Goal: Task Accomplishment & Management: Manage account settings

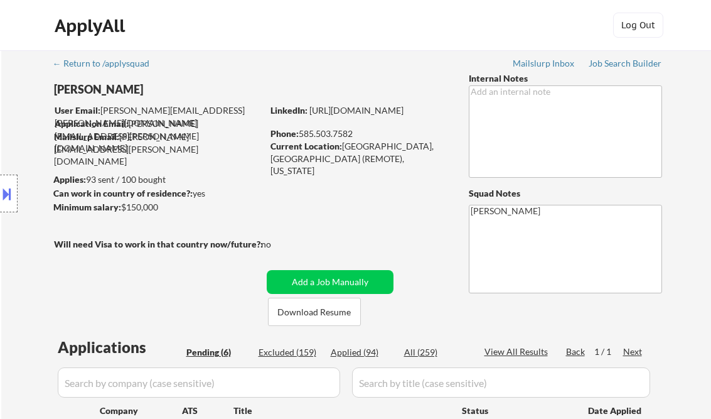
select select ""pending""
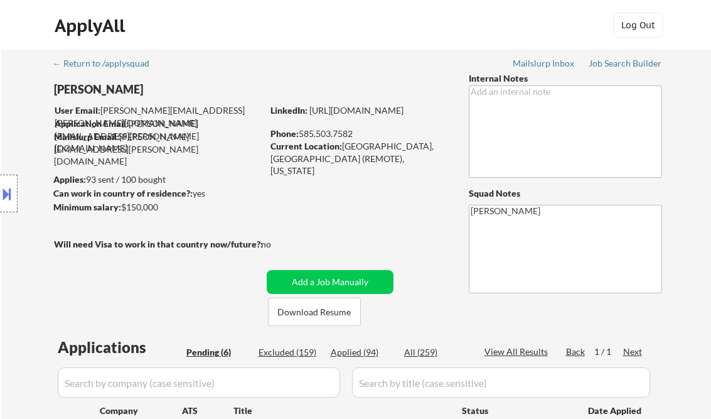
select select ""pending""
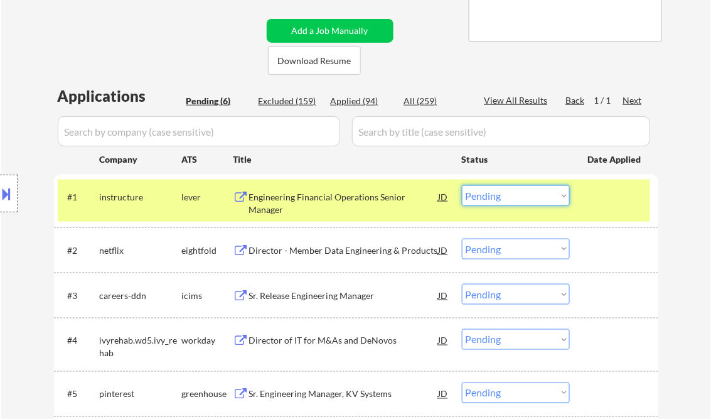
scroll to position [251, 0]
click at [462, 185] on select "Choose an option... Pending Applied Excluded (Questions) Excluded (Expired) Exc…" at bounding box center [516, 195] width 108 height 21
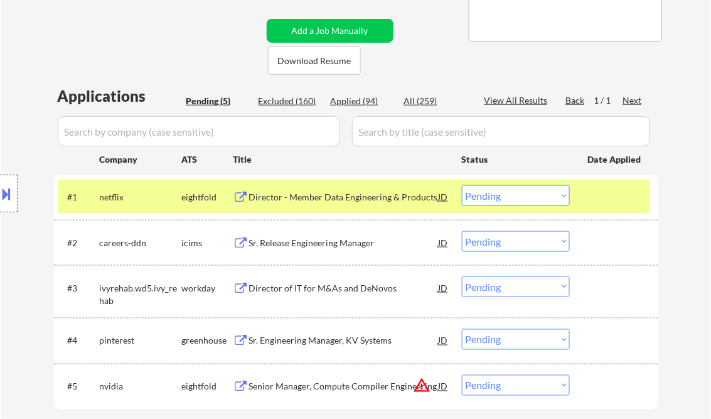
click at [329, 200] on div "Director - Member Data Engineering & Products" at bounding box center [344, 197] width 190 height 13
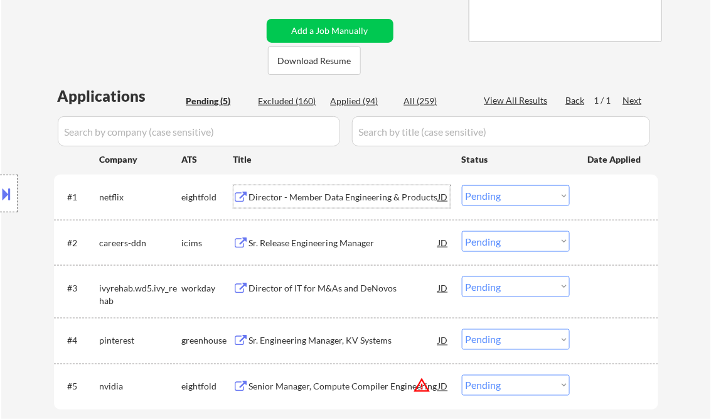
click at [503, 193] on select "Choose an option... Pending Applied Excluded (Questions) Excluded (Expired) Exc…" at bounding box center [516, 195] width 108 height 21
click at [462, 185] on select "Choose an option... Pending Applied Excluded (Questions) Excluded (Expired) Exc…" at bounding box center [516, 195] width 108 height 21
click at [326, 238] on div "Sr. Release Engineering Manager" at bounding box center [344, 243] width 190 height 13
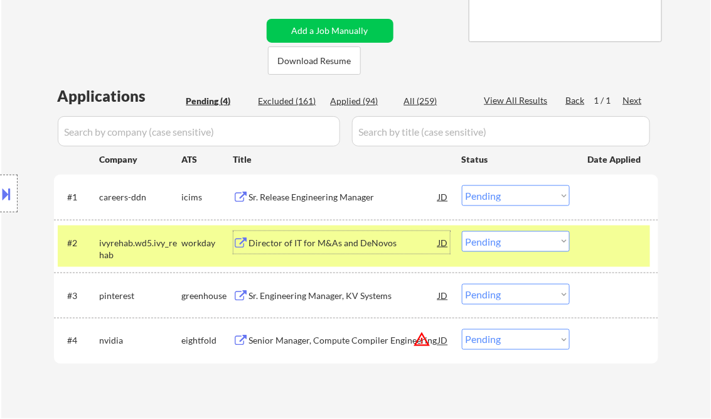
click at [488, 201] on select "Choose an option... Pending Applied Excluded (Questions) Excluded (Expired) Exc…" at bounding box center [516, 195] width 108 height 21
click at [462, 185] on select "Choose an option... Pending Applied Excluded (Questions) Excluded (Expired) Exc…" at bounding box center [516, 195] width 108 height 21
click at [332, 250] on div "Director of IT for M&As and DeNovos" at bounding box center [344, 242] width 190 height 23
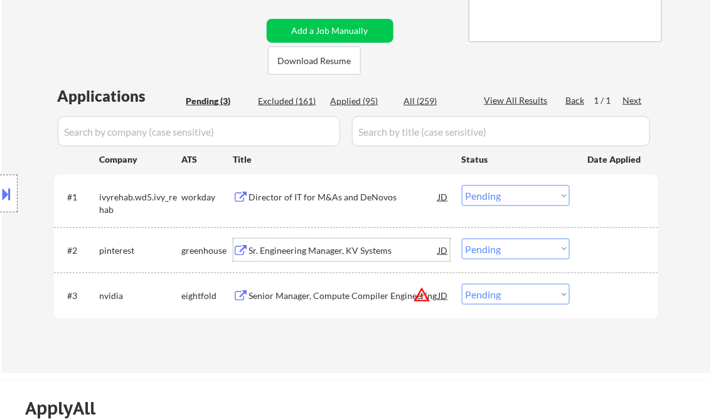
click at [9, 192] on button at bounding box center [7, 193] width 14 height 21
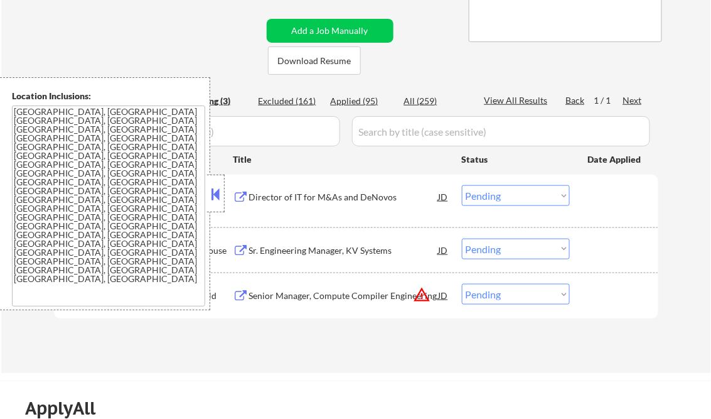
click at [213, 200] on button at bounding box center [216, 194] width 14 height 19
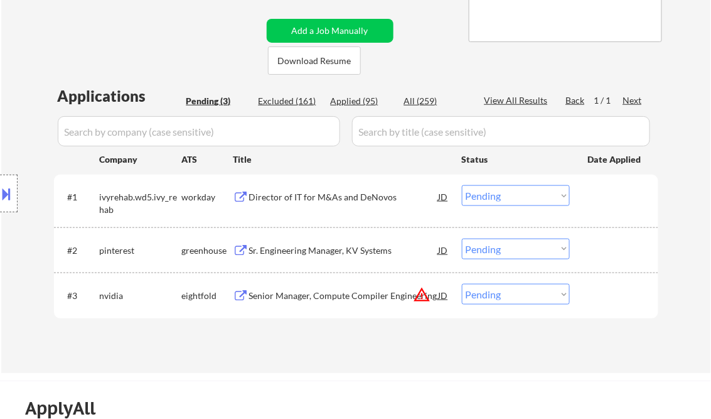
drag, startPoint x: 495, startPoint y: 198, endPoint x: 502, endPoint y: 203, distance: 8.5
click at [496, 198] on select "Choose an option... Pending Applied Excluded (Questions) Excluded (Expired) Exc…" at bounding box center [516, 195] width 108 height 21
click at [462, 185] on select "Choose an option... Pending Applied Excluded (Questions) Excluded (Expired) Exc…" at bounding box center [516, 195] width 108 height 21
click at [331, 245] on div "Sr. Engineering Manager, KV Systems" at bounding box center [344, 250] width 190 height 13
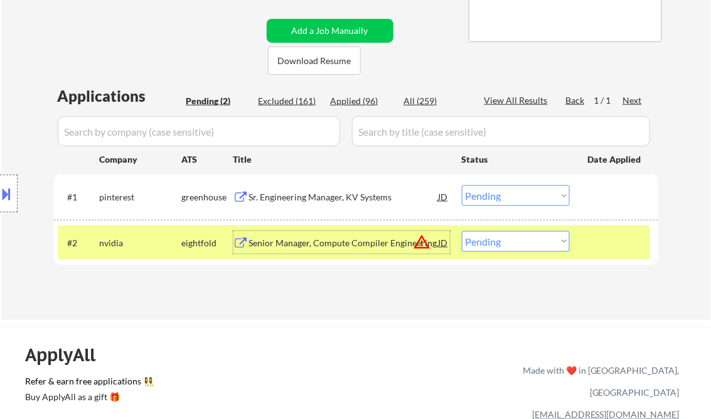
click at [492, 198] on select "Choose an option... Pending Applied Excluded (Questions) Excluded (Expired) Exc…" at bounding box center [516, 195] width 108 height 21
click at [462, 185] on select "Choose an option... Pending Applied Excluded (Questions) Excluded (Expired) Exc…" at bounding box center [516, 195] width 108 height 21
click at [348, 245] on div "Senior Manager, Compute Compiler Engineering" at bounding box center [344, 243] width 190 height 13
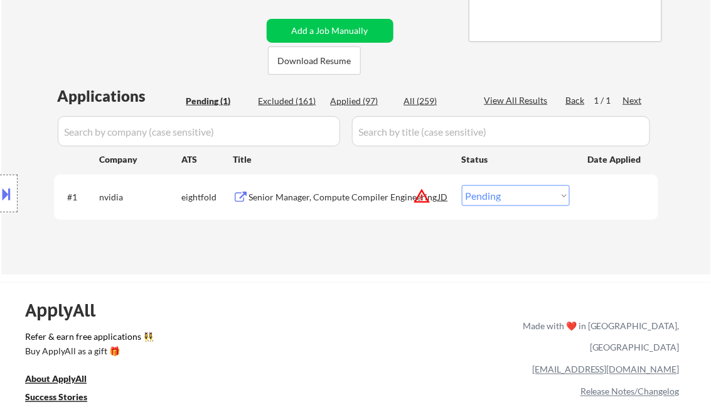
click at [508, 198] on select "Choose an option... Pending Applied Excluded (Questions) Excluded (Expired) Exc…" at bounding box center [516, 195] width 108 height 21
select select ""excluded__expired_""
click at [462, 185] on select "Choose an option... Pending Applied Excluded (Questions) Excluded (Expired) Exc…" at bounding box center [516, 195] width 108 height 21
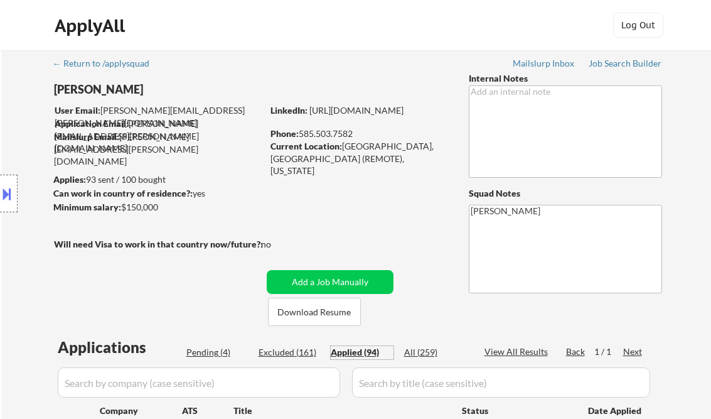
select select ""applied""
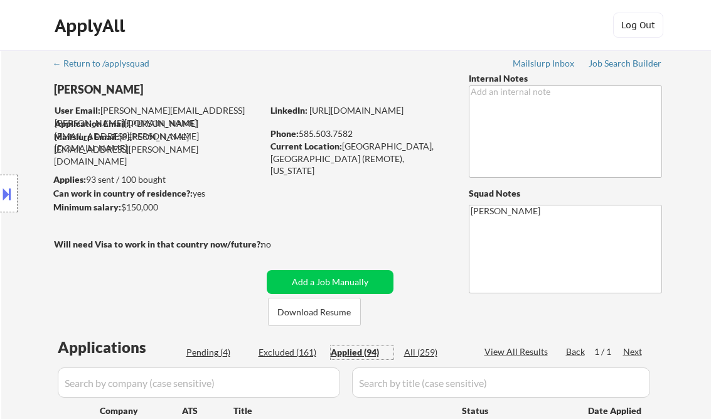
select select ""applied""
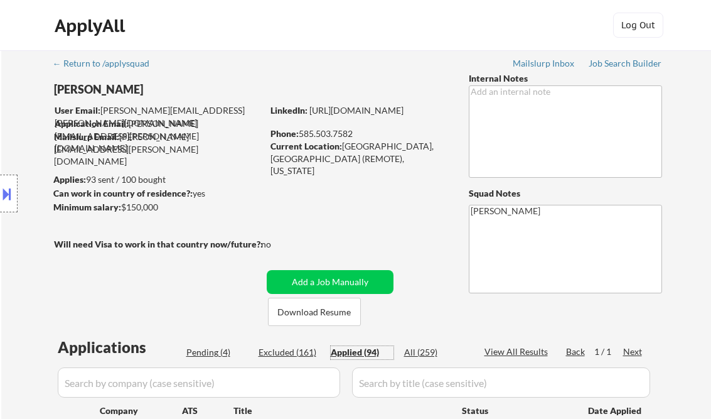
select select ""applied""
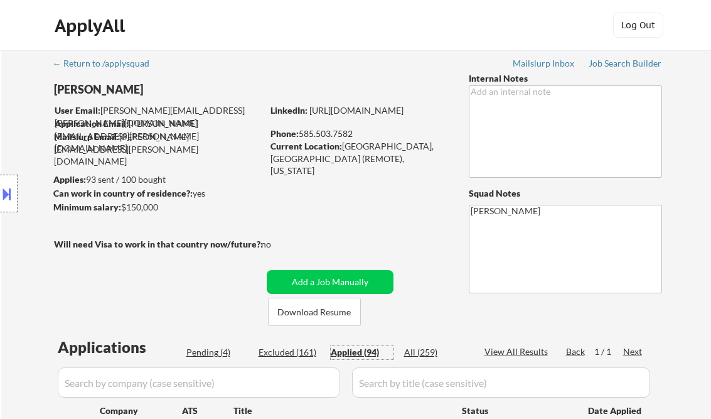
select select ""applied""
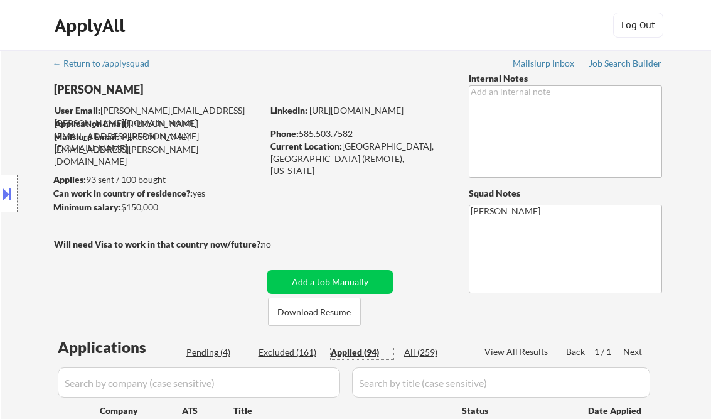
select select ""applied""
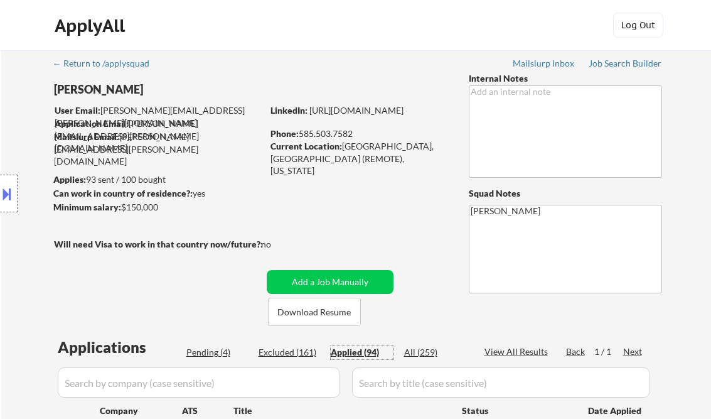
select select ""applied""
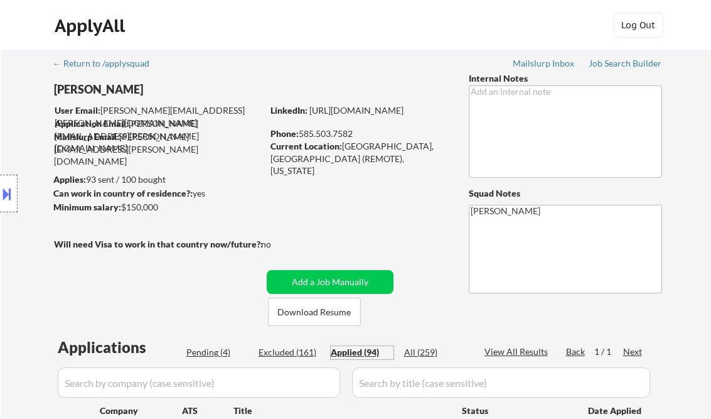
select select ""applied""
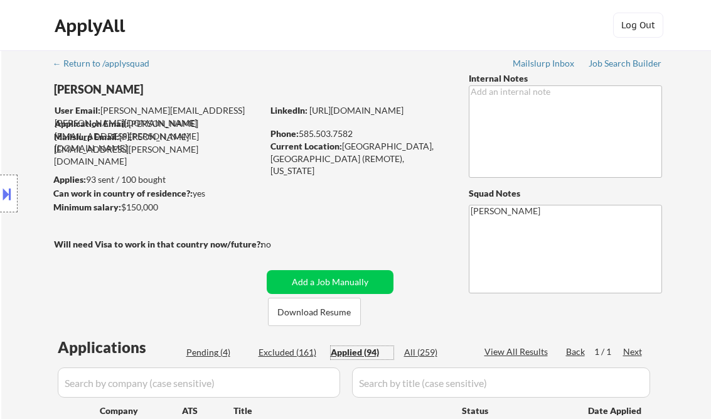
select select ""applied""
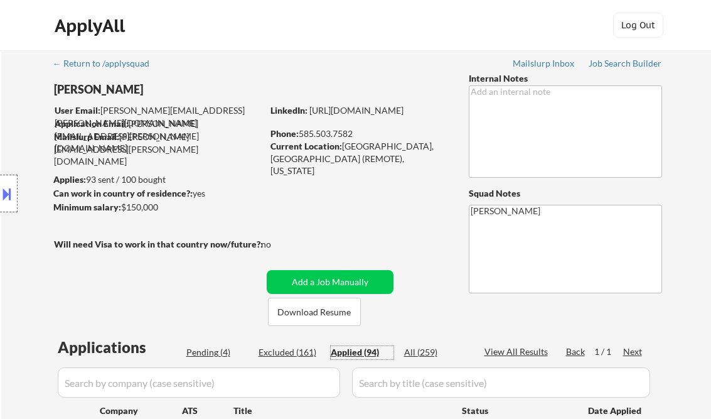
select select ""applied""
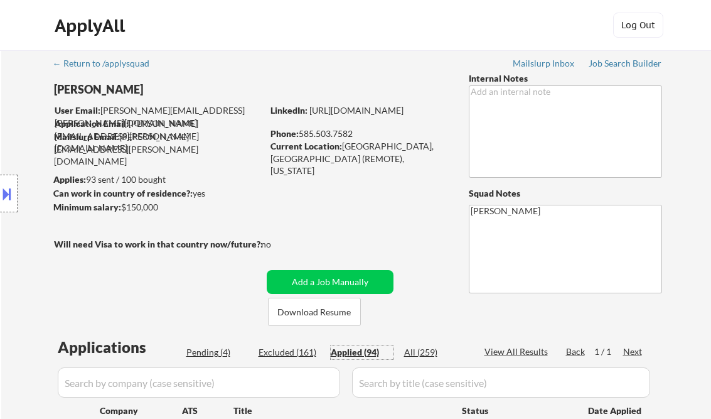
select select ""applied""
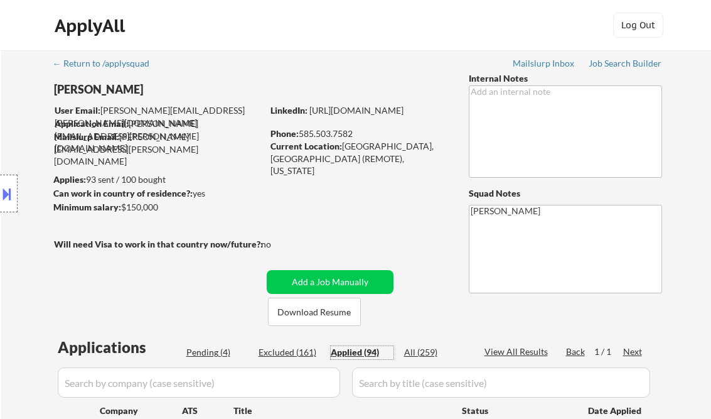
select select ""applied""
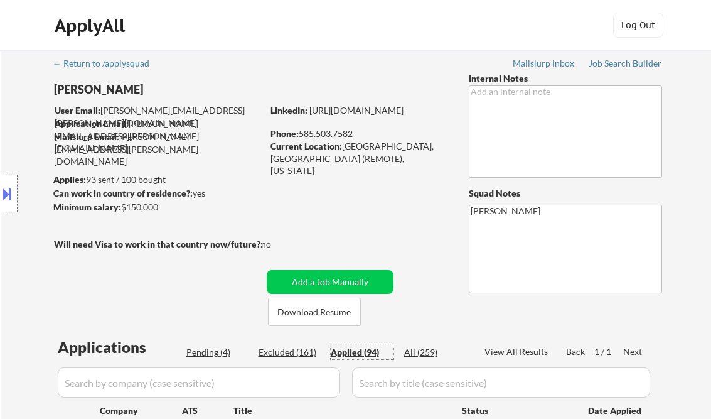
select select ""applied""
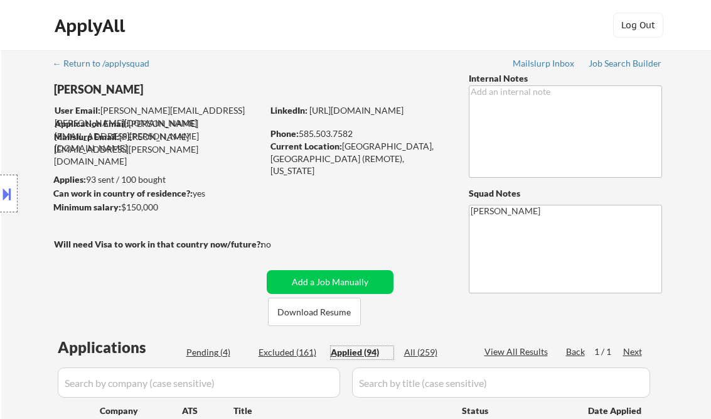
select select ""applied""
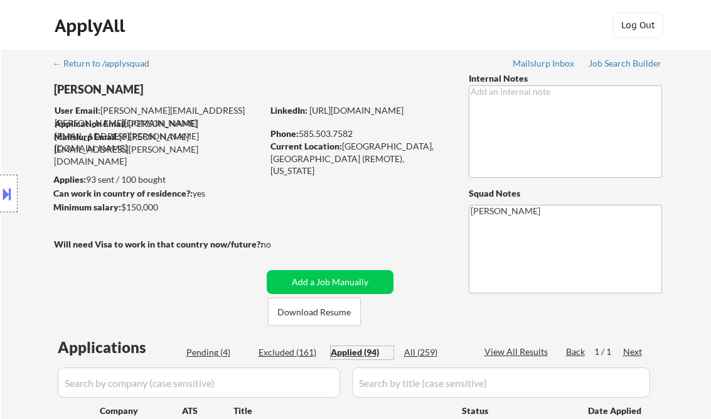
select select ""applied""
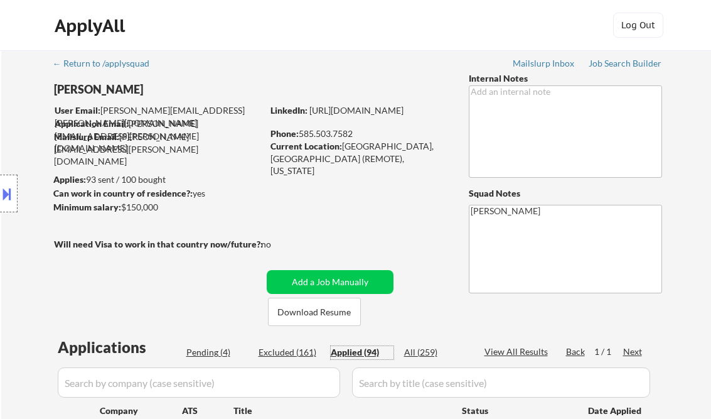
select select ""applied""
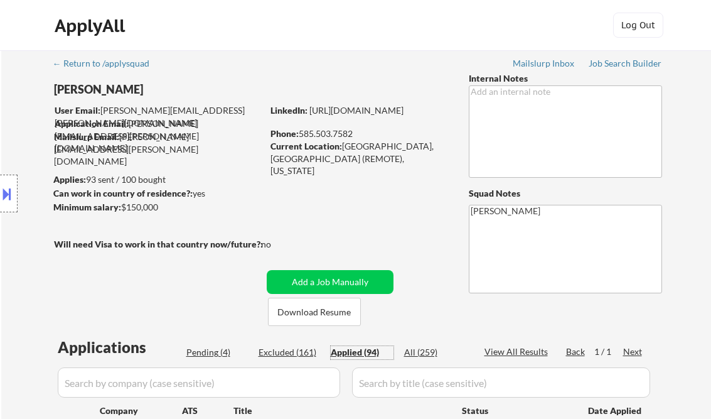
select select ""applied""
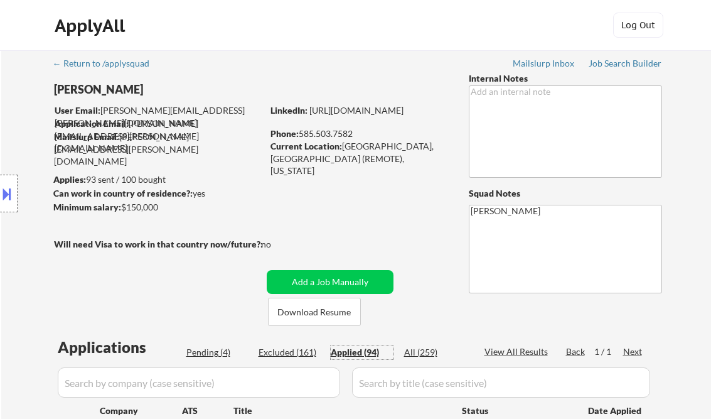
select select ""applied""
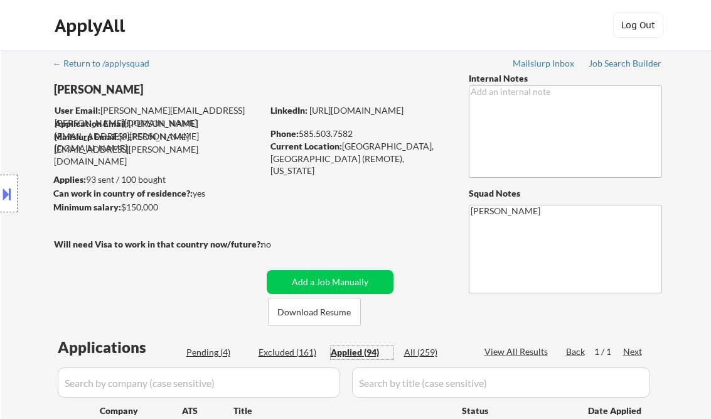
select select ""applied""
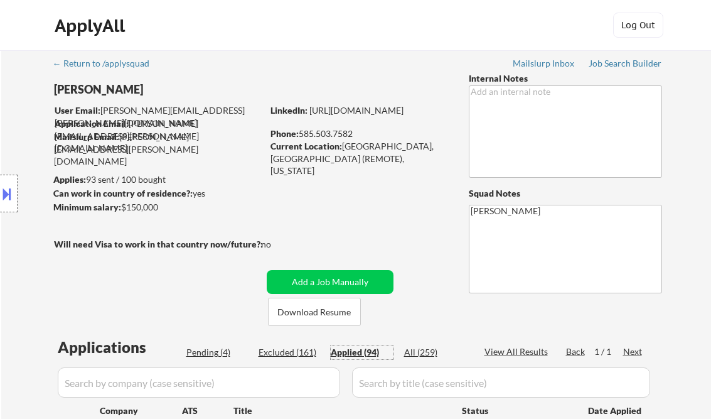
select select ""applied""
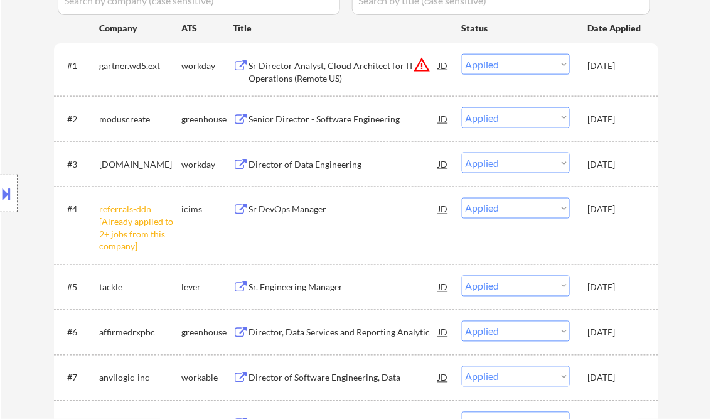
scroll to position [1557, 0]
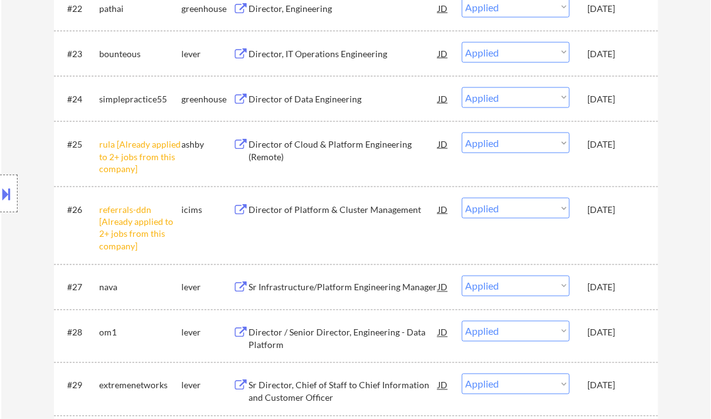
select select ""applied""
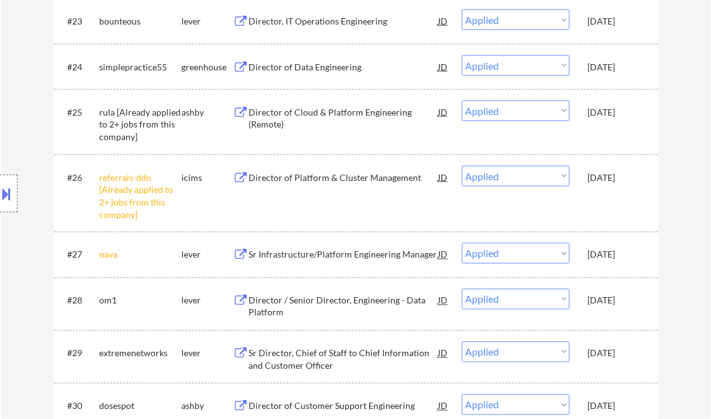
select select ""applied""
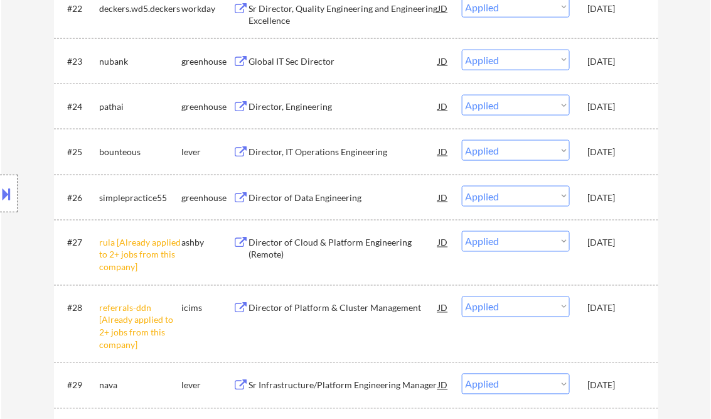
select select ""applied""
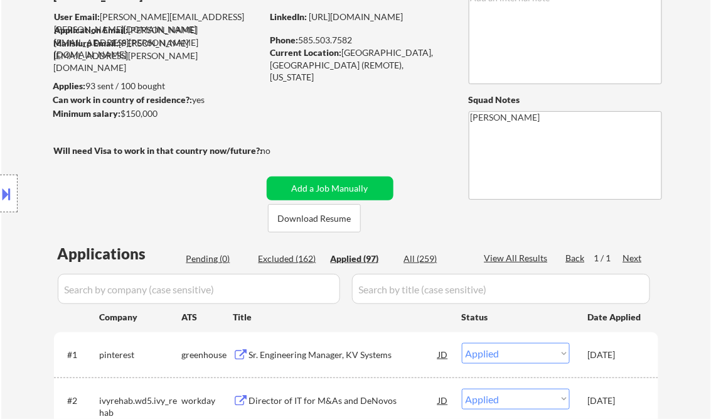
scroll to position [100, 0]
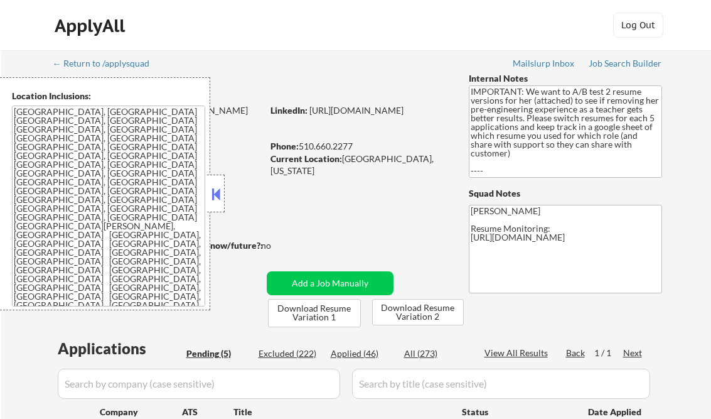
select select ""pending""
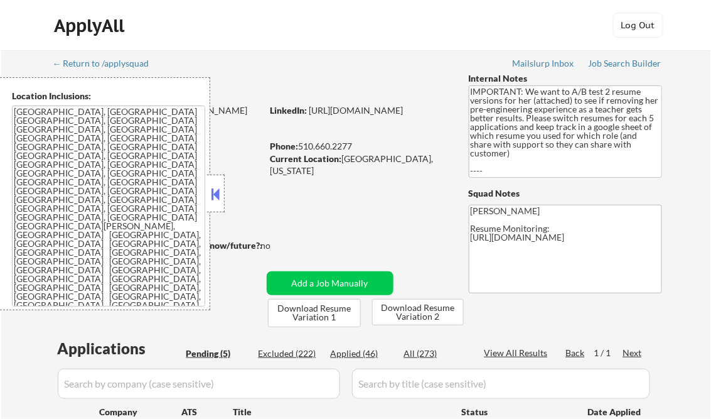
click at [219, 189] on button at bounding box center [216, 194] width 14 height 19
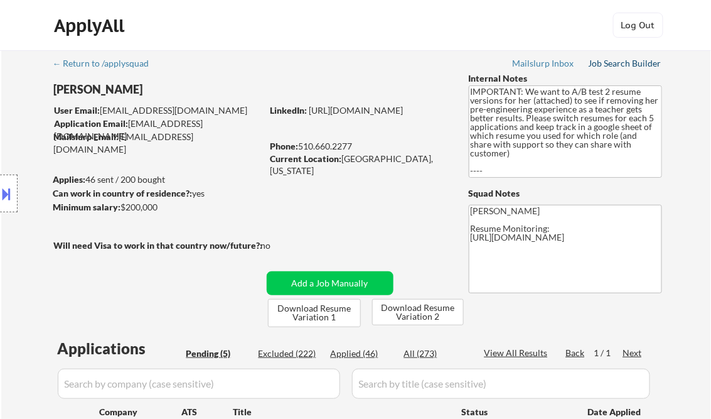
click at [601, 68] on link "Job Search Builder" at bounding box center [625, 64] width 73 height 13
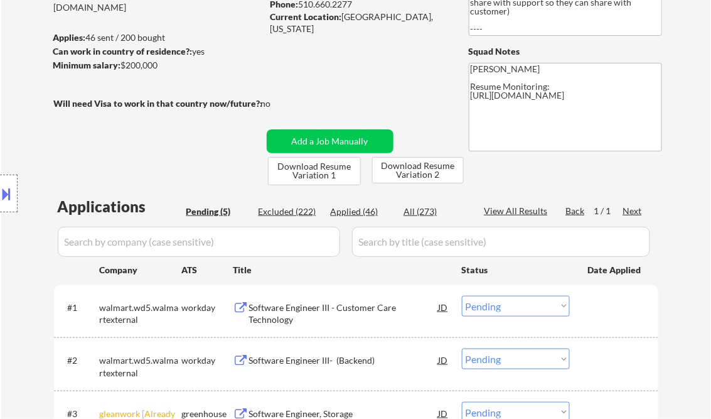
scroll to position [201, 0]
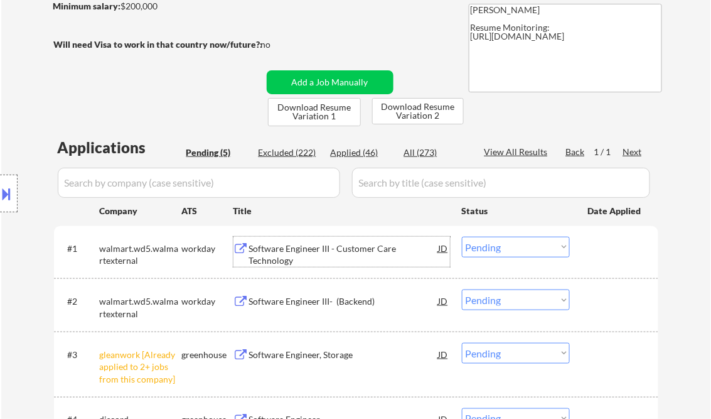
click at [332, 249] on div "Software Engineer III - Customer Care Technology" at bounding box center [344, 254] width 190 height 24
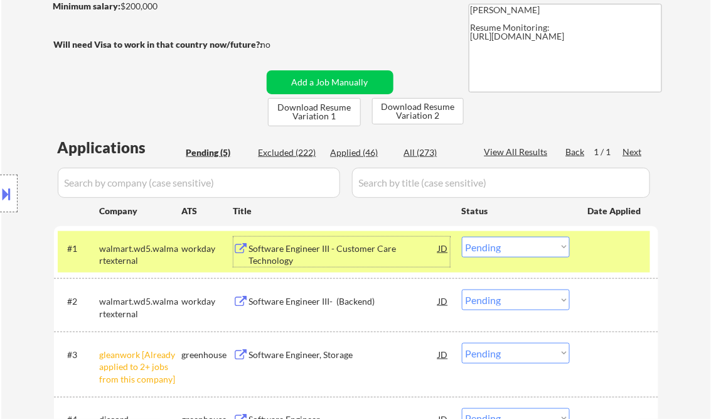
click at [16, 195] on div at bounding box center [9, 193] width 18 height 38
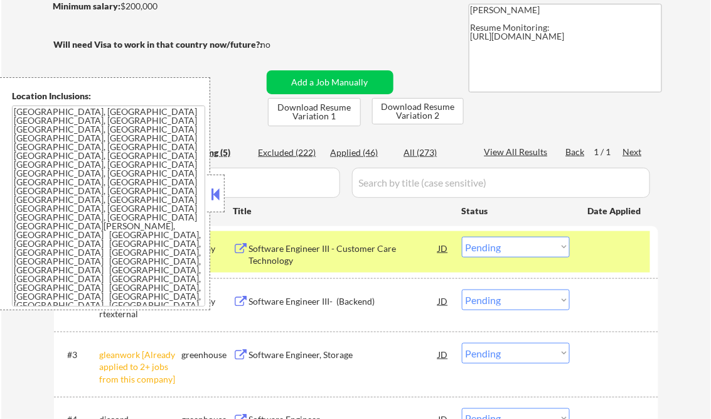
click at [210, 193] on button at bounding box center [216, 194] width 14 height 19
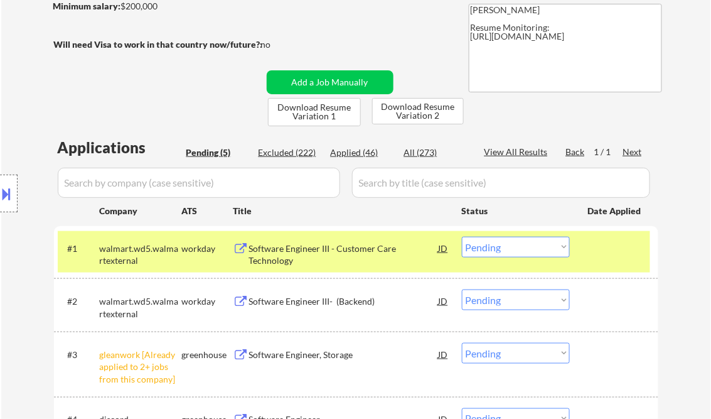
click at [508, 254] on select "Choose an option... Pending Applied Excluded (Questions) Excluded (Expired) Exc…" at bounding box center [516, 247] width 108 height 21
click at [462, 237] on select "Choose an option... Pending Applied Excluded (Questions) Excluded (Expired) Exc…" at bounding box center [516, 247] width 108 height 21
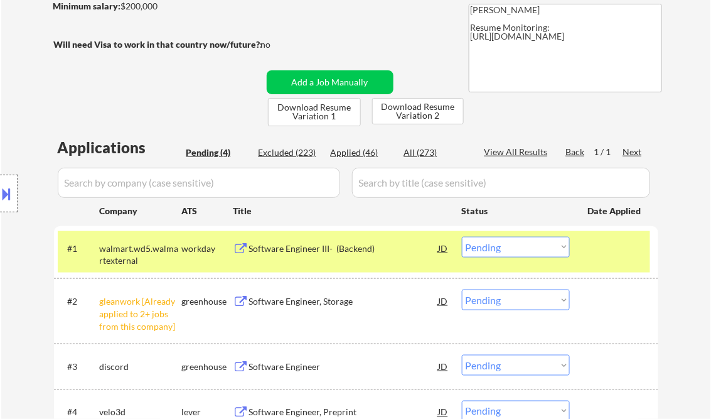
click at [323, 250] on div "Software Engineer III- (Backend)" at bounding box center [344, 248] width 190 height 13
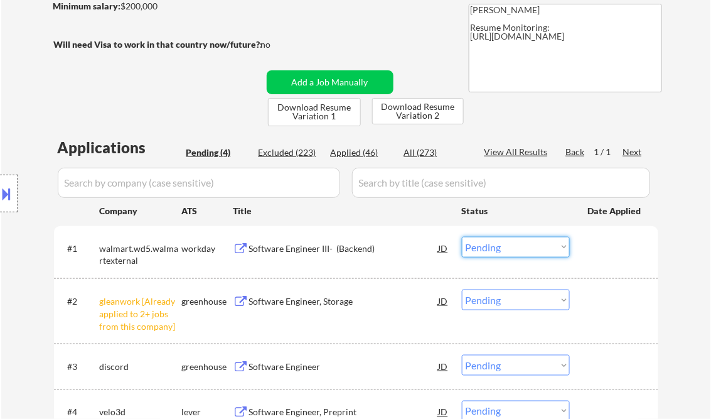
drag, startPoint x: 496, startPoint y: 245, endPoint x: 511, endPoint y: 255, distance: 18.6
click at [496, 245] on select "Choose an option... Pending Applied Excluded (Questions) Excluded (Expired) Exc…" at bounding box center [516, 247] width 108 height 21
click at [462, 237] on select "Choose an option... Pending Applied Excluded (Questions) Excluded (Expired) Exc…" at bounding box center [516, 247] width 108 height 21
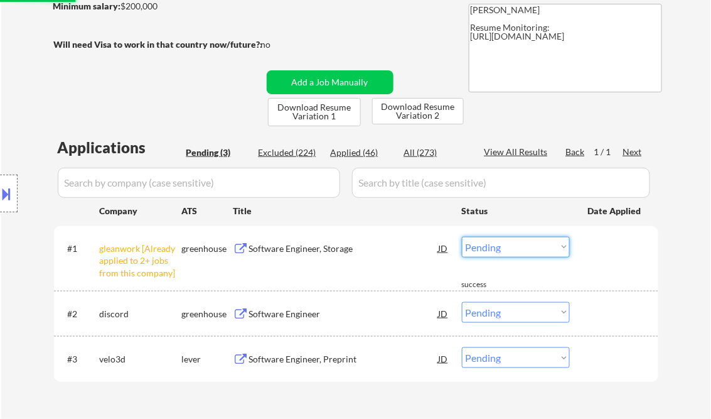
drag, startPoint x: 532, startPoint y: 249, endPoint x: 534, endPoint y: 257, distance: 9.0
click at [532, 249] on select "Choose an option... Pending Applied Excluded (Questions) Excluded (Expired) Exc…" at bounding box center [516, 247] width 108 height 21
click at [462, 237] on select "Choose an option... Pending Applied Excluded (Questions) Excluded (Expired) Exc…" at bounding box center [516, 247] width 108 height 21
click at [279, 315] on div "Software Engineer" at bounding box center [344, 314] width 190 height 13
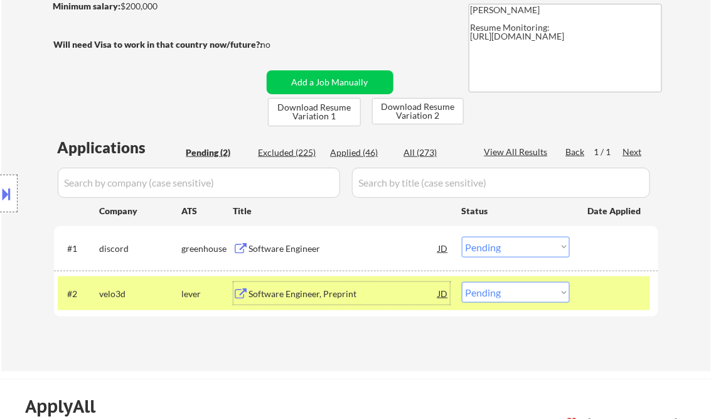
click at [505, 255] on select "Choose an option... Pending Applied Excluded (Questions) Excluded (Expired) Exc…" at bounding box center [516, 247] width 108 height 21
click at [462, 237] on select "Choose an option... Pending Applied Excluded (Questions) Excluded (Expired) Exc…" at bounding box center [516, 247] width 108 height 21
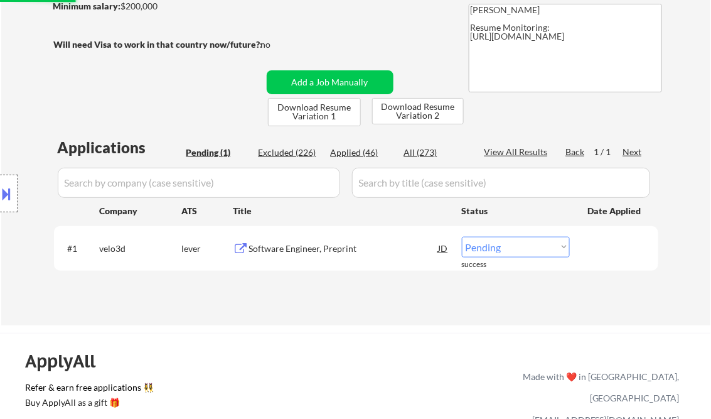
click at [305, 244] on div "Software Engineer, Preprint" at bounding box center [344, 248] width 190 height 13
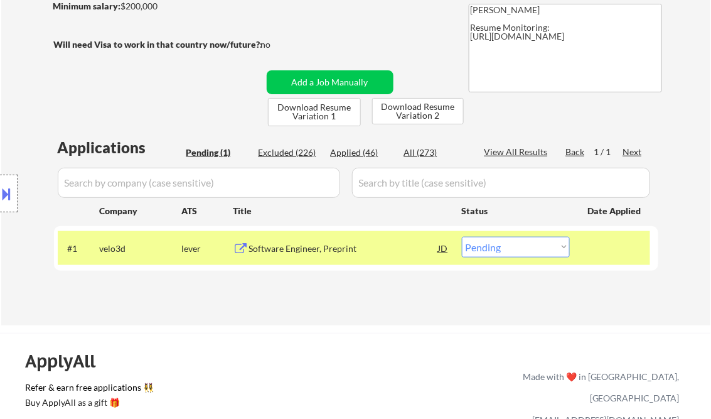
drag, startPoint x: 11, startPoint y: 185, endPoint x: 92, endPoint y: 177, distance: 80.7
click at [11, 185] on button at bounding box center [7, 193] width 14 height 21
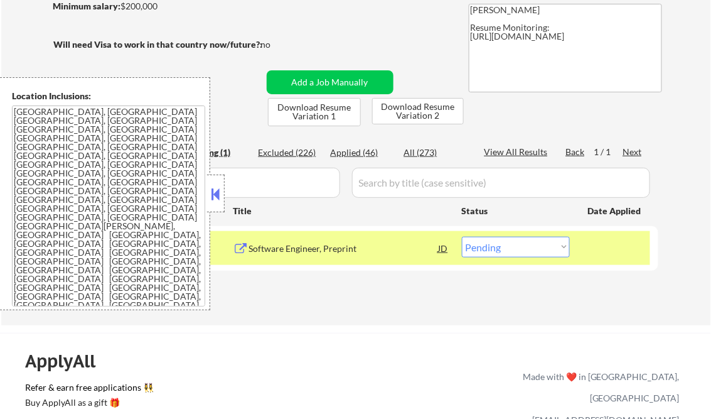
click at [212, 188] on button at bounding box center [216, 194] width 14 height 19
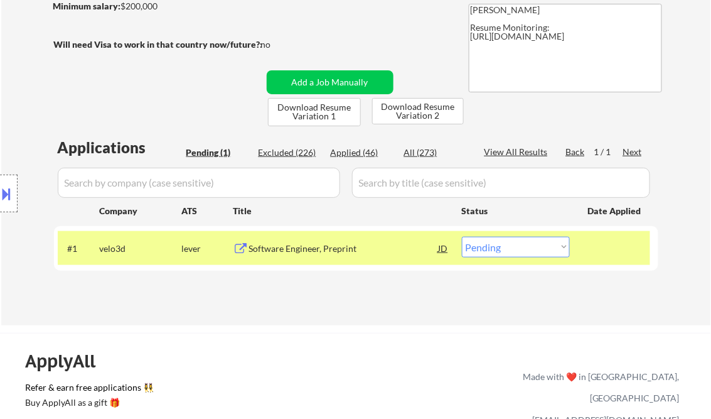
click at [314, 252] on div "Software Engineer, Preprint" at bounding box center [344, 248] width 190 height 13
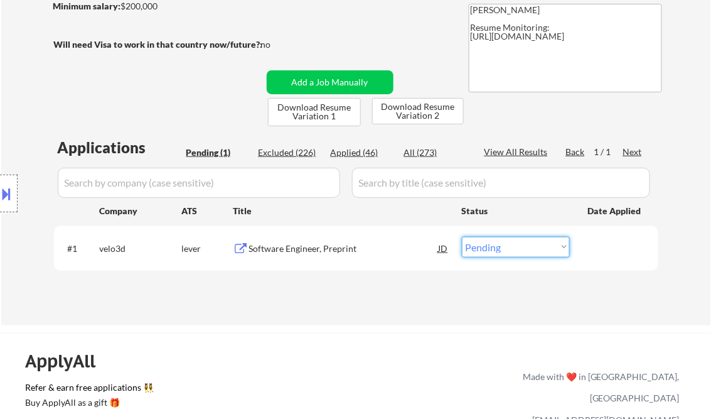
drag, startPoint x: 507, startPoint y: 247, endPoint x: 516, endPoint y: 258, distance: 14.3
click at [507, 247] on select "Choose an option... Pending Applied Excluded (Questions) Excluded (Expired) Exc…" at bounding box center [516, 247] width 108 height 21
select select ""excluded__salary_""
click at [462, 237] on select "Choose an option... Pending Applied Excluded (Questions) Excluded (Expired) Exc…" at bounding box center [516, 247] width 108 height 21
click at [330, 291] on div "Applications Pending (1) Excluded (226) Applied (46) All (273) View All Results…" at bounding box center [356, 219] width 604 height 164
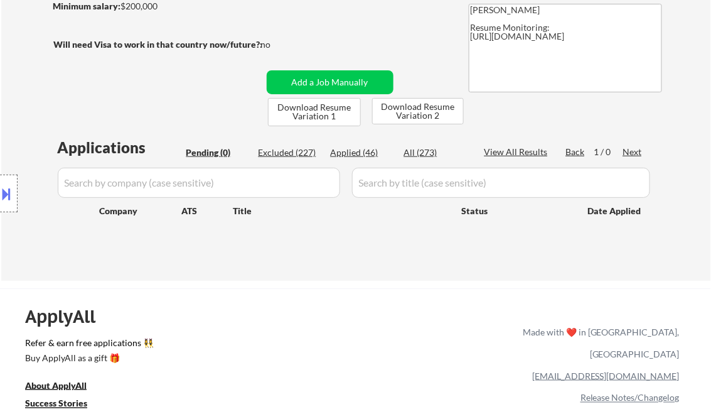
drag, startPoint x: 7, startPoint y: 195, endPoint x: 45, endPoint y: 195, distance: 37.7
click at [8, 194] on button at bounding box center [7, 193] width 14 height 21
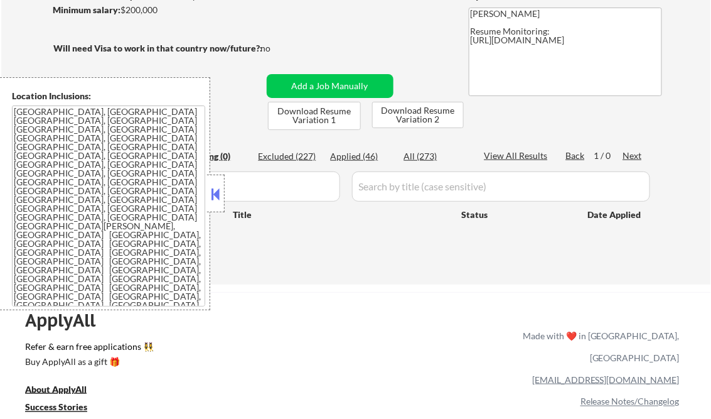
scroll to position [151, 0]
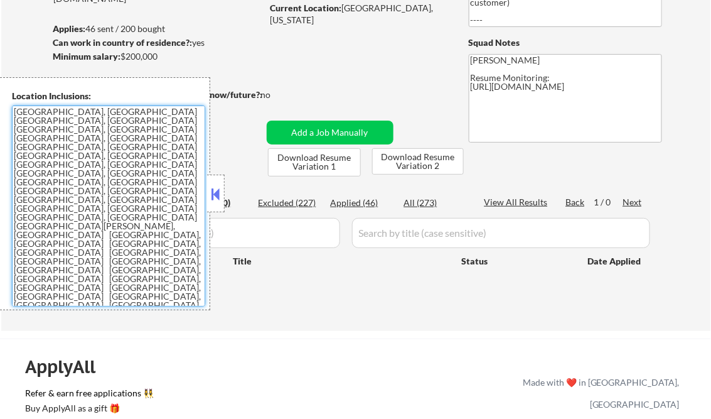
drag, startPoint x: 78, startPoint y: 272, endPoint x: 10, endPoint y: 114, distance: 172.1
click at [10, 114] on div "Location Inclusions: San Francisco, CA Daly City, CA South San Francisco, CA Br…" at bounding box center [105, 193] width 210 height 233
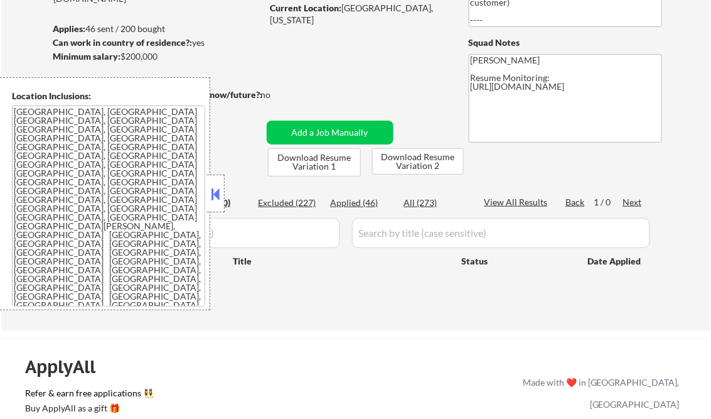
click at [215, 193] on button at bounding box center [216, 194] width 14 height 19
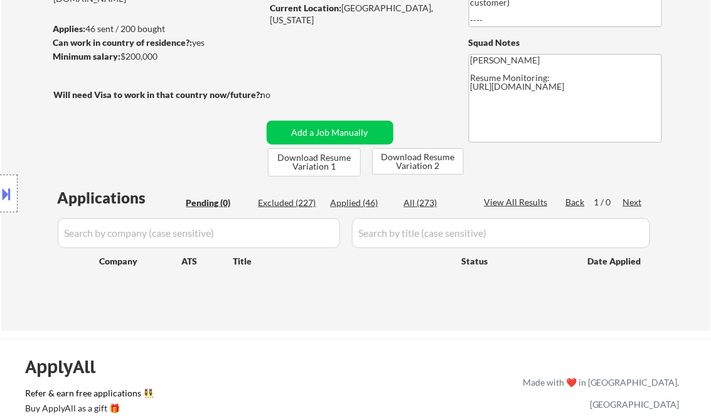
click at [7, 196] on button at bounding box center [7, 193] width 14 height 21
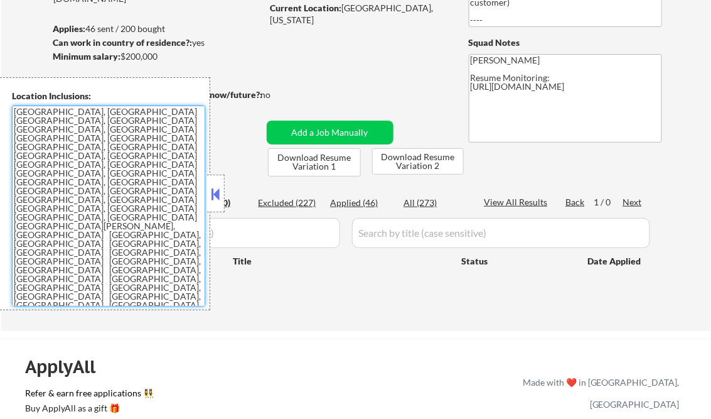
drag, startPoint x: 94, startPoint y: 282, endPoint x: 9, endPoint y: 119, distance: 184.4
click at [9, 119] on div "Location Inclusions: San Francisco, CA Daly City, CA South San Francisco, CA Br…" at bounding box center [105, 193] width 210 height 233
click at [15, 114] on textarea "San Francisco, CA Daly City, CA South San Francisco, CA Brisbane, CA Colma, CA …" at bounding box center [108, 205] width 193 height 201
click at [128, 244] on textarea "San Francisco, CA Daly City, CA South San Francisco, CA Brisbane, CA Colma, CA …" at bounding box center [108, 205] width 193 height 201
click at [95, 286] on textarea "San Francisco, CA Daly City, CA South San Francisco, CA Brisbane, CA Colma, CA …" at bounding box center [108, 205] width 193 height 201
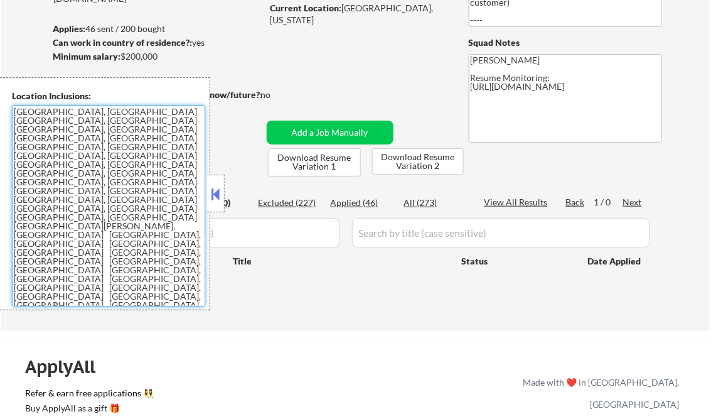
click at [214, 191] on button at bounding box center [216, 194] width 14 height 19
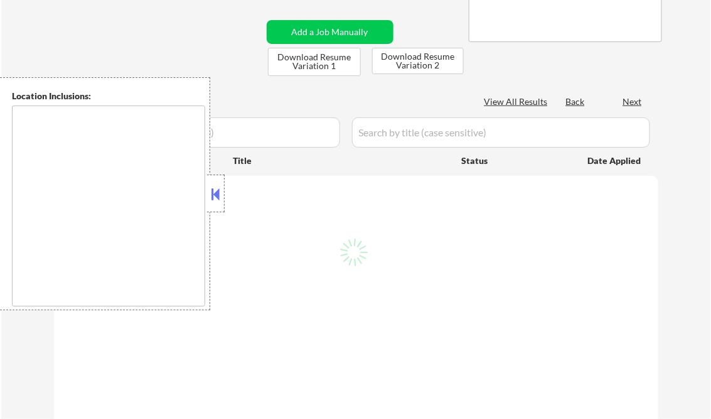
type textarea "[GEOGRAPHIC_DATA], [GEOGRAPHIC_DATA] [GEOGRAPHIC_DATA], [GEOGRAPHIC_DATA] [GEOG…"
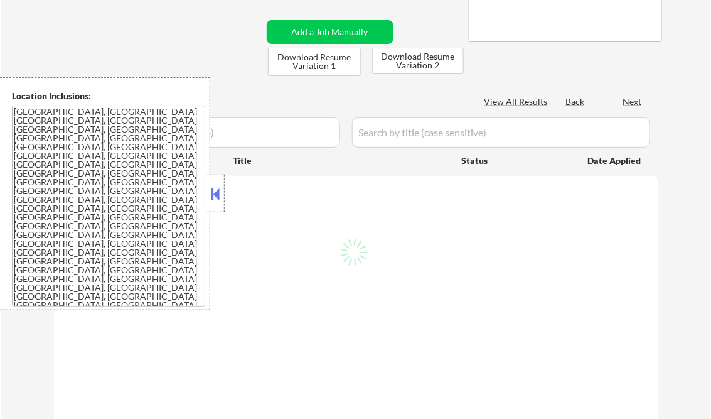
scroll to position [251, 0]
select select ""pending""
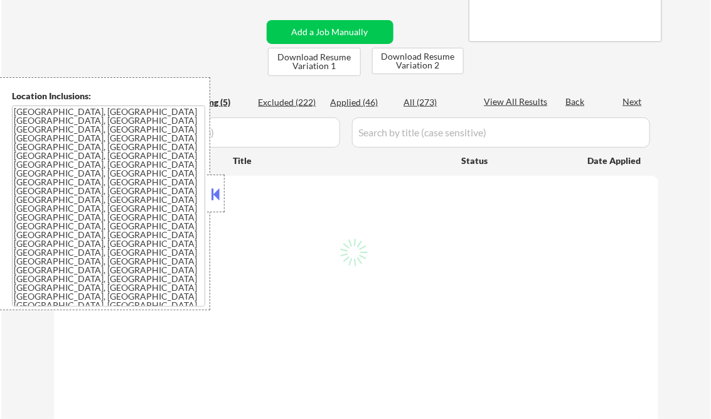
select select ""pending""
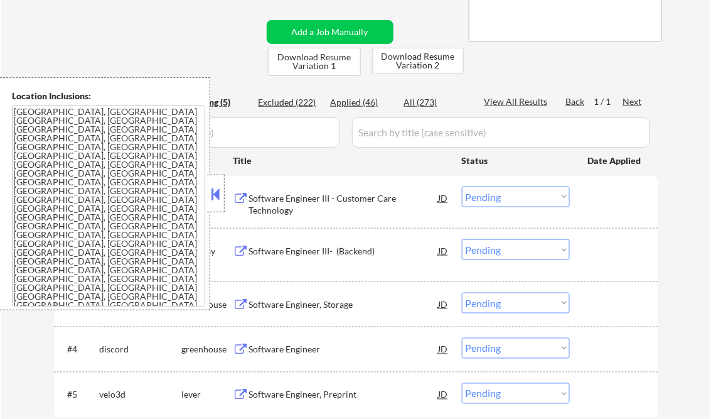
scroll to position [201, 0]
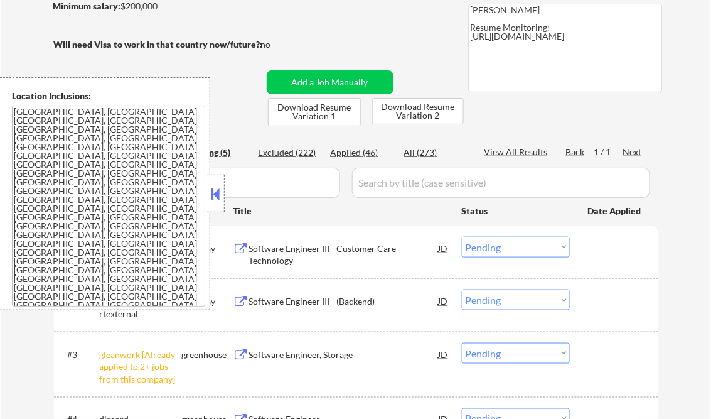
click at [217, 192] on button at bounding box center [216, 194] width 14 height 19
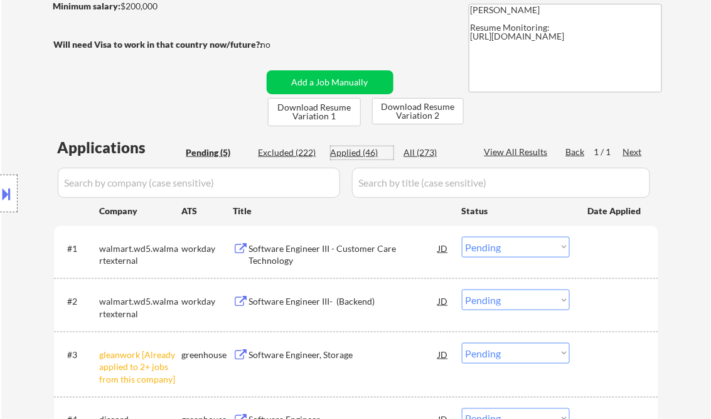
click at [345, 153] on div "Applied (46)" at bounding box center [362, 152] width 63 height 13
select select ""applied""
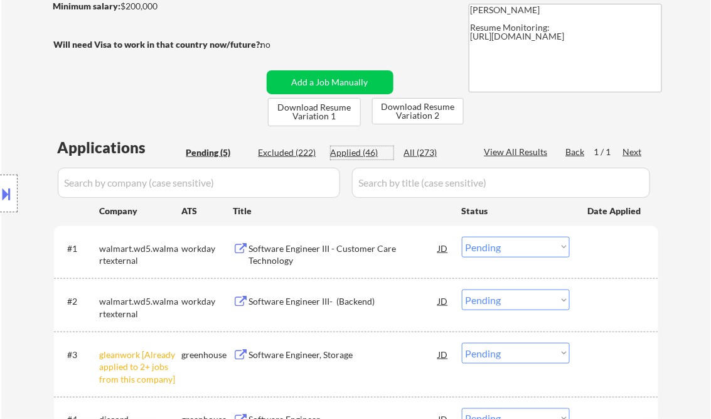
select select ""applied""
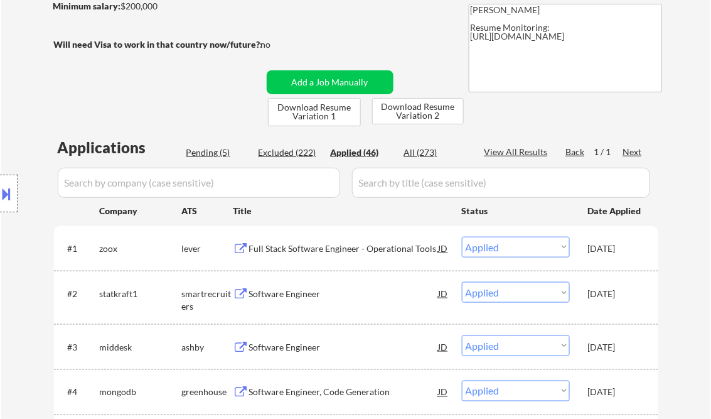
select select ""applied""
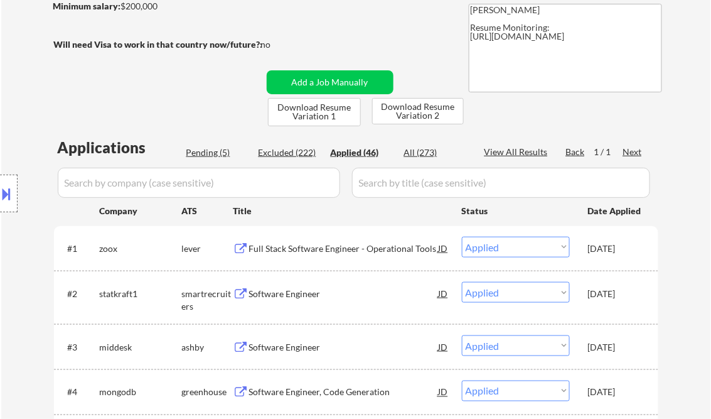
select select ""applied""
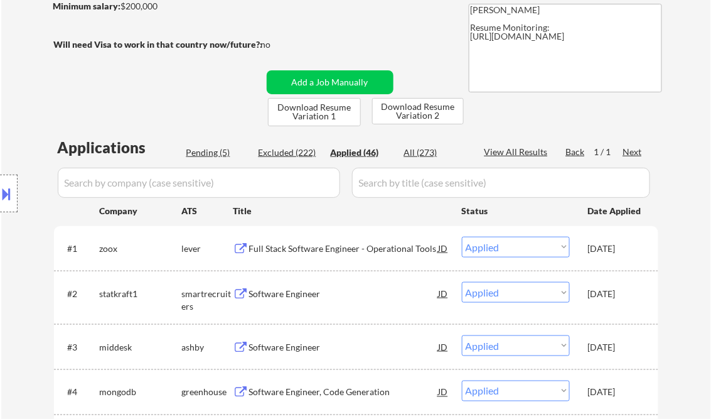
select select ""applied""
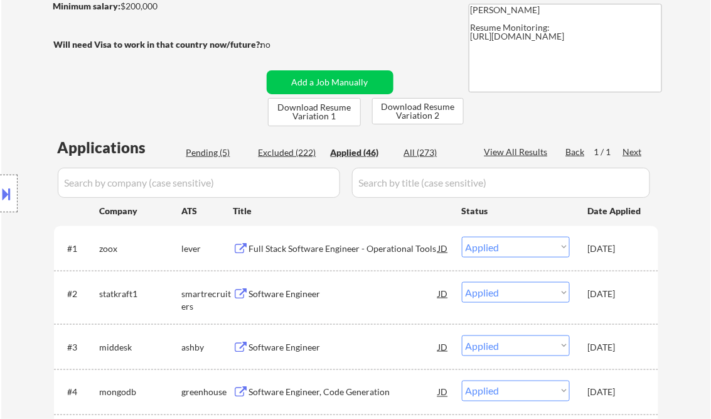
select select ""applied""
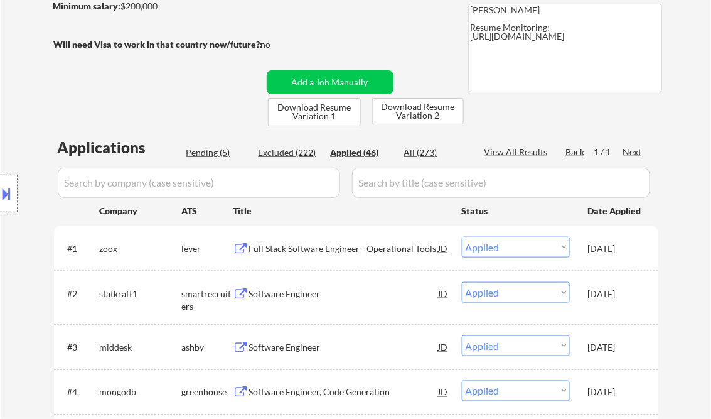
select select ""applied""
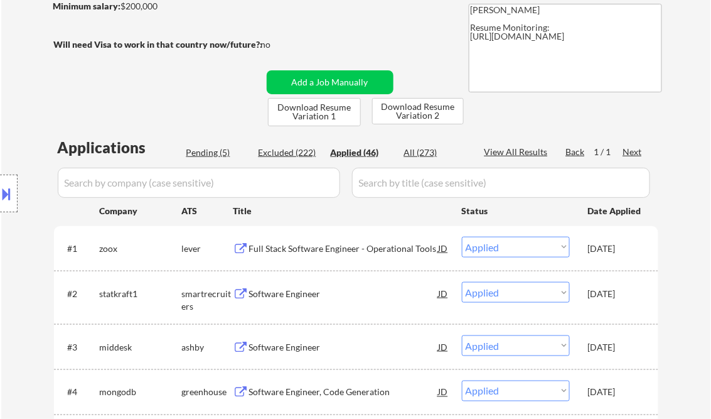
select select ""applied""
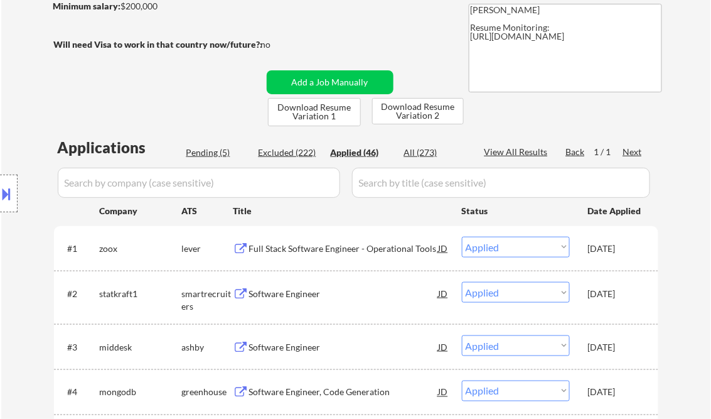
select select ""applied""
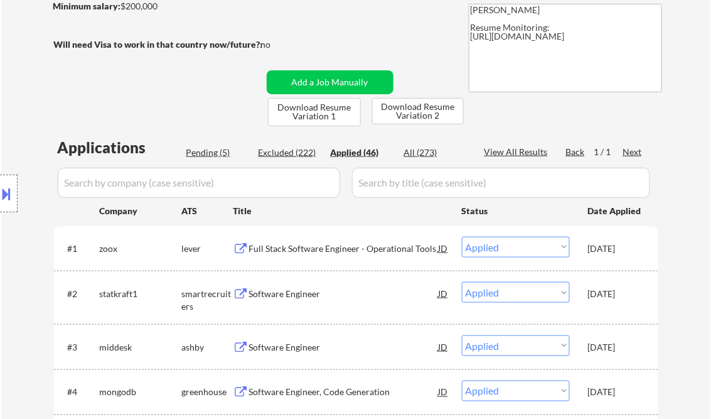
select select ""applied""
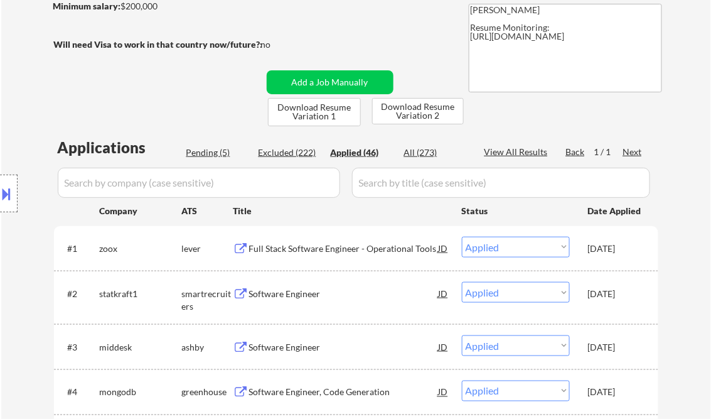
select select ""applied""
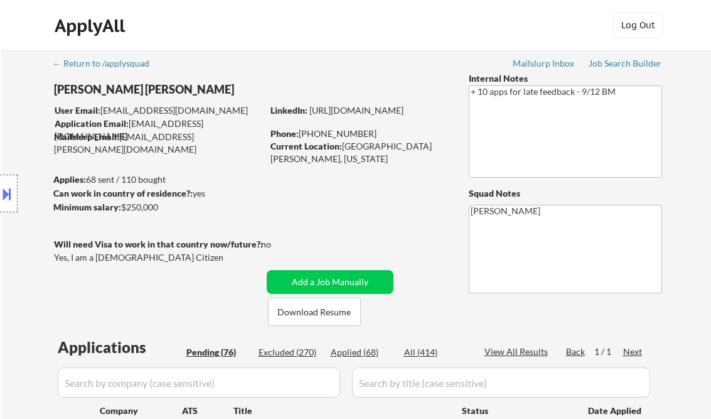
select select ""pending""
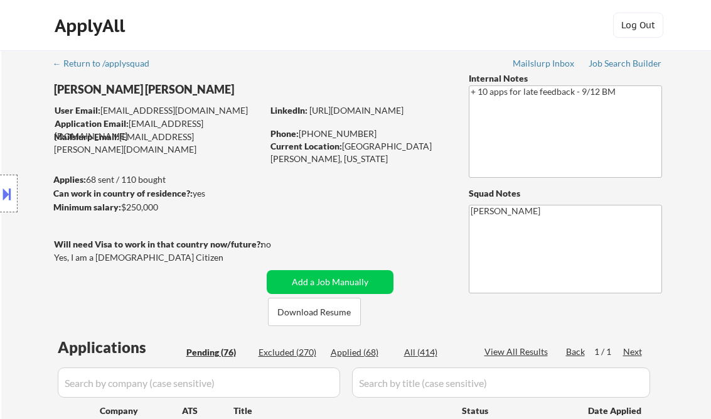
select select ""pending""
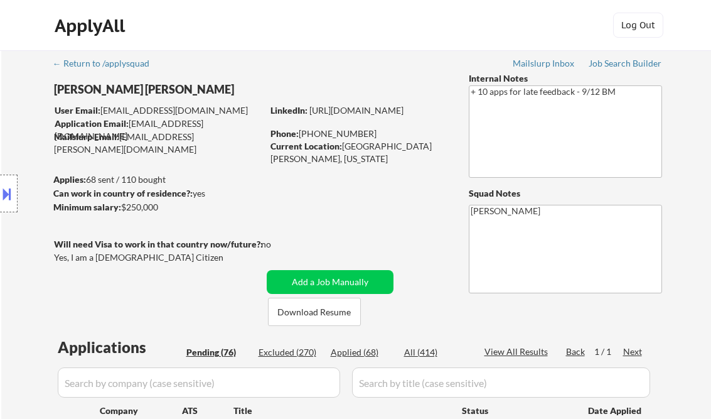
select select ""pending""
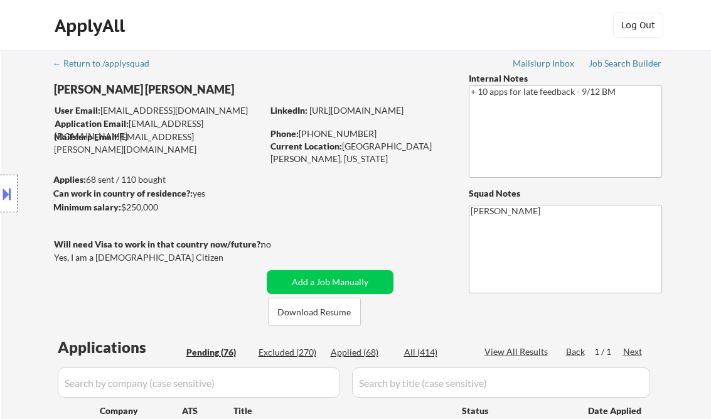
select select ""pending""
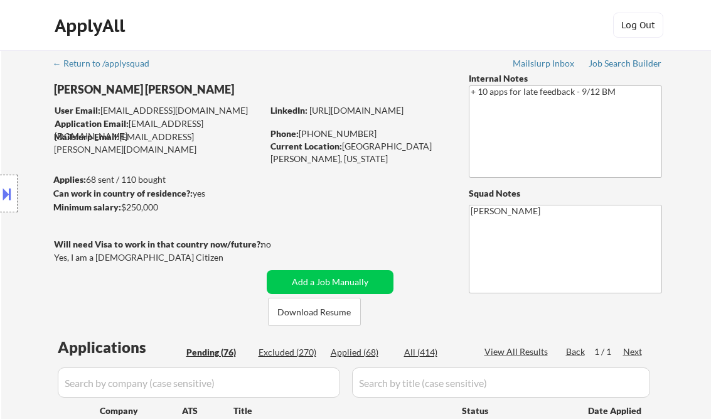
select select ""pending""
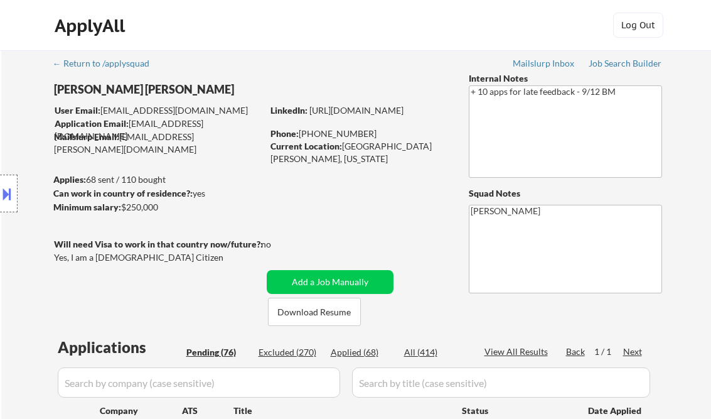
select select ""pending""
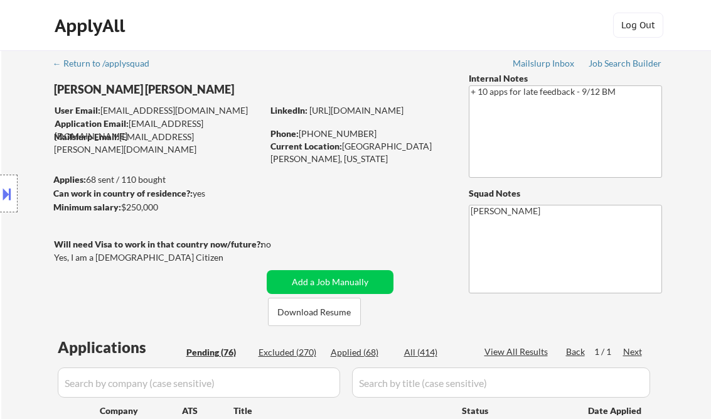
select select ""pending""
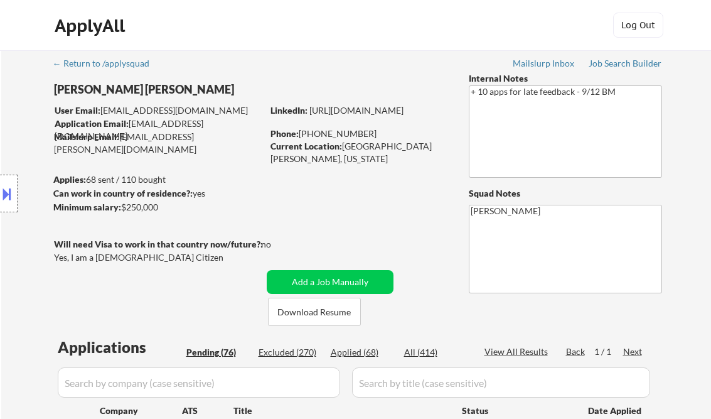
select select ""pending""
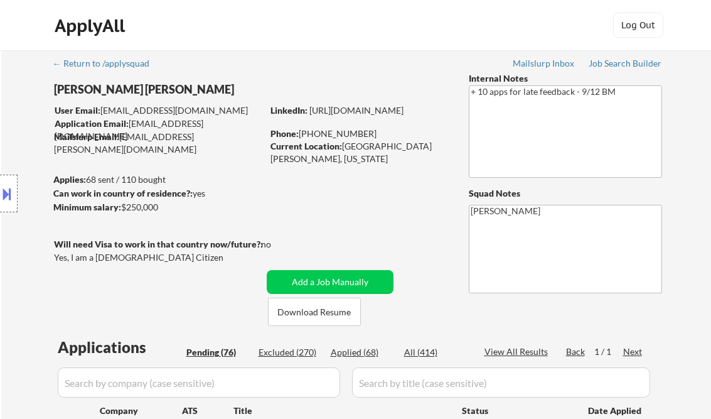
select select ""pending""
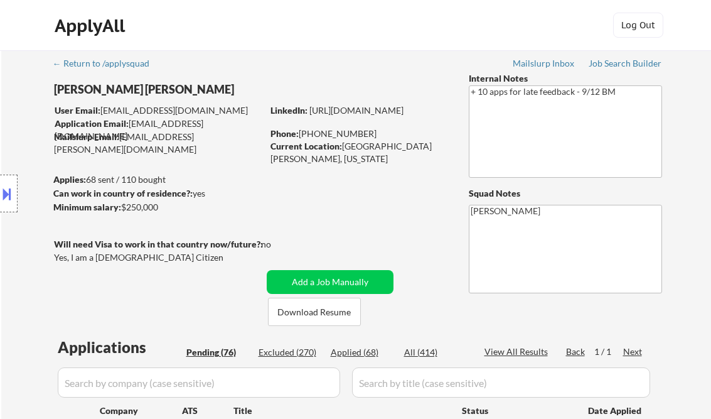
select select ""pending""
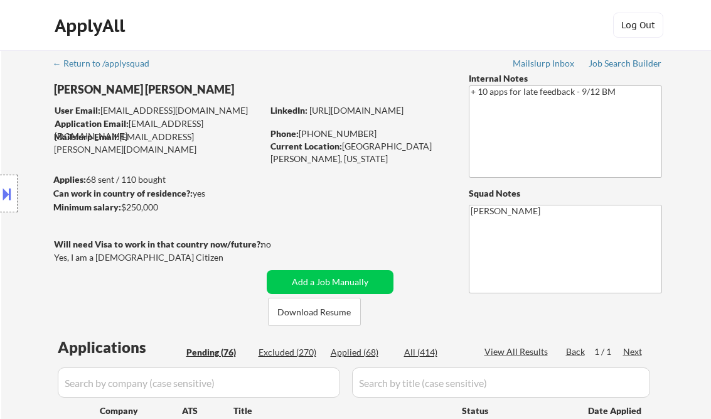
select select ""pending""
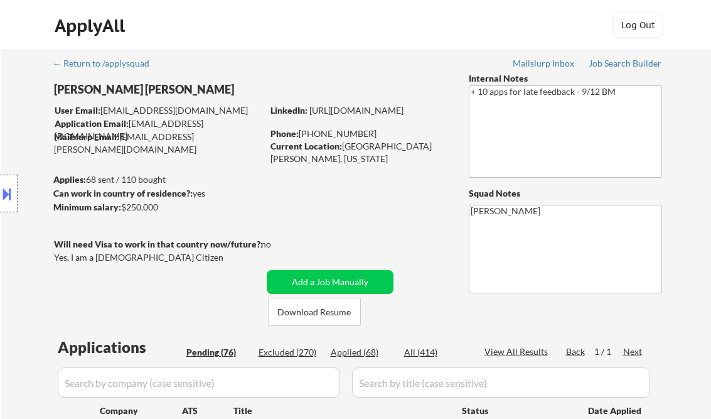
select select ""pending""
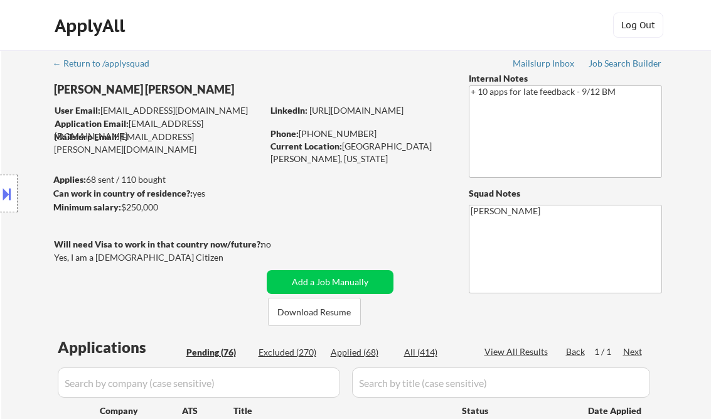
select select ""pending""
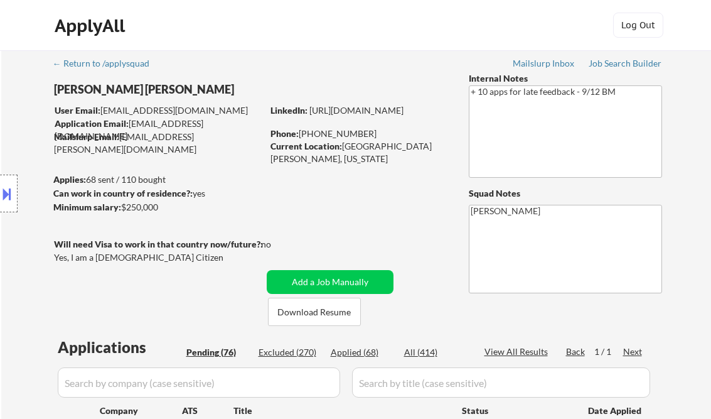
select select ""pending""
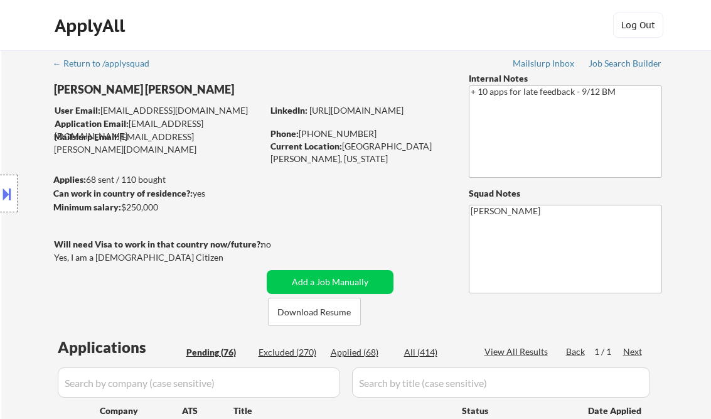
select select ""pending""
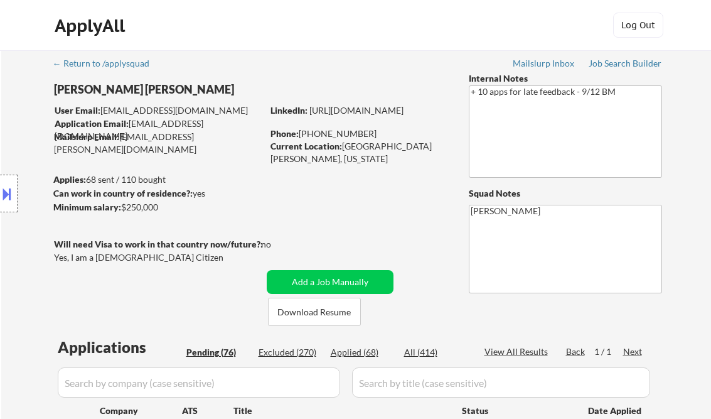
select select ""pending""
click at [616, 64] on div "Job Search Builder" at bounding box center [625, 63] width 73 height 9
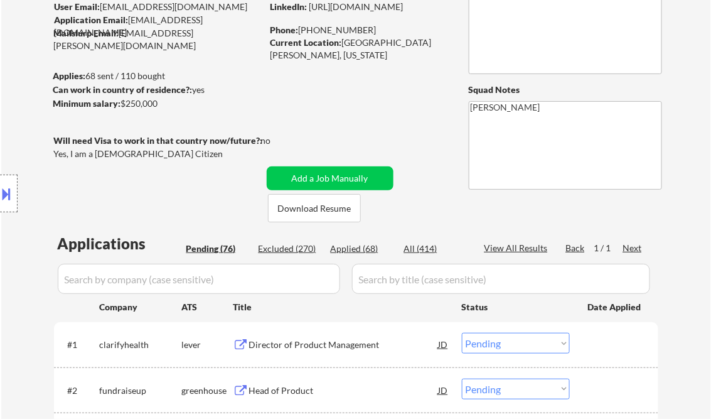
scroll to position [201, 0]
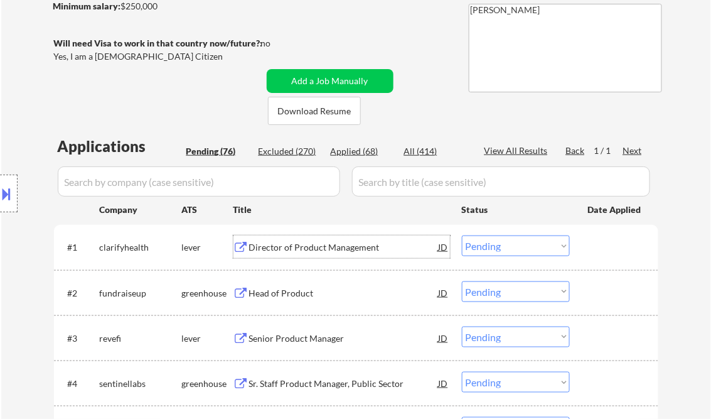
click at [343, 247] on div "Director of Product Management" at bounding box center [344, 247] width 190 height 13
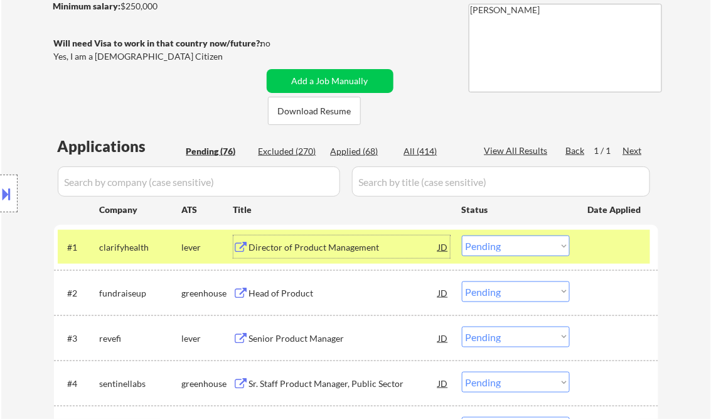
drag, startPoint x: 492, startPoint y: 247, endPoint x: 511, endPoint y: 256, distance: 21.6
click at [492, 247] on select "Choose an option... Pending Applied Excluded (Questions) Excluded (Expired) Exc…" at bounding box center [516, 245] width 108 height 21
click at [462, 235] on select "Choose an option... Pending Applied Excluded (Questions) Excluded (Expired) Exc…" at bounding box center [516, 245] width 108 height 21
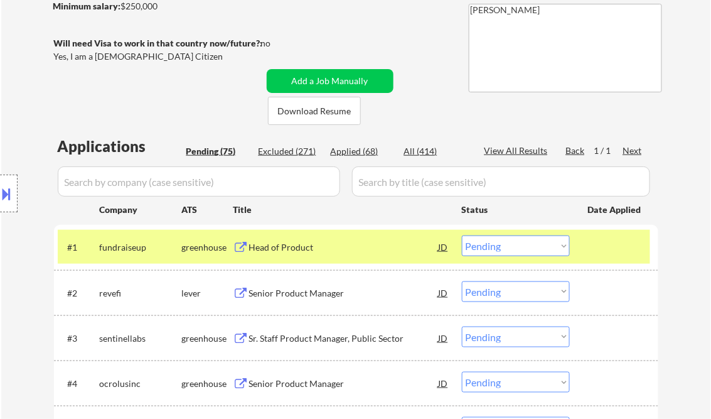
click at [308, 259] on div "#1 fundraiseup greenhouse Head of Product JD Choose an option... Pending Applie…" at bounding box center [354, 247] width 592 height 34
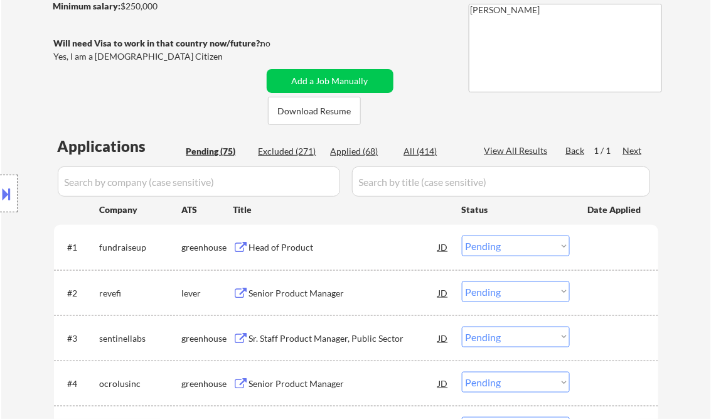
click at [289, 242] on div "Head of Product" at bounding box center [344, 247] width 190 height 13
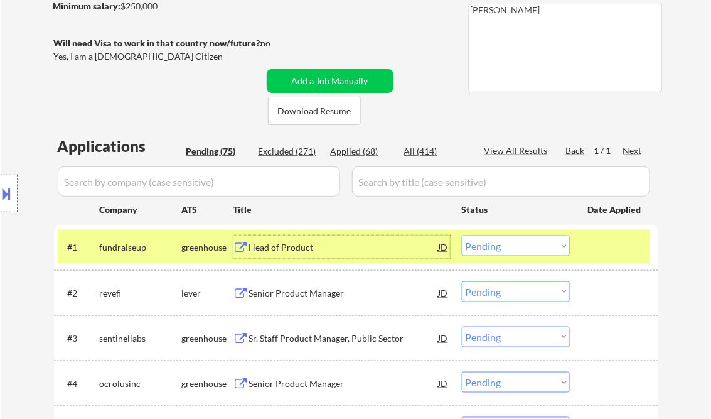
click at [442, 246] on div "JD" at bounding box center [443, 246] width 13 height 23
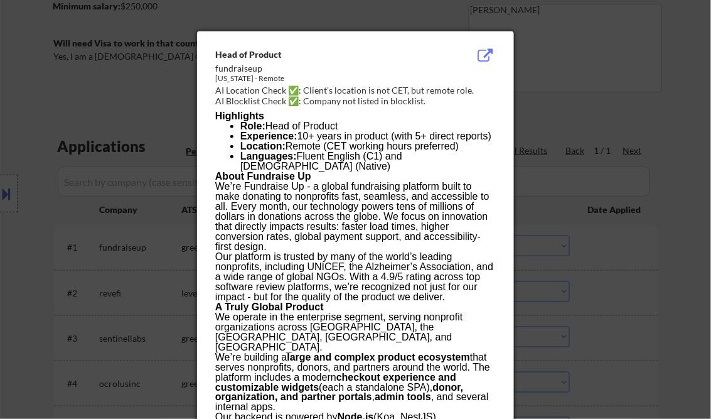
click at [144, 89] on div at bounding box center [355, 209] width 711 height 419
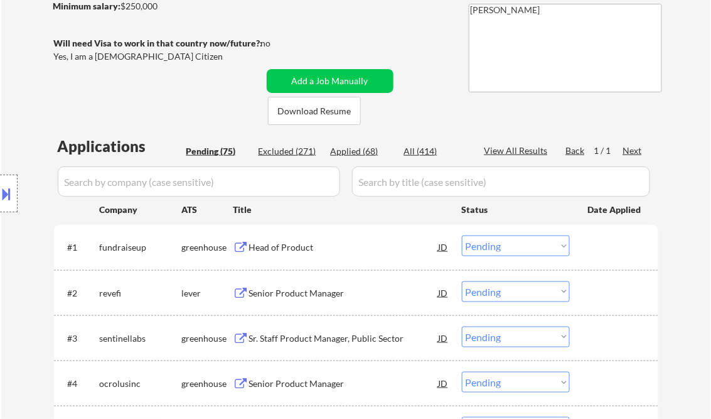
click at [438, 246] on div "JD" at bounding box center [443, 246] width 13 height 23
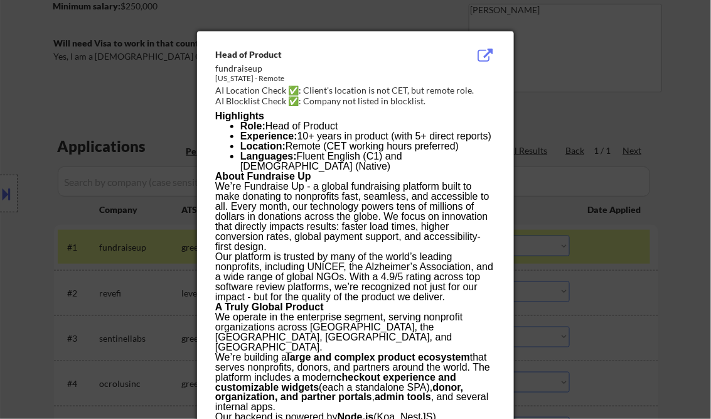
click at [648, 114] on div at bounding box center [355, 209] width 711 height 419
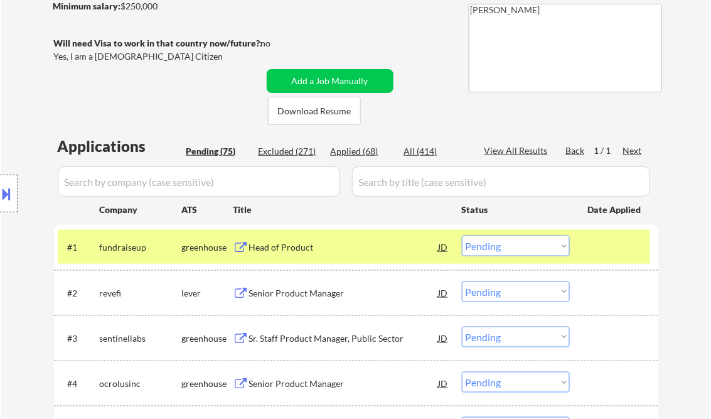
click at [540, 251] on select "Choose an option... Pending Applied Excluded (Questions) Excluded (Expired) Exc…" at bounding box center [516, 245] width 108 height 21
click at [462, 235] on select "Choose an option... Pending Applied Excluded (Questions) Excluded (Expired) Exc…" at bounding box center [516, 245] width 108 height 21
click at [312, 295] on div "Senior Product Manager" at bounding box center [344, 293] width 190 height 13
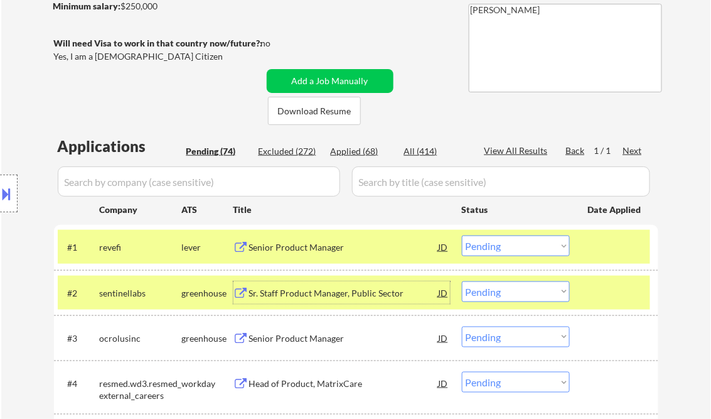
click at [13, 186] on button at bounding box center [7, 193] width 14 height 21
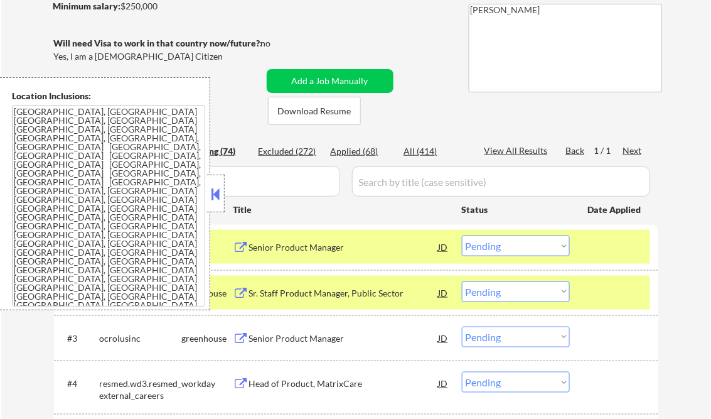
click at [213, 193] on button at bounding box center [216, 194] width 14 height 19
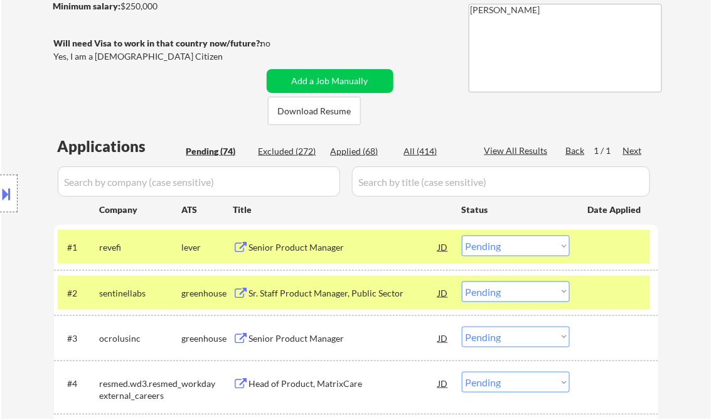
click at [510, 250] on select "Choose an option... Pending Applied Excluded (Questions) Excluded (Expired) Exc…" at bounding box center [516, 245] width 108 height 21
click at [462, 235] on select "Choose an option... Pending Applied Excluded (Questions) Excluded (Expired) Exc…" at bounding box center [516, 245] width 108 height 21
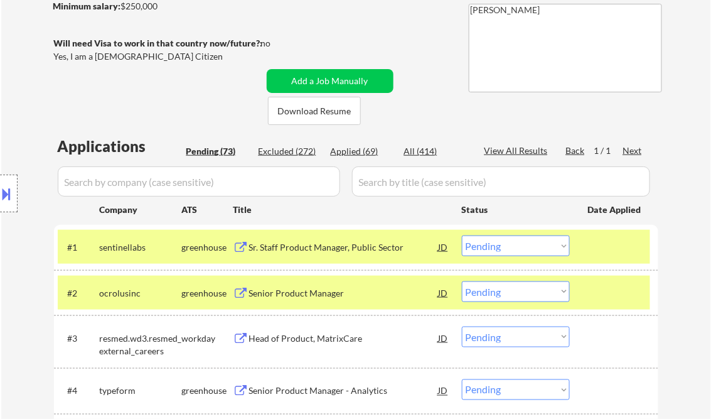
click at [321, 243] on div "Sr. Staff Product Manager, Public Sector" at bounding box center [344, 247] width 190 height 13
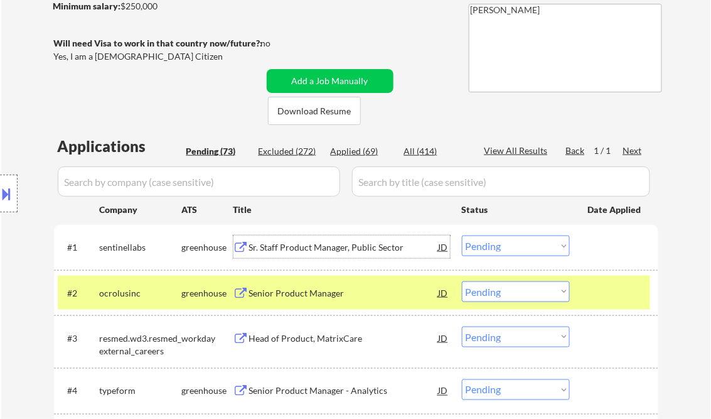
click at [507, 255] on select "Choose an option... Pending Applied Excluded (Questions) Excluded (Expired) Exc…" at bounding box center [516, 245] width 108 height 21
click at [462, 235] on select "Choose an option... Pending Applied Excluded (Questions) Excluded (Expired) Exc…" at bounding box center [516, 245] width 108 height 21
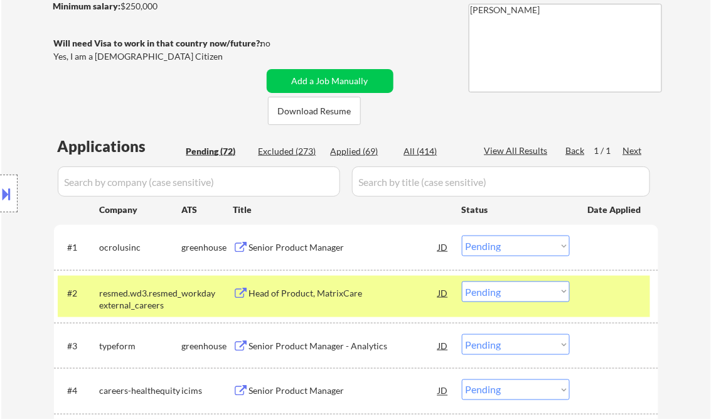
click at [311, 250] on div "Senior Product Manager" at bounding box center [344, 247] width 190 height 13
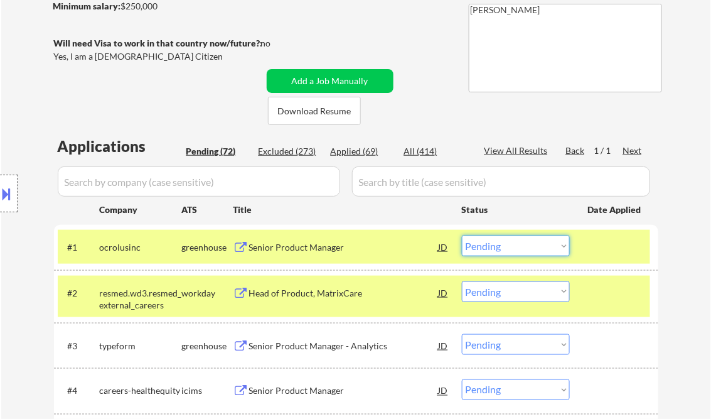
drag, startPoint x: 502, startPoint y: 247, endPoint x: 516, endPoint y: 257, distance: 17.1
click at [502, 247] on select "Choose an option... Pending Applied Excluded (Questions) Excluded (Expired) Exc…" at bounding box center [516, 245] width 108 height 21
click at [462, 235] on select "Choose an option... Pending Applied Excluded (Questions) Excluded (Expired) Exc…" at bounding box center [516, 245] width 108 height 21
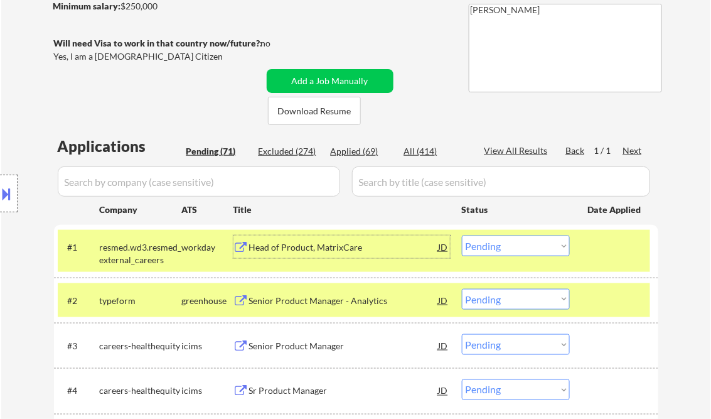
click at [311, 249] on div "Head of Product, MatrixCare" at bounding box center [344, 247] width 190 height 13
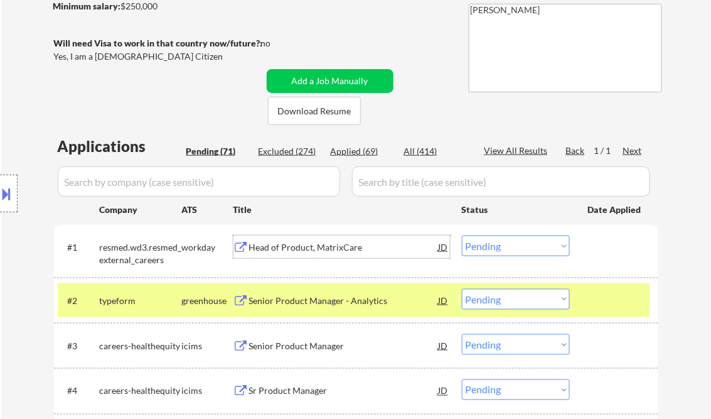
click at [486, 247] on select "Choose an option... Pending Applied Excluded (Questions) Excluded (Expired) Exc…" at bounding box center [516, 245] width 108 height 21
click at [462, 235] on select "Choose an option... Pending Applied Excluded (Questions) Excluded (Expired) Exc…" at bounding box center [516, 245] width 108 height 21
click at [305, 307] on div "Senior Product Manager - Analytics" at bounding box center [344, 300] width 190 height 23
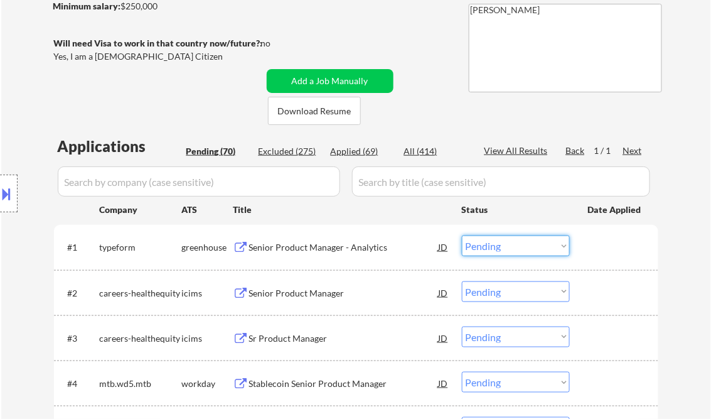
drag, startPoint x: 508, startPoint y: 248, endPoint x: 537, endPoint y: 256, distance: 29.4
click at [510, 248] on select "Choose an option... Pending Applied Excluded (Questions) Excluded (Expired) Exc…" at bounding box center [516, 245] width 108 height 21
click at [462, 235] on select "Choose an option... Pending Applied Excluded (Questions) Excluded (Expired) Exc…" at bounding box center [516, 245] width 108 height 21
select select ""pending""
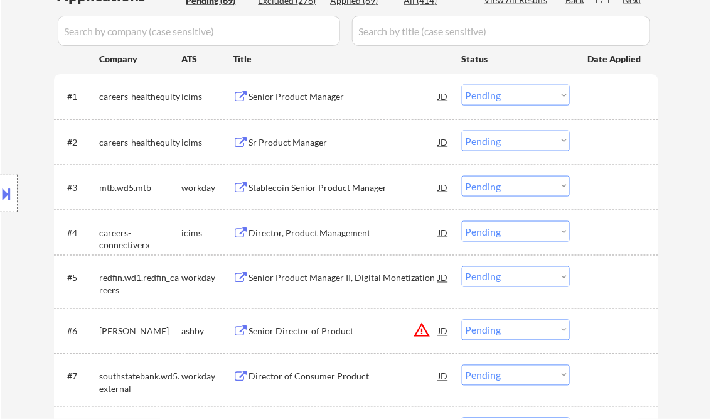
scroll to position [402, 0]
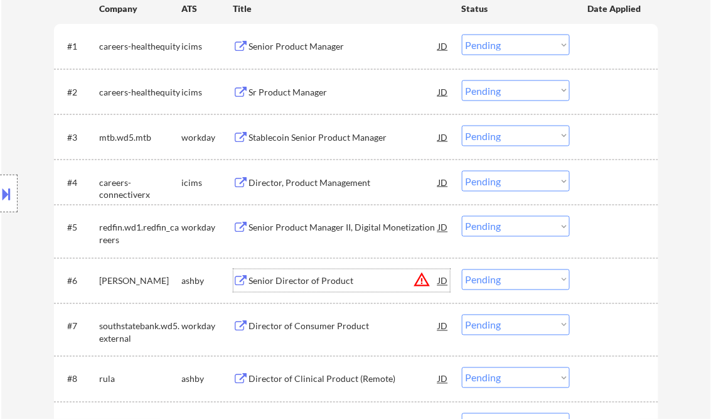
click at [313, 277] on div "Senior Director of Product" at bounding box center [344, 281] width 190 height 13
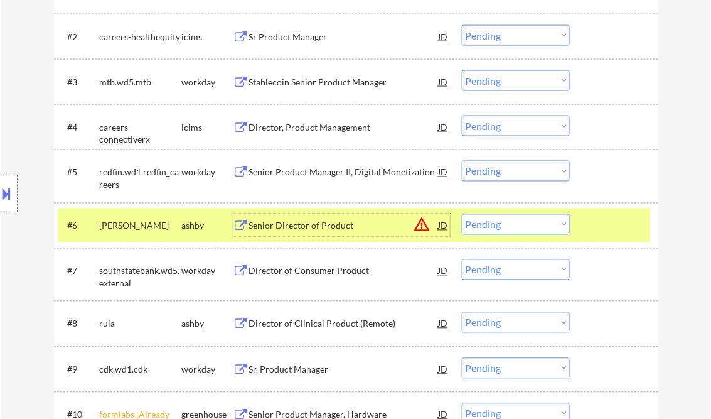
scroll to position [502, 0]
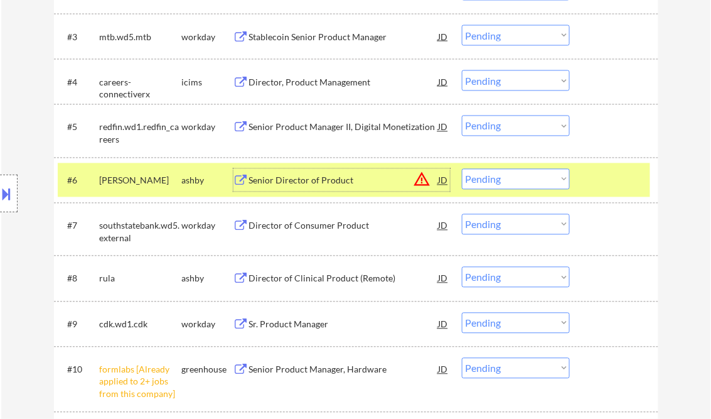
click at [493, 179] on select "Choose an option... Pending Applied Excluded (Questions) Excluded (Expired) Exc…" at bounding box center [516, 179] width 108 height 21
click at [462, 169] on select "Choose an option... Pending Applied Excluded (Questions) Excluded (Expired) Exc…" at bounding box center [516, 179] width 108 height 21
select select ""pending""
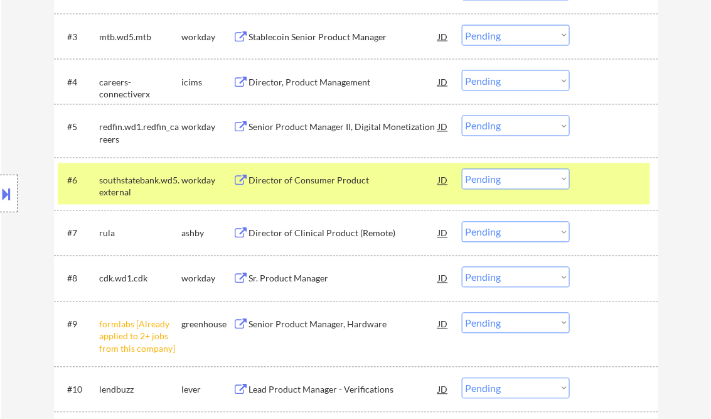
click at [504, 324] on select "Choose an option... Pending Applied Excluded (Questions) Excluded (Expired) Exc…" at bounding box center [516, 323] width 108 height 21
click at [462, 313] on select "Choose an option... Pending Applied Excluded (Questions) Excluded (Expired) Exc…" at bounding box center [516, 323] width 108 height 21
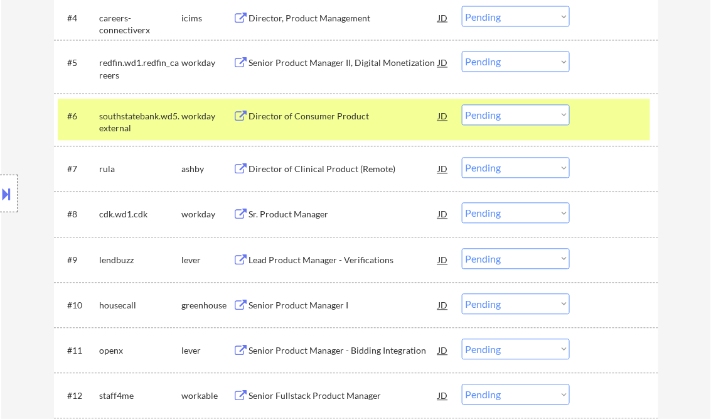
scroll to position [602, 0]
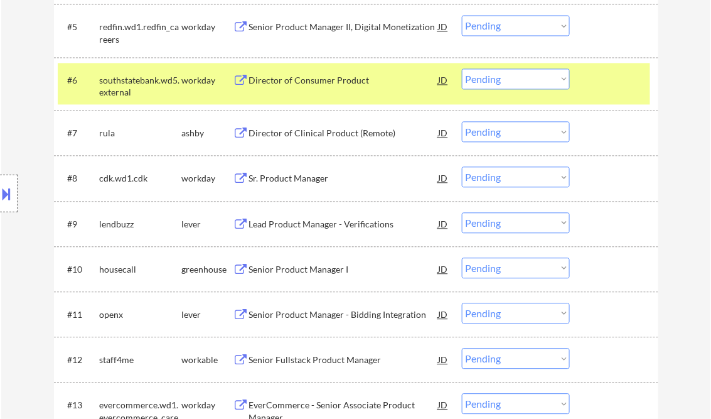
click at [311, 225] on div "Lead Product Manager - Verifications" at bounding box center [344, 224] width 190 height 13
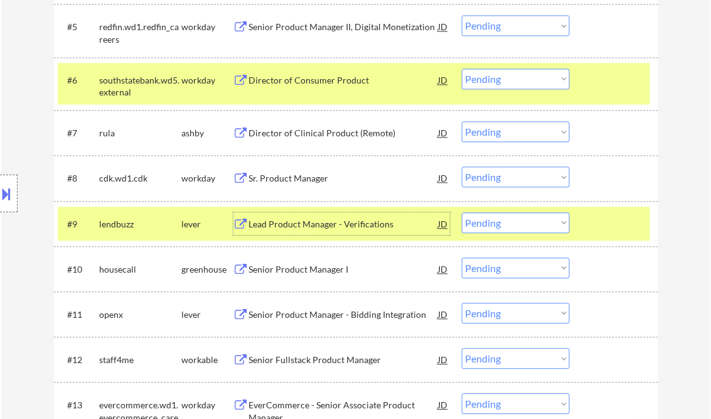
click at [517, 219] on select "Choose an option... Pending Applied Excluded (Questions) Excluded (Expired) Exc…" at bounding box center [516, 222] width 108 height 21
click at [462, 212] on select "Choose an option... Pending Applied Excluded (Questions) Excluded (Expired) Exc…" at bounding box center [516, 222] width 108 height 21
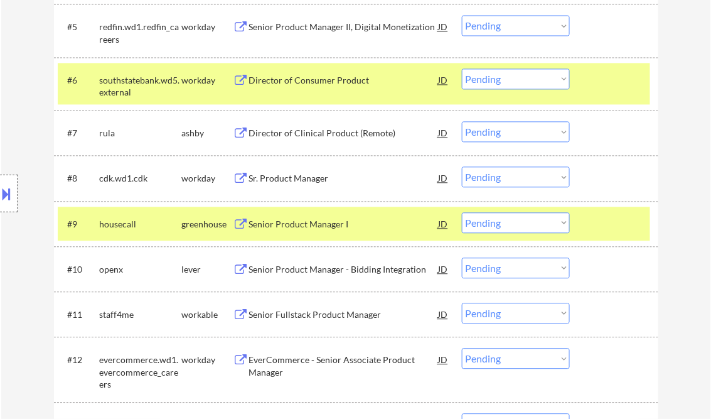
click at [320, 226] on div "Senior Product Manager I" at bounding box center [344, 224] width 190 height 13
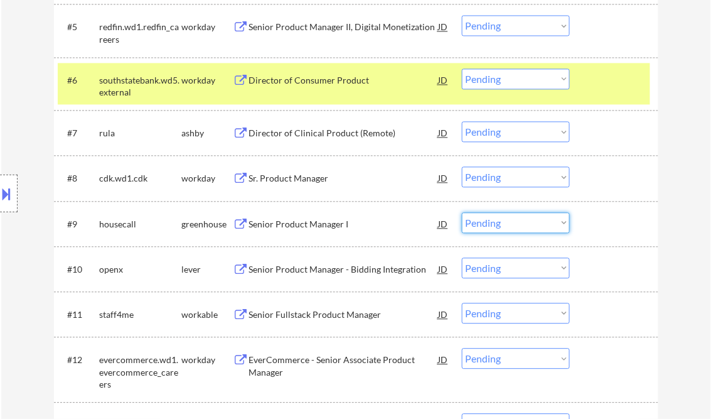
drag, startPoint x: 498, startPoint y: 220, endPoint x: 517, endPoint y: 233, distance: 23.5
click at [498, 220] on select "Choose an option... Pending Applied Excluded (Questions) Excluded (Expired) Exc…" at bounding box center [516, 222] width 108 height 21
click at [462, 212] on select "Choose an option... Pending Applied Excluded (Questions) Excluded (Expired) Exc…" at bounding box center [516, 222] width 108 height 21
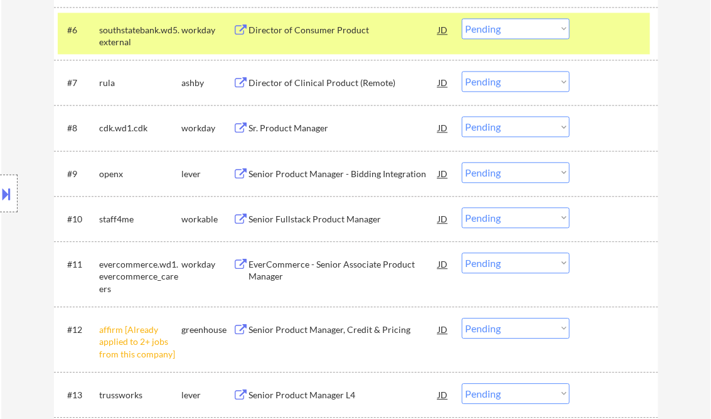
click at [327, 171] on div "Senior Product Manager - Bidding Integration" at bounding box center [344, 174] width 190 height 13
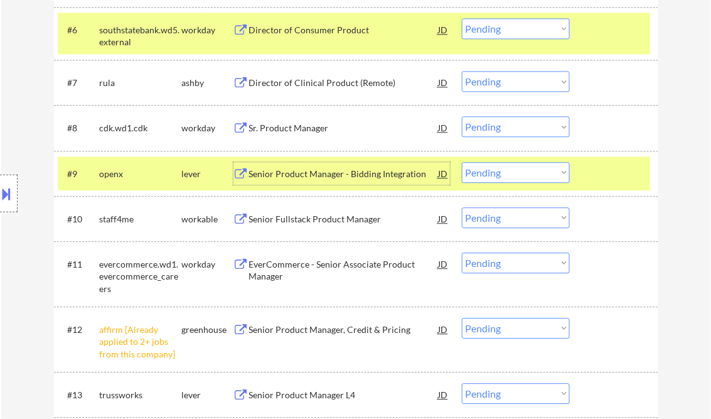
drag, startPoint x: 506, startPoint y: 166, endPoint x: 570, endPoint y: 260, distance: 113.5
click at [506, 166] on select "Choose an option... Pending Applied Excluded (Questions) Excluded (Expired) Exc…" at bounding box center [516, 172] width 108 height 21
click at [462, 162] on select "Choose an option... Pending Applied Excluded (Questions) Excluded (Expired) Exc…" at bounding box center [516, 172] width 108 height 21
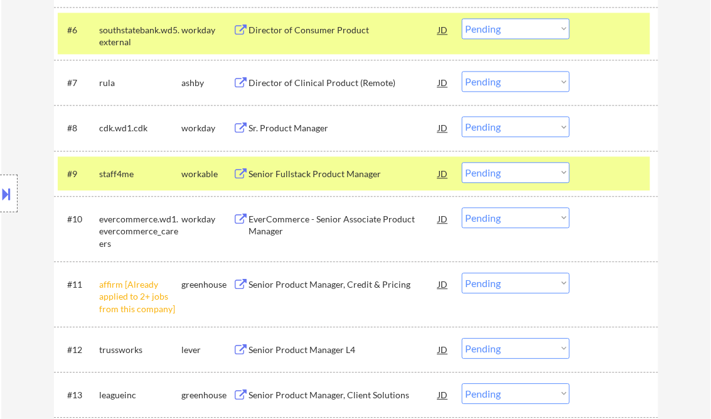
click at [321, 174] on div "Senior Fullstack Product Manager" at bounding box center [344, 174] width 190 height 13
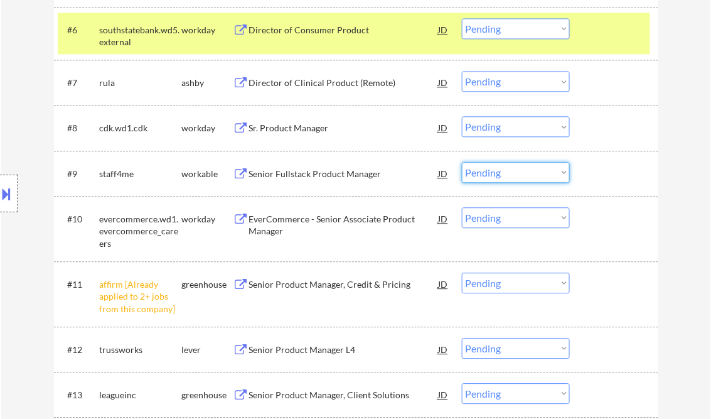
click at [491, 171] on select "Choose an option... Pending Applied Excluded (Questions) Excluded (Expired) Exc…" at bounding box center [516, 172] width 108 height 21
click at [462, 162] on select "Choose an option... Pending Applied Excluded (Questions) Excluded (Expired) Exc…" at bounding box center [516, 172] width 108 height 21
select select ""pending""
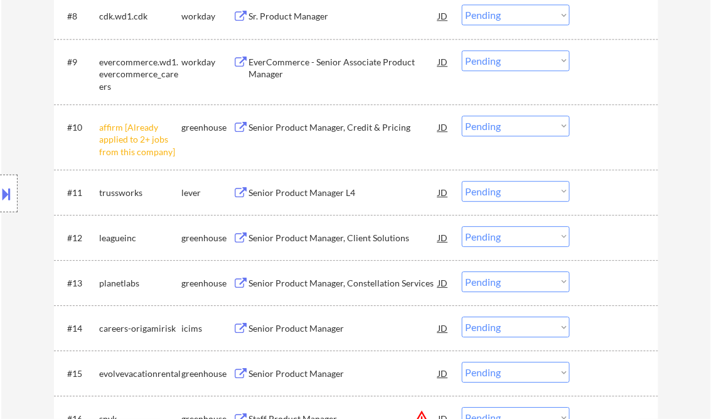
scroll to position [753, 0]
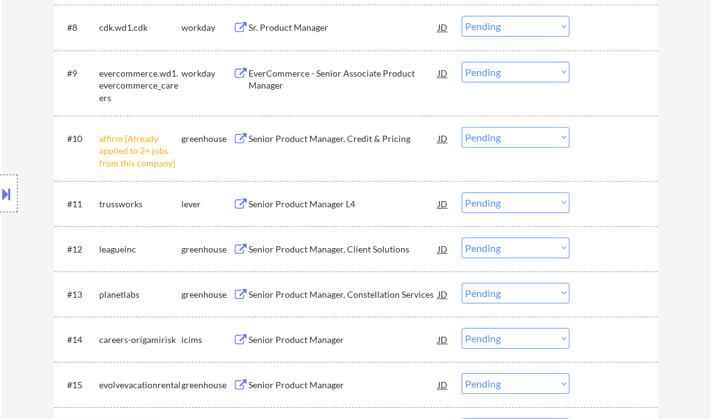
drag, startPoint x: 513, startPoint y: 133, endPoint x: 523, endPoint y: 139, distance: 11.5
click at [513, 133] on select "Choose an option... Pending Applied Excluded (Questions) Excluded (Expired) Exc…" at bounding box center [516, 137] width 108 height 21
click at [462, 127] on select "Choose an option... Pending Applied Excluded (Questions) Excluded (Expired) Exc…" at bounding box center [516, 137] width 108 height 21
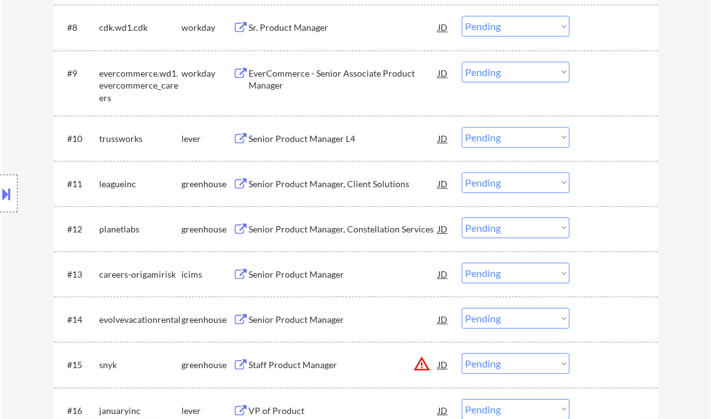
click at [334, 138] on div "Senior Product Manager L4" at bounding box center [344, 138] width 190 height 13
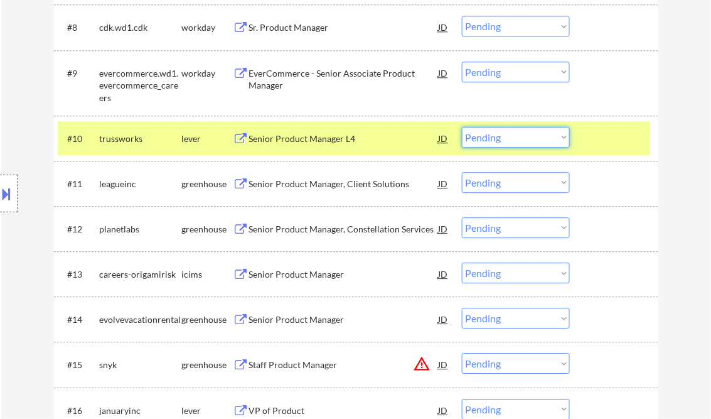
click at [507, 141] on select "Choose an option... Pending Applied Excluded (Questions) Excluded (Expired) Exc…" at bounding box center [516, 137] width 108 height 21
click at [462, 127] on select "Choose an option... Pending Applied Excluded (Questions) Excluded (Expired) Exc…" at bounding box center [516, 137] width 108 height 21
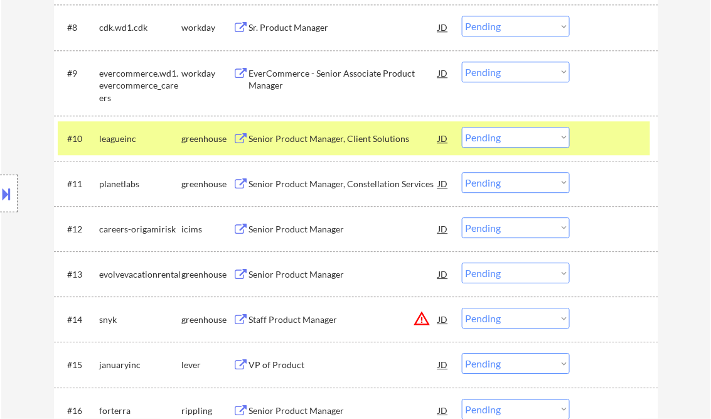
click at [340, 143] on div "Senior Product Manager, Client Solutions" at bounding box center [344, 138] width 190 height 13
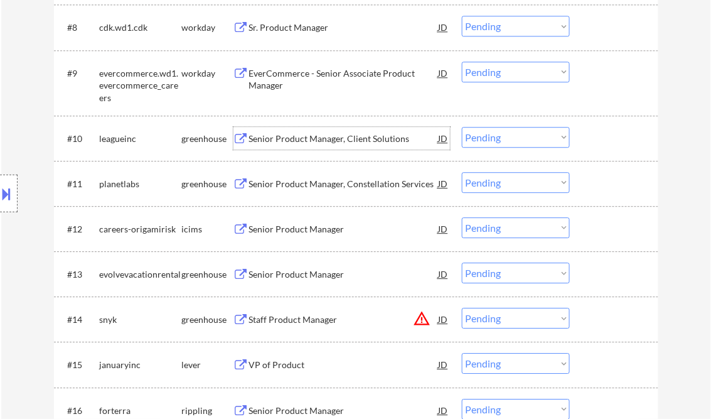
click at [487, 140] on select "Choose an option... Pending Applied Excluded (Questions) Excluded (Expired) Exc…" at bounding box center [516, 137] width 108 height 21
click at [462, 127] on select "Choose an option... Pending Applied Excluded (Questions) Excluded (Expired) Exc…" at bounding box center [516, 137] width 108 height 21
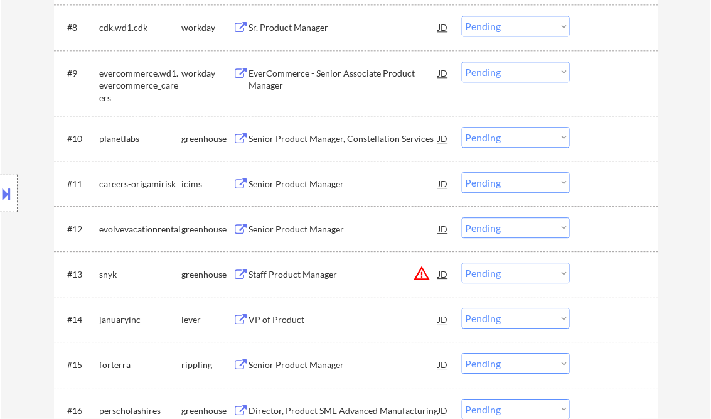
click at [363, 142] on div "Senior Product Manager, Constellation Services" at bounding box center [344, 138] width 190 height 13
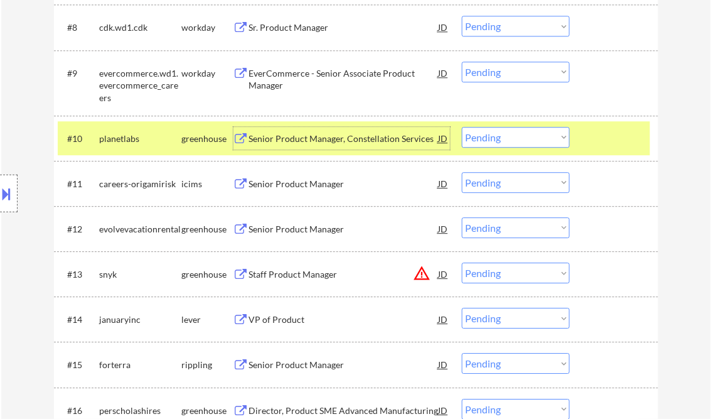
drag, startPoint x: 493, startPoint y: 137, endPoint x: 500, endPoint y: 139, distance: 7.9
click at [493, 137] on select "Choose an option... Pending Applied Excluded (Questions) Excluded (Expired) Exc…" at bounding box center [516, 137] width 108 height 21
click at [462, 127] on select "Choose an option... Pending Applied Excluded (Questions) Excluded (Expired) Exc…" at bounding box center [516, 137] width 108 height 21
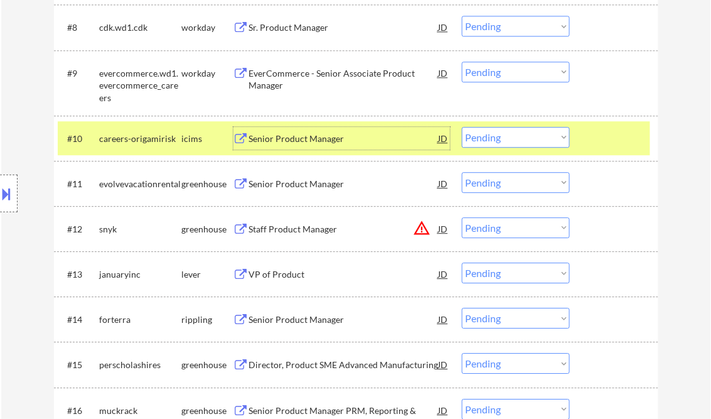
click at [304, 139] on div "Senior Product Manager" at bounding box center [344, 138] width 190 height 13
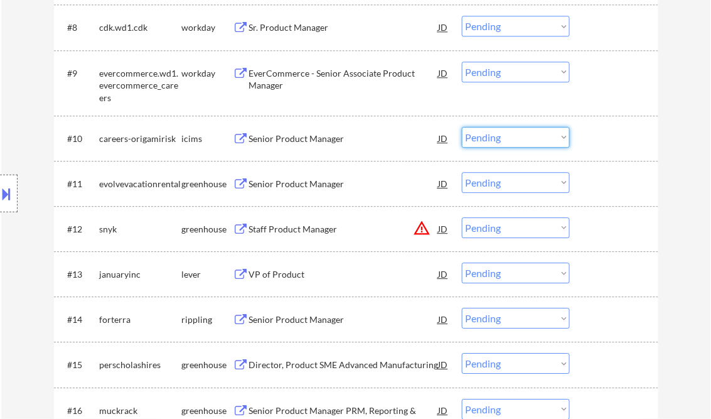
drag, startPoint x: 493, startPoint y: 133, endPoint x: 512, endPoint y: 148, distance: 24.6
click at [493, 133] on select "Choose an option... Pending Applied Excluded (Questions) Excluded (Expired) Exc…" at bounding box center [516, 137] width 108 height 21
click at [462, 127] on select "Choose an option... Pending Applied Excluded (Questions) Excluded (Expired) Exc…" at bounding box center [516, 137] width 108 height 21
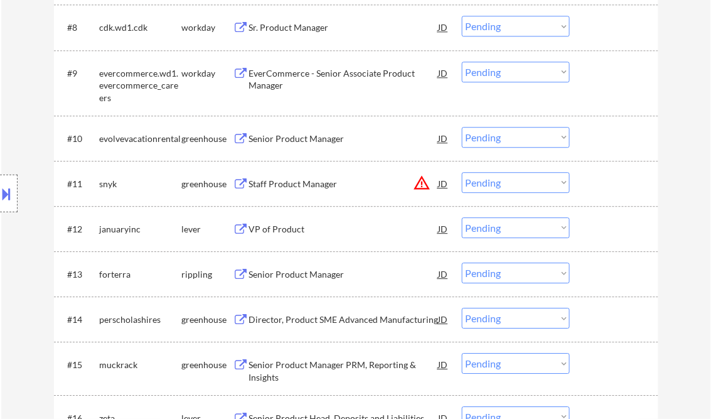
click at [312, 139] on div "Senior Product Manager" at bounding box center [344, 138] width 190 height 13
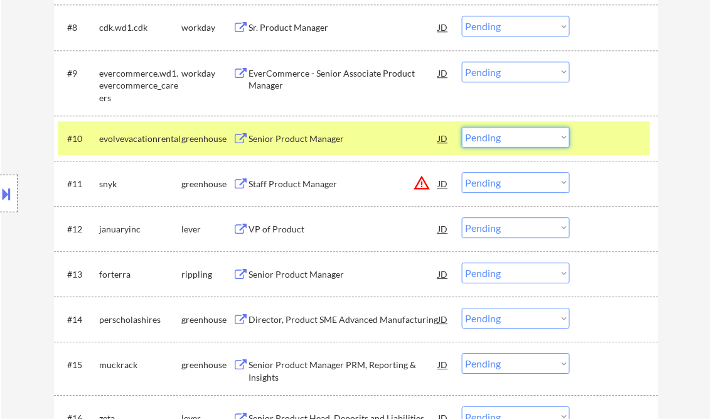
drag, startPoint x: 490, startPoint y: 139, endPoint x: 498, endPoint y: 147, distance: 11.1
click at [490, 139] on select "Choose an option... Pending Applied Excluded (Questions) Excluded (Expired) Exc…" at bounding box center [516, 137] width 108 height 21
click at [462, 127] on select "Choose an option... Pending Applied Excluded (Questions) Excluded (Expired) Exc…" at bounding box center [516, 137] width 108 height 21
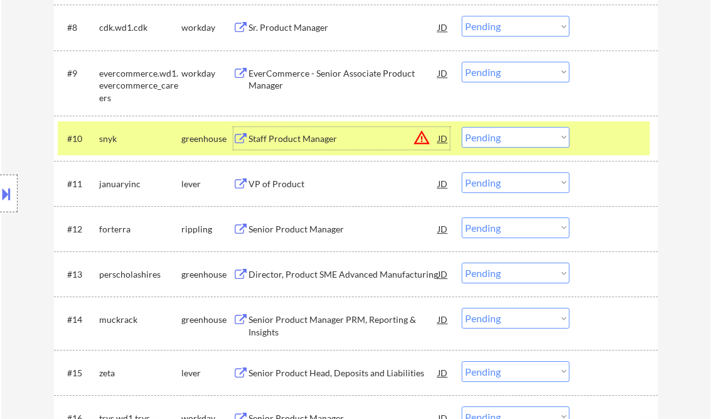
click at [329, 139] on div "Staff Product Manager" at bounding box center [344, 138] width 190 height 13
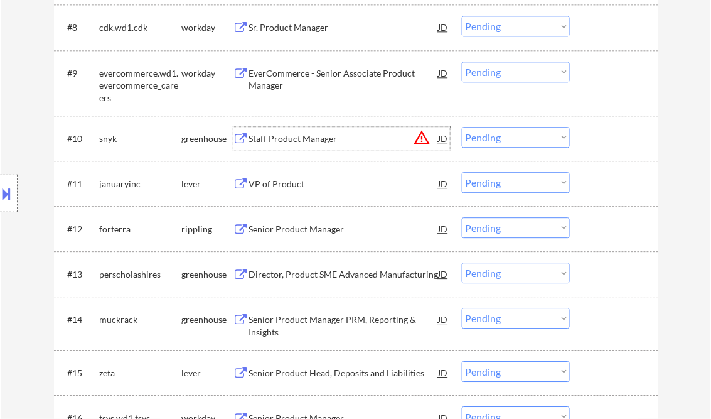
click at [18, 186] on div "Location Inclusions: Pawtucket, RI East Providence, RI Cranston, RI North Provi…" at bounding box center [112, 193] width 225 height 233
click at [14, 186] on div at bounding box center [9, 193] width 18 height 38
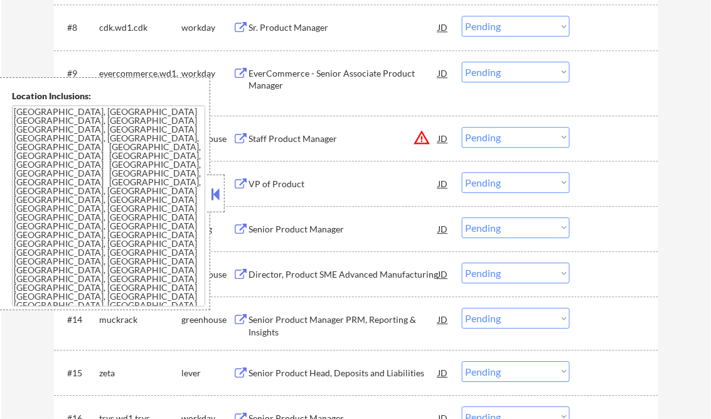
click at [214, 197] on button at bounding box center [216, 194] width 14 height 19
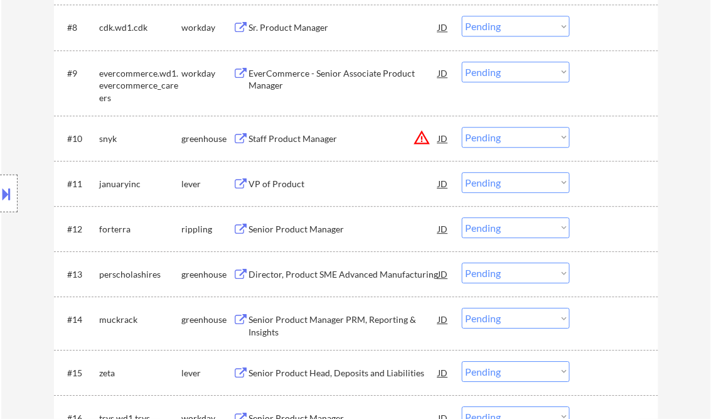
click at [1, 186] on button at bounding box center [7, 193] width 14 height 21
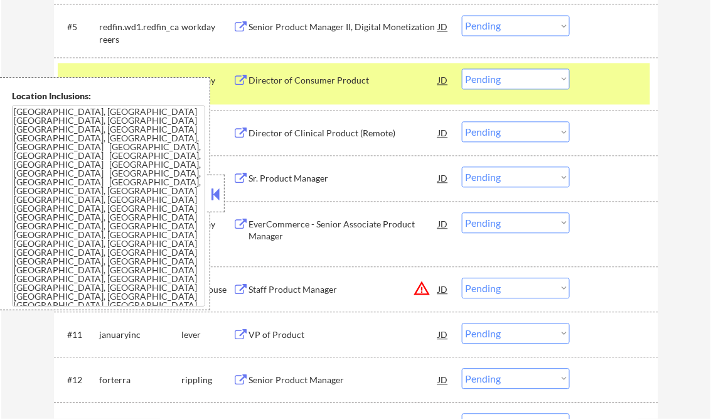
scroll to position [703, 0]
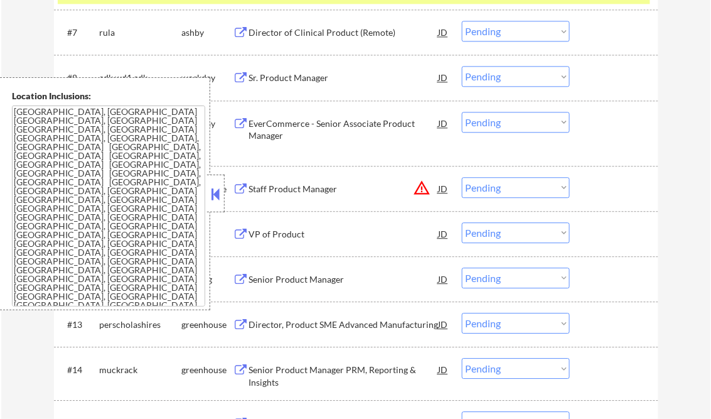
click at [212, 193] on button at bounding box center [216, 194] width 14 height 19
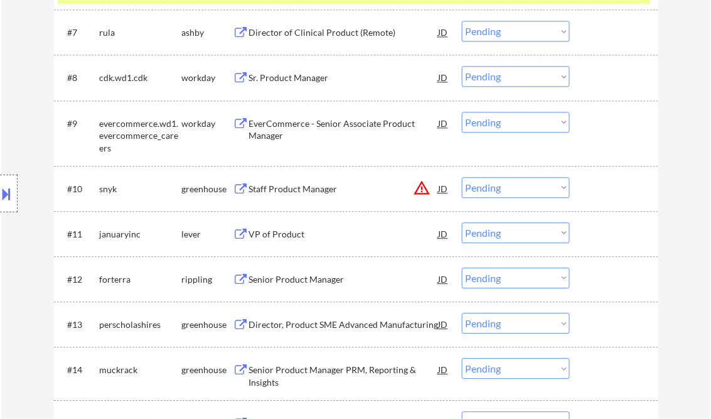
click at [14, 187] on div at bounding box center [9, 193] width 18 height 38
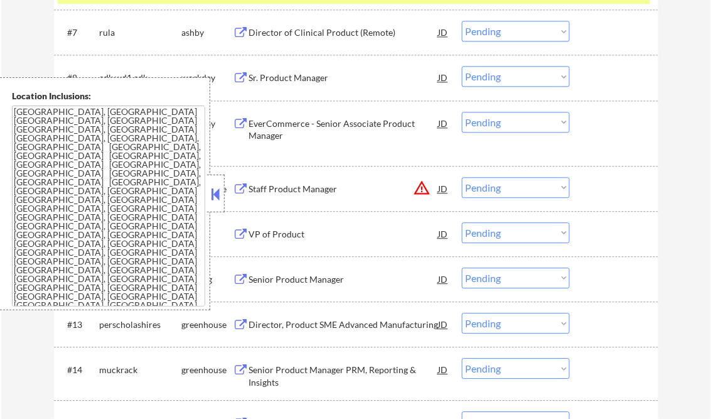
click at [215, 191] on button at bounding box center [216, 194] width 14 height 19
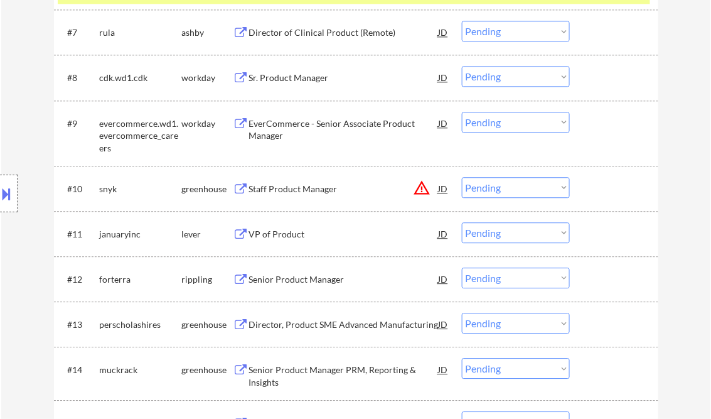
click at [510, 186] on select "Choose an option... Pending Applied Excluded (Questions) Excluded (Expired) Exc…" at bounding box center [516, 187] width 108 height 21
click at [462, 177] on select "Choose an option... Pending Applied Excluded (Questions) Excluded (Expired) Exc…" at bounding box center [516, 187] width 108 height 21
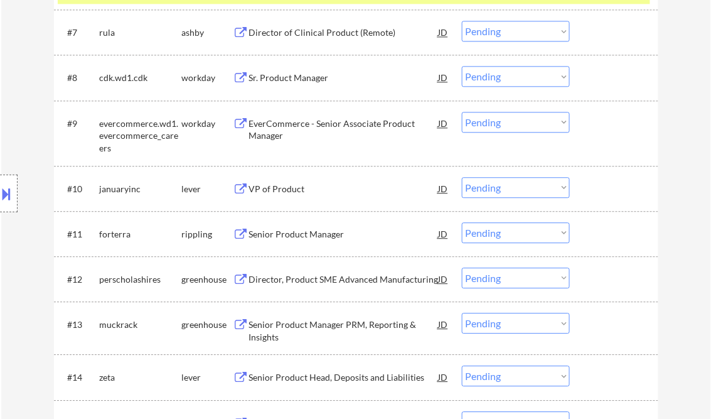
click at [279, 188] on div "VP of Product" at bounding box center [344, 189] width 190 height 13
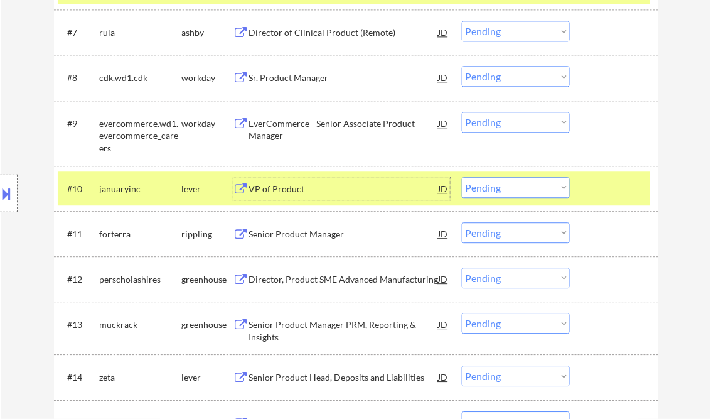
click at [496, 181] on select "Choose an option... Pending Applied Excluded (Questions) Excluded (Expired) Exc…" at bounding box center [516, 187] width 108 height 21
click at [462, 177] on select "Choose an option... Pending Applied Excluded (Questions) Excluded (Expired) Exc…" at bounding box center [516, 187] width 108 height 21
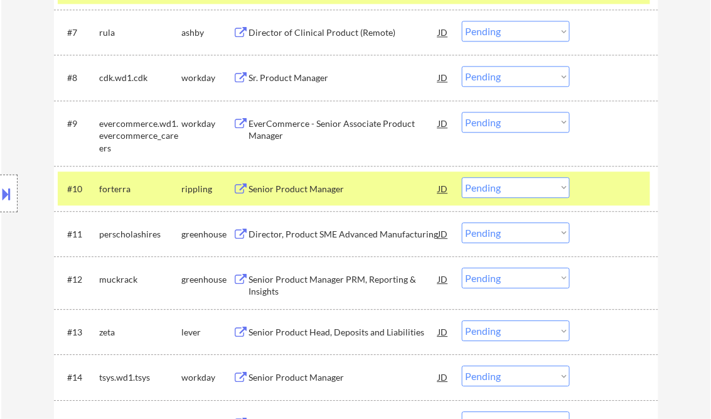
click at [336, 195] on div "Senior Product Manager" at bounding box center [344, 188] width 190 height 23
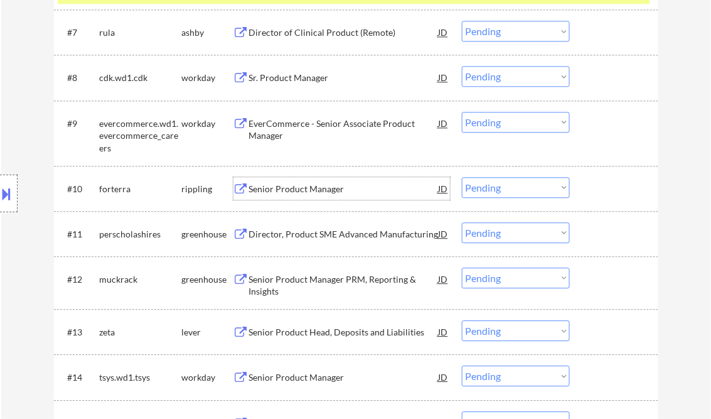
click at [493, 186] on select "Choose an option... Pending Applied Excluded (Questions) Excluded (Expired) Exc…" at bounding box center [516, 187] width 108 height 21
click at [462, 177] on select "Choose an option... Pending Applied Excluded (Questions) Excluded (Expired) Exc…" at bounding box center [516, 187] width 108 height 21
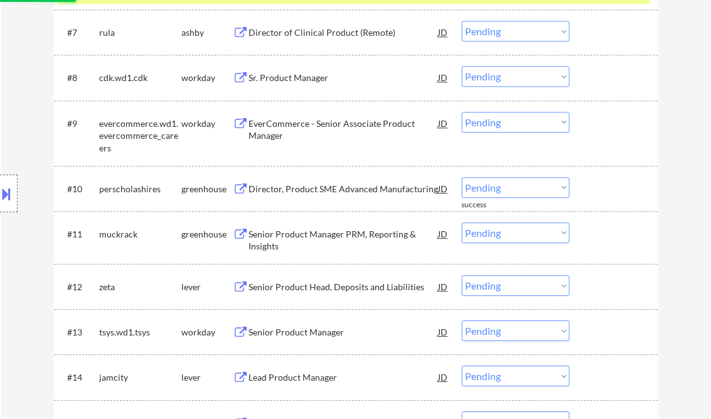
click at [334, 188] on div "Director, Product SME Advanced Manufacturing" at bounding box center [344, 189] width 190 height 13
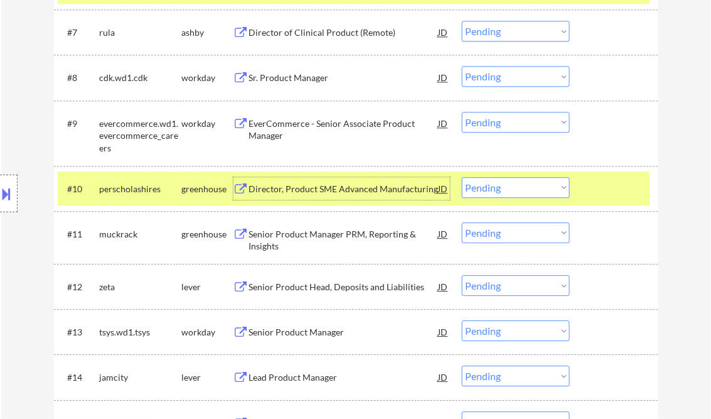
click at [513, 192] on select "Choose an option... Pending Applied Excluded (Questions) Excluded (Expired) Exc…" at bounding box center [516, 187] width 108 height 21
click at [462, 177] on select "Choose an option... Pending Applied Excluded (Questions) Excluded (Expired) Exc…" at bounding box center [516, 187] width 108 height 21
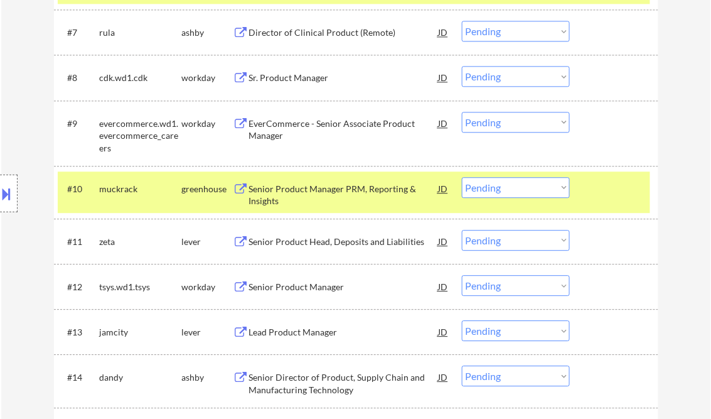
click at [339, 191] on div "Senior Product Manager PRM, Reporting & Insights" at bounding box center [344, 195] width 190 height 24
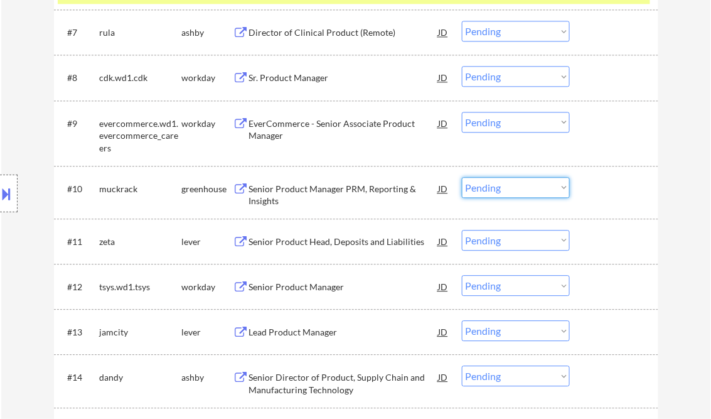
drag, startPoint x: 511, startPoint y: 191, endPoint x: 521, endPoint y: 199, distance: 12.9
click at [511, 191] on select "Choose an option... Pending Applied Excluded (Questions) Excluded (Expired) Exc…" at bounding box center [516, 187] width 108 height 21
click at [462, 177] on select "Choose an option... Pending Applied Excluded (Questions) Excluded (Expired) Exc…" at bounding box center [516, 187] width 108 height 21
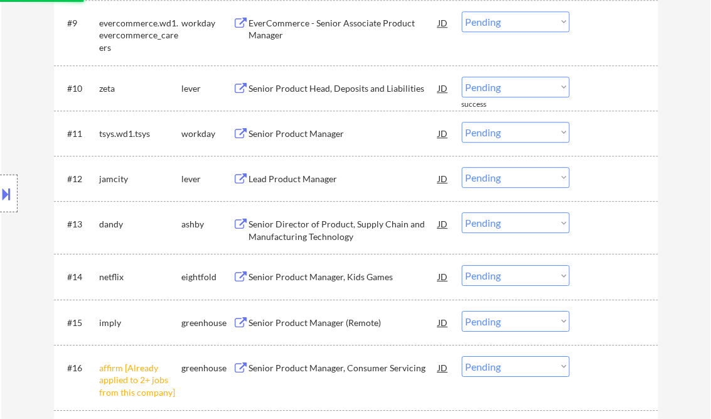
click at [320, 90] on div "Senior Product Head, Deposits and Liabilities" at bounding box center [344, 88] width 190 height 13
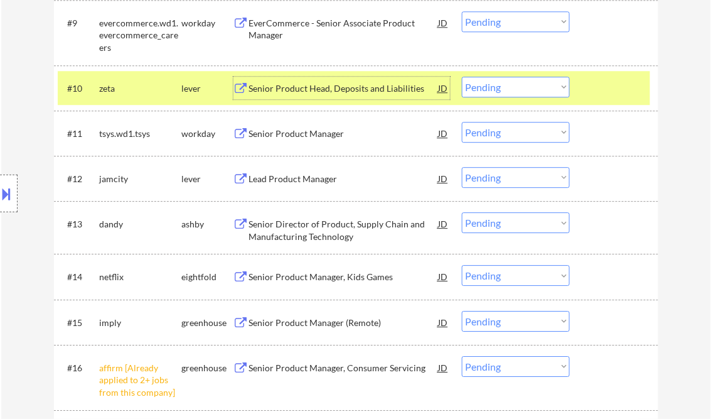
click at [515, 92] on select "Choose an option... Pending Applied Excluded (Questions) Excluded (Expired) Exc…" at bounding box center [516, 87] width 108 height 21
click at [462, 77] on select "Choose an option... Pending Applied Excluded (Questions) Excluded (Expired) Exc…" at bounding box center [516, 87] width 108 height 21
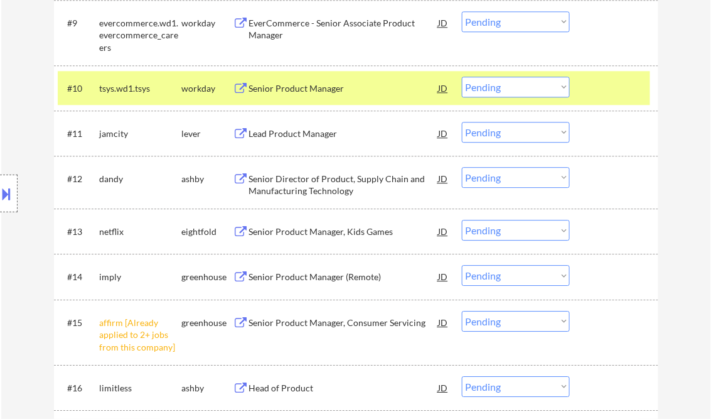
click at [322, 93] on div "Senior Product Manager" at bounding box center [344, 88] width 190 height 13
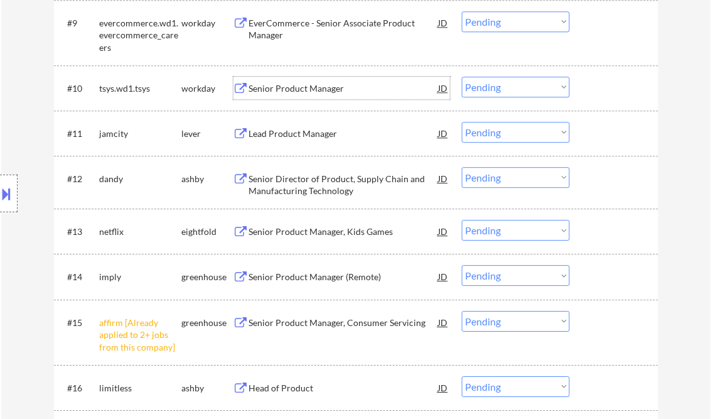
drag, startPoint x: 518, startPoint y: 83, endPoint x: 572, endPoint y: 141, distance: 79.0
click at [518, 83] on select "Choose an option... Pending Applied Excluded (Questions) Excluded (Expired) Exc…" at bounding box center [516, 87] width 108 height 21
click at [462, 77] on select "Choose an option... Pending Applied Excluded (Questions) Excluded (Expired) Exc…" at bounding box center [516, 87] width 108 height 21
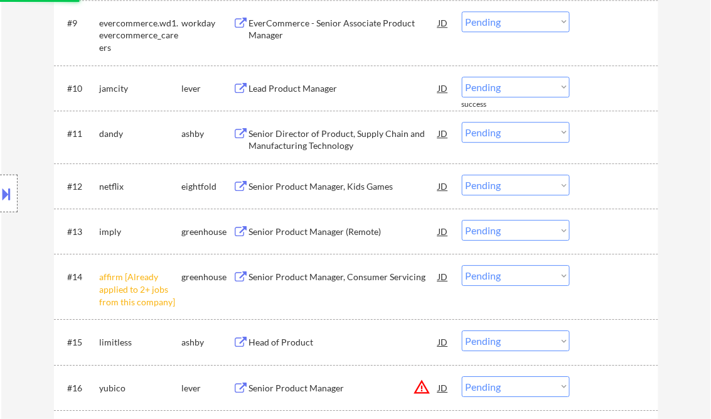
click at [312, 90] on div "Lead Product Manager" at bounding box center [344, 88] width 190 height 13
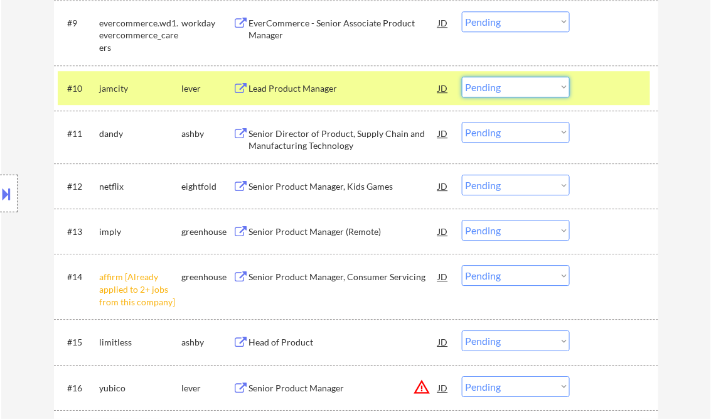
drag, startPoint x: 486, startPoint y: 92, endPoint x: 509, endPoint y: 98, distance: 24.1
click at [486, 92] on select "Choose an option... Pending Applied Excluded (Questions) Excluded (Expired) Exc…" at bounding box center [516, 87] width 108 height 21
click at [462, 77] on select "Choose an option... Pending Applied Excluded (Questions) Excluded (Expired) Exc…" at bounding box center [516, 87] width 108 height 21
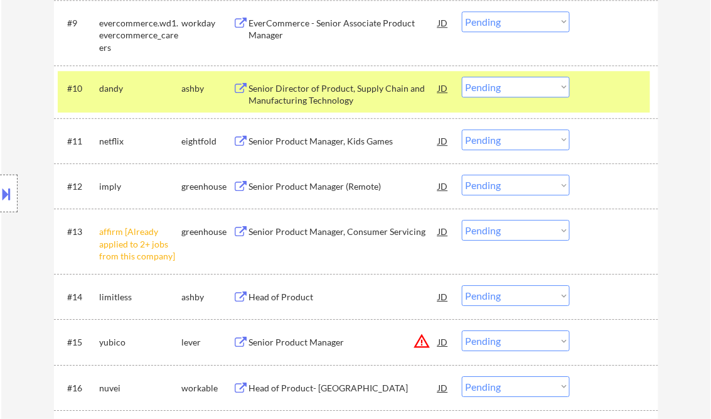
click at [327, 92] on div "Senior Director of Product, Supply Chain and Manufacturing Technology" at bounding box center [344, 94] width 190 height 24
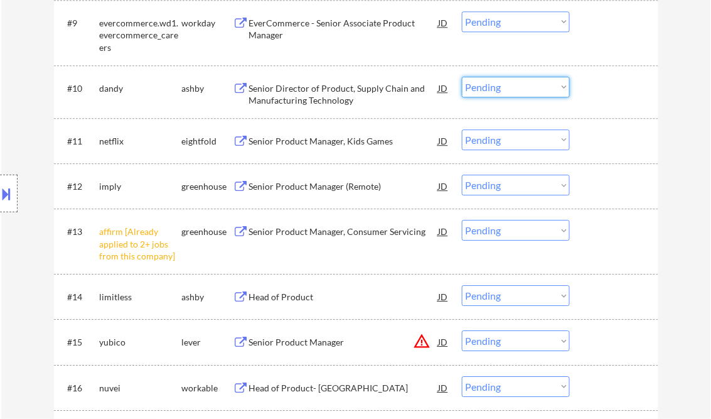
drag, startPoint x: 520, startPoint y: 82, endPoint x: 526, endPoint y: 98, distance: 16.9
click at [520, 82] on select "Choose an option... Pending Applied Excluded (Questions) Excluded (Expired) Exc…" at bounding box center [516, 87] width 108 height 21
select select ""excluded__bad_match_""
click at [462, 77] on select "Choose an option... Pending Applied Excluded (Questions) Excluded (Expired) Exc…" at bounding box center [516, 87] width 108 height 21
click at [508, 225] on select "Choose an option... Pending Applied Excluded (Questions) Excluded (Expired) Exc…" at bounding box center [516, 230] width 108 height 21
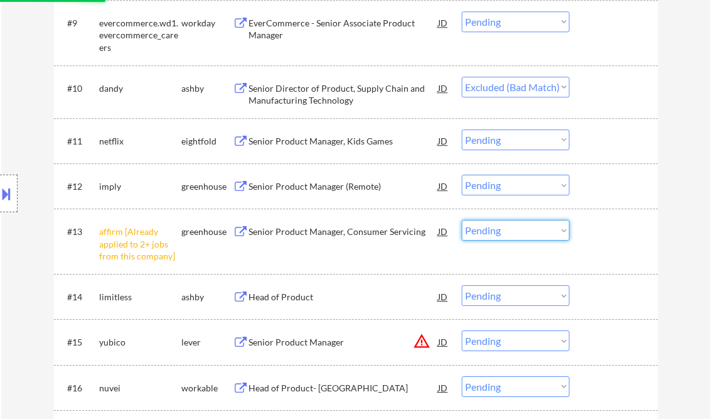
select select ""excluded__other_""
click at [462, 220] on select "Choose an option... Pending Applied Excluded (Questions) Excluded (Expired) Exc…" at bounding box center [516, 230] width 108 height 21
select select ""pending""
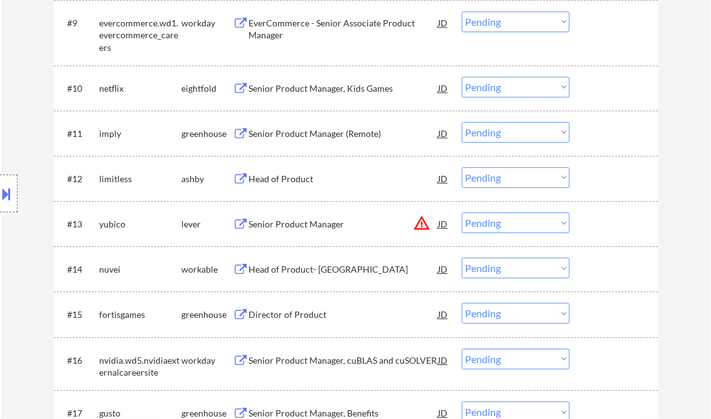
click at [322, 132] on div "Senior Product Manager (Remote)" at bounding box center [344, 133] width 190 height 13
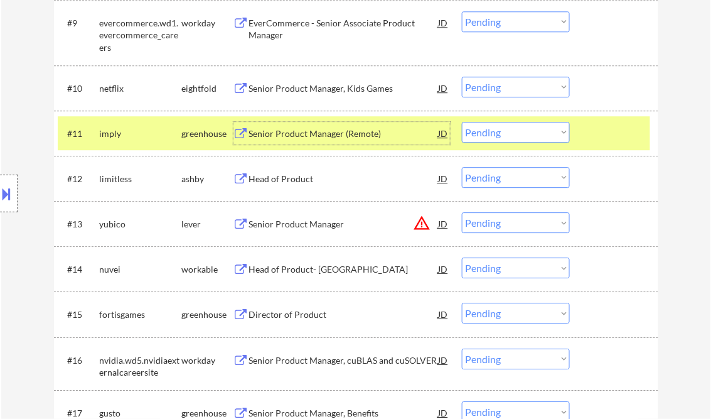
drag, startPoint x: 496, startPoint y: 133, endPoint x: 503, endPoint y: 142, distance: 11.6
click at [496, 133] on select "Choose an option... Pending Applied Excluded (Questions) Excluded (Expired) Exc…" at bounding box center [516, 132] width 108 height 21
click at [462, 122] on select "Choose an option... Pending Applied Excluded (Questions) Excluded (Expired) Exc…" at bounding box center [516, 132] width 108 height 21
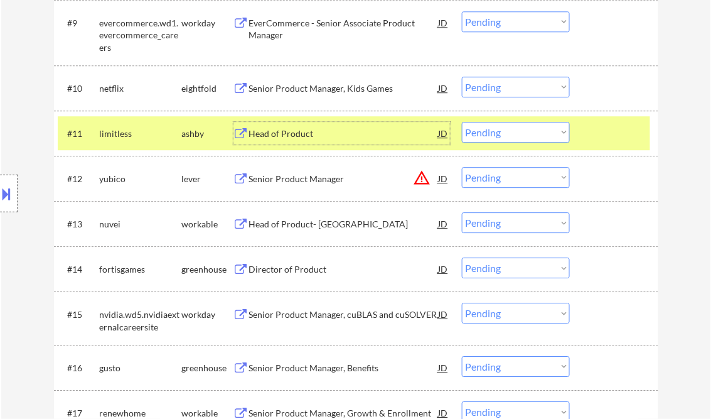
click at [291, 134] on div "Head of Product" at bounding box center [344, 133] width 190 height 13
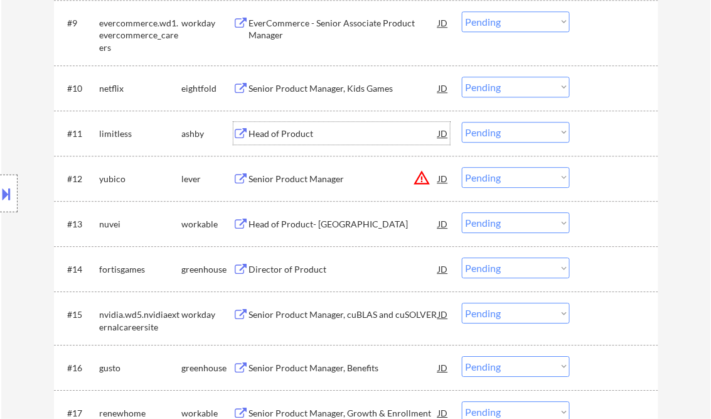
drag, startPoint x: 490, startPoint y: 134, endPoint x: 497, endPoint y: 140, distance: 8.9
click at [491, 134] on select "Choose an option... Pending Applied Excluded (Questions) Excluded (Expired) Exc…" at bounding box center [516, 132] width 108 height 21
click at [462, 122] on select "Choose an option... Pending Applied Excluded (Questions) Excluded (Expired) Exc…" at bounding box center [516, 132] width 108 height 21
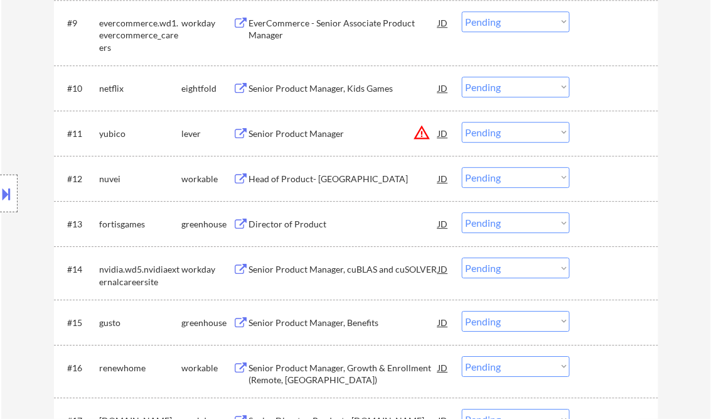
click at [318, 134] on div "Senior Product Manager" at bounding box center [344, 133] width 190 height 13
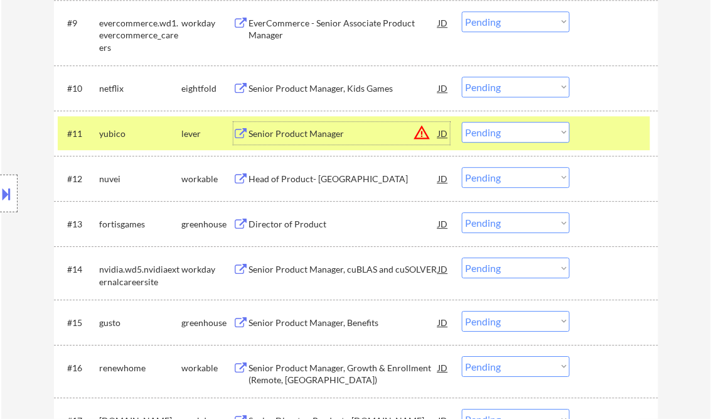
click at [511, 131] on select "Choose an option... Pending Applied Excluded (Questions) Excluded (Expired) Exc…" at bounding box center [516, 132] width 108 height 21
click at [462, 122] on select "Choose an option... Pending Applied Excluded (Questions) Excluded (Expired) Exc…" at bounding box center [516, 132] width 108 height 21
select select ""pending""
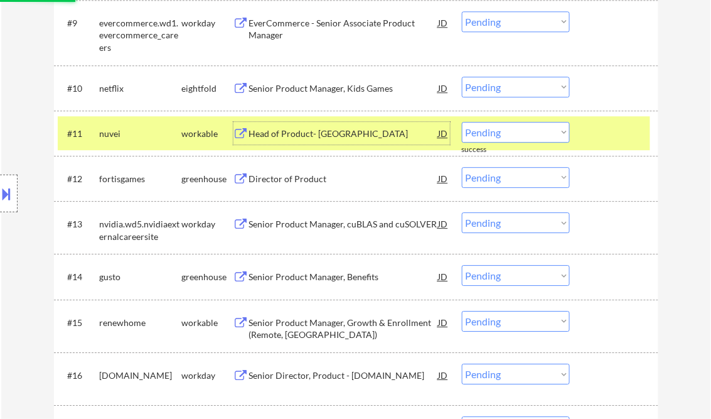
click at [338, 141] on div "Head of Product- North America" at bounding box center [344, 133] width 190 height 23
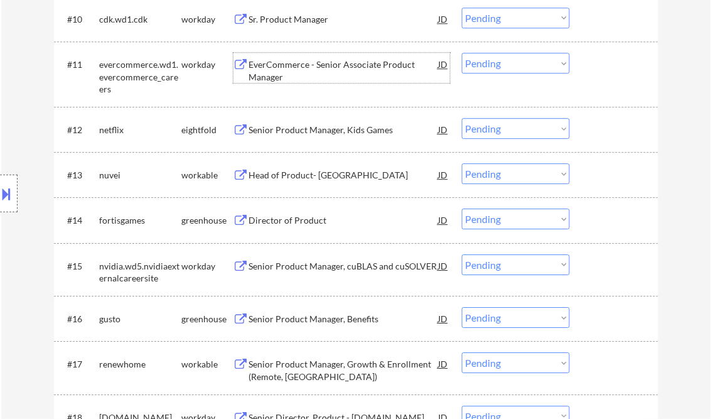
scroll to position [904, 0]
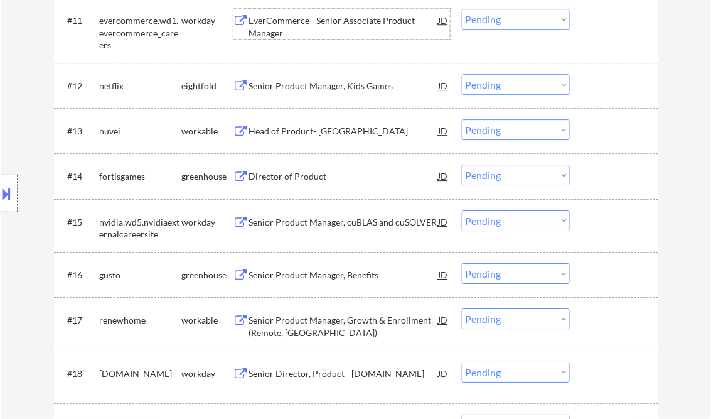
click at [313, 173] on div "Director of Product" at bounding box center [344, 176] width 190 height 13
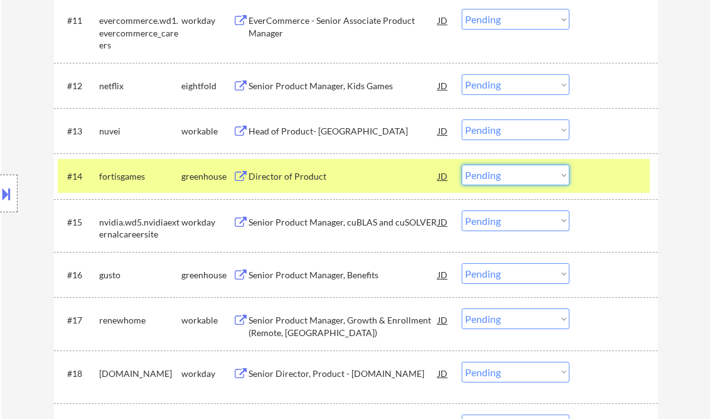
click at [520, 178] on select "Choose an option... Pending Applied Excluded (Questions) Excluded (Expired) Exc…" at bounding box center [516, 174] width 108 height 21
click at [462, 164] on select "Choose an option... Pending Applied Excluded (Questions) Excluded (Expired) Exc…" at bounding box center [516, 174] width 108 height 21
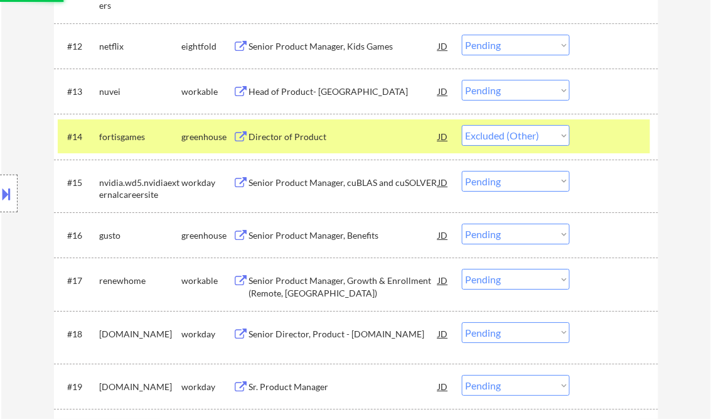
scroll to position [954, 0]
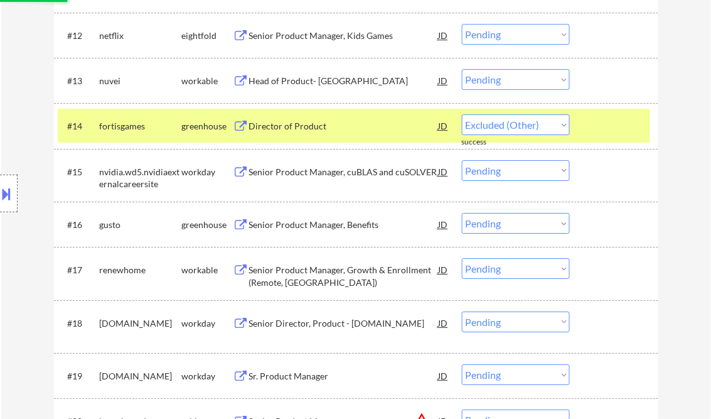
select select ""pending""
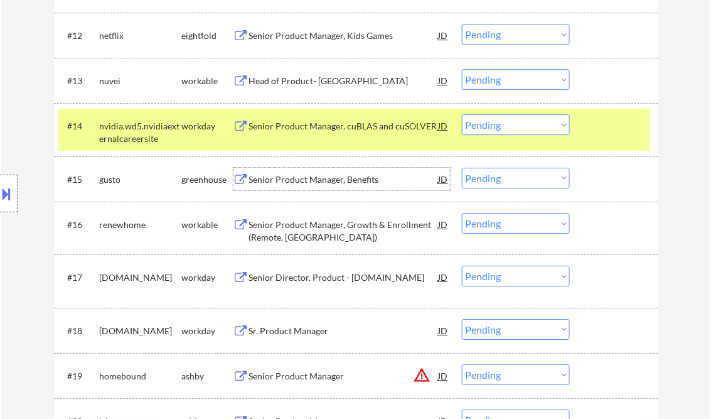
click at [311, 176] on div "Senior Product Manager, Benefits" at bounding box center [344, 179] width 190 height 13
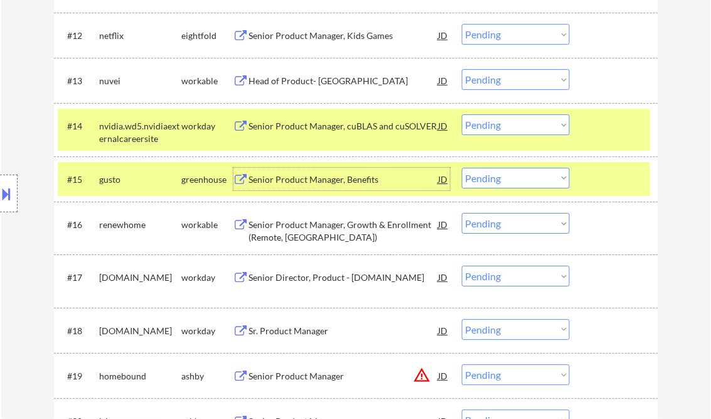
click at [475, 178] on select "Choose an option... Pending Applied Excluded (Questions) Excluded (Expired) Exc…" at bounding box center [516, 178] width 108 height 21
click at [462, 168] on select "Choose an option... Pending Applied Excluded (Questions) Excluded (Expired) Exc…" at bounding box center [516, 178] width 108 height 21
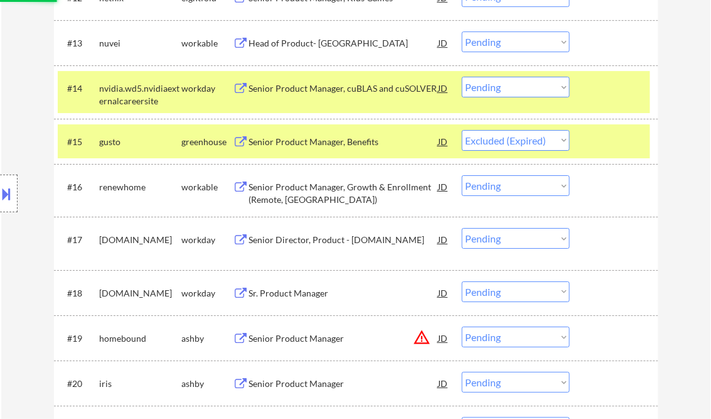
scroll to position [1004, 0]
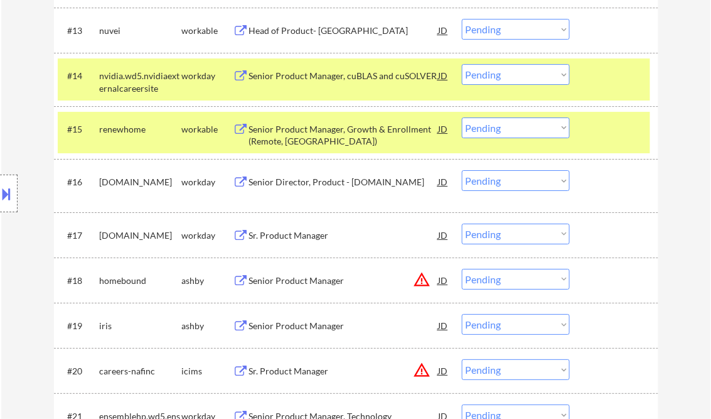
click at [321, 137] on div "Senior Product Manager, Growth & Enrollment (Remote, US)" at bounding box center [344, 135] width 190 height 24
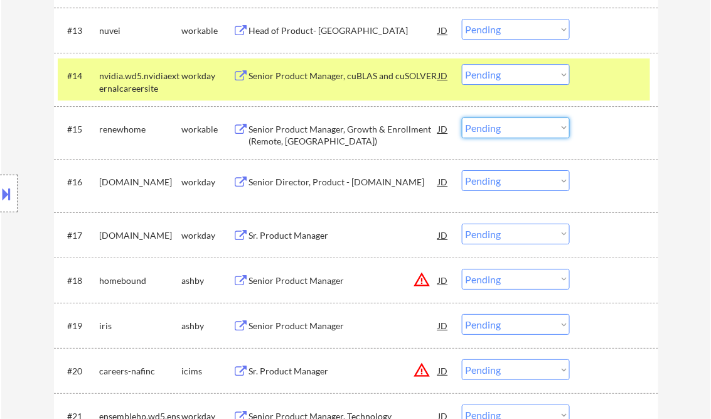
click at [497, 123] on select "Choose an option... Pending Applied Excluded (Questions) Excluded (Expired) Exc…" at bounding box center [516, 127] width 108 height 21
click at [462, 117] on select "Choose an option... Pending Applied Excluded (Questions) Excluded (Expired) Exc…" at bounding box center [516, 127] width 108 height 21
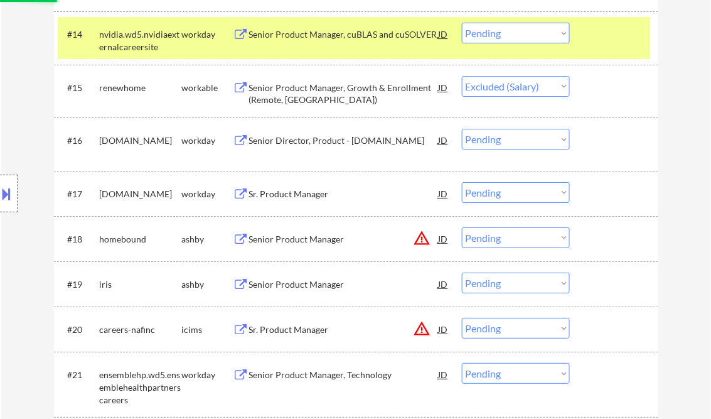
scroll to position [1054, 0]
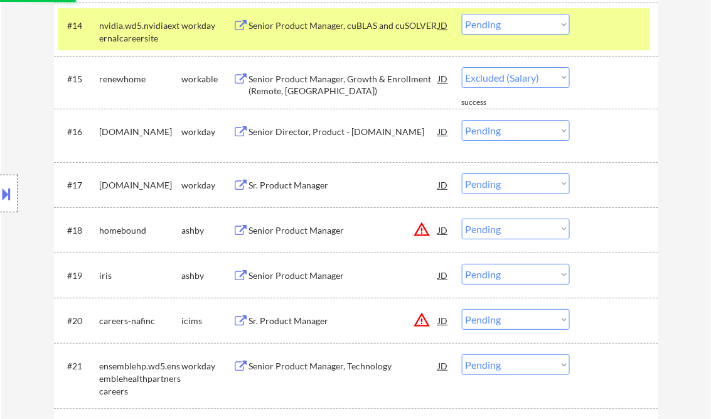
select select ""pending""
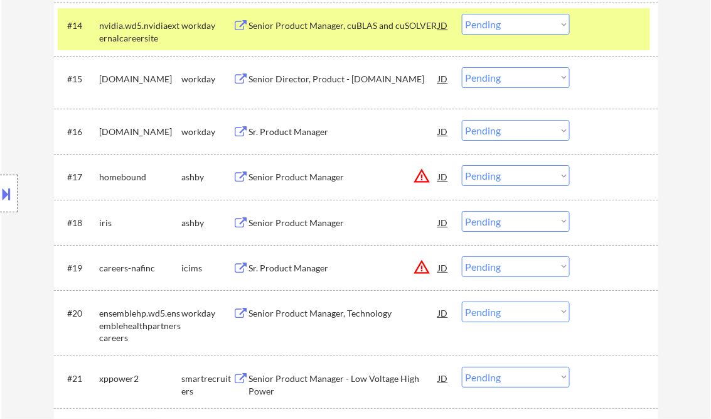
click at [294, 183] on div "Senior Product Manager" at bounding box center [344, 176] width 190 height 23
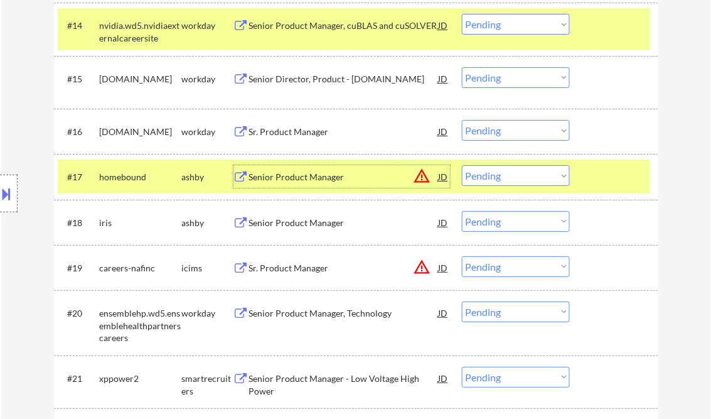
click at [8, 193] on button at bounding box center [7, 193] width 14 height 21
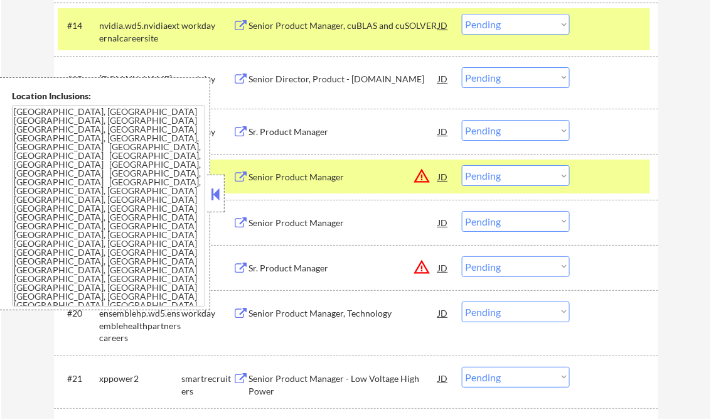
click at [215, 193] on button at bounding box center [216, 194] width 14 height 19
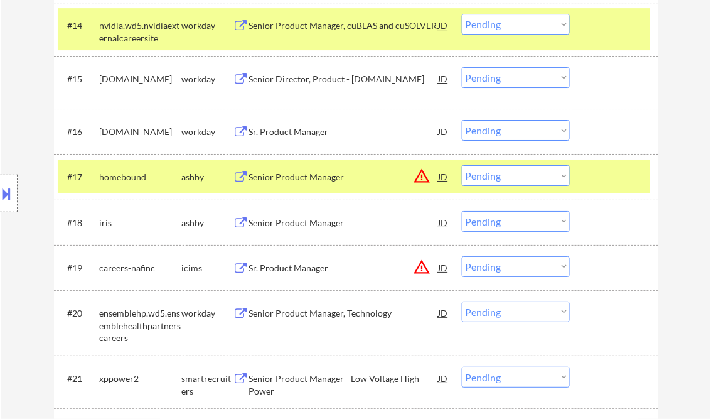
click at [506, 179] on select "Choose an option... Pending Applied Excluded (Questions) Excluded (Expired) Exc…" at bounding box center [516, 175] width 108 height 21
click at [462, 165] on select "Choose an option... Pending Applied Excluded (Questions) Excluded (Expired) Exc…" at bounding box center [516, 175] width 108 height 21
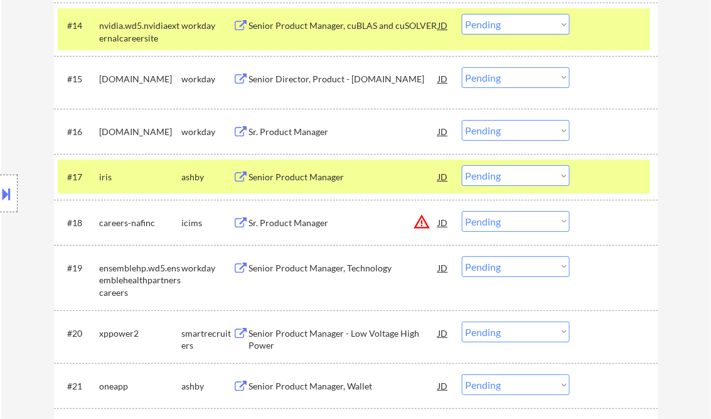
click at [285, 178] on div "Senior Product Manager" at bounding box center [344, 177] width 190 height 13
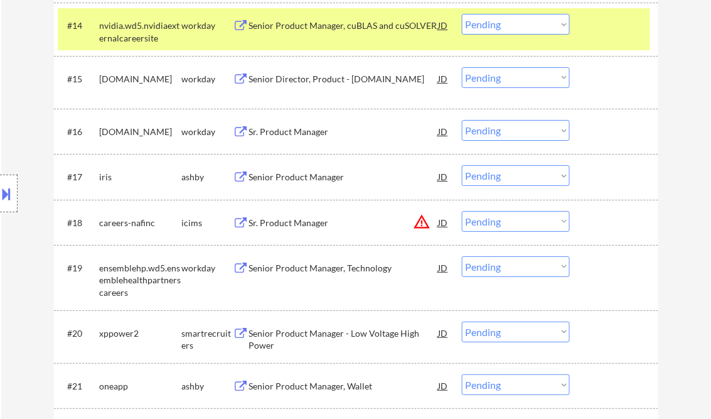
drag, startPoint x: 4, startPoint y: 188, endPoint x: 16, endPoint y: 198, distance: 15.2
click at [4, 188] on button at bounding box center [7, 193] width 14 height 21
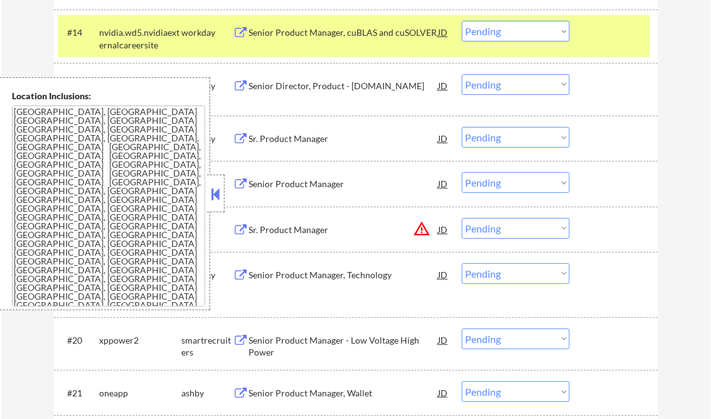
scroll to position [1004, 0]
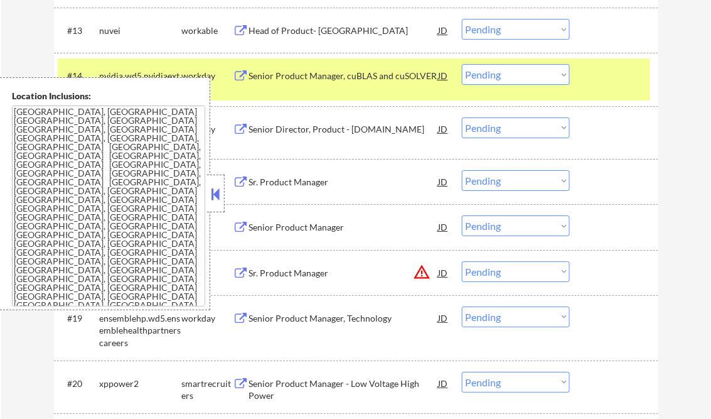
click at [213, 188] on button at bounding box center [216, 194] width 14 height 19
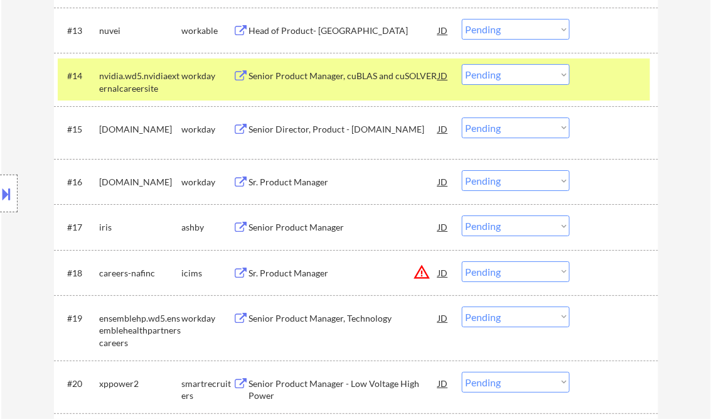
click at [4, 182] on div at bounding box center [9, 193] width 18 height 38
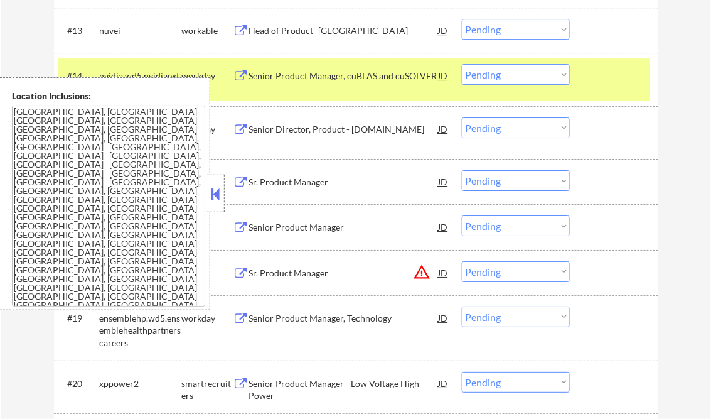
click at [215, 193] on button at bounding box center [216, 194] width 14 height 19
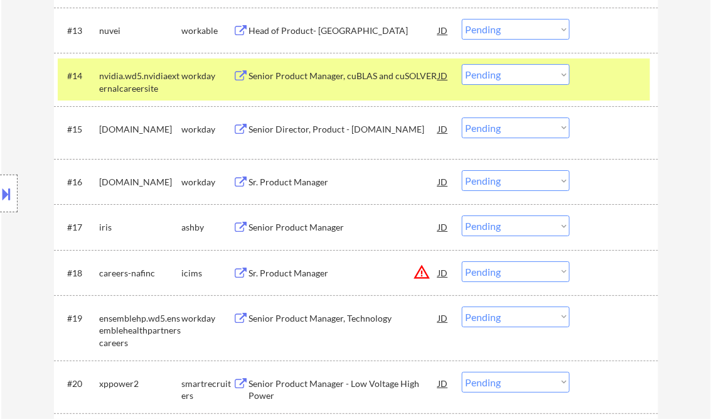
click at [500, 233] on select "Choose an option... Pending Applied Excluded (Questions) Excluded (Expired) Exc…" at bounding box center [516, 225] width 108 height 21
click at [462, 215] on select "Choose an option... Pending Applied Excluded (Questions) Excluded (Expired) Exc…" at bounding box center [516, 225] width 108 height 21
select select ""pending""
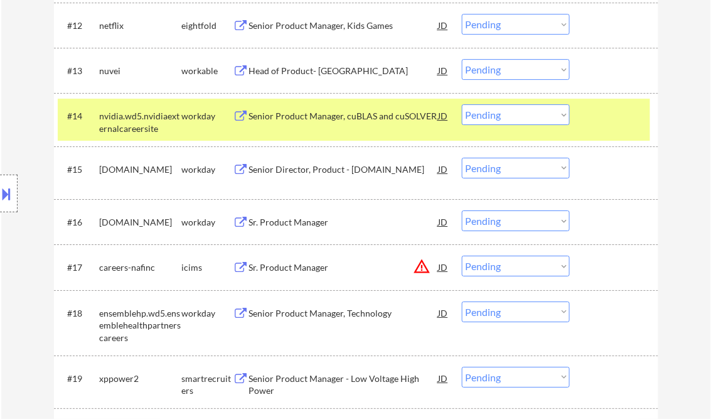
scroll to position [954, 0]
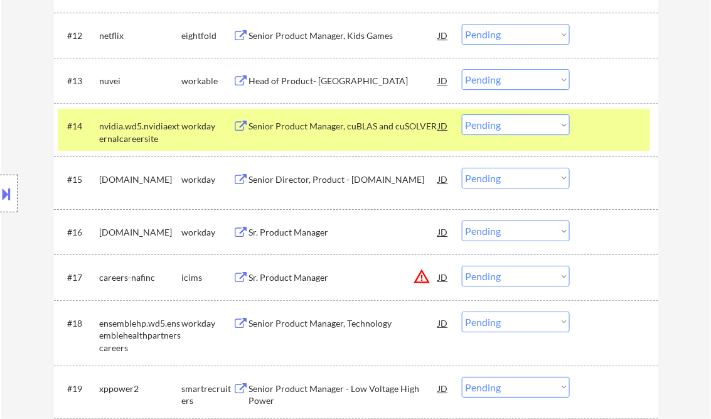
click at [325, 85] on div "Head of Product- North America" at bounding box center [344, 81] width 190 height 13
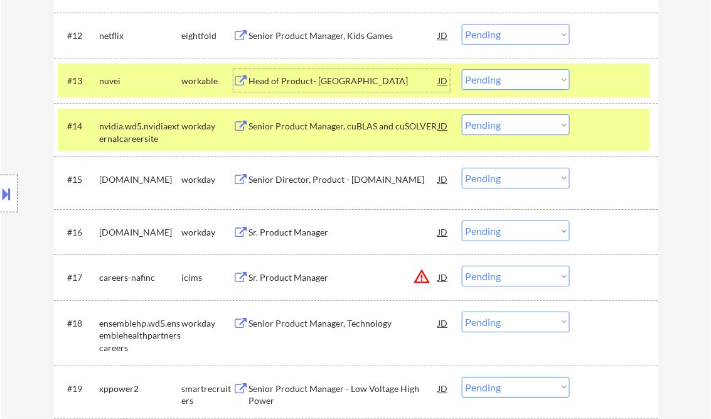
click at [511, 82] on select "Choose an option... Pending Applied Excluded (Questions) Excluded (Expired) Exc…" at bounding box center [516, 79] width 108 height 21
click at [462, 69] on select "Choose an option... Pending Applied Excluded (Questions) Excluded (Expired) Exc…" at bounding box center [516, 79] width 108 height 21
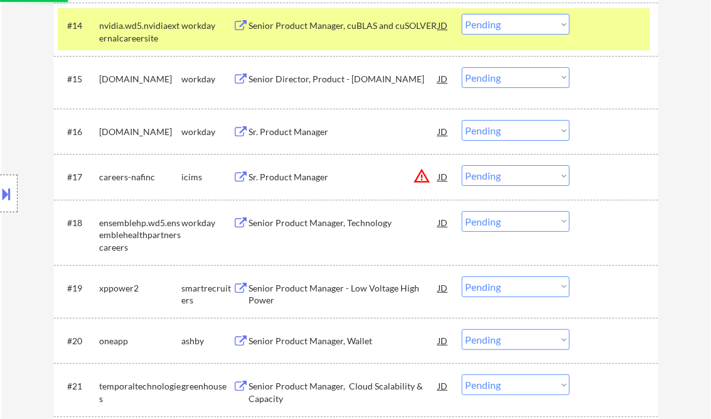
select select ""pending""
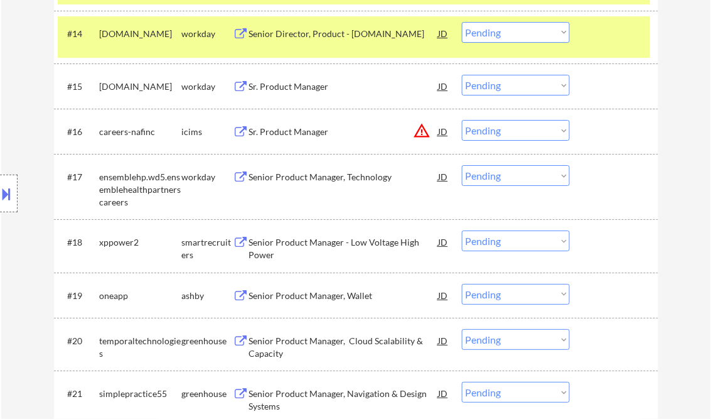
click at [311, 246] on div "Senior Product Manager - Low Voltage High Power" at bounding box center [344, 248] width 190 height 24
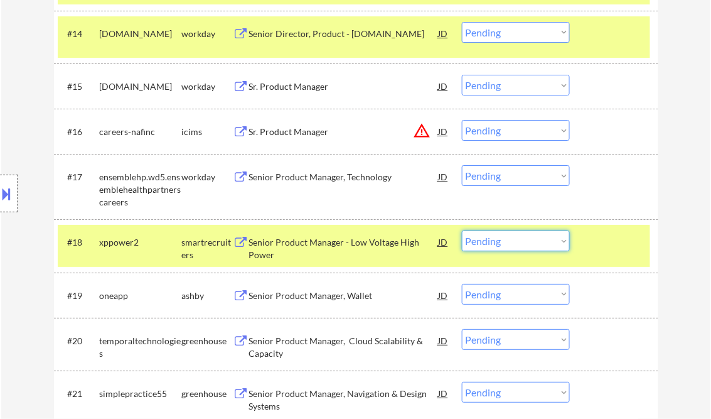
drag, startPoint x: 512, startPoint y: 238, endPoint x: 518, endPoint y: 238, distance: 6.3
click at [513, 238] on select "Choose an option... Pending Applied Excluded (Questions) Excluded (Expired) Exc…" at bounding box center [516, 240] width 108 height 21
select select ""excluded__expired_""
click at [462, 230] on select "Choose an option... Pending Applied Excluded (Questions) Excluded (Expired) Exc…" at bounding box center [516, 240] width 108 height 21
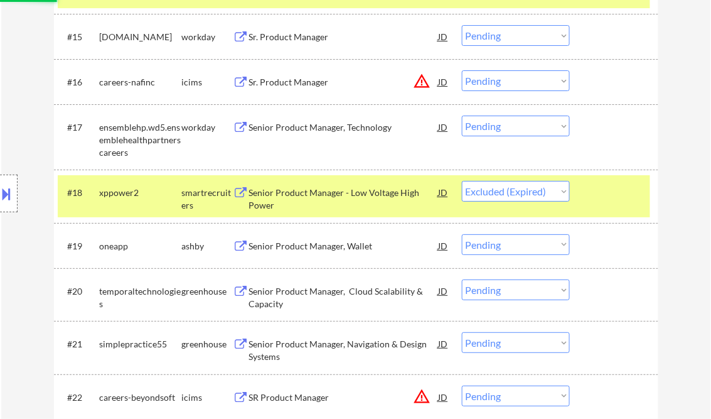
scroll to position [1105, 0]
click at [348, 242] on div "Senior Product Manager, Wallet" at bounding box center [344, 245] width 190 height 13
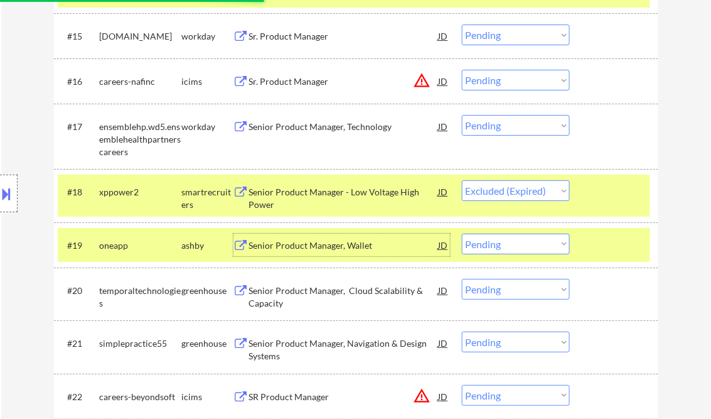
drag, startPoint x: 525, startPoint y: 238, endPoint x: 540, endPoint y: 252, distance: 20.9
click at [525, 238] on select "Choose an option... Pending Applied Excluded (Questions) Excluded (Expired) Exc…" at bounding box center [516, 243] width 108 height 21
select select ""excluded__salary_""
click at [462, 233] on select "Choose an option... Pending Applied Excluded (Questions) Excluded (Expired) Exc…" at bounding box center [516, 243] width 108 height 21
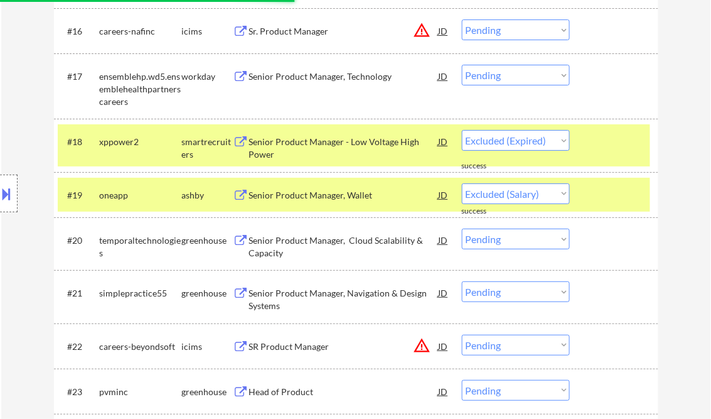
select select ""pending""
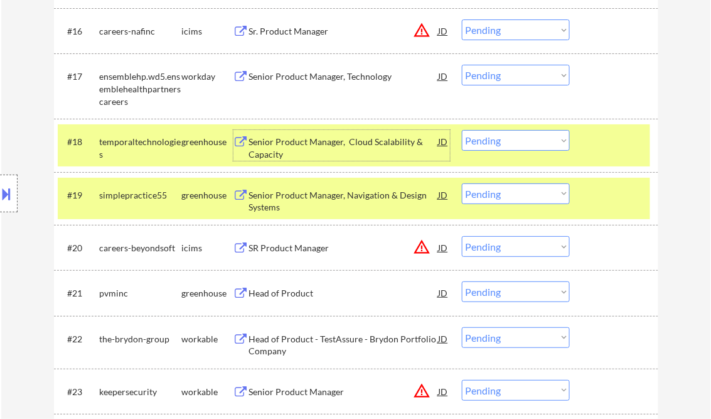
click at [341, 146] on div "Senior Product Manager, Cloud Scalability & Capacity" at bounding box center [344, 148] width 190 height 24
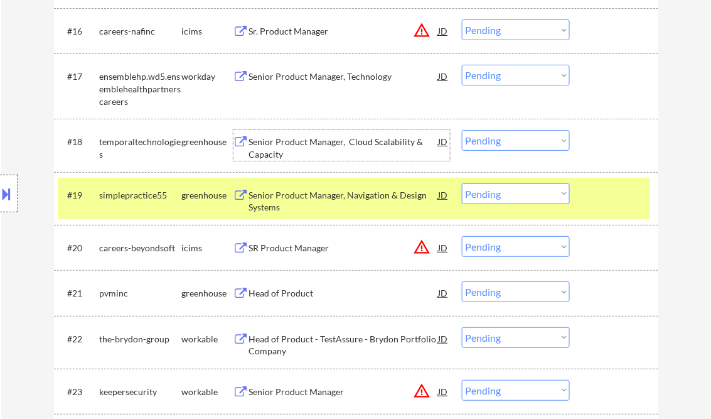
click at [281, 149] on div "Senior Product Manager, Cloud Scalability & Capacity" at bounding box center [344, 148] width 190 height 24
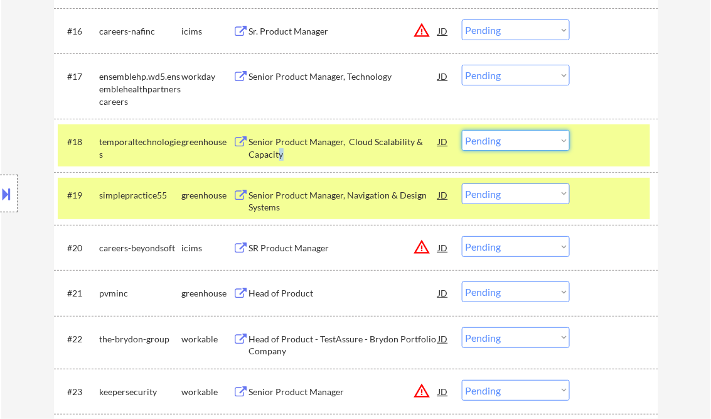
drag, startPoint x: 528, startPoint y: 138, endPoint x: 533, endPoint y: 148, distance: 11.2
click at [528, 138] on select "Choose an option... Pending Applied Excluded (Questions) Excluded (Expired) Exc…" at bounding box center [516, 140] width 108 height 21
click at [462, 130] on select "Choose an option... Pending Applied Excluded (Questions) Excluded (Expired) Exc…" at bounding box center [516, 140] width 108 height 21
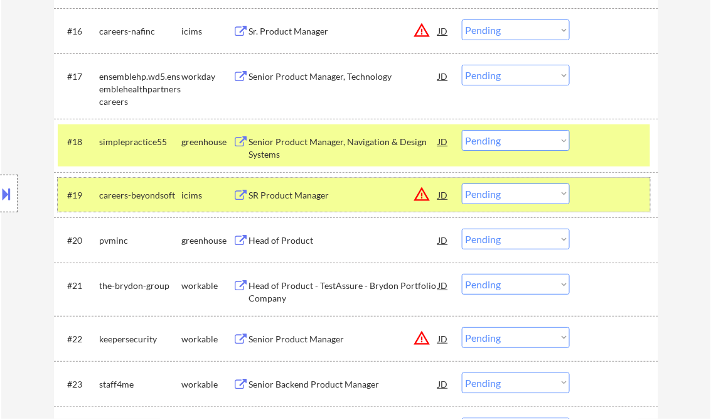
click at [619, 195] on div at bounding box center [615, 194] width 55 height 23
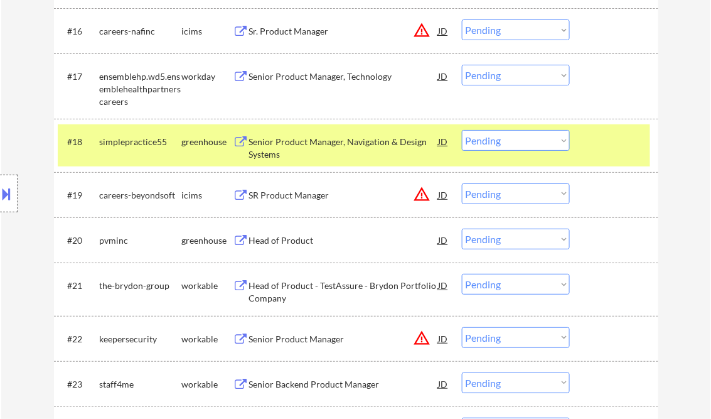
click at [289, 142] on div "Senior Product Manager, Navigation & Design Systems" at bounding box center [344, 148] width 190 height 24
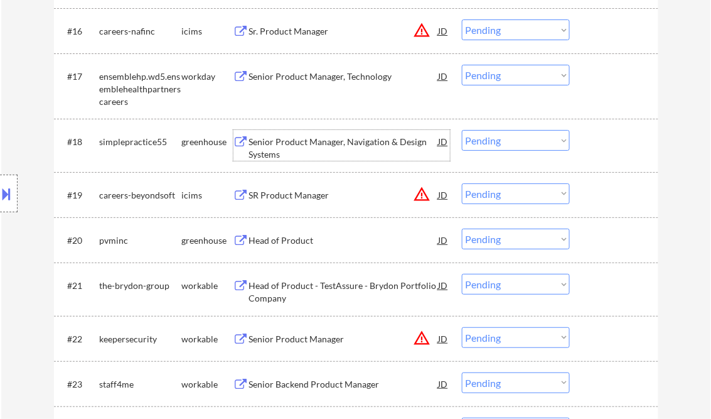
click at [511, 142] on select "Choose an option... Pending Applied Excluded (Questions) Excluded (Expired) Exc…" at bounding box center [516, 140] width 108 height 21
click at [462, 130] on select "Choose an option... Pending Applied Excluded (Questions) Excluded (Expired) Exc…" at bounding box center [516, 140] width 108 height 21
click at [302, 242] on div "Head of Product" at bounding box center [344, 240] width 190 height 13
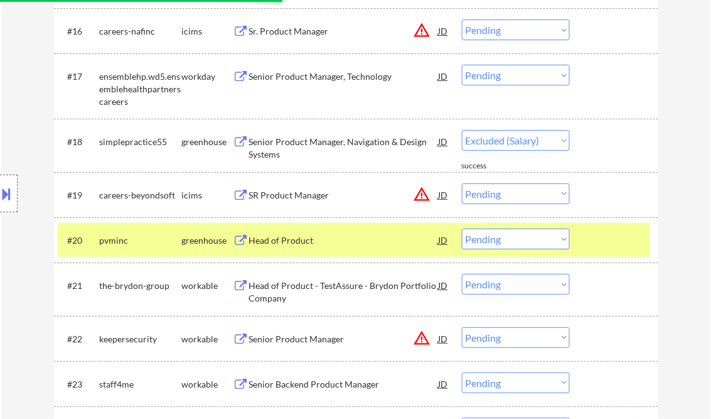
select select ""pending""
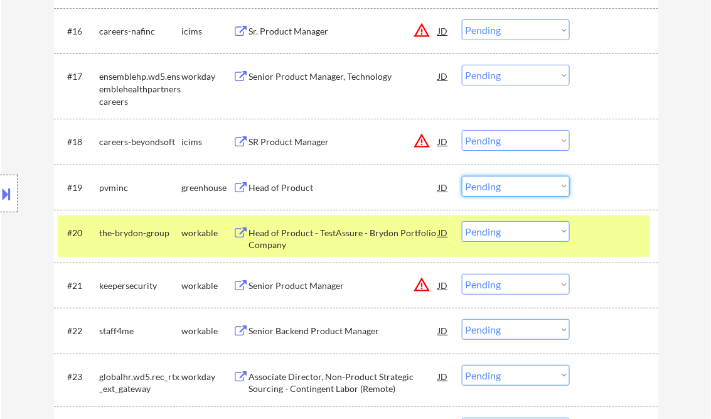
drag, startPoint x: 498, startPoint y: 187, endPoint x: 521, endPoint y: 195, distance: 24.4
click at [498, 186] on select "Choose an option... Pending Applied Excluded (Questions) Excluded (Expired) Exc…" at bounding box center [516, 186] width 108 height 21
click at [462, 176] on select "Choose an option... Pending Applied Excluded (Questions) Excluded (Expired) Exc…" at bounding box center [516, 186] width 108 height 21
select select ""pending""
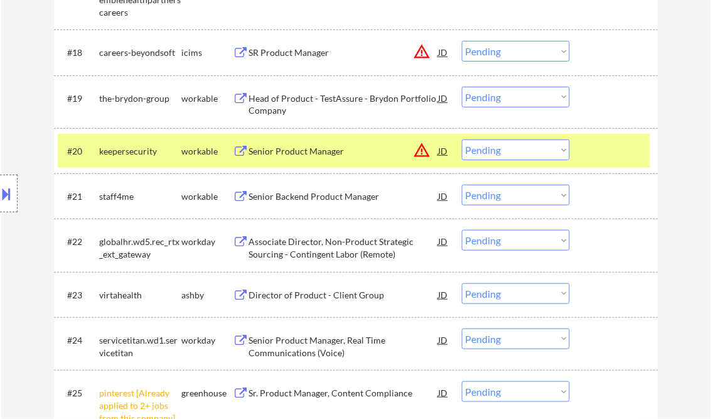
scroll to position [1255, 0]
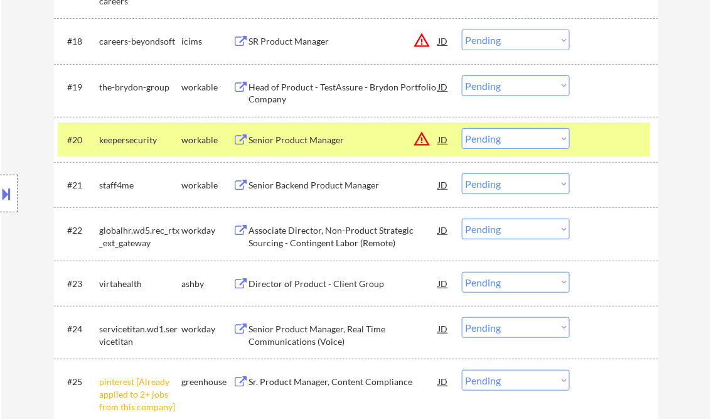
click at [343, 285] on div "Director of Product - Client Group" at bounding box center [344, 283] width 190 height 13
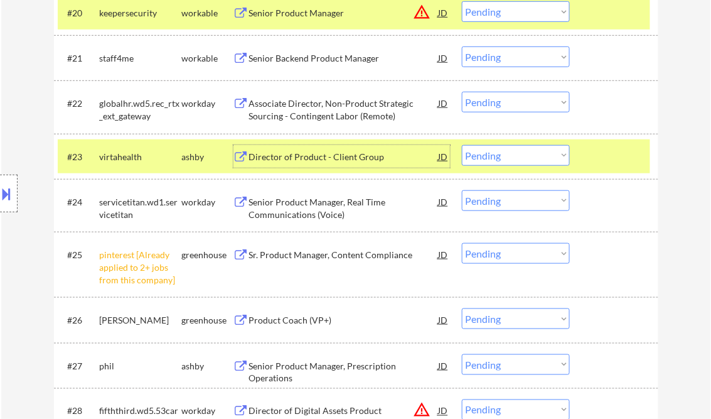
scroll to position [1406, 0]
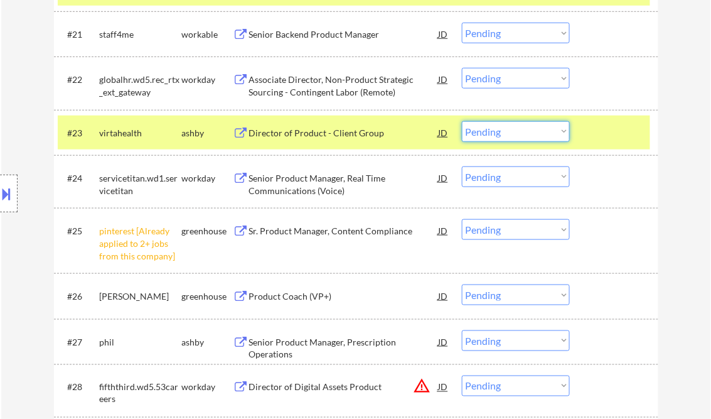
drag, startPoint x: 479, startPoint y: 132, endPoint x: 501, endPoint y: 141, distance: 24.0
click at [479, 132] on select "Choose an option... Pending Applied Excluded (Questions) Excluded (Expired) Exc…" at bounding box center [516, 131] width 108 height 21
click at [462, 121] on select "Choose an option... Pending Applied Excluded (Questions) Excluded (Expired) Exc…" at bounding box center [516, 131] width 108 height 21
select select ""pending""
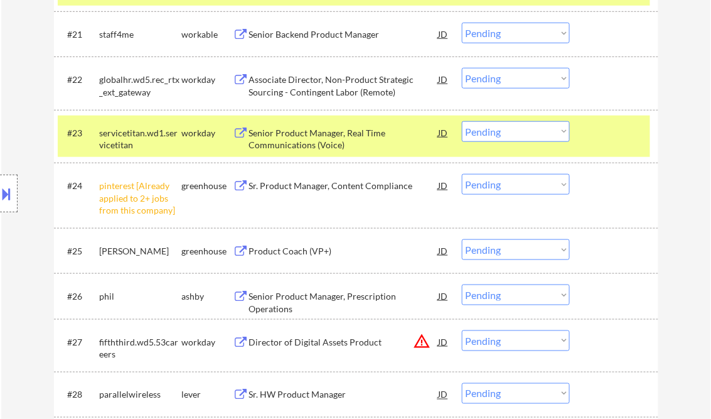
click at [512, 187] on select "Choose an option... Pending Applied Excluded (Questions) Excluded (Expired) Exc…" at bounding box center [516, 184] width 108 height 21
click at [462, 174] on select "Choose an option... Pending Applied Excluded (Questions) Excluded (Expired) Exc…" at bounding box center [516, 184] width 108 height 21
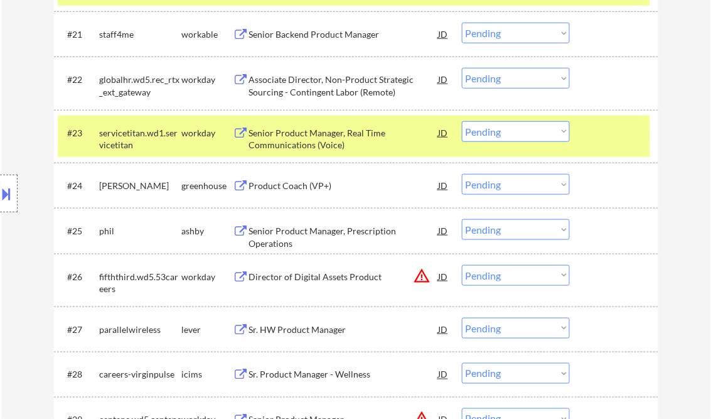
click at [319, 184] on div "Product Coach (VP+)" at bounding box center [344, 185] width 190 height 13
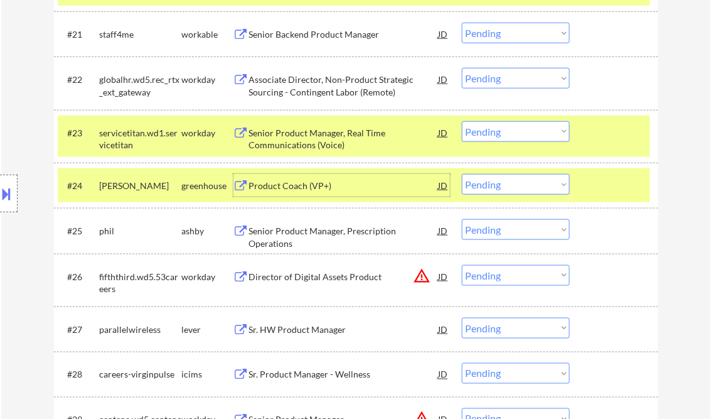
click at [488, 181] on select "Choose an option... Pending Applied Excluded (Questions) Excluded (Expired) Exc…" at bounding box center [516, 184] width 108 height 21
click at [462, 174] on select "Choose an option... Pending Applied Excluded (Questions) Excluded (Expired) Exc…" at bounding box center [516, 184] width 108 height 21
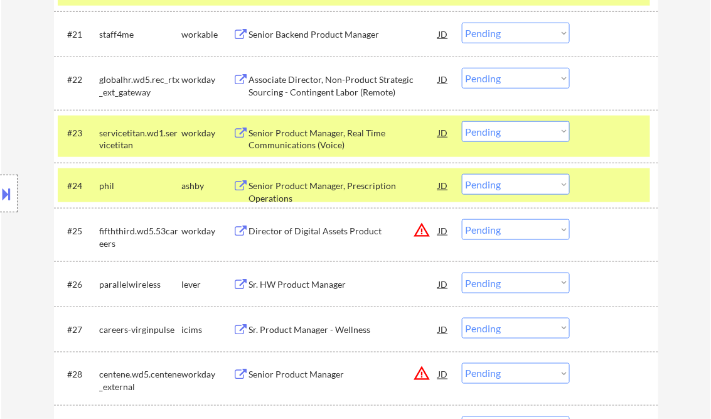
scroll to position [1356, 0]
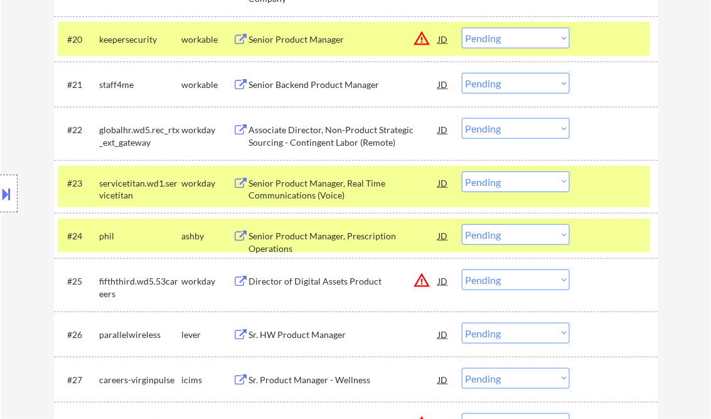
click at [622, 32] on div at bounding box center [615, 39] width 55 height 23
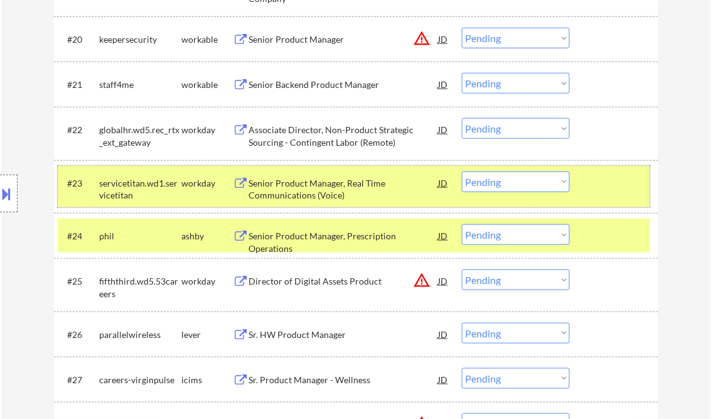
click at [614, 183] on div at bounding box center [615, 182] width 55 height 23
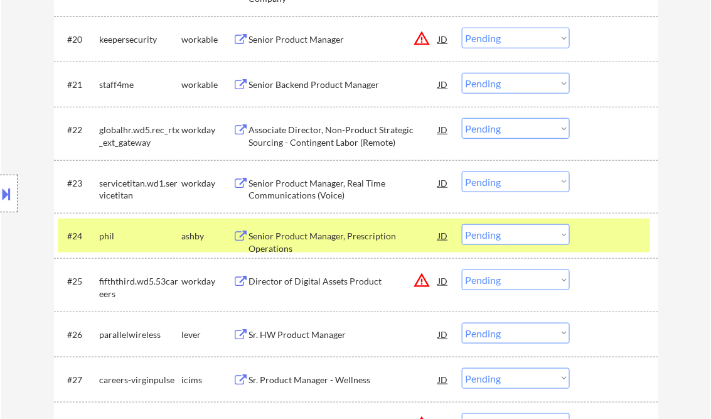
click at [616, 222] on div "#24 phil ashby Senior Product Manager, Prescription Operations JD warning_amber…" at bounding box center [354, 235] width 592 height 34
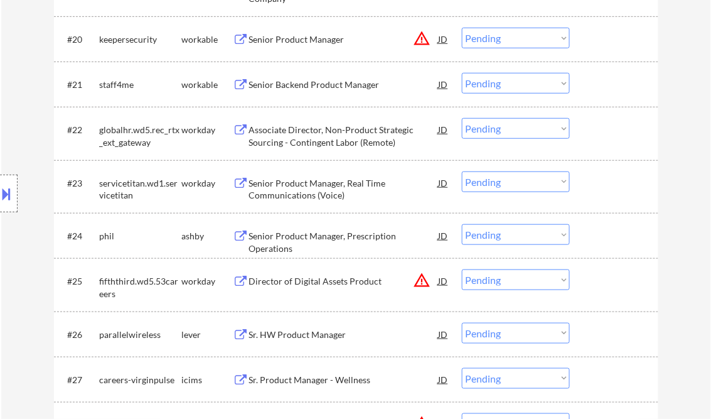
click at [334, 237] on div "Senior Product Manager, Prescription Operations" at bounding box center [344, 242] width 190 height 24
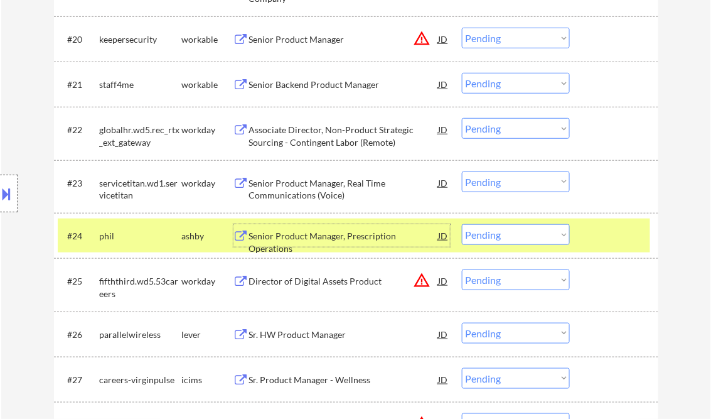
drag, startPoint x: 511, startPoint y: 232, endPoint x: 513, endPoint y: 244, distance: 12.1
click at [511, 232] on select "Choose an option... Pending Applied Excluded (Questions) Excluded (Expired) Exc…" at bounding box center [516, 234] width 108 height 21
click at [462, 224] on select "Choose an option... Pending Applied Excluded (Questions) Excluded (Expired) Exc…" at bounding box center [516, 234] width 108 height 21
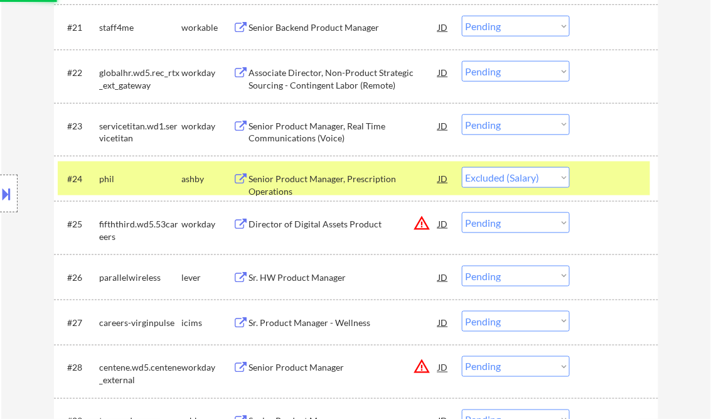
scroll to position [1456, 0]
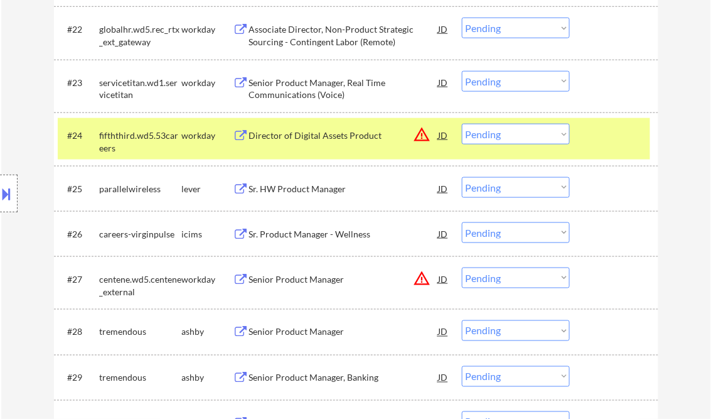
click at [305, 133] on div "Director of Digital Assets Product" at bounding box center [344, 135] width 190 height 13
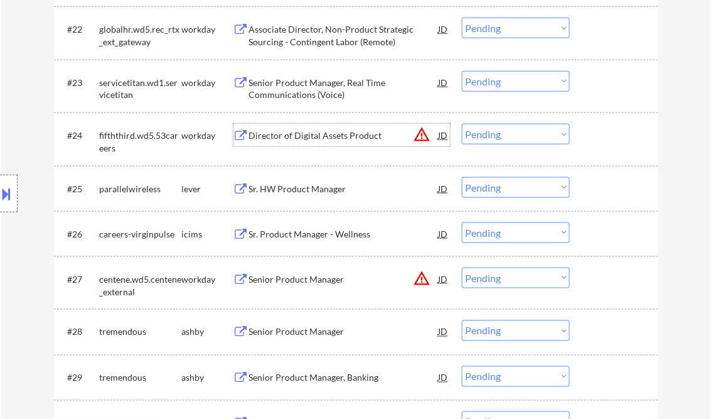
click at [324, 190] on div "Sr. HW Product Manager" at bounding box center [344, 189] width 190 height 13
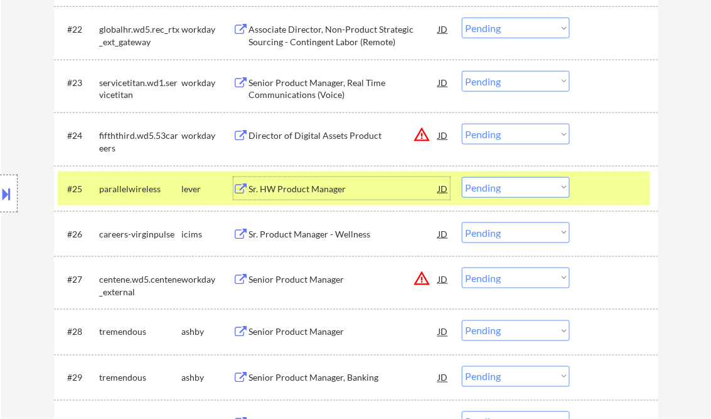
click at [316, 134] on div "Director of Digital Assets Product" at bounding box center [344, 135] width 190 height 13
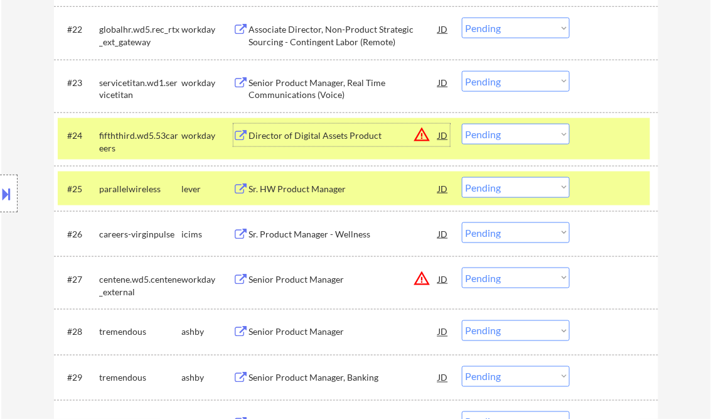
drag, startPoint x: 508, startPoint y: 135, endPoint x: 514, endPoint y: 143, distance: 10.3
click at [508, 135] on select "Choose an option... Pending Applied Excluded (Questions) Excluded (Expired) Exc…" at bounding box center [516, 134] width 108 height 21
click at [462, 124] on select "Choose an option... Pending Applied Excluded (Questions) Excluded (Expired) Exc…" at bounding box center [516, 134] width 108 height 21
click at [595, 132] on div at bounding box center [615, 135] width 55 height 23
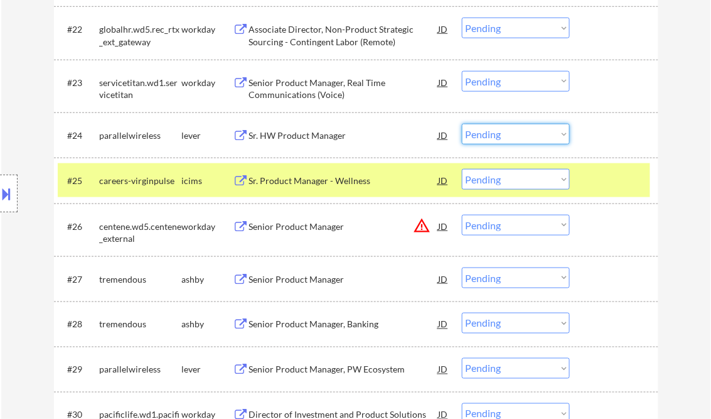
click at [501, 135] on select "Choose an option... Pending Applied Excluded (Questions) Excluded (Expired) Exc…" at bounding box center [516, 134] width 108 height 21
click at [462, 124] on select "Choose an option... Pending Applied Excluded (Questions) Excluded (Expired) Exc…" at bounding box center [516, 134] width 108 height 21
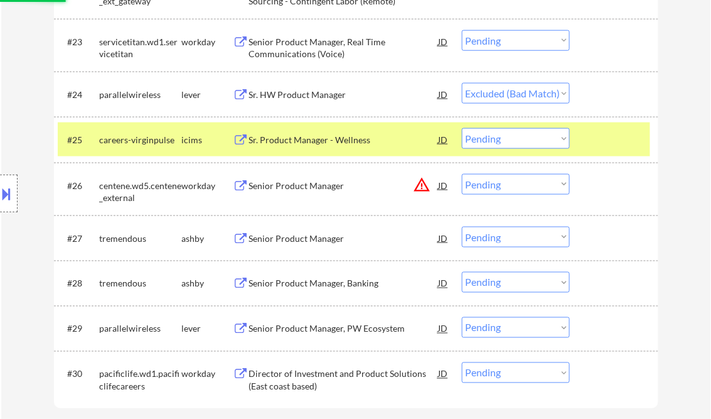
scroll to position [1506, 0]
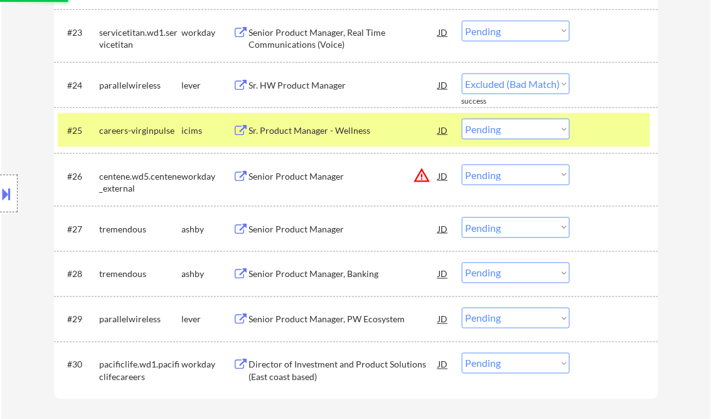
select select ""pending""
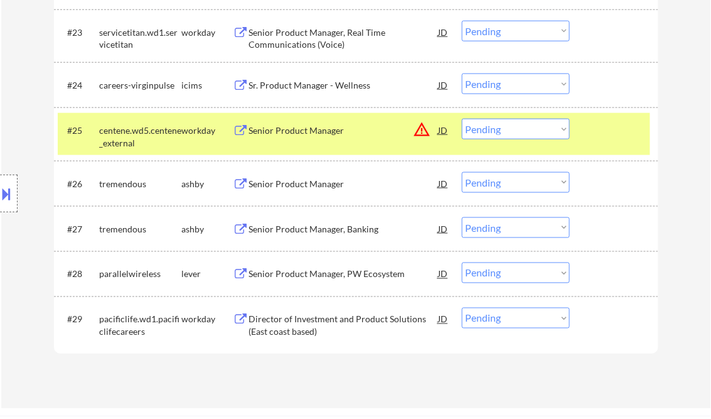
click at [304, 185] on div "Senior Product Manager" at bounding box center [344, 184] width 190 height 13
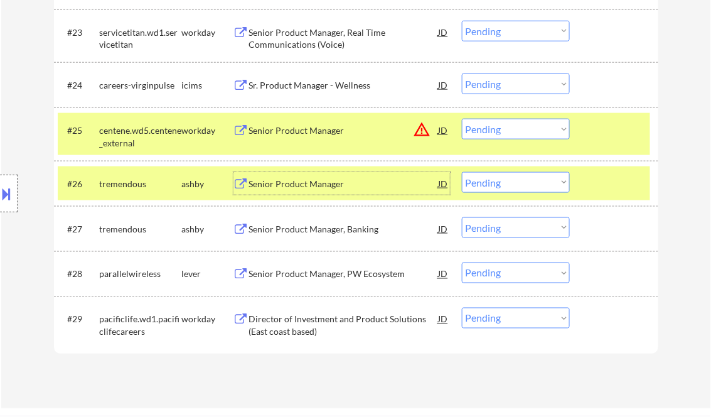
click at [506, 179] on select "Choose an option... Pending Applied Excluded (Questions) Excluded (Expired) Exc…" at bounding box center [516, 182] width 108 height 21
click at [462, 172] on select "Choose an option... Pending Applied Excluded (Questions) Excluded (Expired) Exc…" at bounding box center [516, 182] width 108 height 21
click at [343, 231] on div "Senior Product Manager, Banking" at bounding box center [344, 229] width 190 height 13
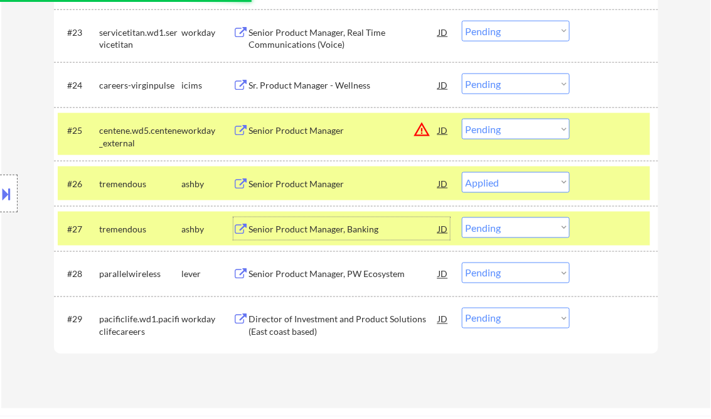
click at [318, 277] on div "Senior Product Manager, PW Ecosystem" at bounding box center [344, 274] width 190 height 13
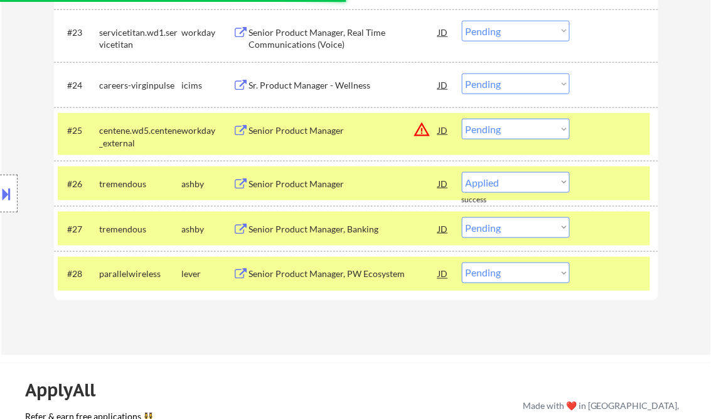
select select ""pending""
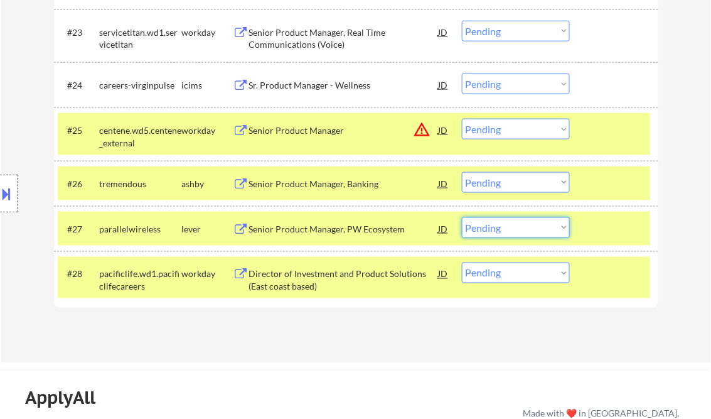
click at [501, 230] on select "Choose an option... Pending Applied Excluded (Questions) Excluded (Expired) Exc…" at bounding box center [516, 227] width 108 height 21
click at [462, 217] on select "Choose an option... Pending Applied Excluded (Questions) Excluded (Expired) Exc…" at bounding box center [516, 227] width 108 height 21
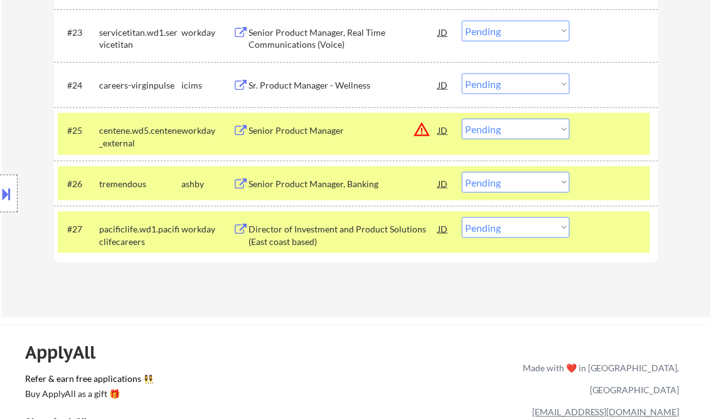
click at [335, 235] on div "Director of Investment and Product Solutions (East coast based)" at bounding box center [344, 235] width 190 height 24
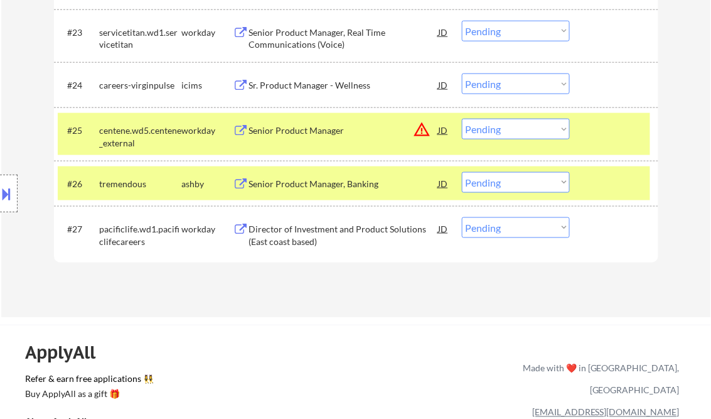
click at [537, 211] on div "#27 pacificlife.wd1.pacificlifecareers workday Director of Investment and Produ…" at bounding box center [356, 232] width 604 height 53
drag, startPoint x: 545, startPoint y: 223, endPoint x: 559, endPoint y: 238, distance: 20.4
click at [545, 223] on select "Choose an option... Pending Applied Excluded (Questions) Excluded (Expired) Exc…" at bounding box center [516, 227] width 108 height 21
select select ""excluded__expired_""
click at [462, 217] on select "Choose an option... Pending Applied Excluded (Questions) Excluded (Expired) Exc…" at bounding box center [516, 227] width 108 height 21
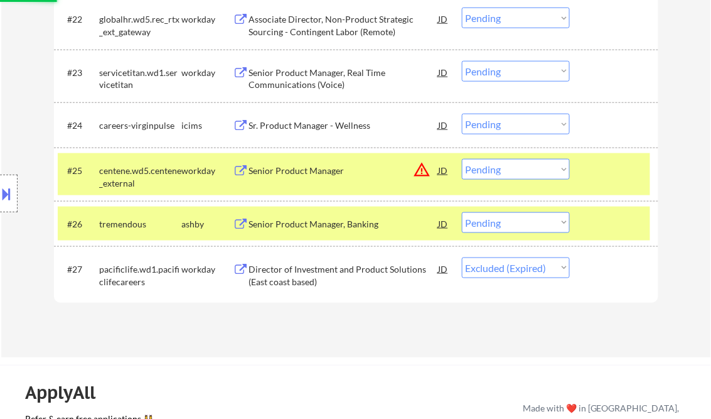
scroll to position [1456, 0]
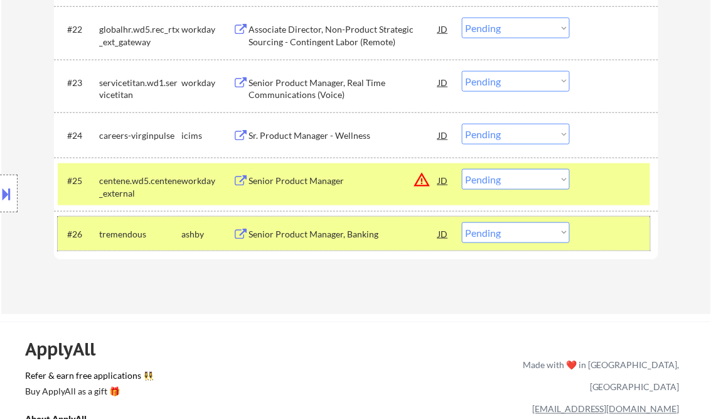
drag, startPoint x: 624, startPoint y: 232, endPoint x: 604, endPoint y: 186, distance: 49.8
click at [623, 228] on div at bounding box center [615, 233] width 55 height 23
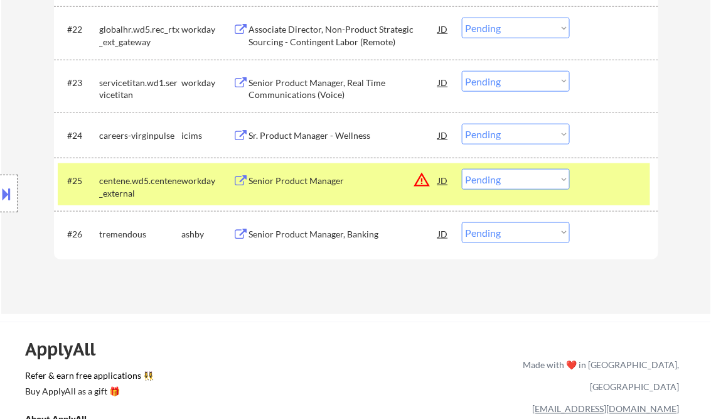
click at [602, 181] on div at bounding box center [615, 180] width 55 height 23
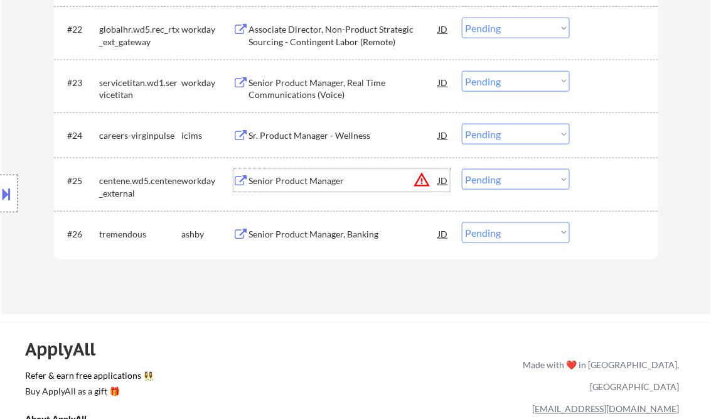
click at [298, 181] on div "Senior Product Manager" at bounding box center [344, 180] width 190 height 13
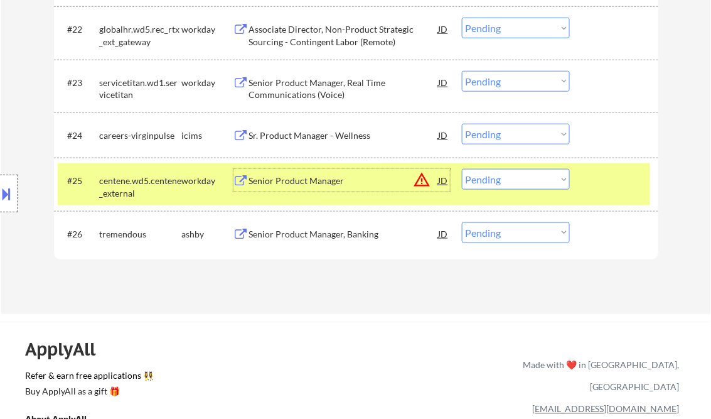
click at [511, 179] on select "Choose an option... Pending Applied Excluded (Questions) Excluded (Expired) Exc…" at bounding box center [516, 179] width 108 height 21
click at [462, 169] on select "Choose an option... Pending Applied Excluded (Questions) Excluded (Expired) Exc…" at bounding box center [516, 179] width 108 height 21
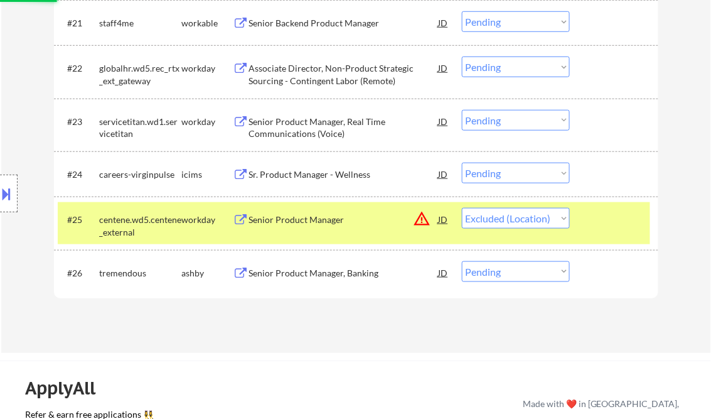
scroll to position [1406, 0]
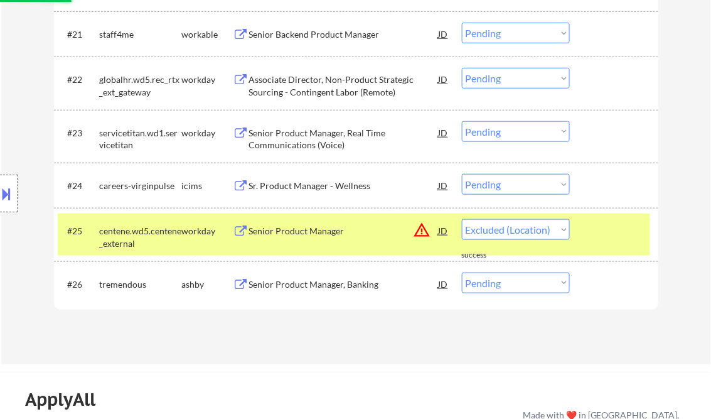
select select ""pending""
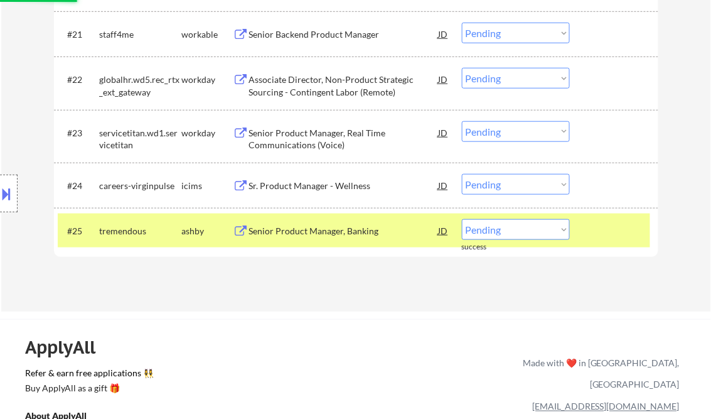
click at [325, 183] on div "Sr. Product Manager - Wellness" at bounding box center [344, 185] width 190 height 13
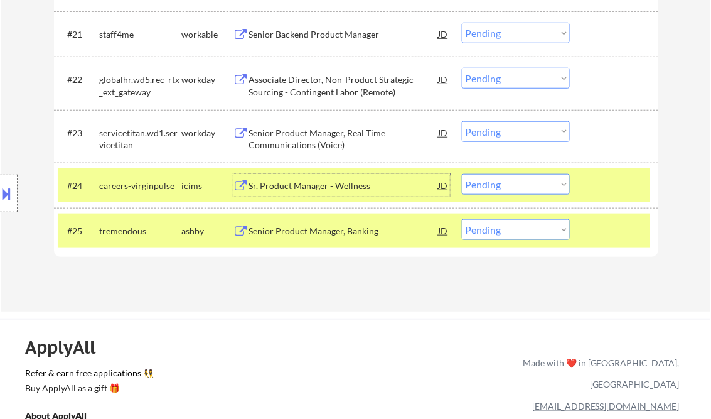
drag, startPoint x: 493, startPoint y: 180, endPoint x: 502, endPoint y: 183, distance: 9.1
click at [495, 180] on select "Choose an option... Pending Applied Excluded (Questions) Excluded (Expired) Exc…" at bounding box center [516, 184] width 108 height 21
click at [462, 174] on select "Choose an option... Pending Applied Excluded (Questions) Excluded (Expired) Exc…" at bounding box center [516, 184] width 108 height 21
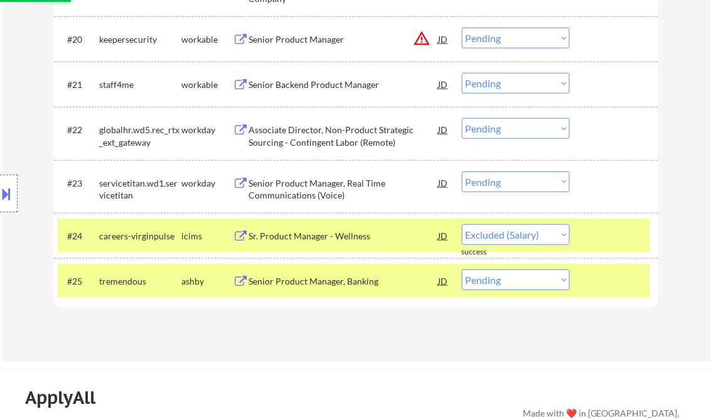
select select ""pending""
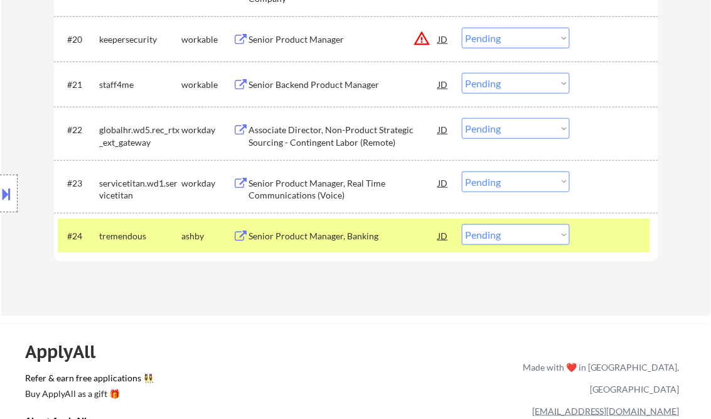
click at [325, 183] on div "Senior Product Manager, Real Time Communications (Voice)" at bounding box center [344, 189] width 190 height 24
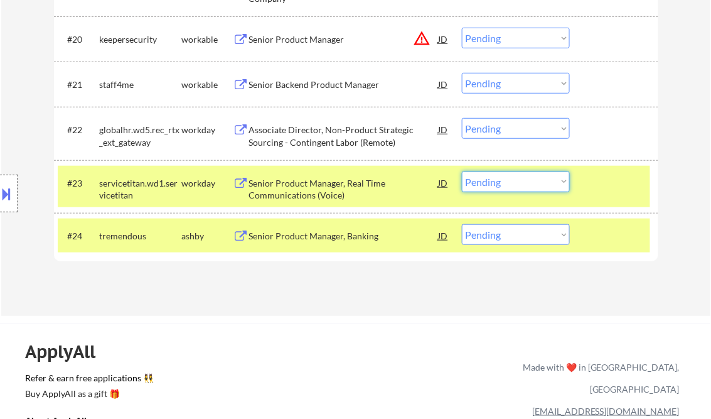
click at [521, 184] on select "Choose an option... Pending Applied Excluded (Questions) Excluded (Expired) Exc…" at bounding box center [516, 181] width 108 height 21
select select ""excluded__salary_""
click at [462, 171] on select "Choose an option... Pending Applied Excluded (Questions) Excluded (Expired) Exc…" at bounding box center [516, 181] width 108 height 21
click at [316, 137] on div "Associate Director, Non-Product Strategic Sourcing - Contingent Labor (Remote)" at bounding box center [344, 136] width 190 height 24
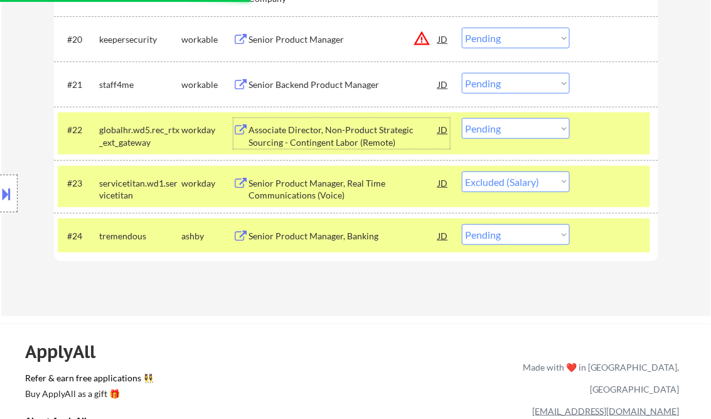
drag, startPoint x: 503, startPoint y: 127, endPoint x: 512, endPoint y: 140, distance: 15.8
click at [503, 127] on select "Choose an option... Pending Applied Excluded (Questions) Excluded (Expired) Exc…" at bounding box center [516, 128] width 108 height 21
click at [462, 118] on select "Choose an option... Pending Applied Excluded (Questions) Excluded (Expired) Exc…" at bounding box center [516, 128] width 108 height 21
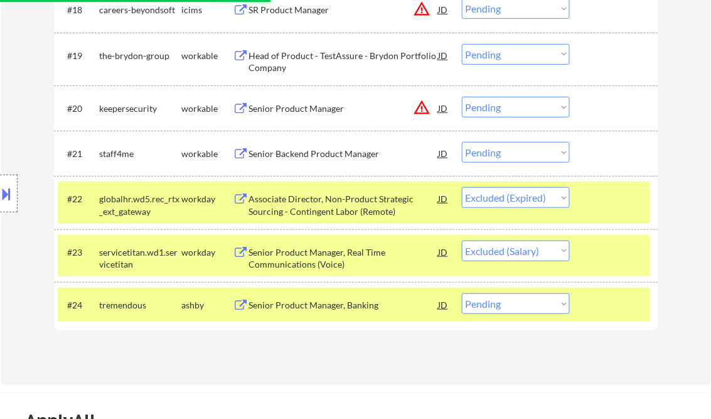
scroll to position [1255, 0]
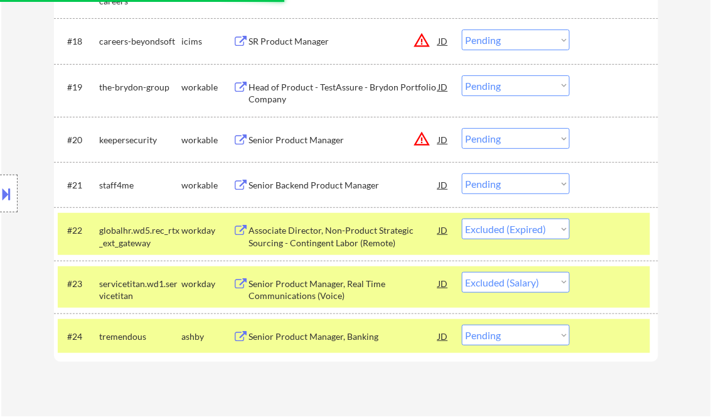
click at [316, 186] on div "Senior Backend Product Manager" at bounding box center [344, 185] width 190 height 13
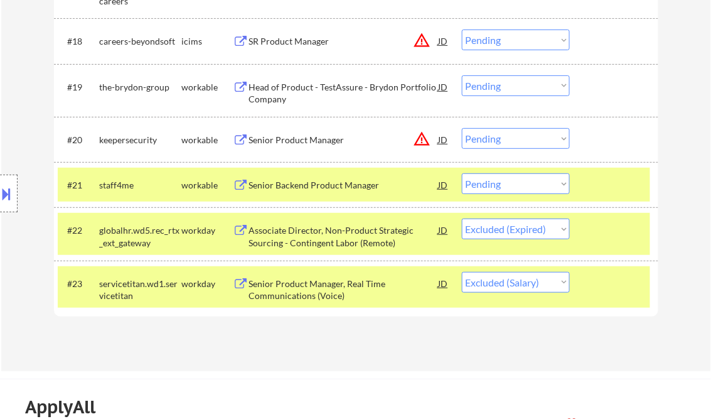
select select ""pending""
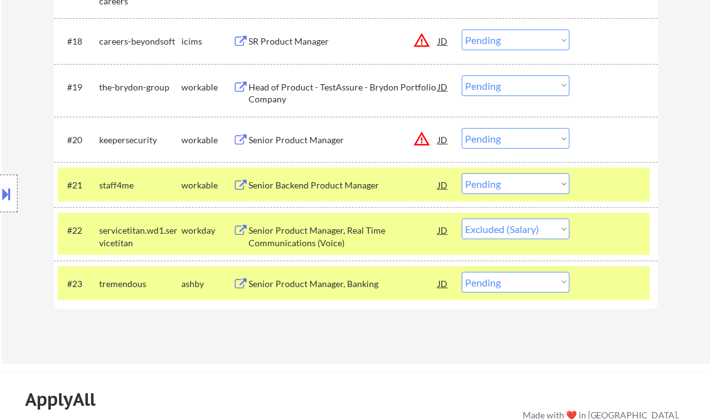
select select ""pending""
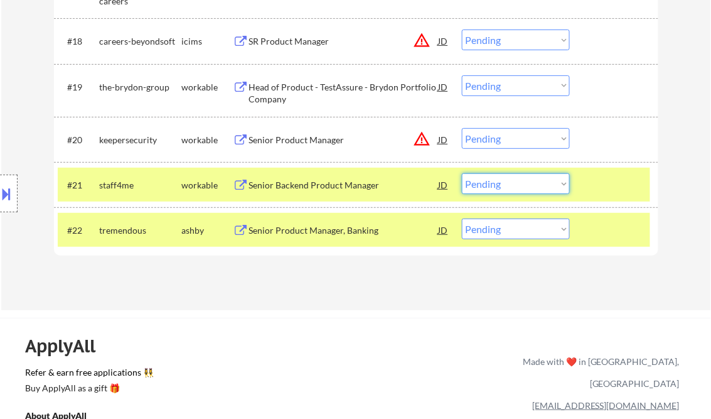
click at [528, 183] on select "Choose an option... Pending Applied Excluded (Questions) Excluded (Expired) Exc…" at bounding box center [516, 183] width 108 height 21
click at [462, 173] on select "Choose an option... Pending Applied Excluded (Questions) Excluded (Expired) Exc…" at bounding box center [516, 183] width 108 height 21
click at [311, 140] on div "Senior Product Manager" at bounding box center [344, 140] width 190 height 13
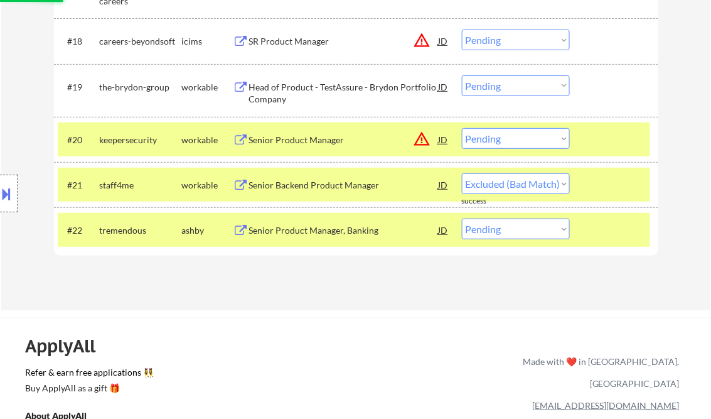
select select ""pending""
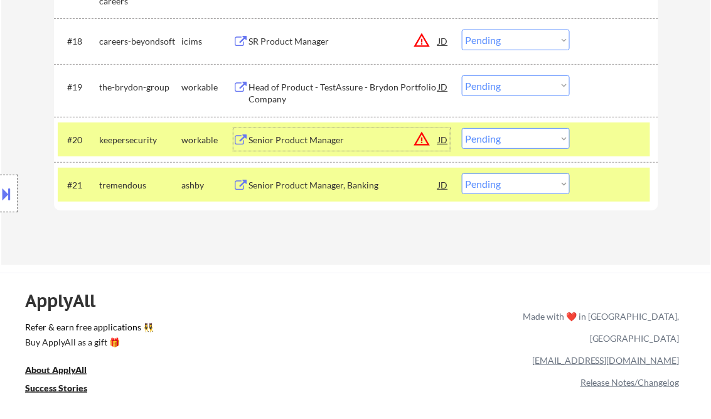
click at [506, 137] on select "Choose an option... Pending Applied Excluded (Questions) Excluded (Expired) Exc…" at bounding box center [516, 138] width 108 height 21
click at [462, 128] on select "Choose an option... Pending Applied Excluded (Questions) Excluded (Expired) Exc…" at bounding box center [516, 138] width 108 height 21
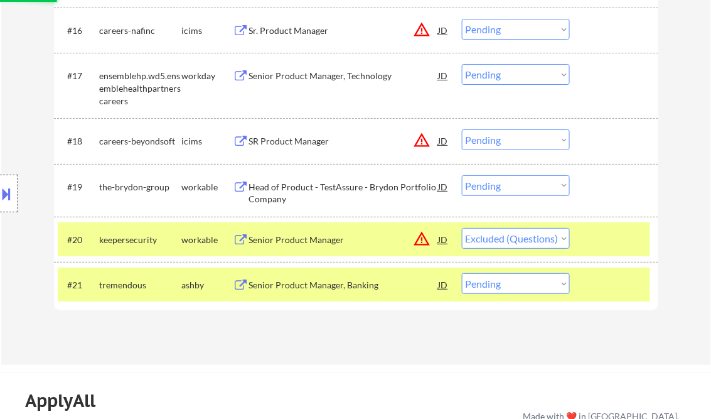
scroll to position [1155, 0]
select select ""pending""
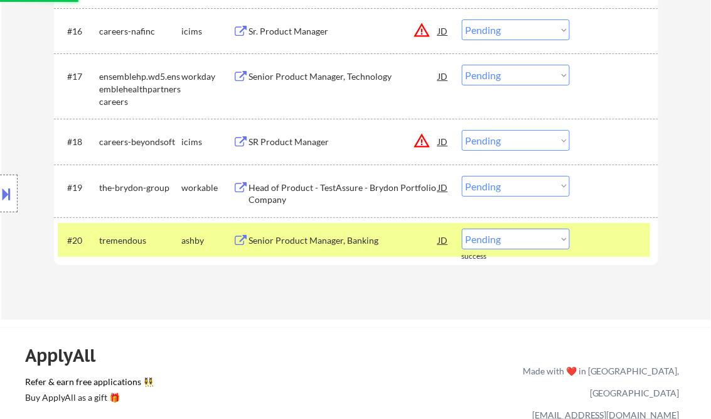
click at [294, 182] on div "Head of Product - TestAssure - Brydon Portfolio Company" at bounding box center [344, 193] width 190 height 24
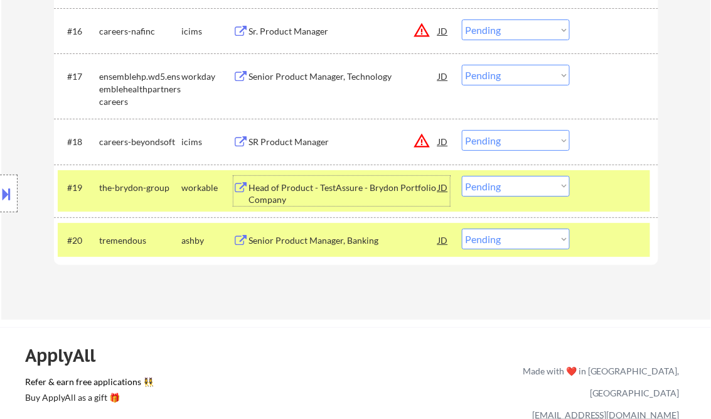
drag, startPoint x: 511, startPoint y: 190, endPoint x: 510, endPoint y: 198, distance: 8.2
click at [510, 189] on select "Choose an option... Pending Applied Excluded (Questions) Excluded (Expired) Exc…" at bounding box center [516, 186] width 108 height 21
click at [462, 176] on select "Choose an option... Pending Applied Excluded (Questions) Excluded (Expired) Exc…" at bounding box center [516, 186] width 108 height 21
click at [621, 200] on div "#19 the-brydon-group workable Head of Product - TestAssure - Brydon Portfolio C…" at bounding box center [354, 190] width 592 height 41
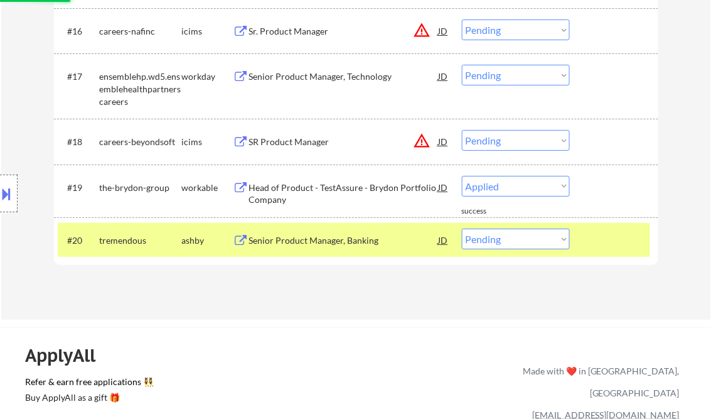
select select ""pending""
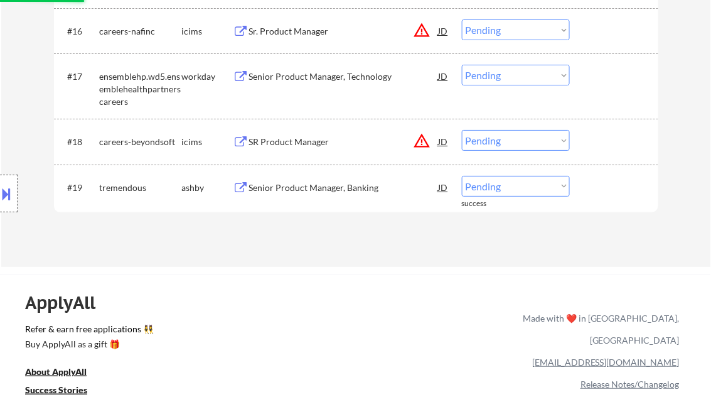
drag, startPoint x: 287, startPoint y: 142, endPoint x: 297, endPoint y: 144, distance: 10.2
click at [290, 142] on div "SR Product Manager" at bounding box center [344, 142] width 190 height 13
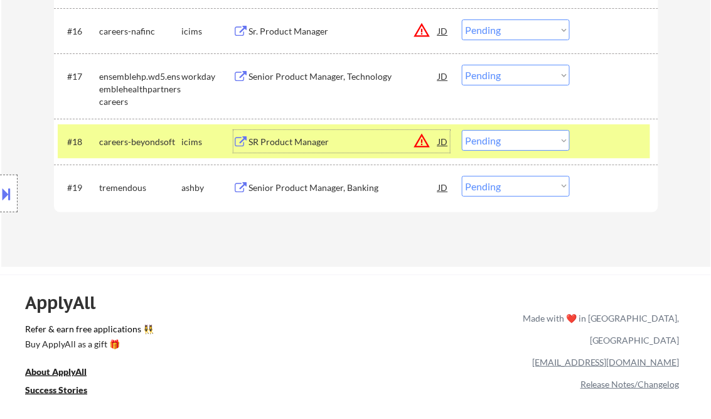
click at [514, 145] on select "Choose an option... Pending Applied Excluded (Questions) Excluded (Expired) Exc…" at bounding box center [516, 140] width 108 height 21
click at [462, 130] on select "Choose an option... Pending Applied Excluded (Questions) Excluded (Expired) Exc…" at bounding box center [516, 140] width 108 height 21
select select ""pending""
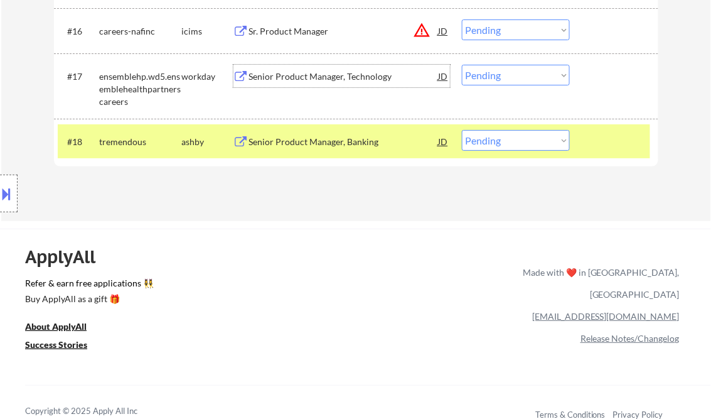
click at [325, 72] on div "Senior Product Manager, Technology" at bounding box center [344, 76] width 190 height 13
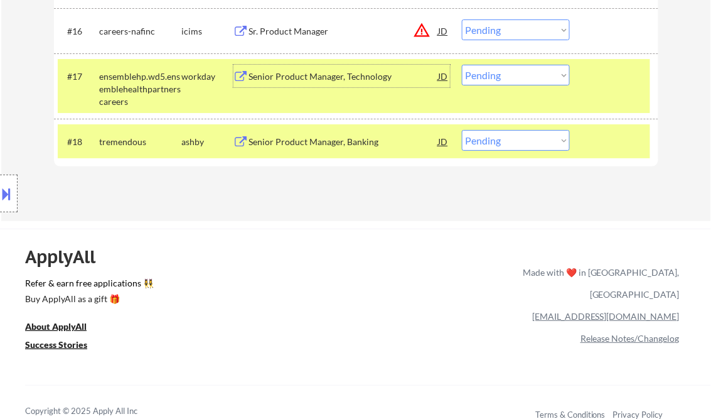
drag, startPoint x: 490, startPoint y: 78, endPoint x: 496, endPoint y: 84, distance: 8.4
click at [490, 79] on select "Choose an option... Pending Applied Excluded (Questions) Excluded (Expired) Exc…" at bounding box center [516, 75] width 108 height 21
click at [462, 65] on select "Choose an option... Pending Applied Excluded (Questions) Excluded (Expired) Exc…" at bounding box center [516, 75] width 108 height 21
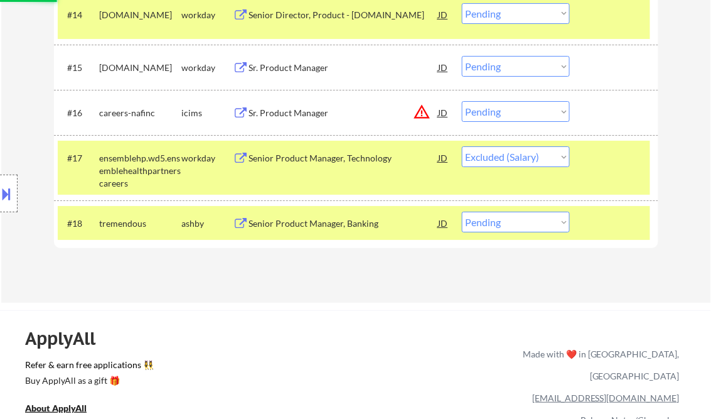
scroll to position [1054, 0]
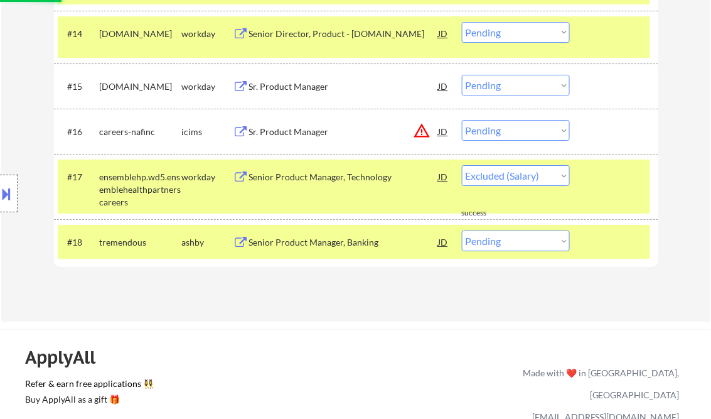
select select ""pending""
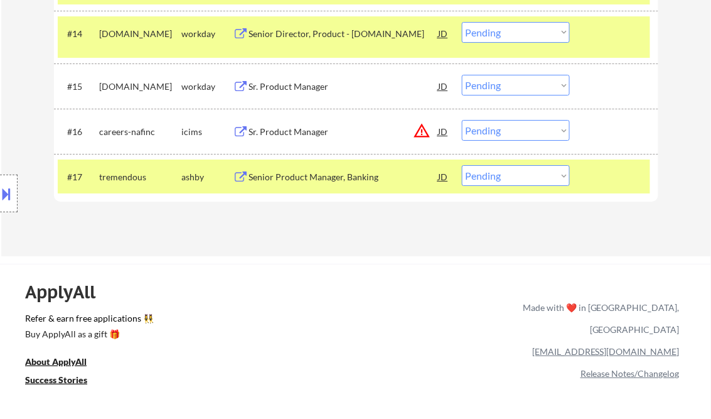
click at [313, 132] on div "Sr. Product Manager" at bounding box center [344, 132] width 190 height 13
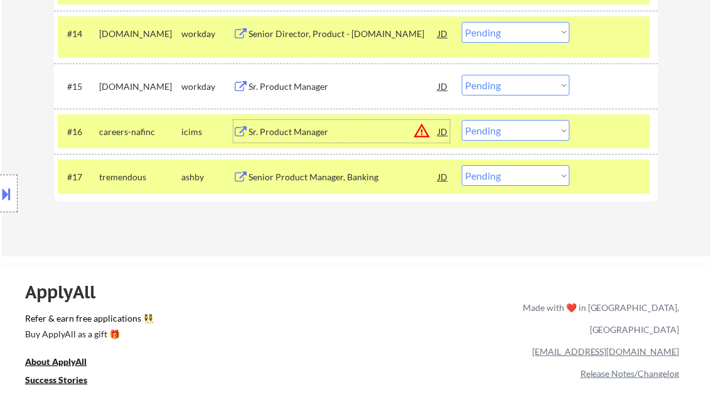
drag, startPoint x: 515, startPoint y: 128, endPoint x: 518, endPoint y: 138, distance: 10.7
click at [515, 128] on select "Choose an option... Pending Applied Excluded (Questions) Excluded (Expired) Exc…" at bounding box center [516, 130] width 108 height 21
click at [462, 120] on select "Choose an option... Pending Applied Excluded (Questions) Excluded (Expired) Exc…" at bounding box center [516, 130] width 108 height 21
select select ""pending""
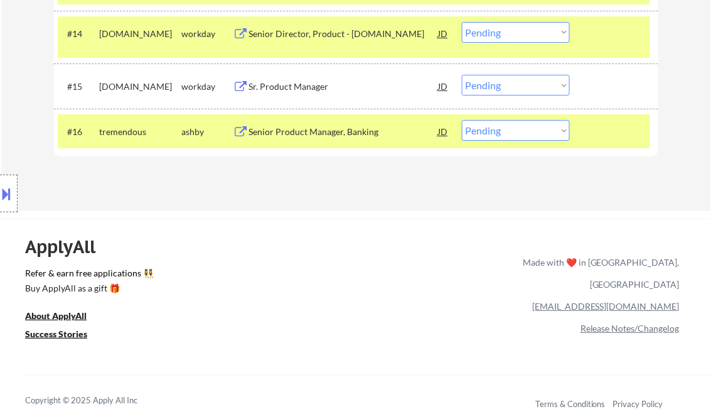
click at [324, 84] on div "Sr. Product Manager" at bounding box center [344, 86] width 190 height 13
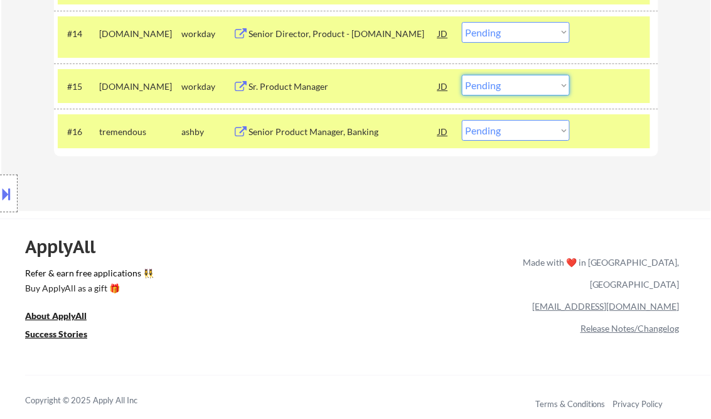
drag, startPoint x: 506, startPoint y: 83, endPoint x: 515, endPoint y: 95, distance: 15.0
click at [506, 83] on select "Choose an option... Pending Applied Excluded (Questions) Excluded (Expired) Exc…" at bounding box center [516, 85] width 108 height 21
click at [462, 75] on select "Choose an option... Pending Applied Excluded (Questions) Excluded (Expired) Exc…" at bounding box center [516, 85] width 108 height 21
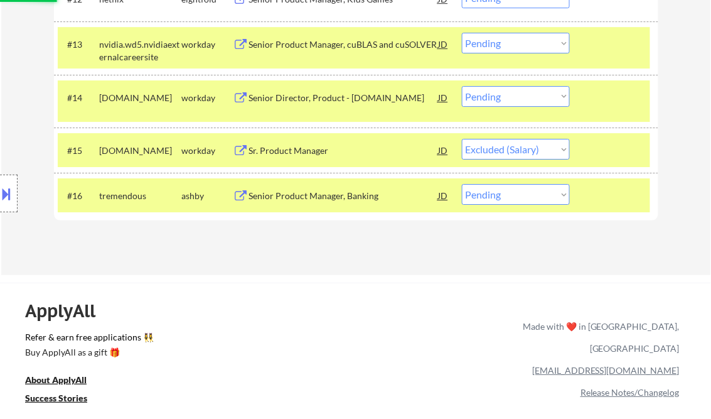
scroll to position [954, 0]
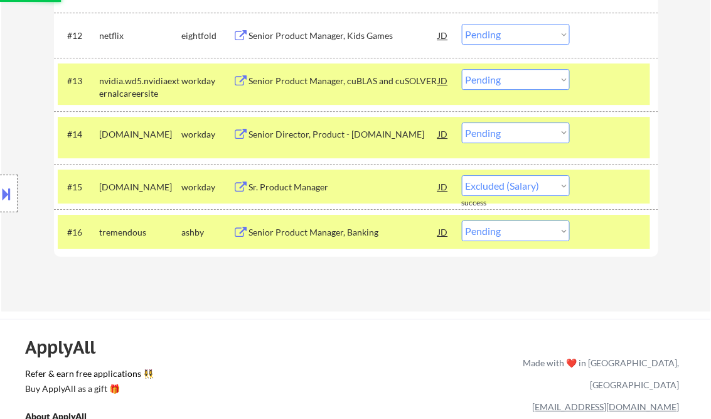
select select ""pending""
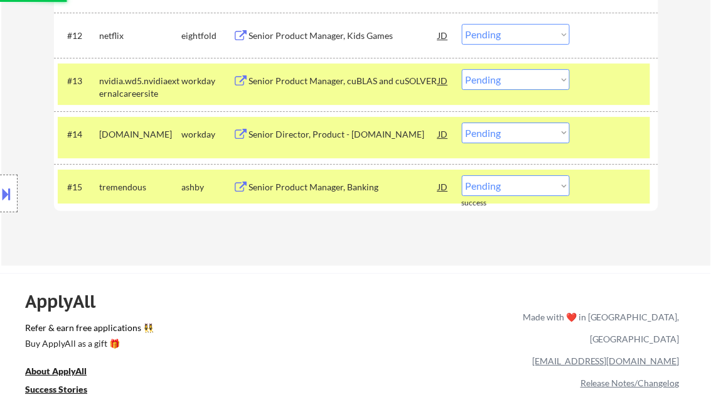
click at [309, 137] on div "Senior Director, Product - BigFuture.org" at bounding box center [344, 134] width 190 height 13
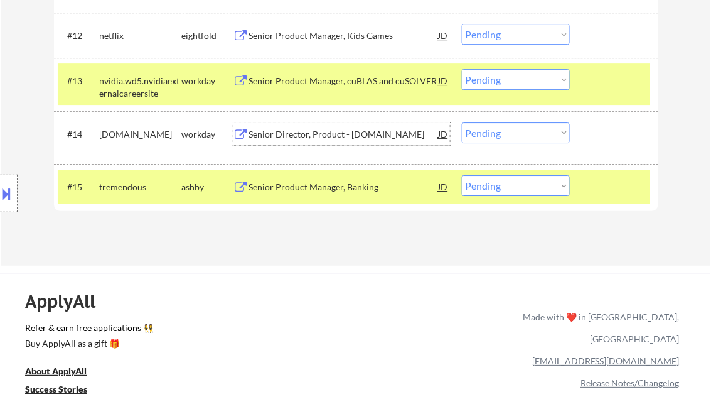
click at [524, 130] on select "Choose an option... Pending Applied Excluded (Questions) Excluded (Expired) Exc…" at bounding box center [516, 132] width 108 height 21
click at [462, 122] on select "Choose an option... Pending Applied Excluded (Questions) Excluded (Expired) Exc…" at bounding box center [516, 132] width 108 height 21
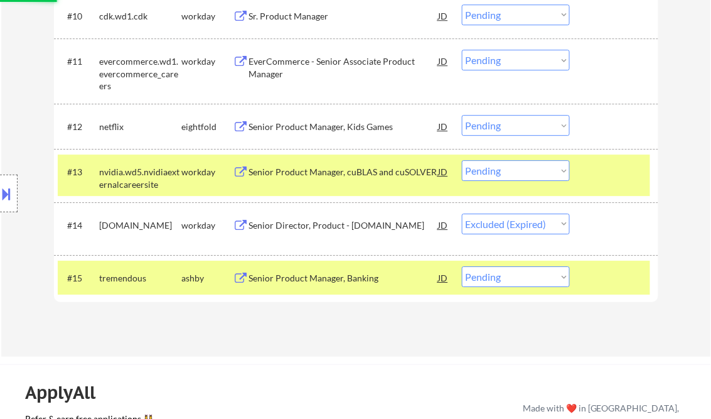
scroll to position [854, 0]
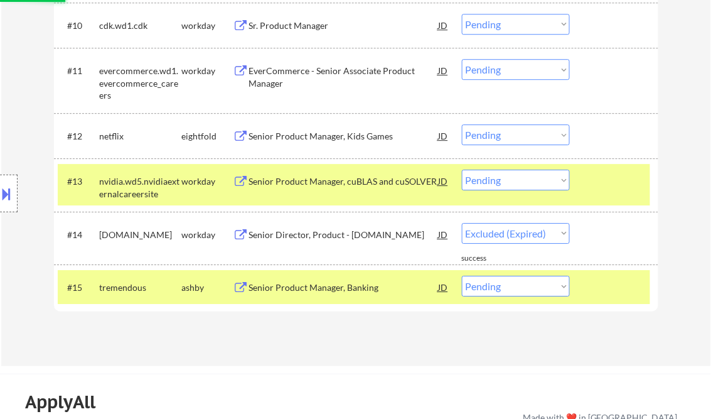
select select ""pending""
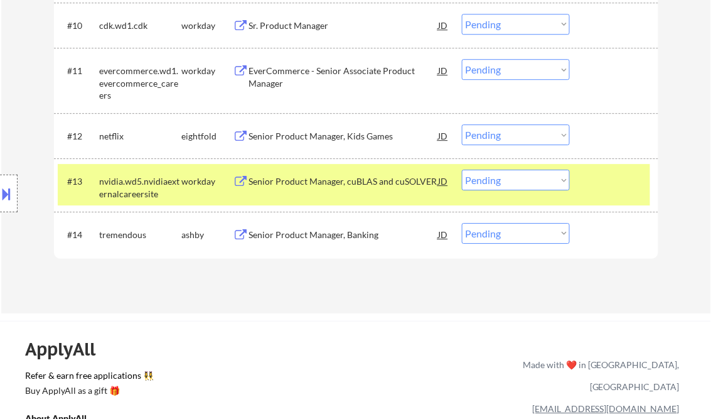
click at [370, 183] on div "Senior Product Manager, cuBLAS and cuSOLVER" at bounding box center [344, 181] width 190 height 13
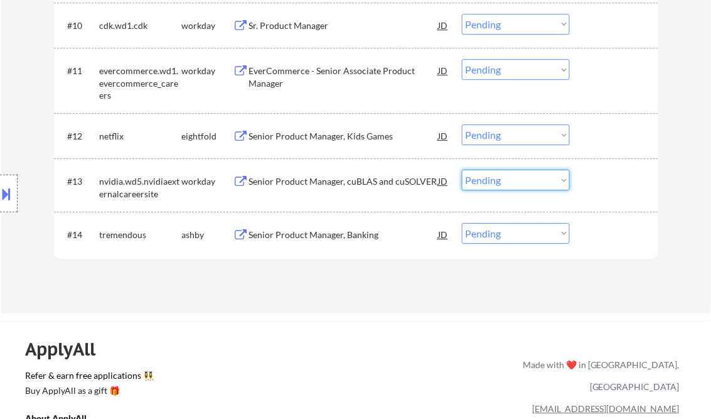
drag, startPoint x: 489, startPoint y: 185, endPoint x: 521, endPoint y: 188, distance: 32.2
click at [490, 184] on select "Choose an option... Pending Applied Excluded (Questions) Excluded (Expired) Exc…" at bounding box center [516, 179] width 108 height 21
click at [462, 169] on select "Choose an option... Pending Applied Excluded (Questions) Excluded (Expired) Exc…" at bounding box center [516, 179] width 108 height 21
select select ""pending""
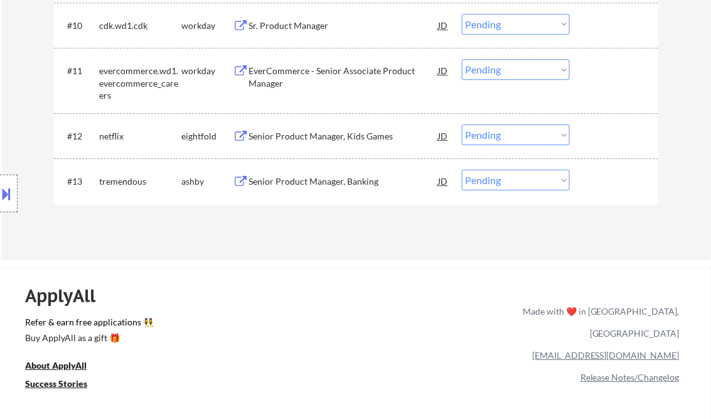
click at [351, 138] on div "Senior Product Manager, Kids Games" at bounding box center [344, 136] width 190 height 13
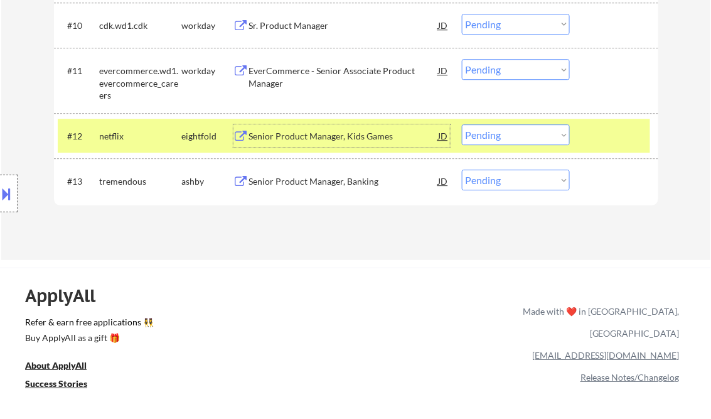
click at [510, 134] on select "Choose an option... Pending Applied Excluded (Questions) Excluded (Expired) Exc…" at bounding box center [516, 134] width 108 height 21
click at [462, 124] on select "Choose an option... Pending Applied Excluded (Questions) Excluded (Expired) Exc…" at bounding box center [516, 134] width 108 height 21
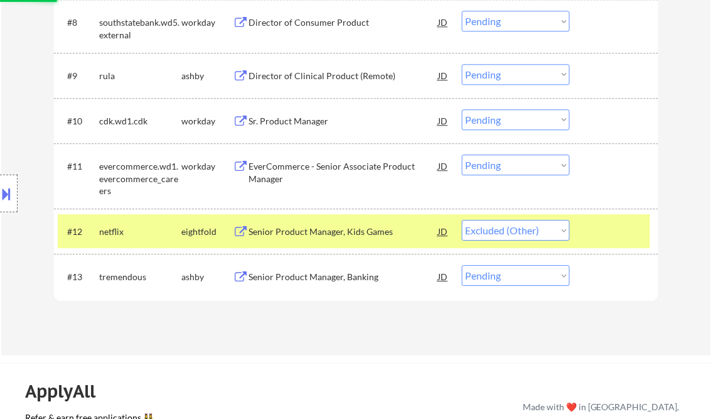
scroll to position [753, 0]
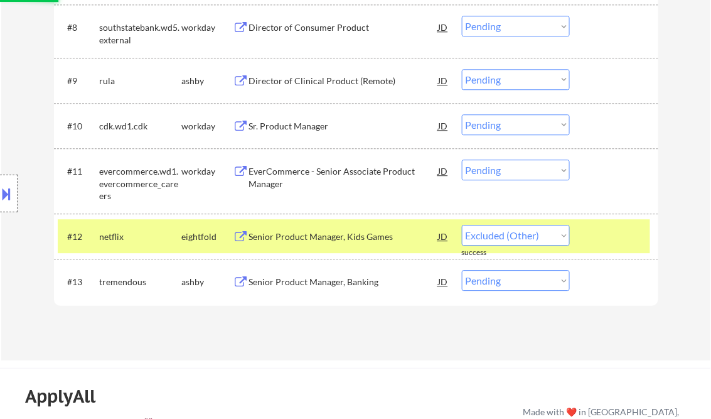
select select ""pending""
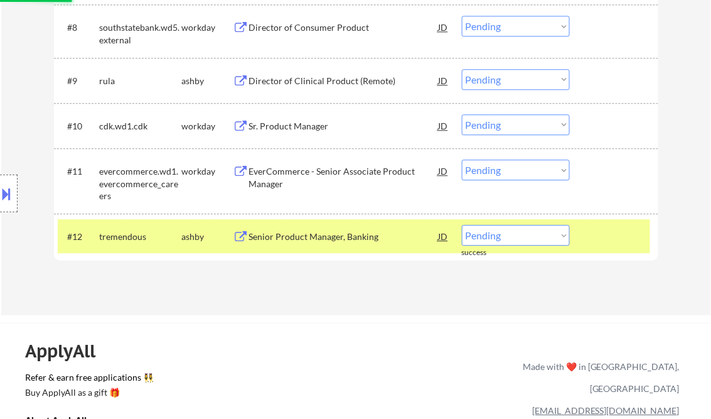
click at [341, 173] on div "EverCommerce - Senior Associate Product Manager" at bounding box center [344, 177] width 190 height 24
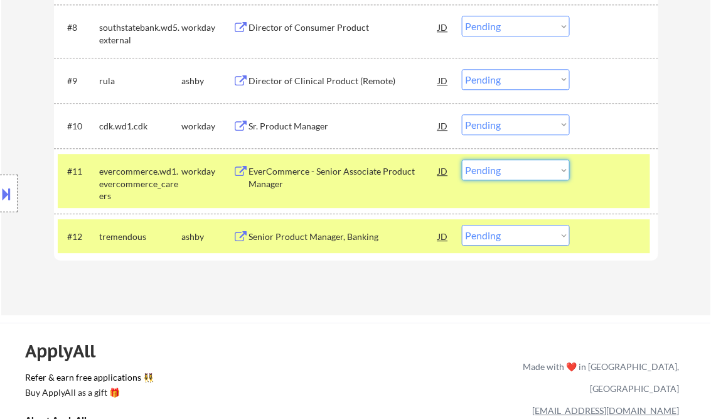
click at [495, 169] on select "Choose an option... Pending Applied Excluded (Questions) Excluded (Expired) Exc…" at bounding box center [516, 169] width 108 height 21
click at [462, 159] on select "Choose an option... Pending Applied Excluded (Questions) Excluded (Expired) Exc…" at bounding box center [516, 169] width 108 height 21
click at [321, 123] on div "Sr. Product Manager" at bounding box center [344, 126] width 190 height 13
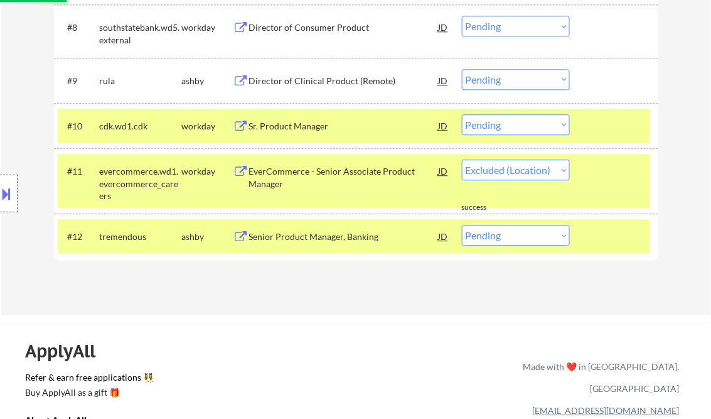
select select ""pending""
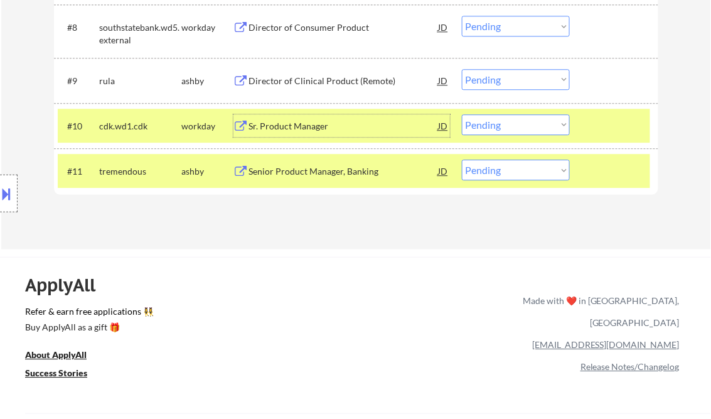
drag, startPoint x: 486, startPoint y: 126, endPoint x: 495, endPoint y: 136, distance: 13.4
click at [486, 126] on select "Choose an option... Pending Applied Excluded (Questions) Excluded (Expired) Exc…" at bounding box center [516, 124] width 108 height 21
click at [462, 114] on select "Choose an option... Pending Applied Excluded (Questions) Excluded (Expired) Exc…" at bounding box center [516, 124] width 108 height 21
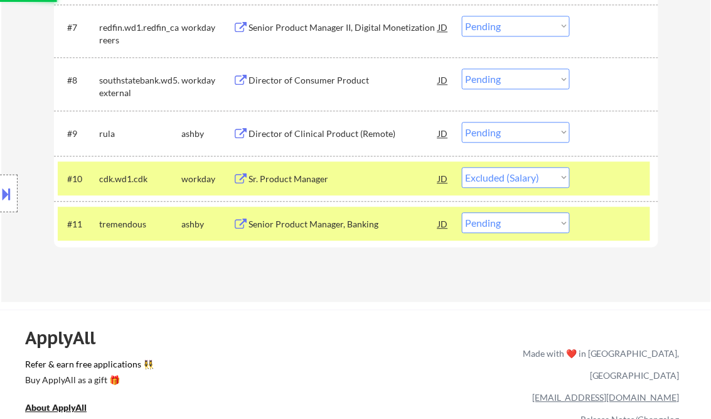
scroll to position [653, 0]
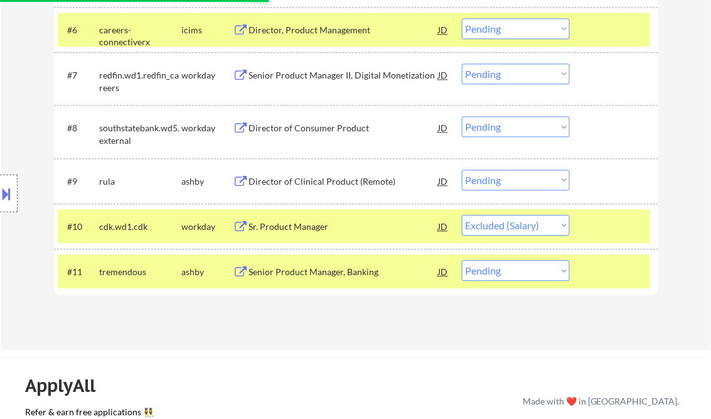
click at [319, 181] on div "Director of Clinical Product (Remote)" at bounding box center [344, 181] width 190 height 13
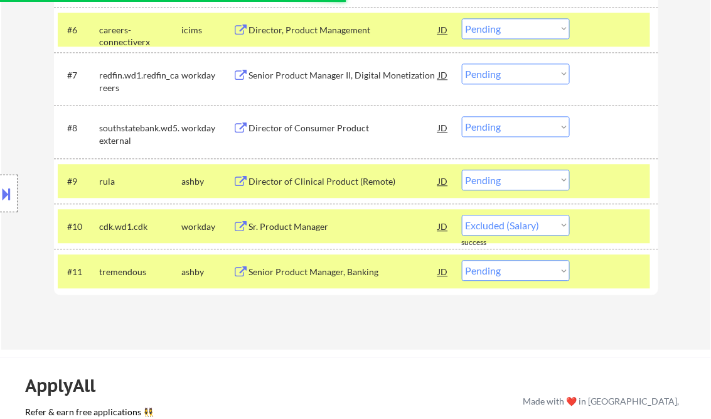
select select ""pending""
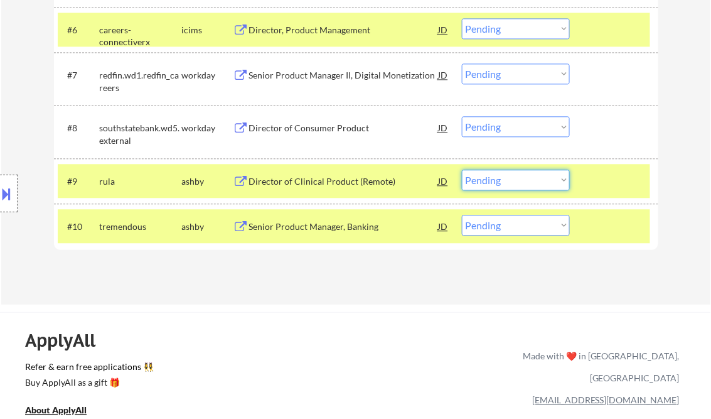
click at [503, 178] on select "Choose an option... Pending Applied Excluded (Questions) Excluded (Expired) Exc…" at bounding box center [516, 179] width 108 height 21
click at [462, 169] on select "Choose an option... Pending Applied Excluded (Questions) Excluded (Expired) Exc…" at bounding box center [516, 179] width 108 height 21
click at [336, 127] on div "Director of Consumer Product" at bounding box center [344, 128] width 190 height 13
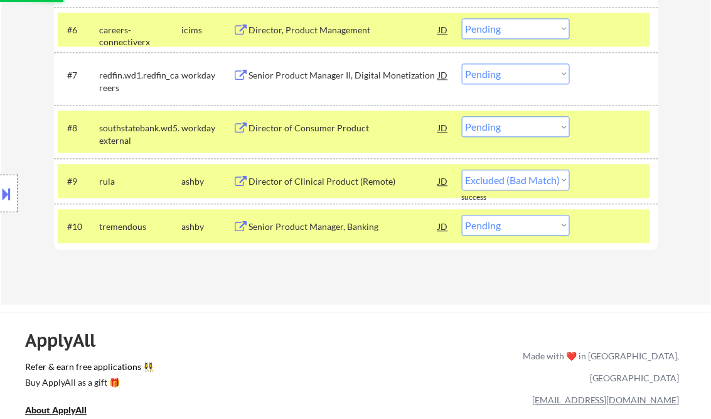
select select ""pending""
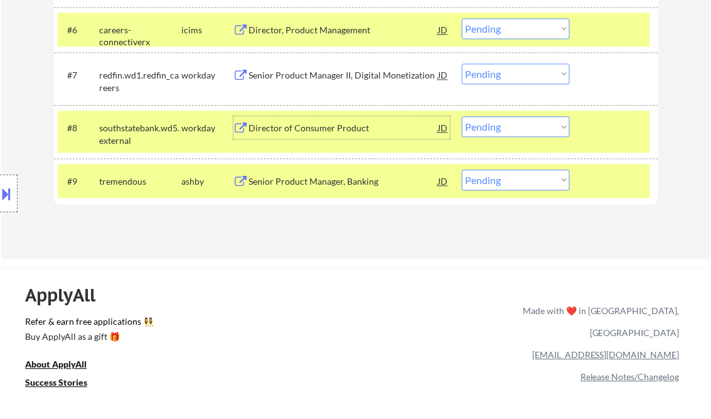
click at [531, 132] on select "Choose an option... Pending Applied Excluded (Questions) Excluded (Expired) Exc…" at bounding box center [516, 126] width 108 height 21
click at [462, 116] on select "Choose an option... Pending Applied Excluded (Questions) Excluded (Expired) Exc…" at bounding box center [516, 126] width 108 height 21
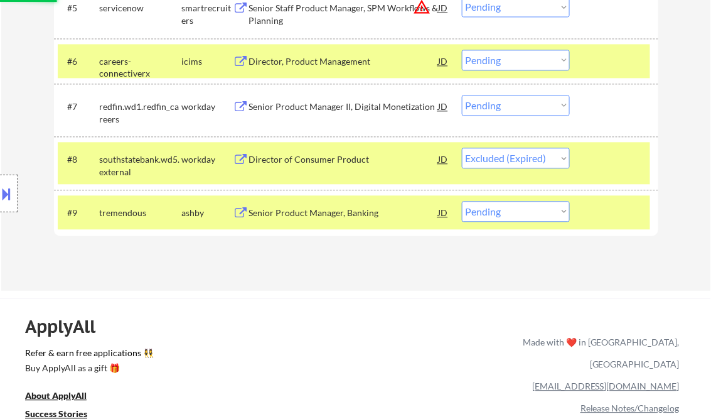
scroll to position [602, 0]
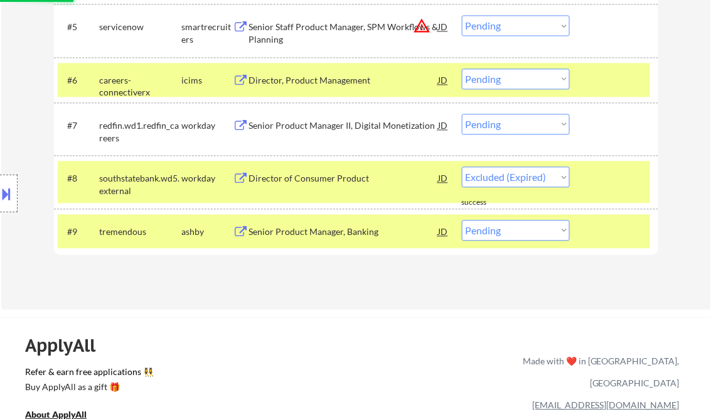
select select ""pending""
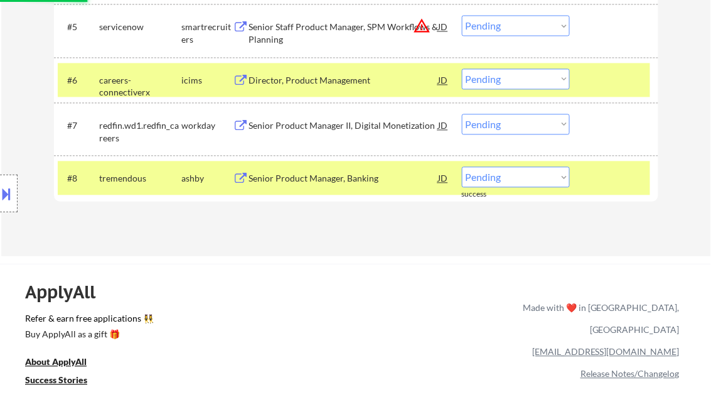
click at [339, 124] on div "Senior Product Manager II, Digital Monetization" at bounding box center [344, 125] width 190 height 13
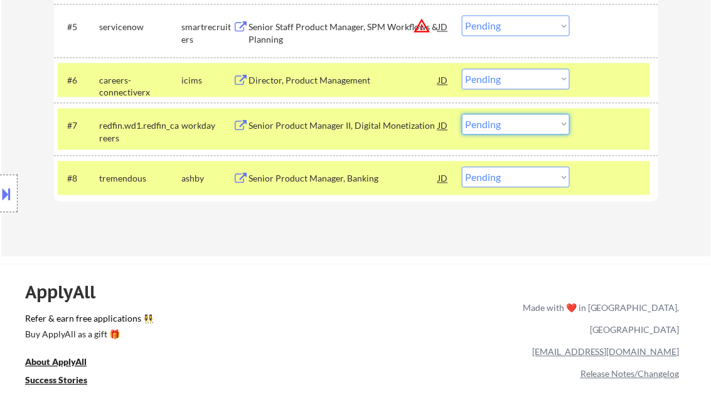
drag, startPoint x: 503, startPoint y: 119, endPoint x: 510, endPoint y: 129, distance: 12.2
click at [503, 119] on select "Choose an option... Pending Applied Excluded (Questions) Excluded (Expired) Exc…" at bounding box center [516, 124] width 108 height 21
click at [462, 114] on select "Choose an option... Pending Applied Excluded (Questions) Excluded (Expired) Exc…" at bounding box center [516, 124] width 108 height 21
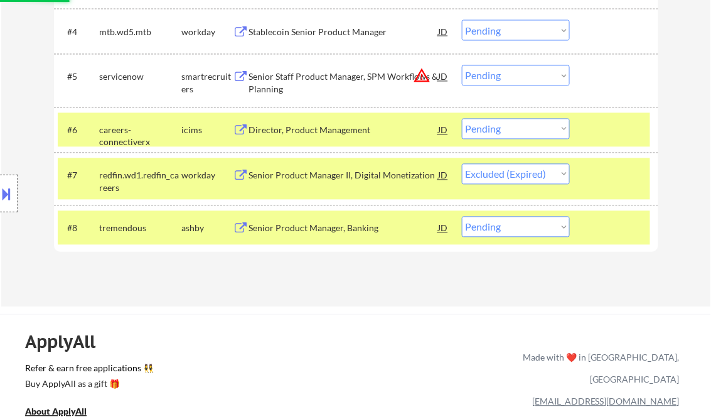
scroll to position [502, 0]
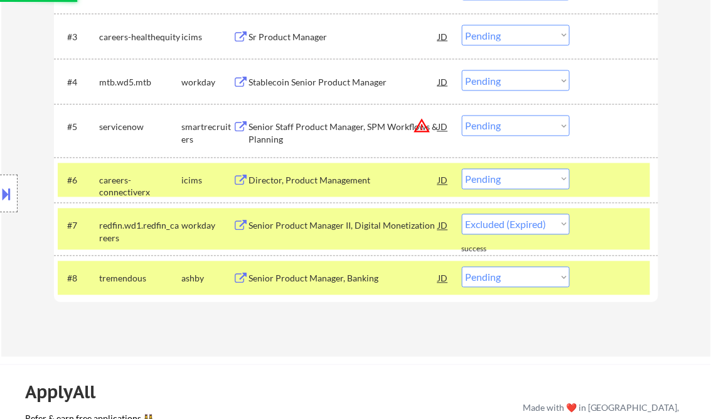
select select ""pending""
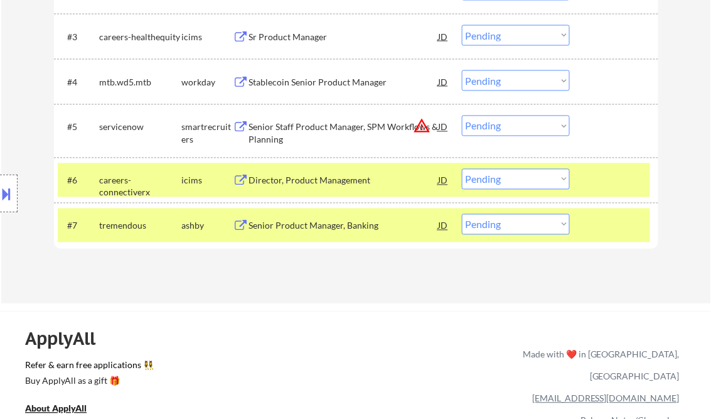
click at [314, 178] on div "Director, Product Management" at bounding box center [344, 180] width 190 height 13
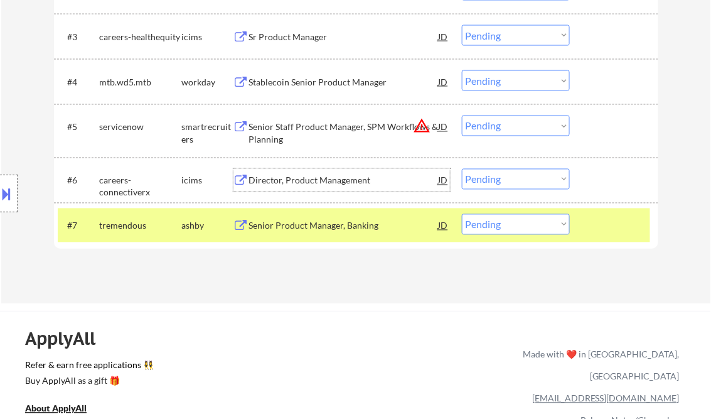
drag, startPoint x: 506, startPoint y: 177, endPoint x: 515, endPoint y: 188, distance: 14.2
click at [506, 177] on select "Choose an option... Pending Applied Excluded (Questions) Excluded (Expired) Exc…" at bounding box center [516, 179] width 108 height 21
click at [462, 169] on select "Choose an option... Pending Applied Excluded (Questions) Excluded (Expired) Exc…" at bounding box center [516, 179] width 108 height 21
select select ""pending""
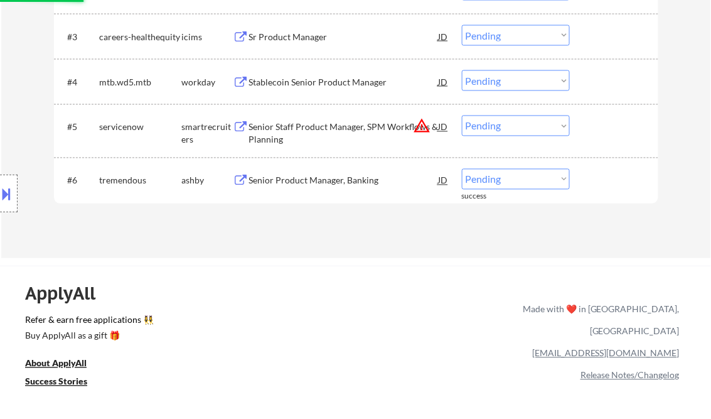
click at [329, 131] on div "Senior Staff Product Manager, SPM Workflows & Planning" at bounding box center [344, 133] width 190 height 24
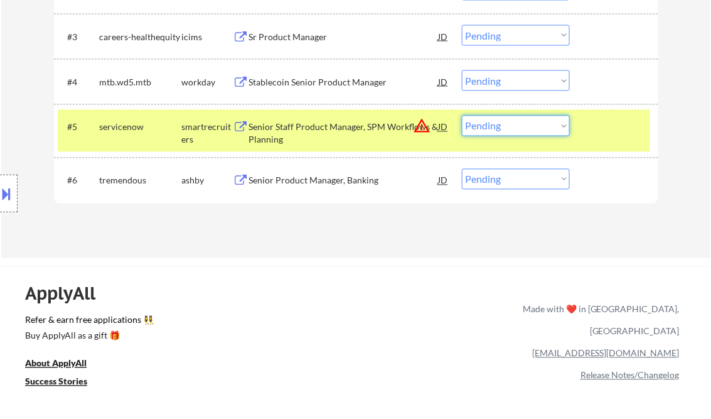
drag, startPoint x: 511, startPoint y: 129, endPoint x: 520, endPoint y: 134, distance: 9.6
click at [511, 129] on select "Choose an option... Pending Applied Excluded (Questions) Excluded (Expired) Exc…" at bounding box center [516, 125] width 108 height 21
click at [462, 115] on select "Choose an option... Pending Applied Excluded (Questions) Excluded (Expired) Exc…" at bounding box center [516, 125] width 108 height 21
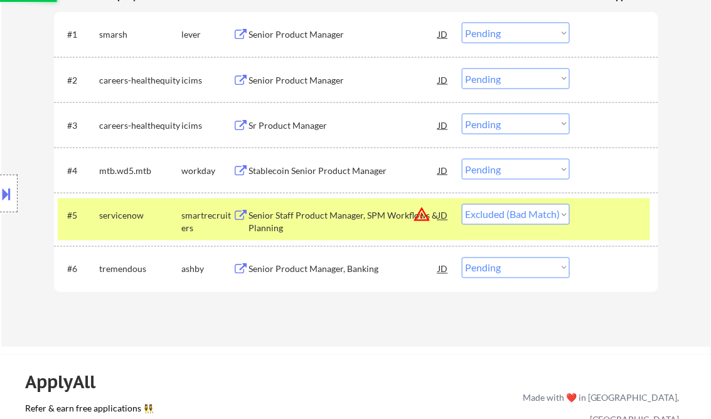
scroll to position [402, 0]
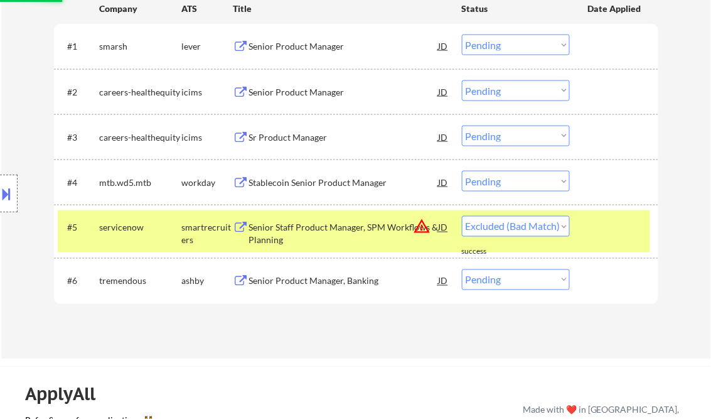
select select ""pending""
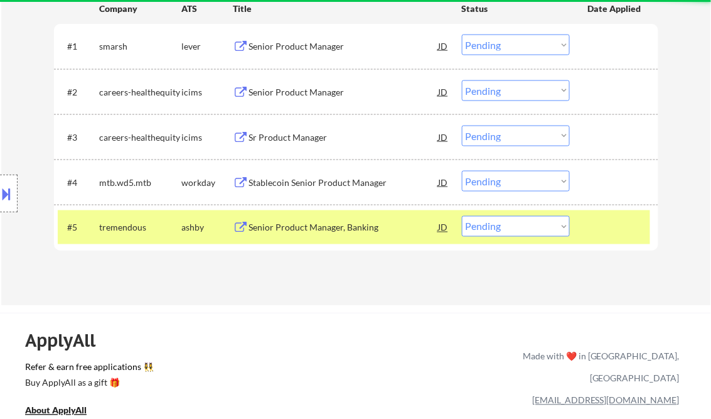
click at [331, 185] on div "Stablecoin Senior Product Manager" at bounding box center [344, 182] width 190 height 13
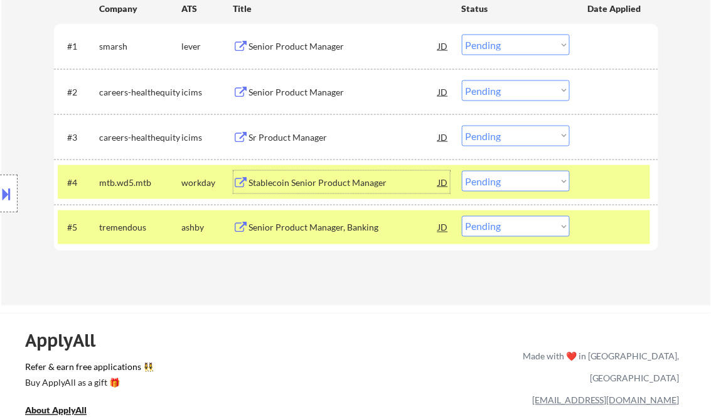
click at [511, 185] on select "Choose an option... Pending Applied Excluded (Questions) Excluded (Expired) Exc…" at bounding box center [516, 181] width 108 height 21
click at [462, 171] on select "Choose an option... Pending Applied Excluded (Questions) Excluded (Expired) Exc…" at bounding box center [516, 181] width 108 height 21
click at [301, 138] on div "Sr Product Manager" at bounding box center [344, 137] width 190 height 13
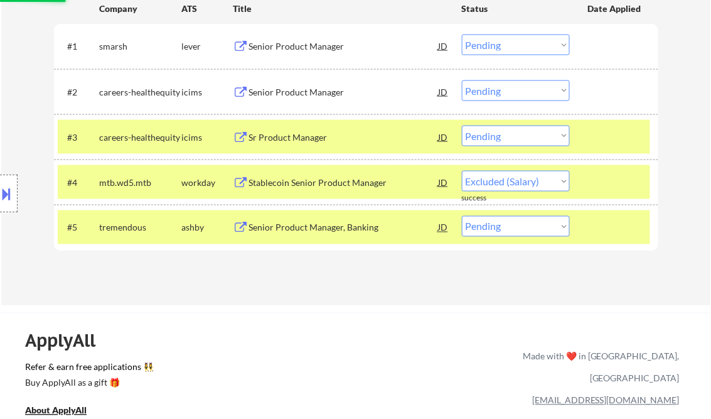
select select ""pending""
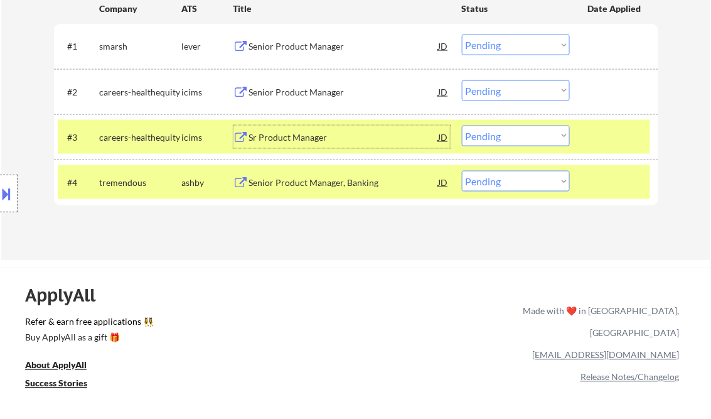
drag, startPoint x: 510, startPoint y: 132, endPoint x: 518, endPoint y: 147, distance: 18.0
click at [510, 132] on select "Choose an option... Pending Applied Excluded (Questions) Excluded (Expired) Exc…" at bounding box center [516, 136] width 108 height 21
click at [462, 126] on select "Choose an option... Pending Applied Excluded (Questions) Excluded (Expired) Exc…" at bounding box center [516, 136] width 108 height 21
select select ""pending""
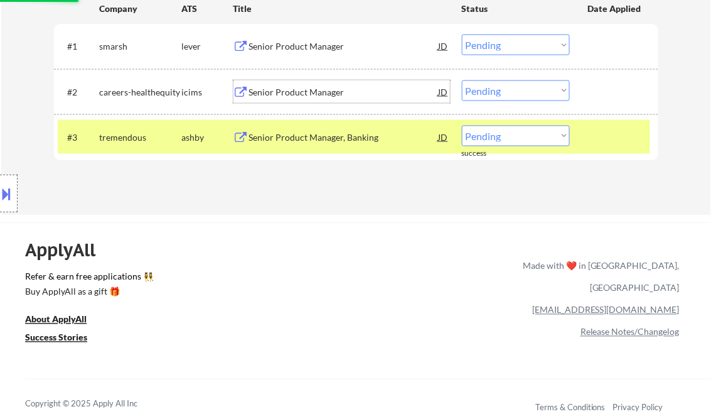
click at [307, 94] on div "Senior Product Manager" at bounding box center [344, 92] width 190 height 13
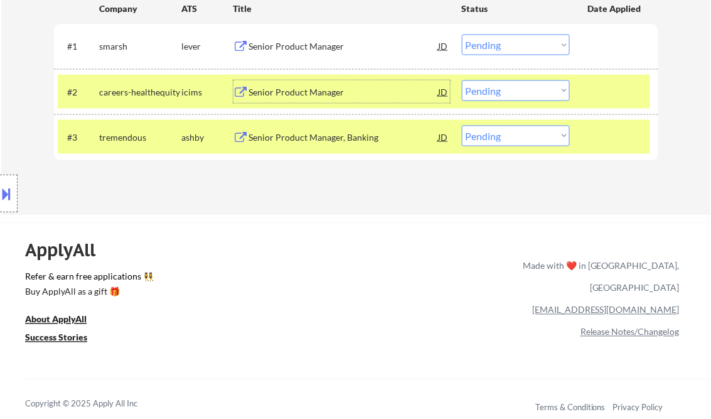
drag, startPoint x: 517, startPoint y: 90, endPoint x: 532, endPoint y: 102, distance: 18.3
click at [518, 90] on select "Choose an option... Pending Applied Excluded (Questions) Excluded (Expired) Exc…" at bounding box center [516, 90] width 108 height 21
click at [462, 80] on select "Choose an option... Pending Applied Excluded (Questions) Excluded (Expired) Exc…" at bounding box center [516, 90] width 108 height 21
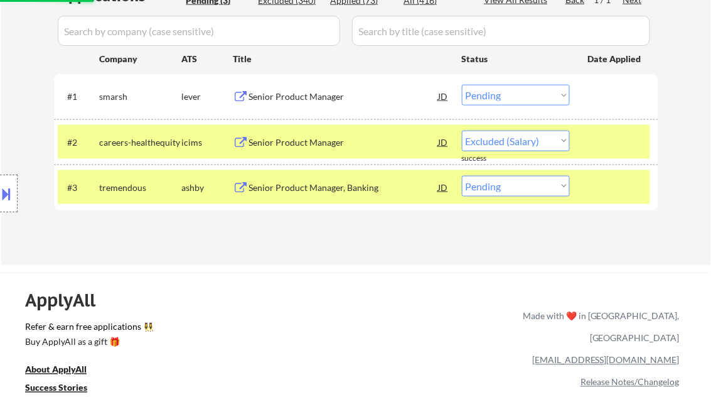
select select ""pending""
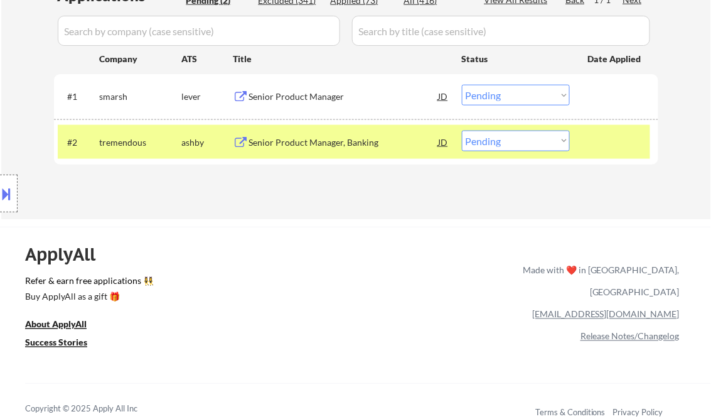
click at [314, 100] on div "Senior Product Manager" at bounding box center [344, 96] width 190 height 13
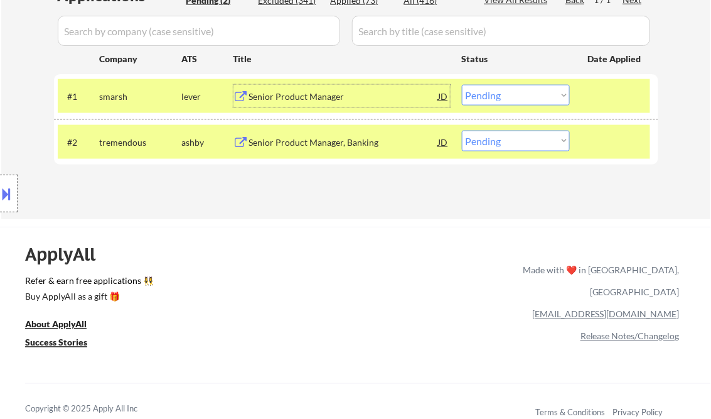
click at [540, 90] on select "Choose an option... Pending Applied Excluded (Questions) Excluded (Expired) Exc…" at bounding box center [516, 95] width 108 height 21
click at [462, 85] on select "Choose an option... Pending Applied Excluded (Questions) Excluded (Expired) Exc…" at bounding box center [516, 95] width 108 height 21
select select ""pending""
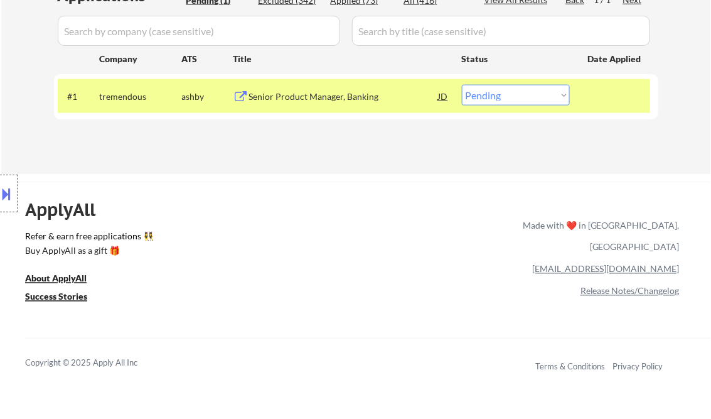
click at [363, 97] on div "Senior Product Manager, Banking" at bounding box center [344, 96] width 190 height 13
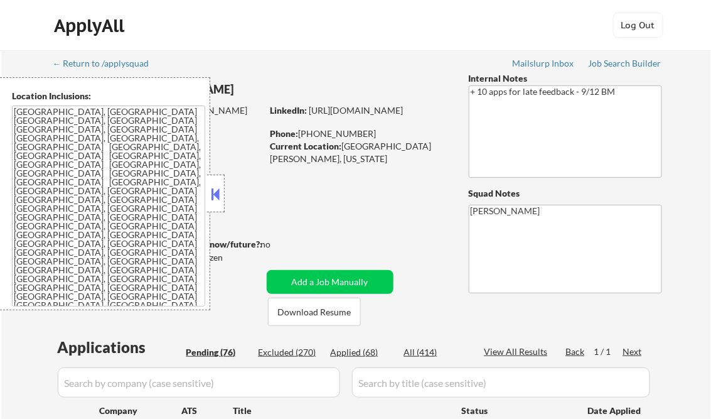
select select ""pending""
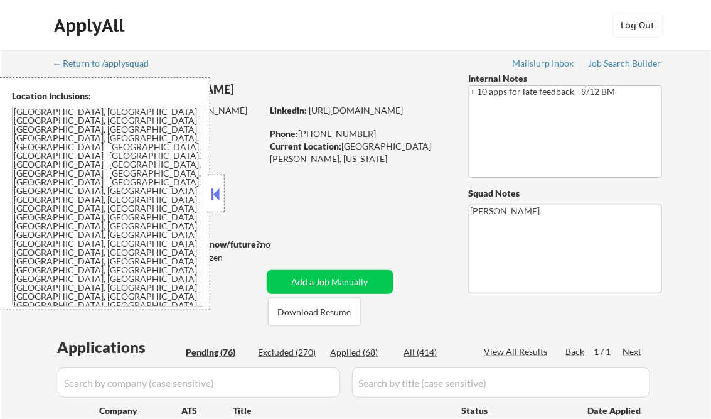
select select ""pending""
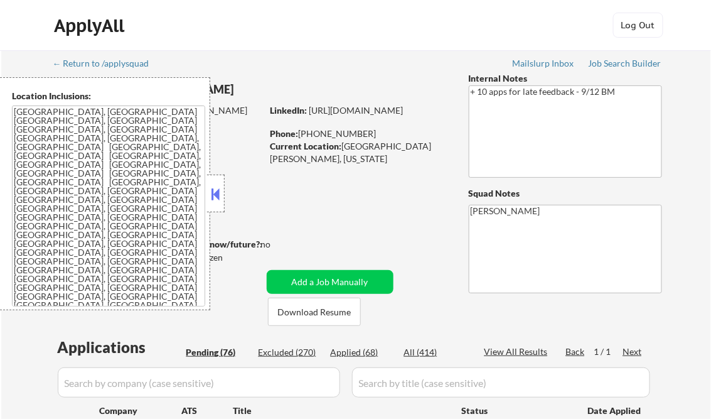
select select ""pending""
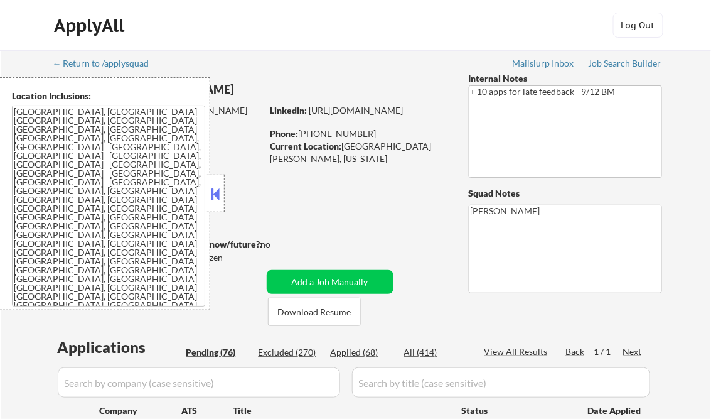
select select ""pending""
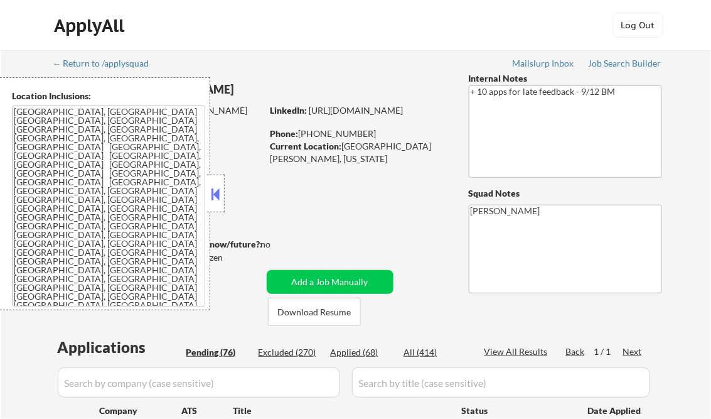
select select ""pending""
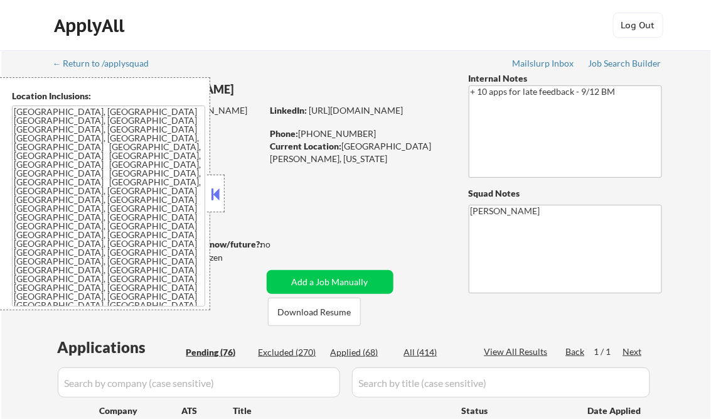
select select ""pending""
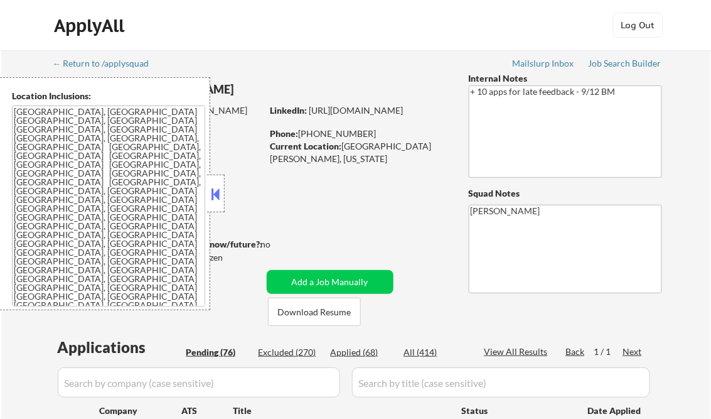
select select ""pending""
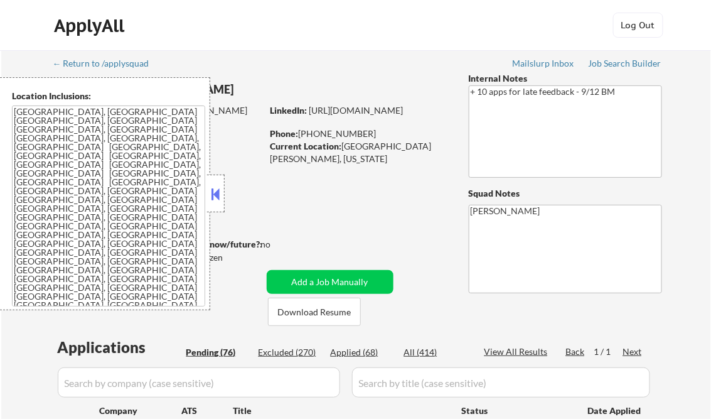
select select ""pending""
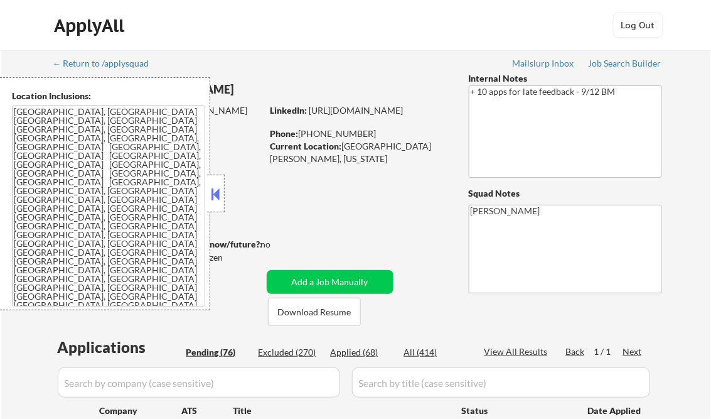
select select ""pending""
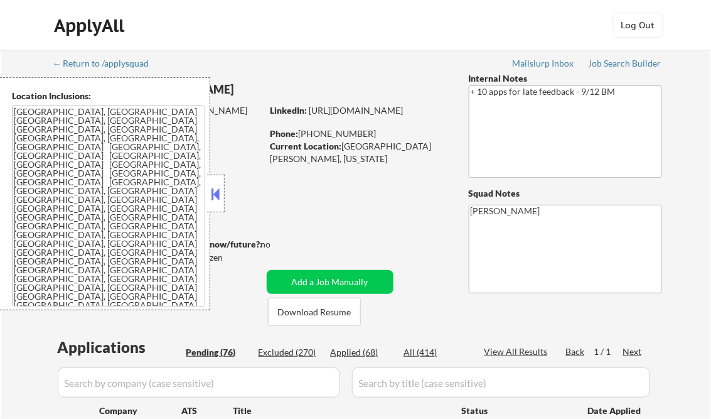
select select ""pending""
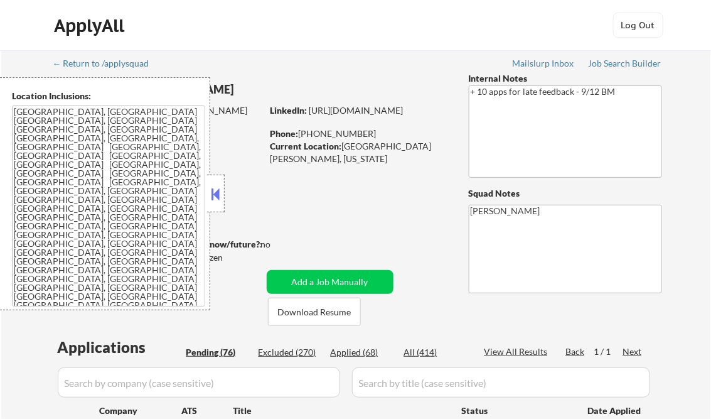
select select ""pending""
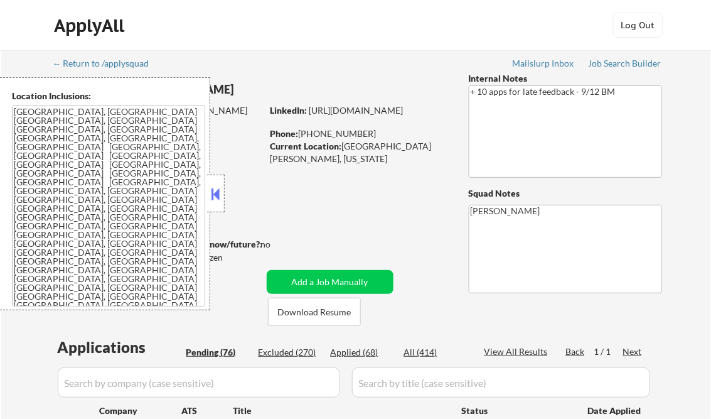
select select ""pending""
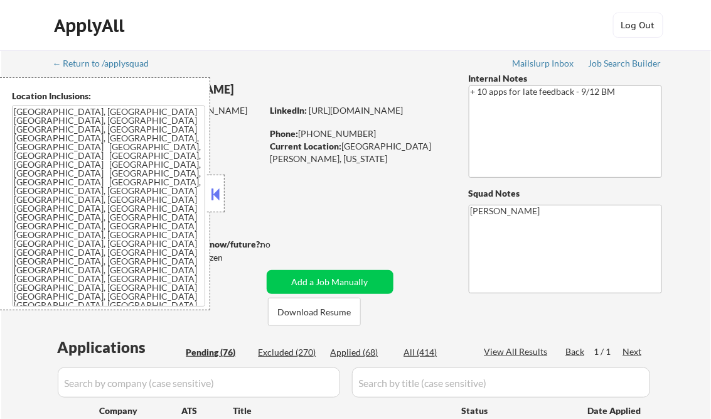
select select ""pending""
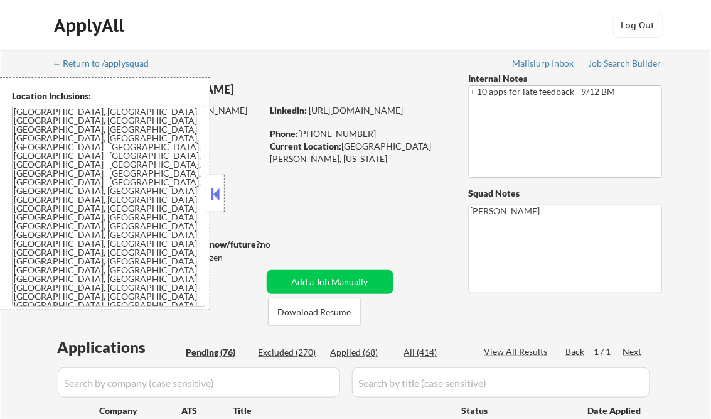
select select ""pending""
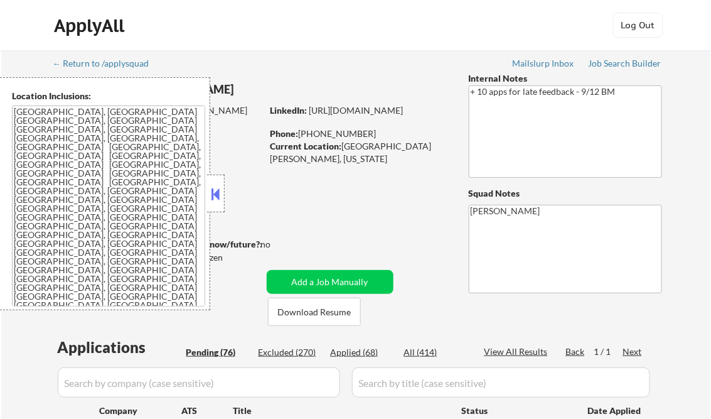
select select ""pending""
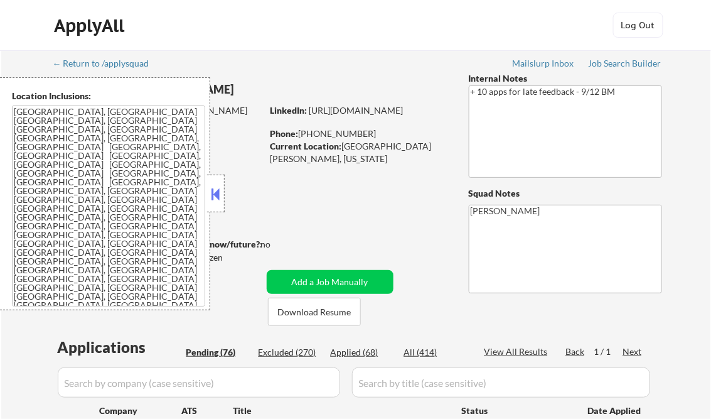
select select ""pending""
click at [217, 194] on button at bounding box center [216, 194] width 14 height 19
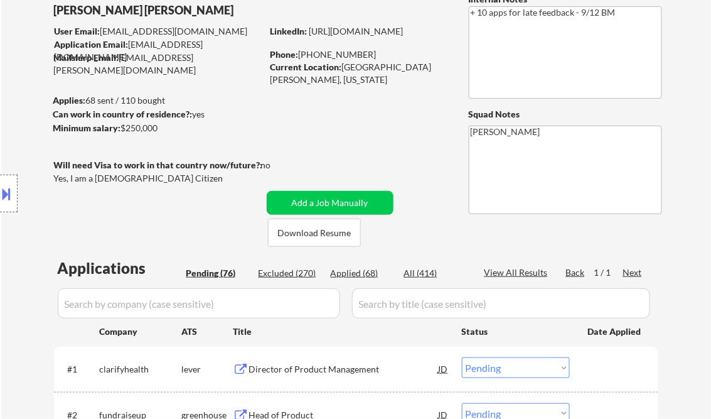
scroll to position [151, 0]
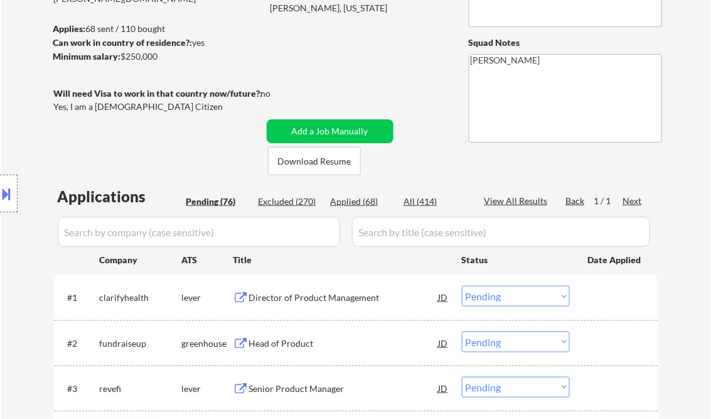
click at [353, 204] on div "Applied (68)" at bounding box center [362, 201] width 63 height 13
select select ""applied""
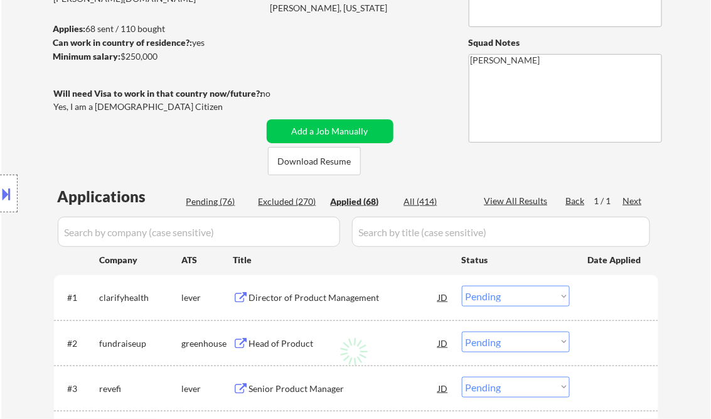
select select ""applied""
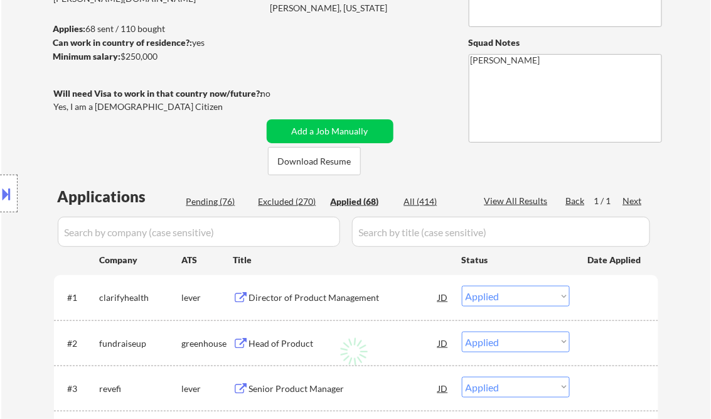
select select ""applied""
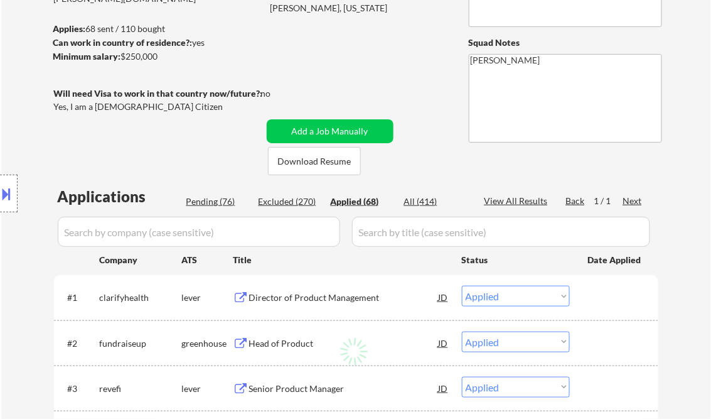
select select ""applied""
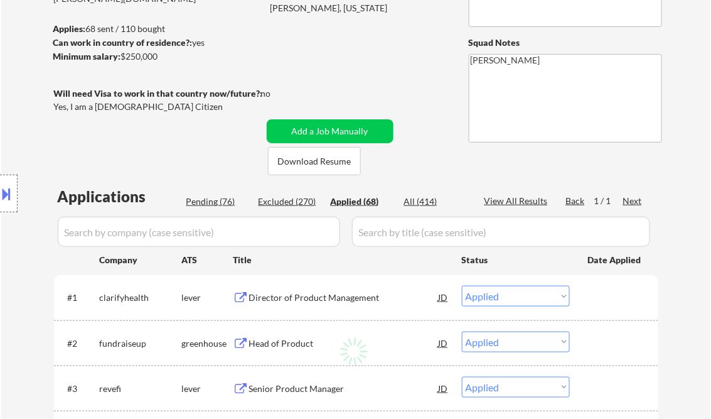
select select ""applied""
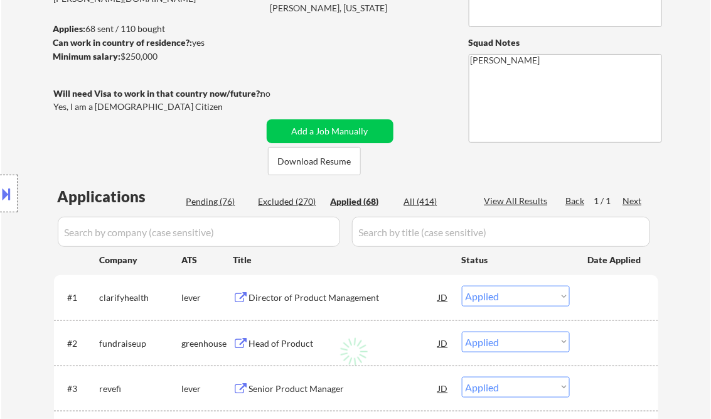
select select ""applied""
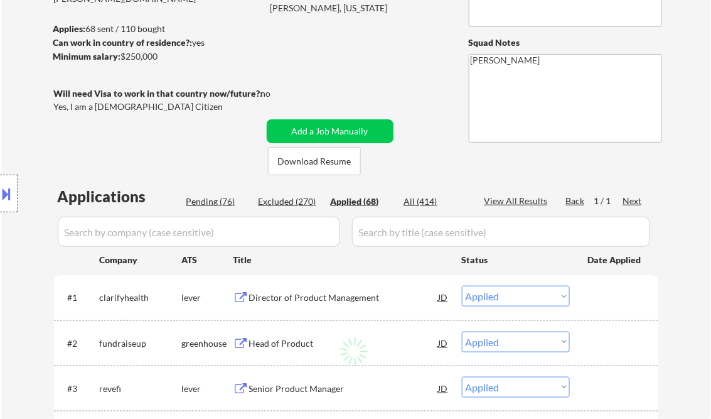
select select ""applied""
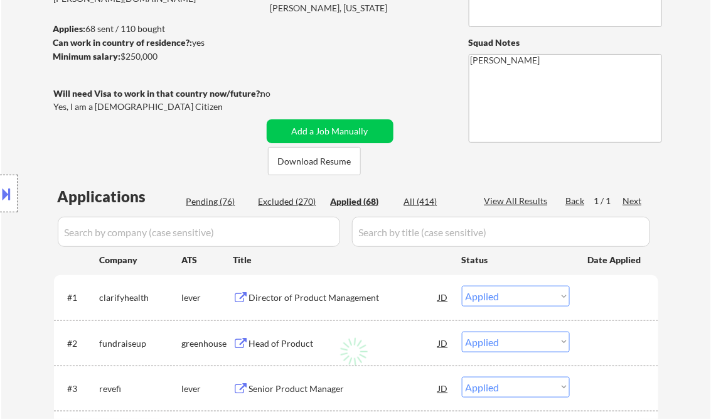
select select ""applied""
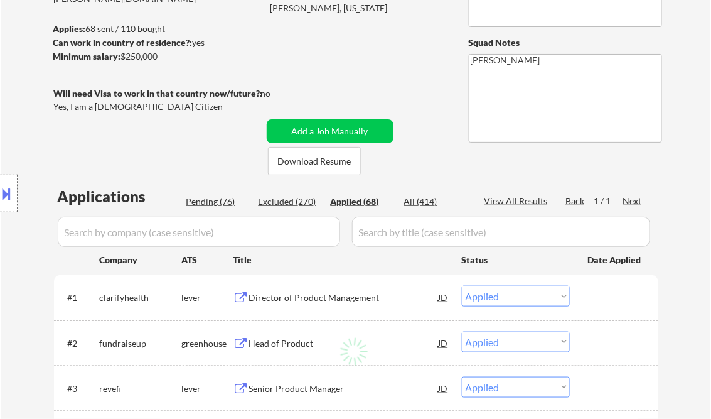
select select ""applied""
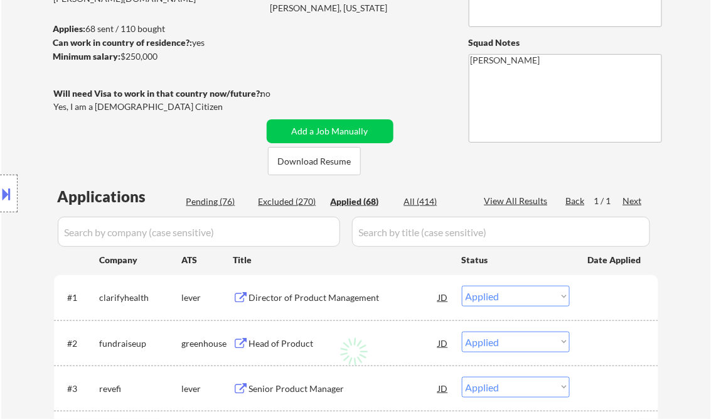
select select ""applied""
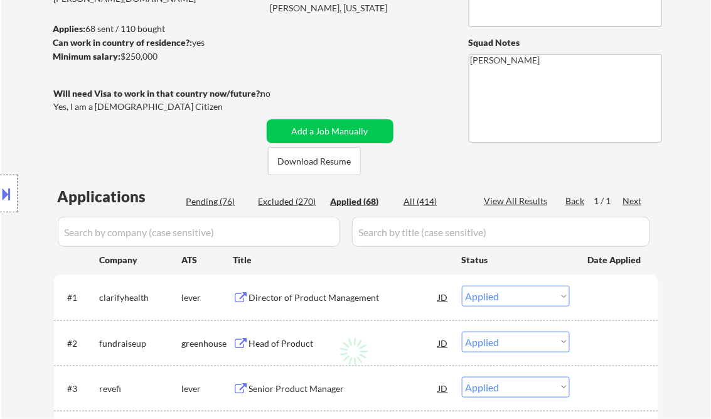
select select ""applied""
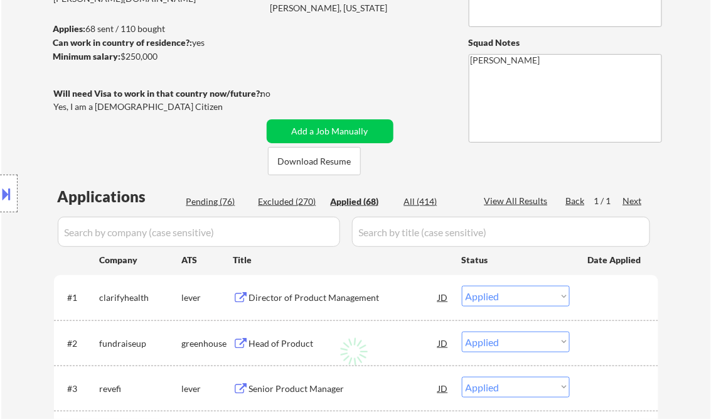
select select ""applied""
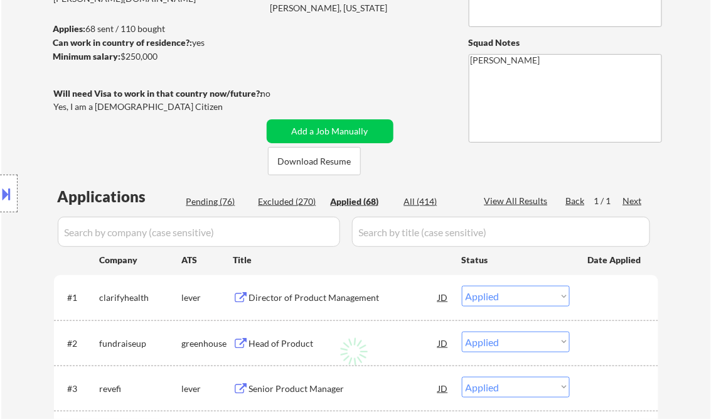
select select ""applied""
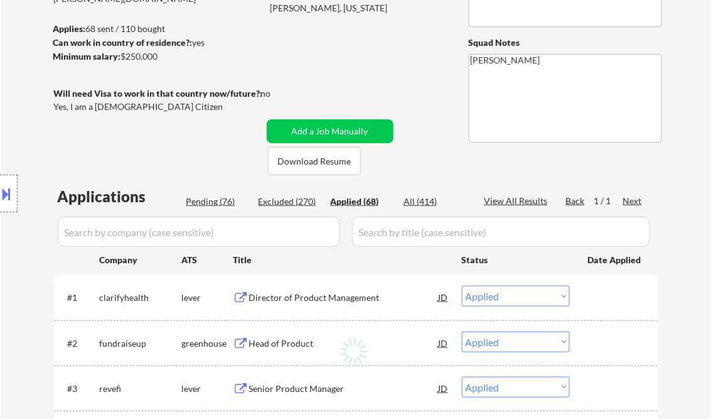
select select ""applied""
click at [520, 200] on div "View All Results" at bounding box center [517, 201] width 67 height 13
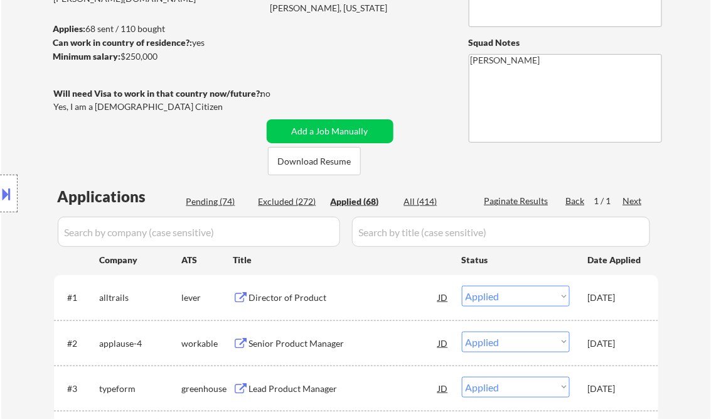
select select ""applied""
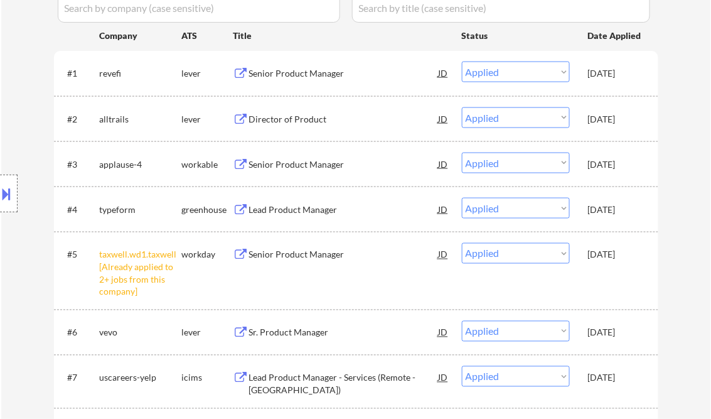
select select ""applied""
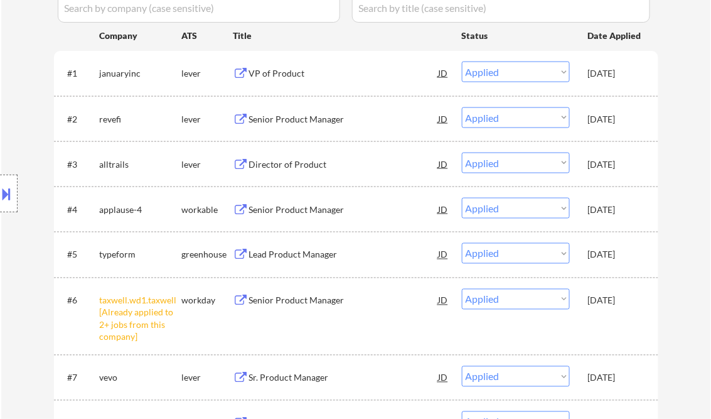
select select ""applied""
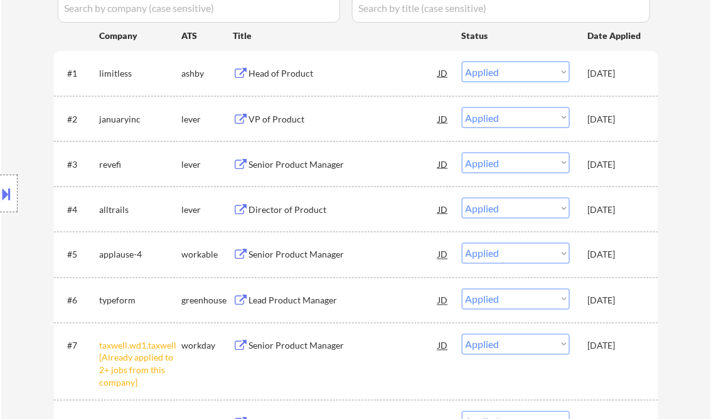
click at [13, 187] on button at bounding box center [7, 193] width 14 height 21
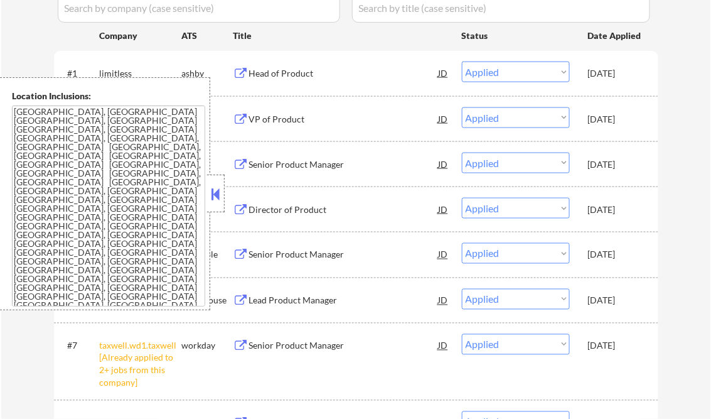
click at [220, 194] on button at bounding box center [216, 194] width 14 height 19
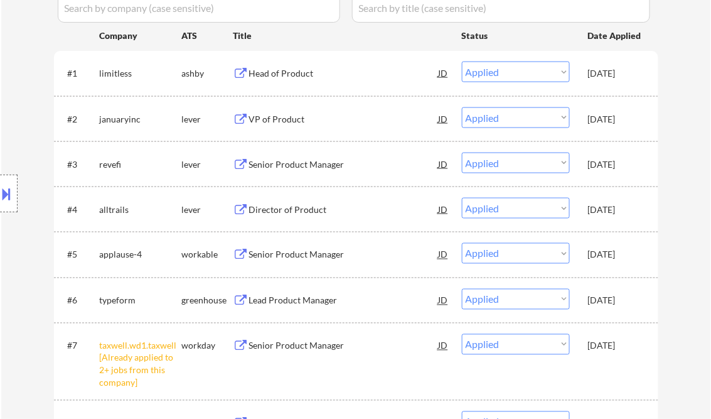
scroll to position [0, 0]
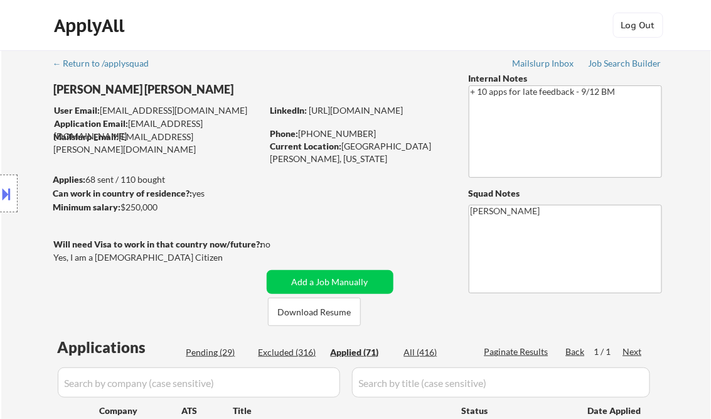
select select ""applied""
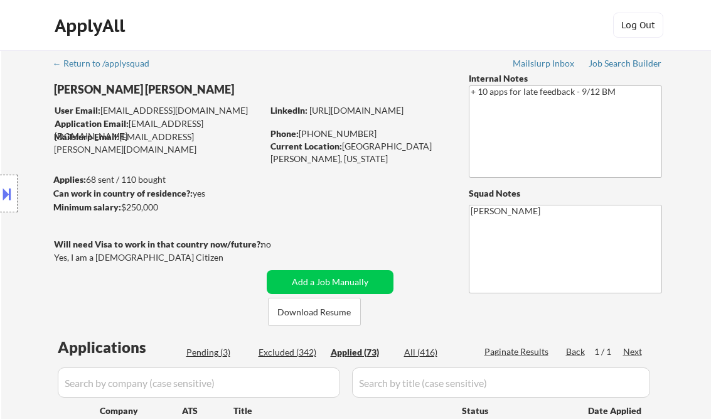
select select ""applied""
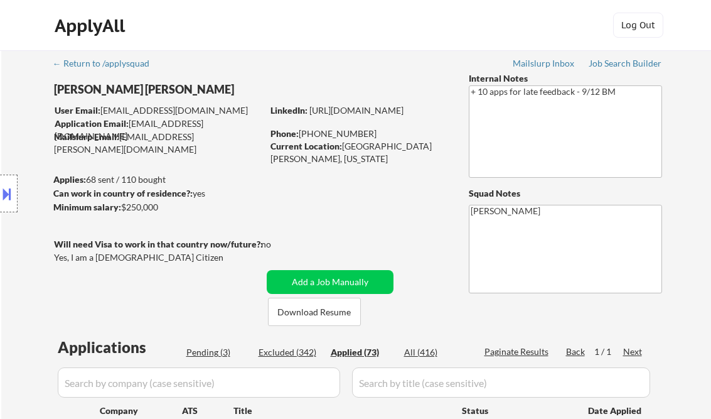
select select ""applied""
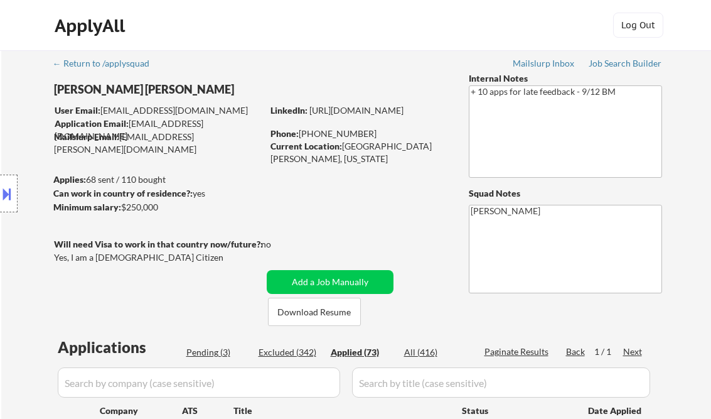
select select ""applied""
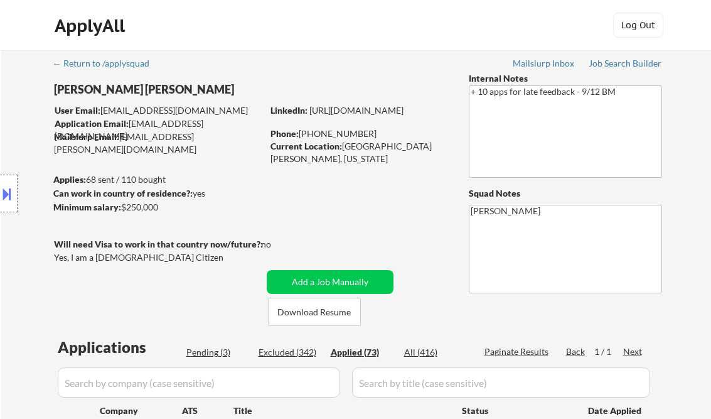
select select ""applied""
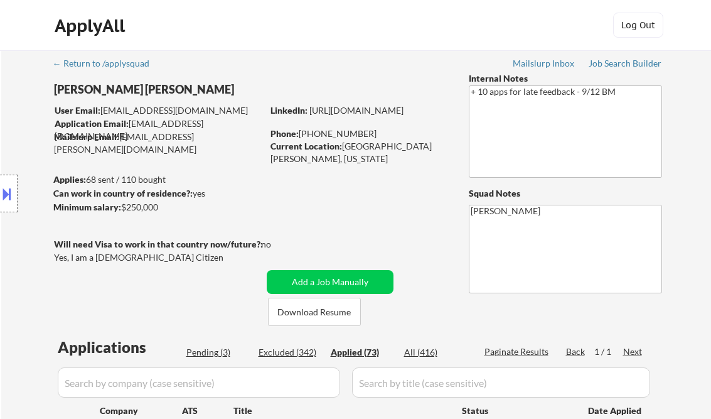
select select ""applied""
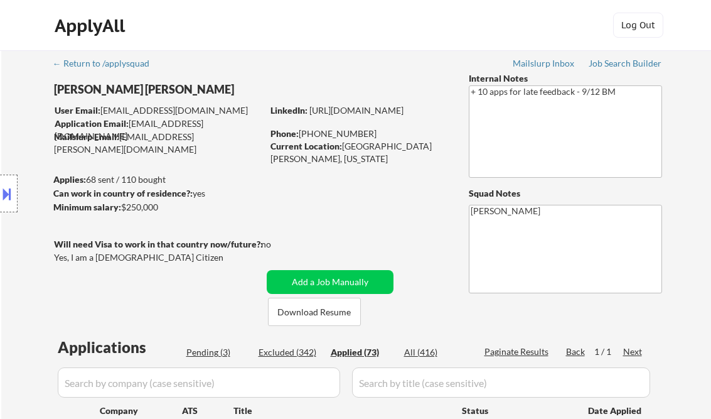
select select ""applied""
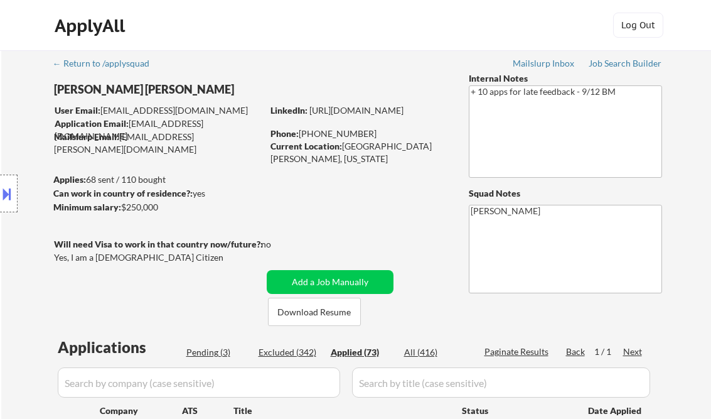
select select ""applied""
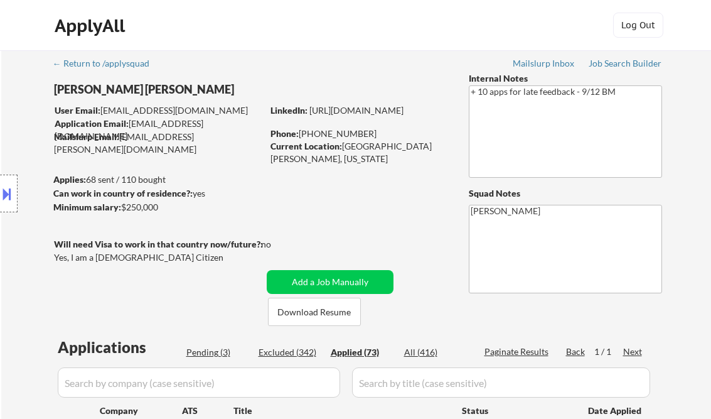
select select ""applied""
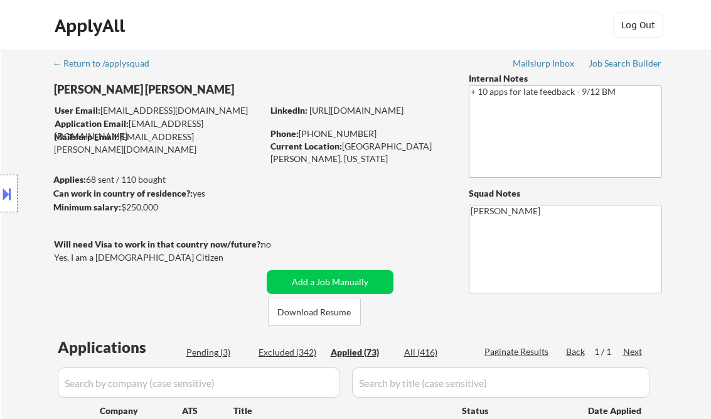
select select ""applied""
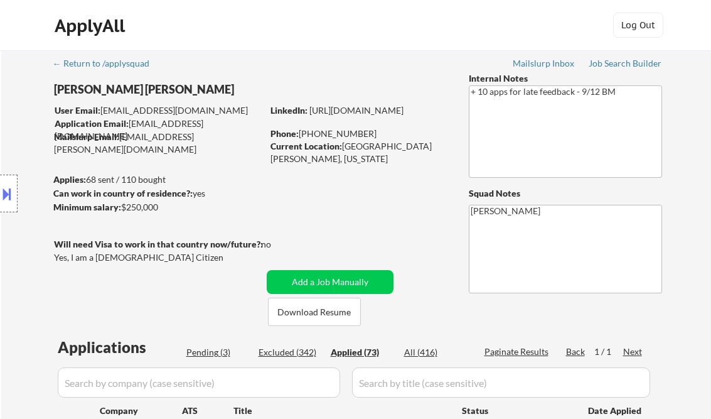
select select ""applied""
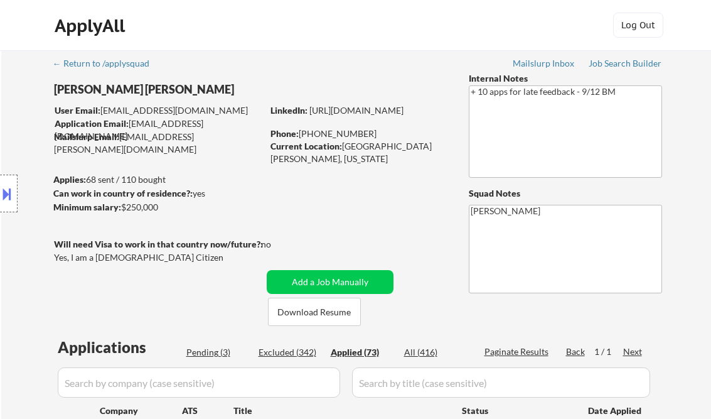
select select ""applied""
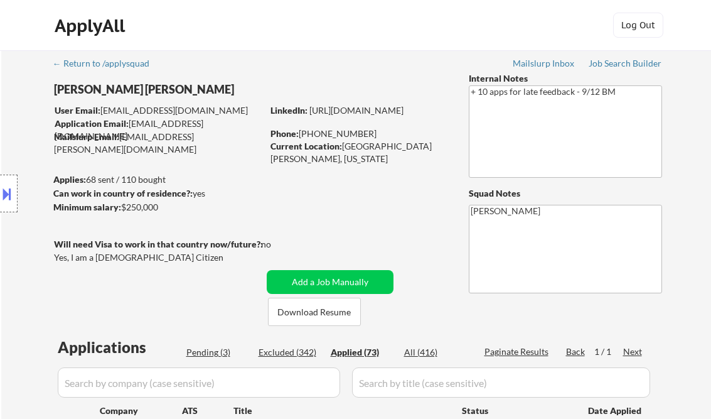
select select ""applied""
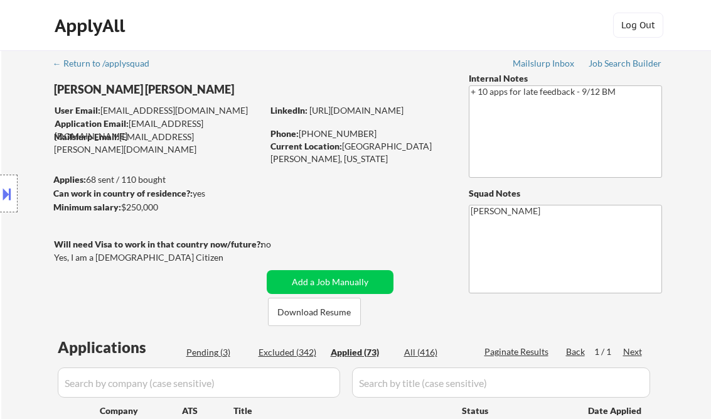
select select ""applied""
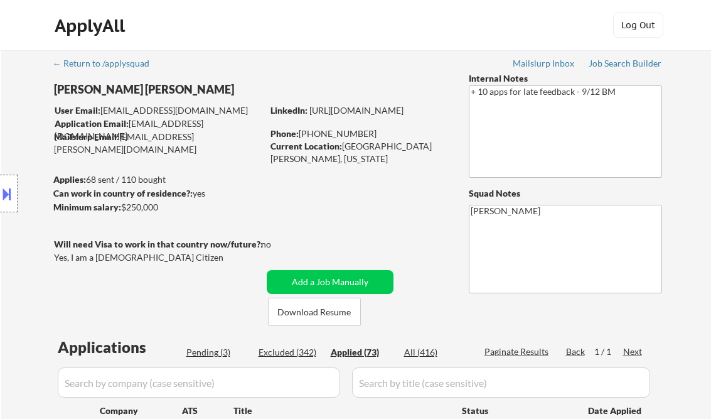
select select ""applied""
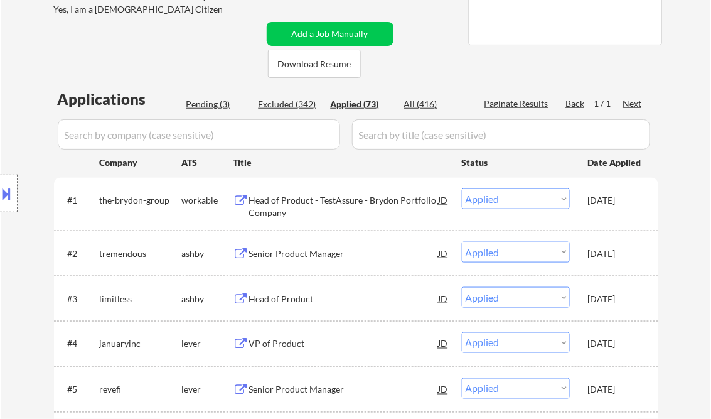
scroll to position [201, 0]
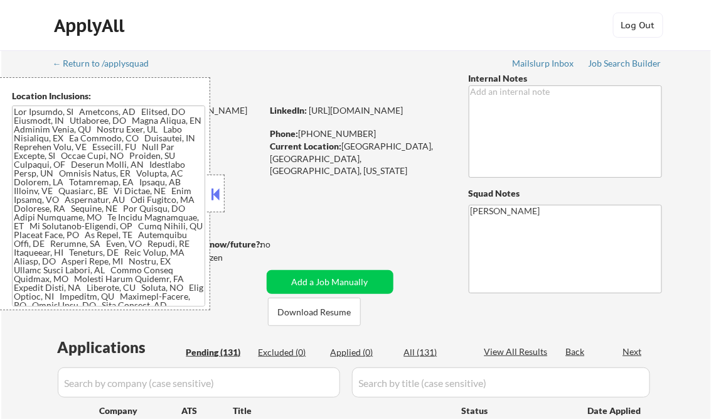
click at [218, 190] on button at bounding box center [216, 194] width 14 height 19
select select ""pending""
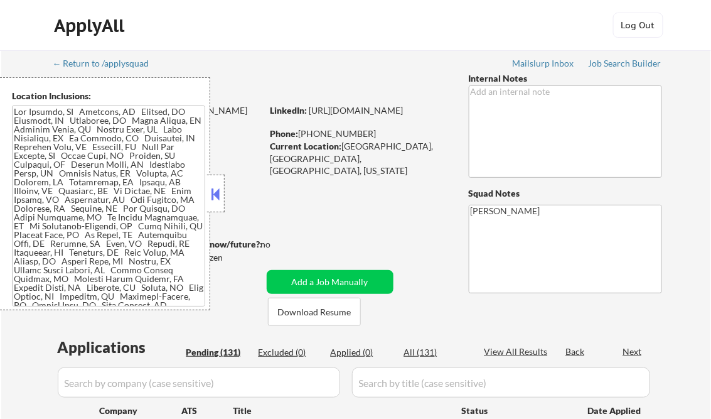
select select ""pending""
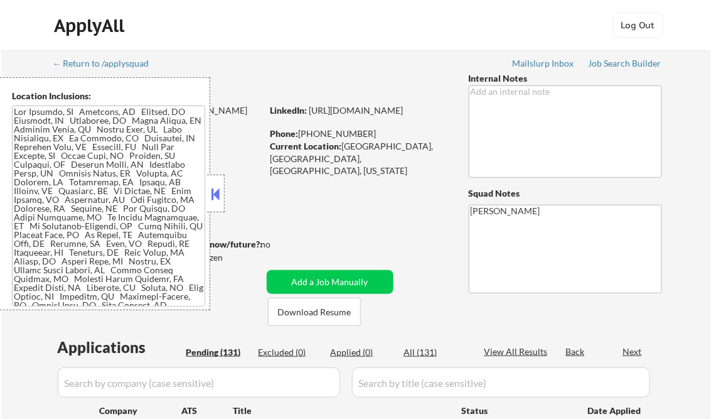
select select ""pending""
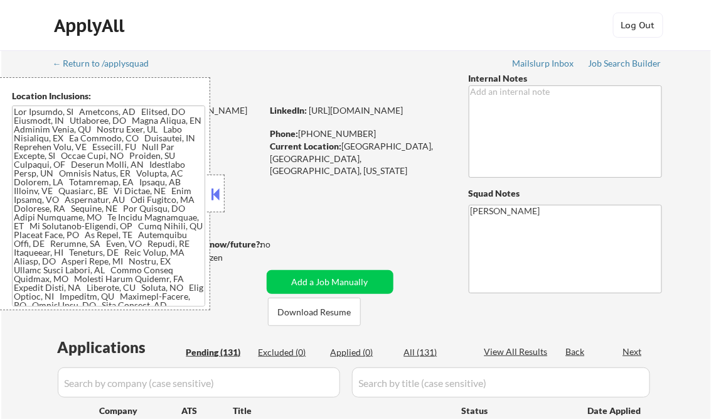
select select ""pending""
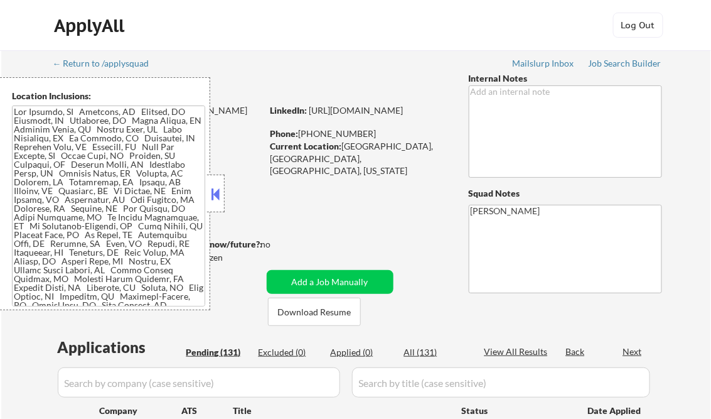
select select ""pending""
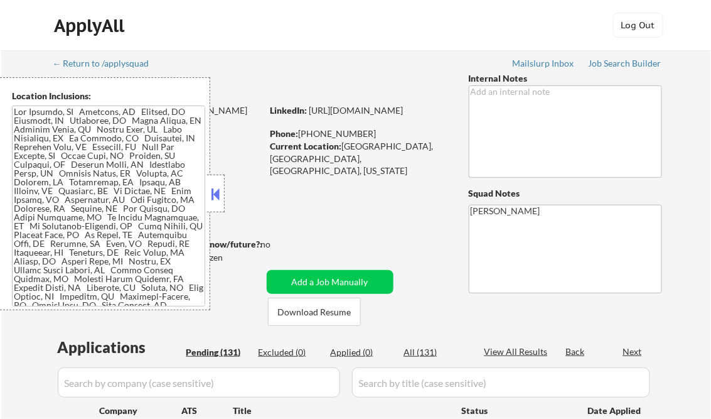
select select ""pending""
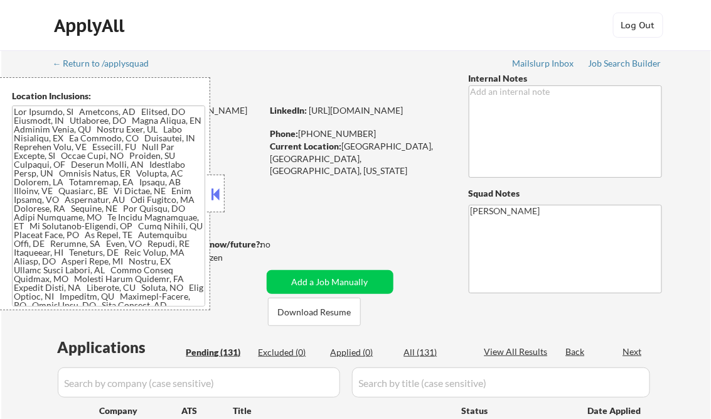
select select ""pending""
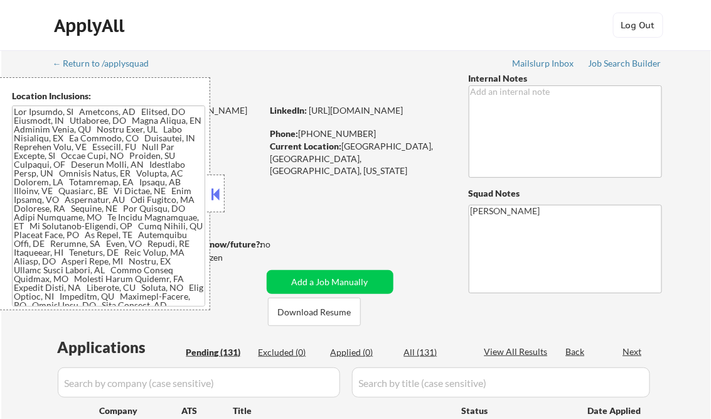
select select ""pending""
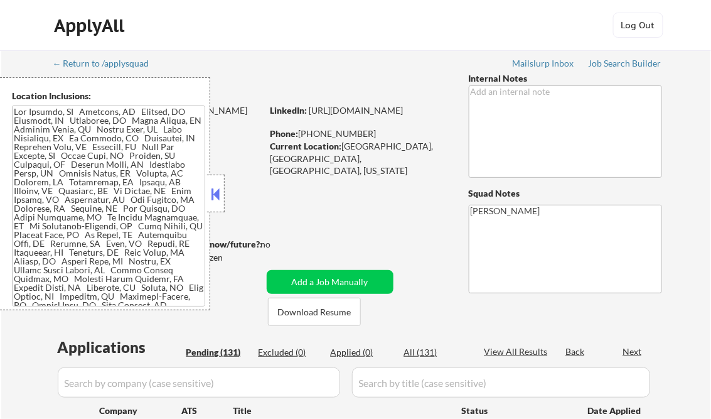
select select ""pending""
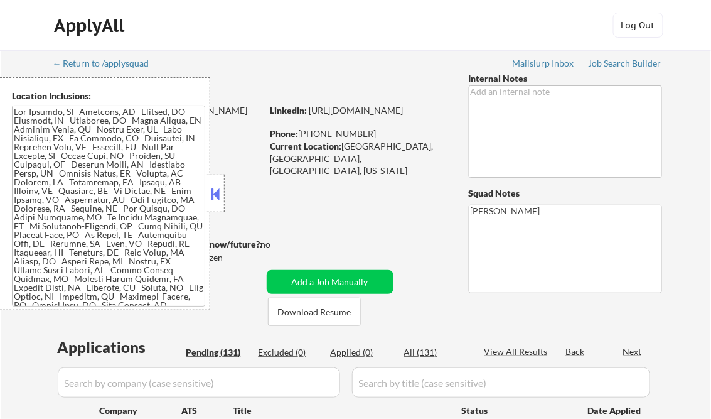
select select ""pending""
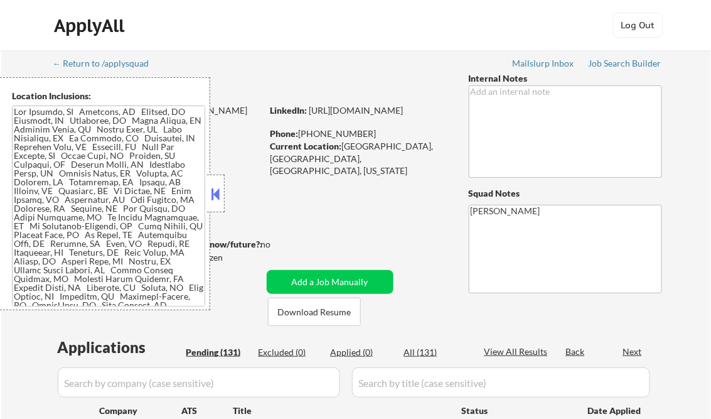
select select ""pending""
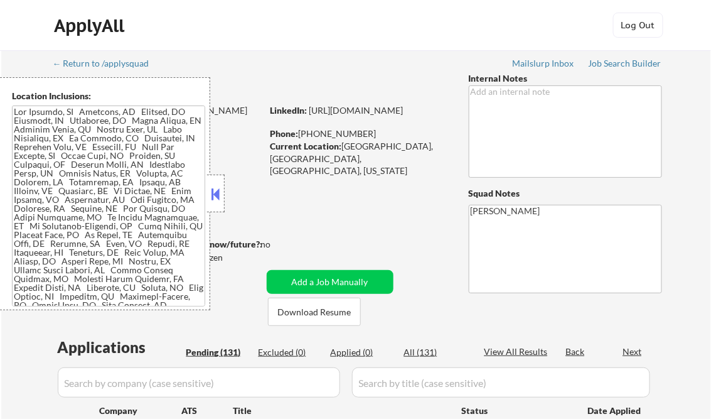
select select ""pending""
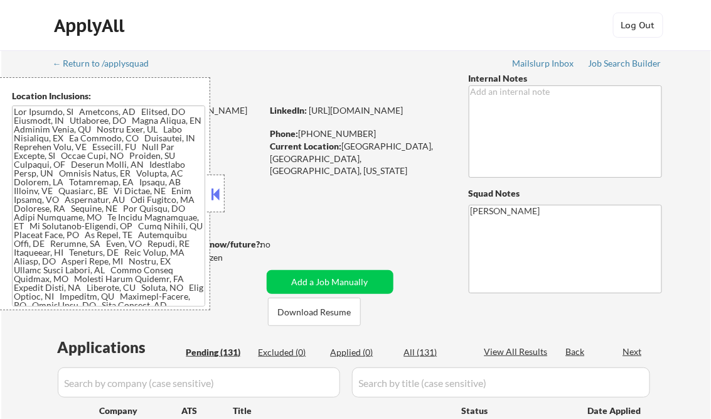
select select ""pending""
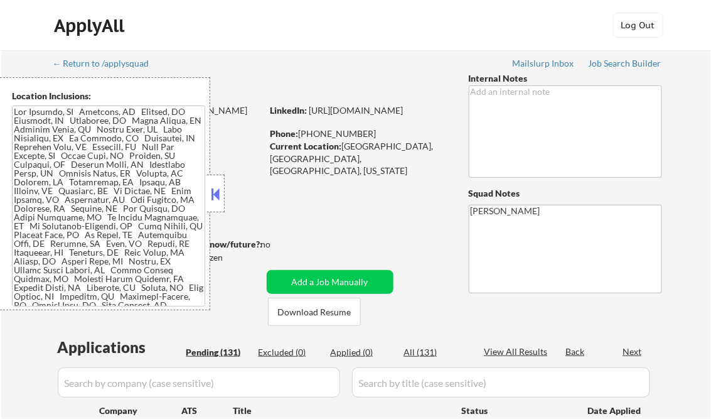
select select ""pending""
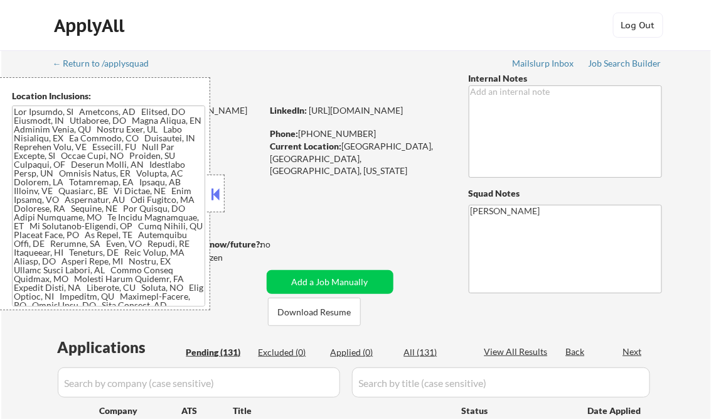
select select ""pending""
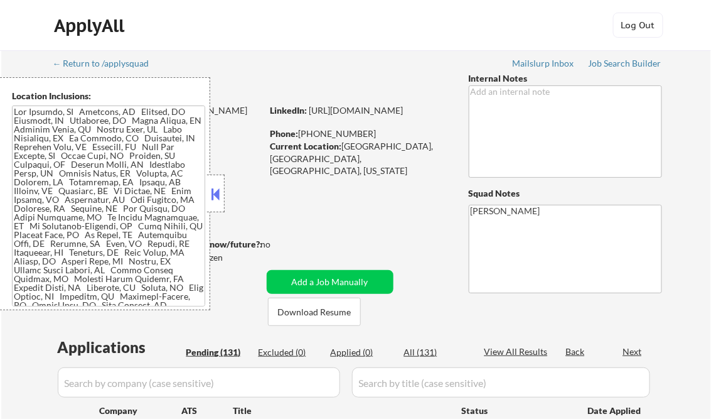
select select ""pending""
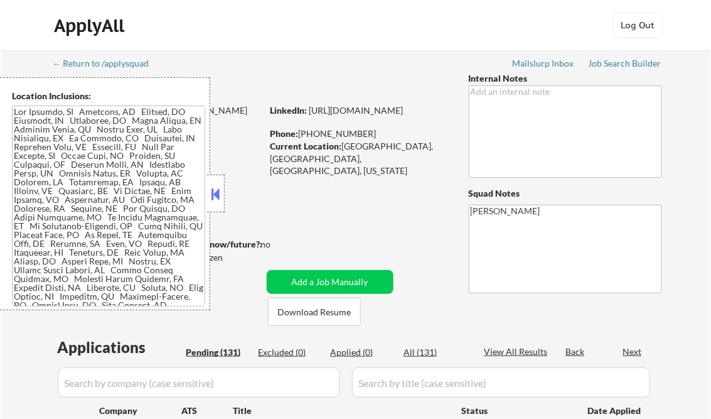
select select ""pending""
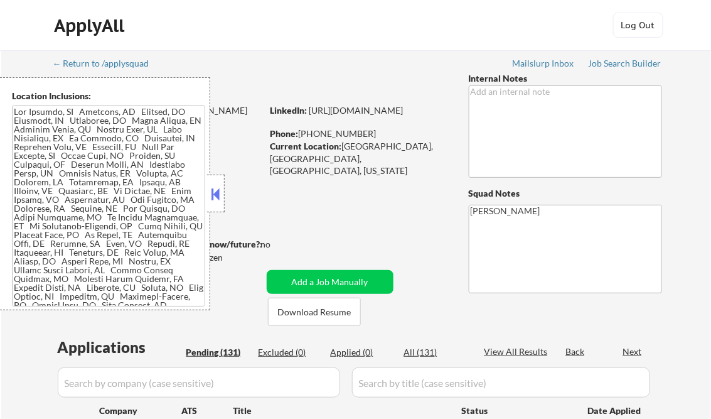
select select ""pending""
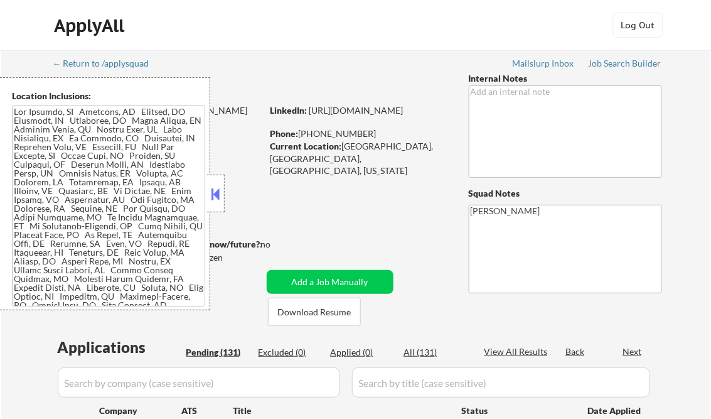
select select ""pending""
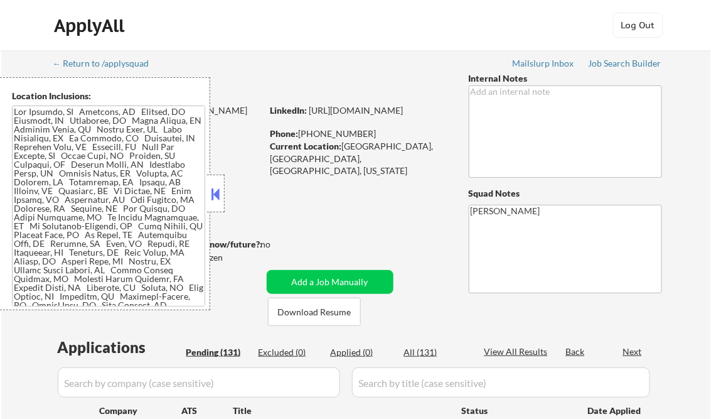
select select ""pending""
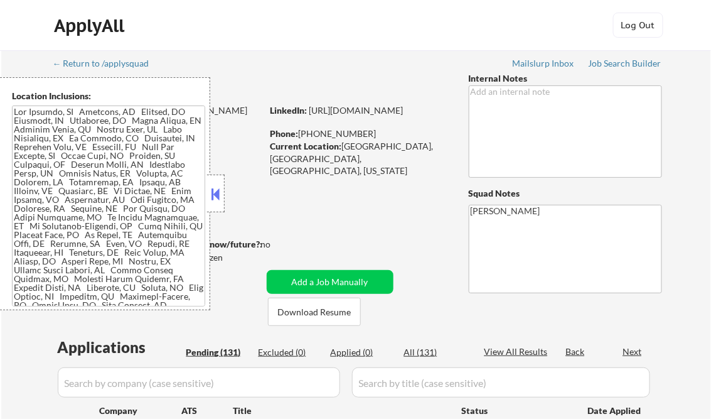
select select ""pending""
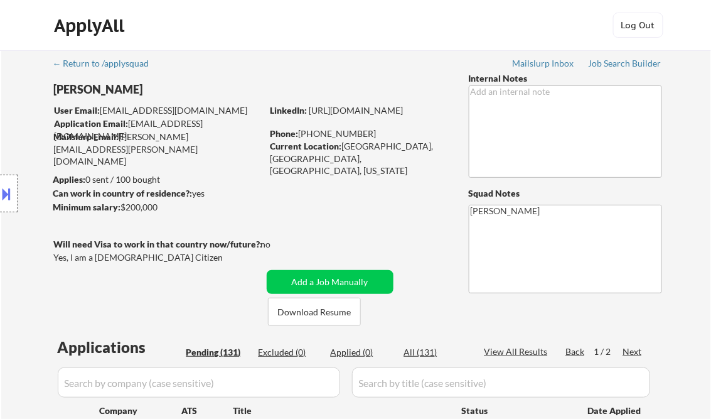
click at [10, 185] on button at bounding box center [7, 193] width 14 height 21
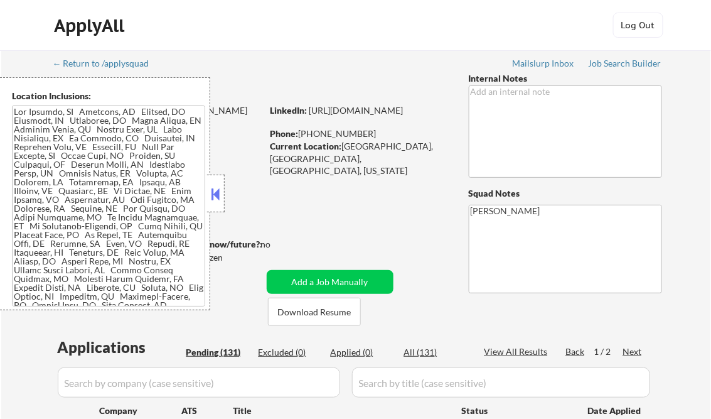
click at [107, 163] on textarea at bounding box center [108, 205] width 193 height 201
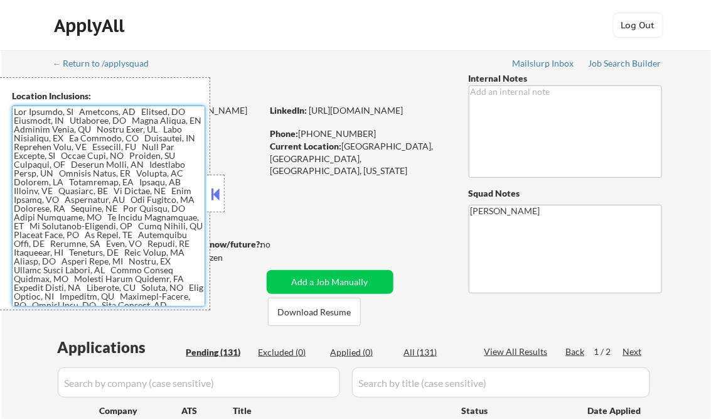
click at [219, 185] on button at bounding box center [216, 194] width 14 height 19
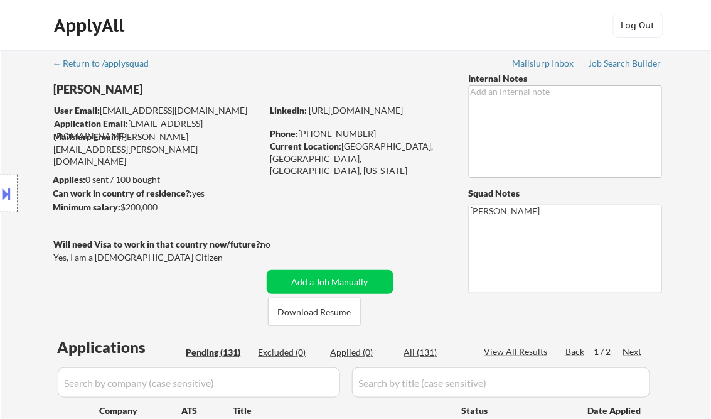
drag, startPoint x: 516, startPoint y: 1, endPoint x: 405, endPoint y: 11, distance: 112.2
click at [404, 11] on div "ApplyAll Log In Sign Up Log Out" at bounding box center [355, 25] width 711 height 51
click at [643, 63] on div "Job Search Builder" at bounding box center [625, 63] width 73 height 9
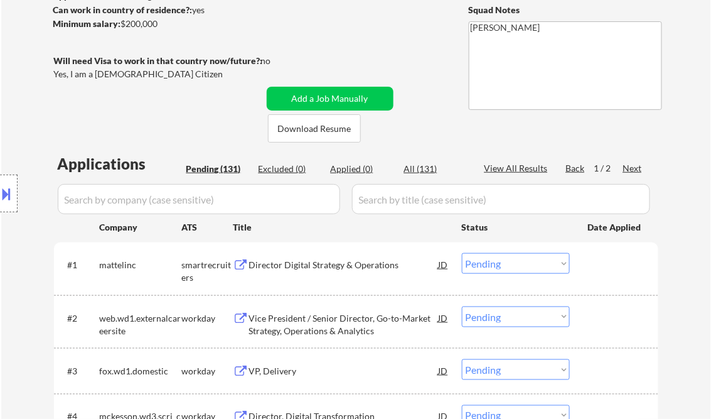
scroll to position [251, 0]
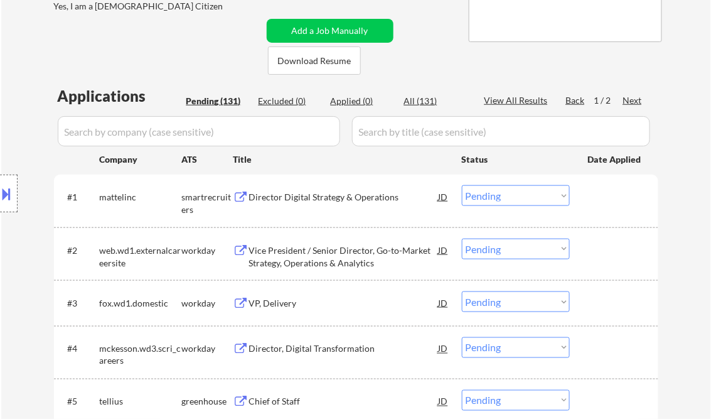
click at [303, 193] on div "Director Digital Strategy & Operations" at bounding box center [344, 197] width 190 height 13
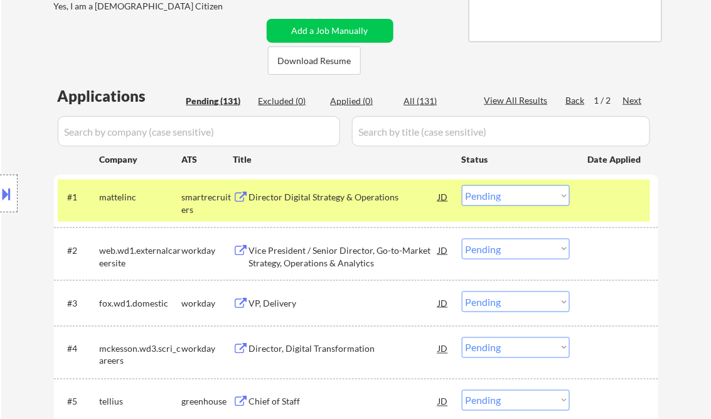
click at [6, 196] on button at bounding box center [7, 193] width 14 height 21
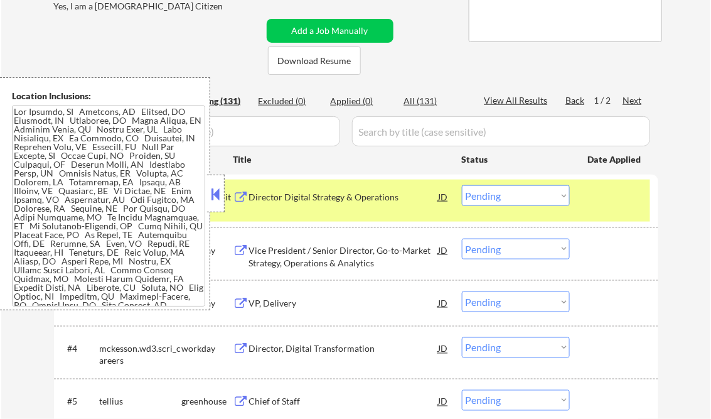
click at [213, 195] on button at bounding box center [216, 194] width 14 height 19
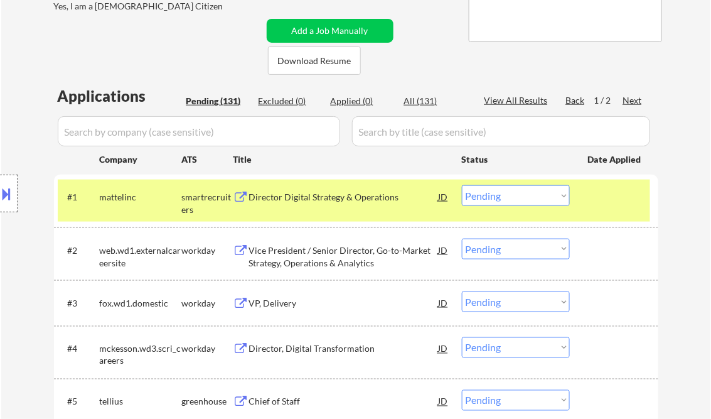
drag, startPoint x: 496, startPoint y: 195, endPoint x: 518, endPoint y: 207, distance: 25.3
click at [496, 195] on select "Choose an option... Pending Applied Excluded (Questions) Excluded (Expired) Exc…" at bounding box center [516, 195] width 108 height 21
click at [462, 185] on select "Choose an option... Pending Applied Excluded (Questions) Excluded (Expired) Exc…" at bounding box center [516, 195] width 108 height 21
click at [313, 253] on div "Vice President / Senior Director, Go-to-Market Strategy, Operations & Analytics" at bounding box center [344, 256] width 190 height 24
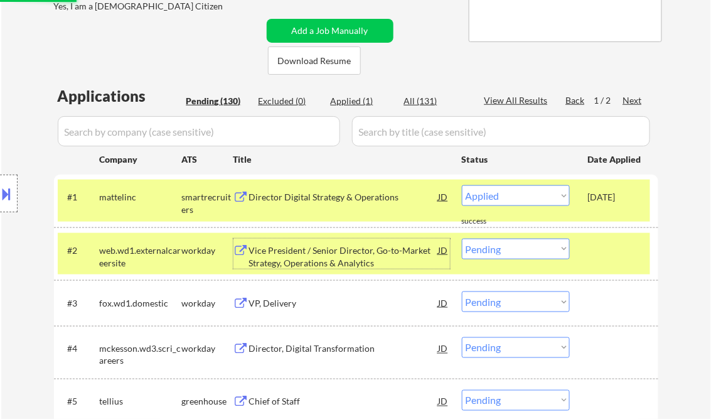
select select ""pending""
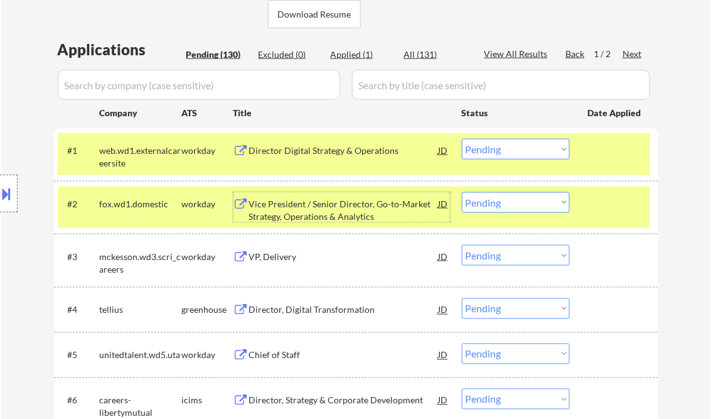
scroll to position [301, 0]
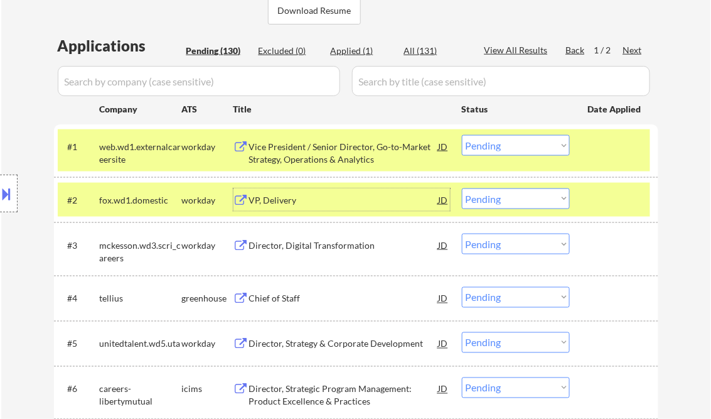
click at [303, 296] on div "Chief of Staff" at bounding box center [344, 298] width 190 height 13
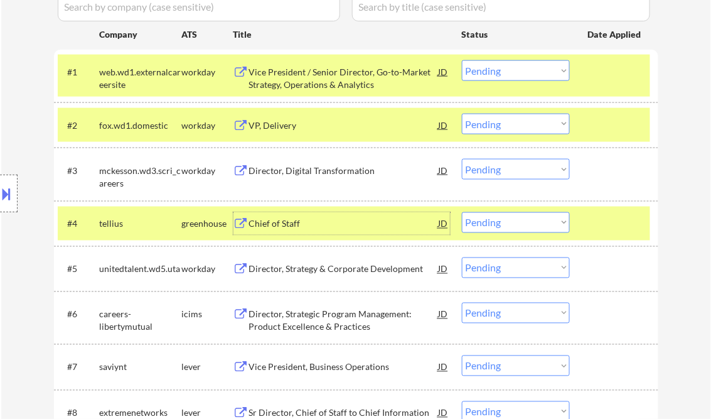
scroll to position [402, 0]
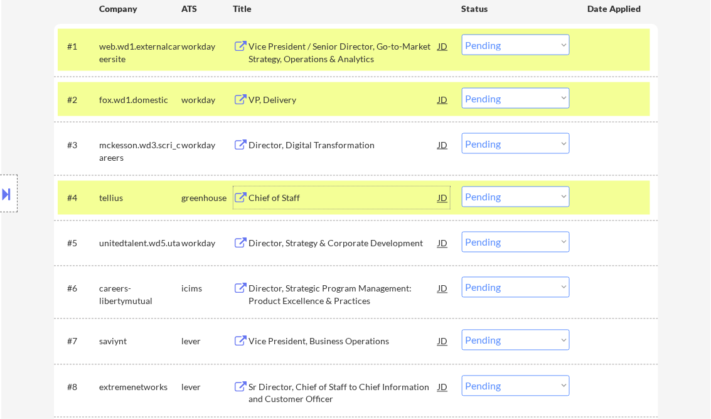
click at [505, 200] on select "Choose an option... Pending Applied Excluded (Questions) Excluded (Expired) Exc…" at bounding box center [516, 196] width 108 height 21
click at [462, 186] on select "Choose an option... Pending Applied Excluded (Questions) Excluded (Expired) Exc…" at bounding box center [516, 196] width 108 height 21
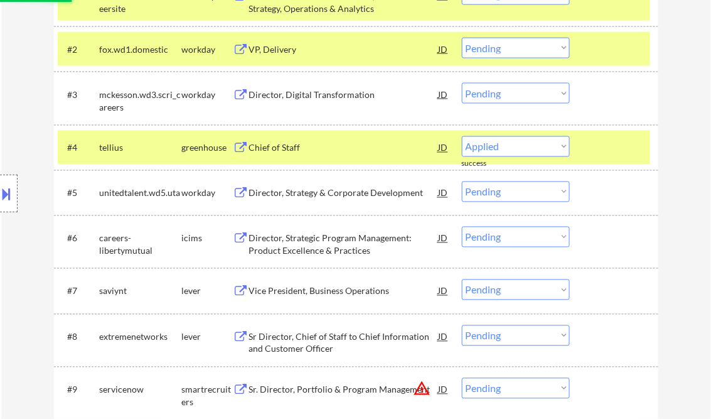
select select ""pending""
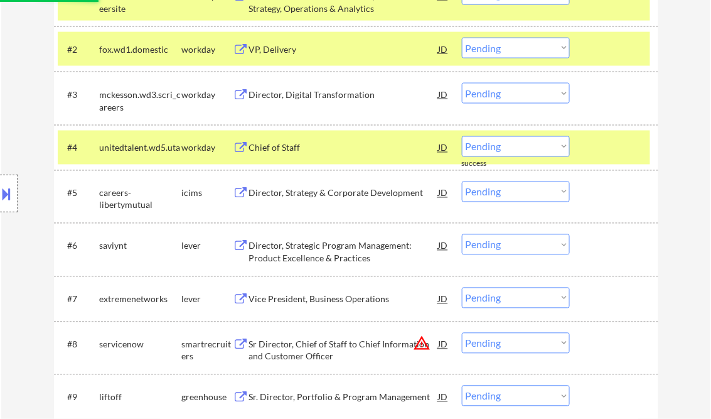
scroll to position [552, 0]
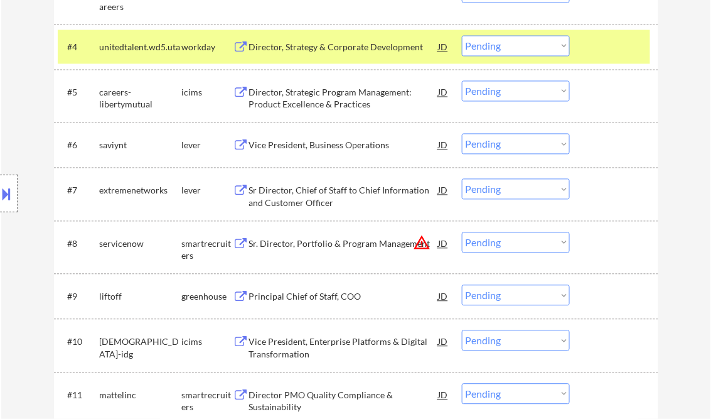
click at [313, 144] on div "Vice President, Business Operations" at bounding box center [344, 145] width 190 height 13
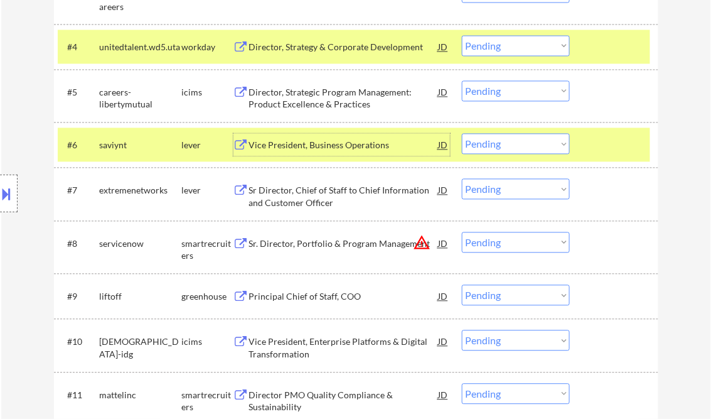
click at [514, 139] on select "Choose an option... Pending Applied Excluded (Questions) Excluded (Expired) Exc…" at bounding box center [516, 144] width 108 height 21
click at [462, 134] on select "Choose an option... Pending Applied Excluded (Questions) Excluded (Expired) Exc…" at bounding box center [516, 144] width 108 height 21
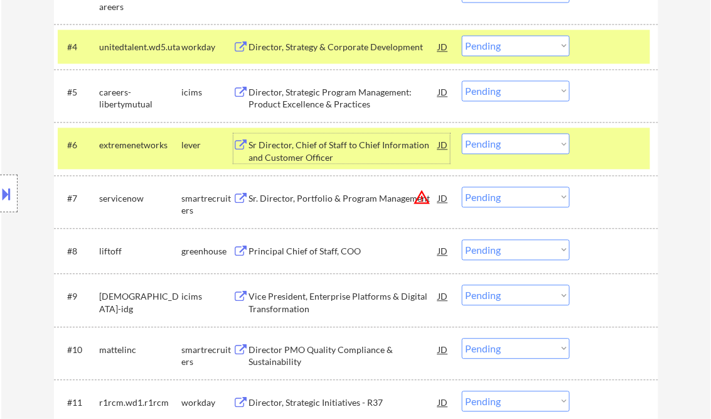
click at [333, 149] on div "Sr Director, Chief of Staff to Chief Information and Customer Officer" at bounding box center [344, 151] width 190 height 24
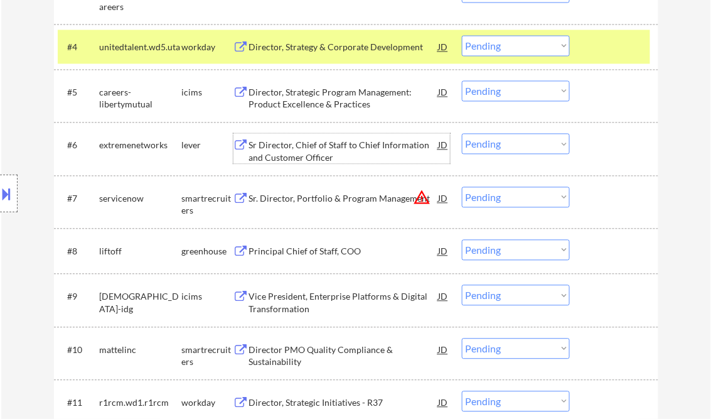
click at [336, 150] on div "Sr Director, Chief of Staff to Chief Information and Customer Officer" at bounding box center [344, 151] width 190 height 24
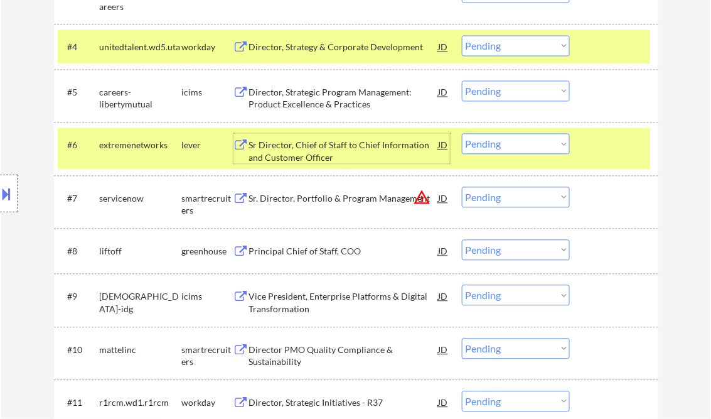
drag, startPoint x: 517, startPoint y: 147, endPoint x: 518, endPoint y: 154, distance: 7.6
click at [517, 147] on select "Choose an option... Pending Applied Excluded (Questions) Excluded (Expired) Exc…" at bounding box center [516, 144] width 108 height 21
click at [462, 134] on select "Choose an option... Pending Applied Excluded (Questions) Excluded (Expired) Exc…" at bounding box center [516, 144] width 108 height 21
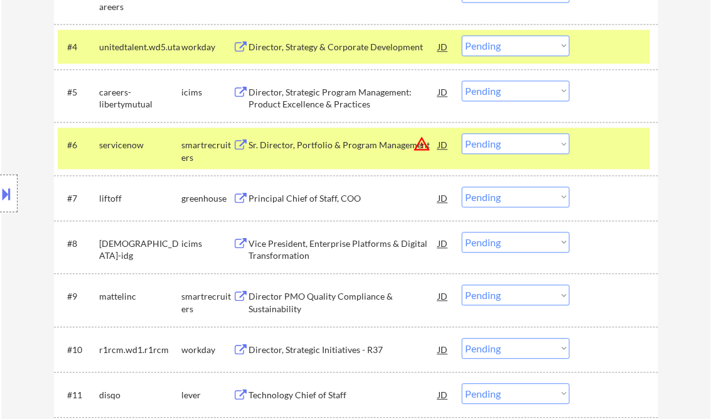
click at [325, 143] on div "Sr. Director, Portfolio & Program Management" at bounding box center [344, 145] width 190 height 13
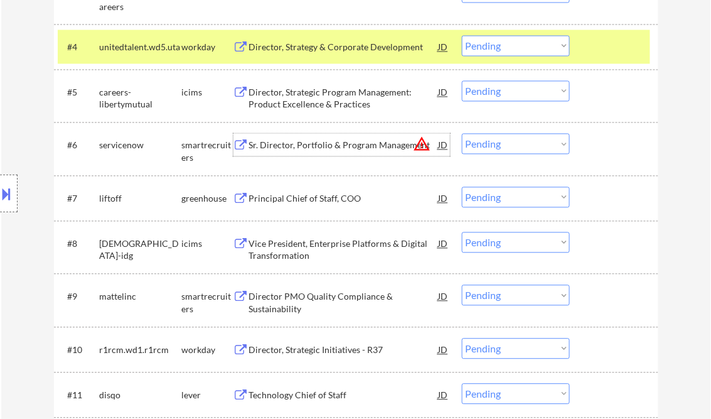
click at [495, 146] on select "Choose an option... Pending Applied Excluded (Questions) Excluded (Expired) Exc…" at bounding box center [516, 144] width 108 height 21
click at [462, 134] on select "Choose an option... Pending Applied Excluded (Questions) Excluded (Expired) Exc…" at bounding box center [516, 144] width 108 height 21
click at [311, 195] on div "Principal Chief of Staff, COO" at bounding box center [344, 199] width 190 height 13
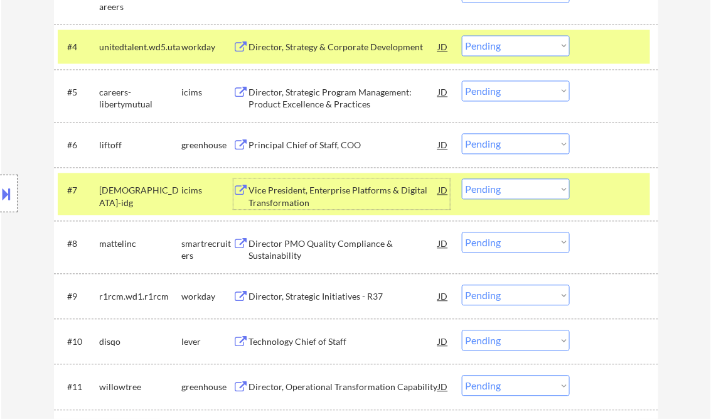
click at [296, 147] on div "Principal Chief of Staff, COO" at bounding box center [344, 145] width 190 height 13
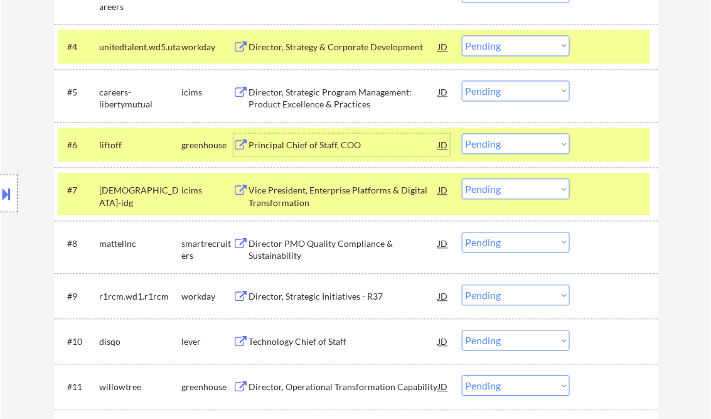
drag, startPoint x: 503, startPoint y: 142, endPoint x: 511, endPoint y: 154, distance: 14.4
click at [503, 142] on select "Choose an option... Pending Applied Excluded (Questions) Excluded (Expired) Exc…" at bounding box center [516, 144] width 108 height 21
click at [462, 134] on select "Choose an option... Pending Applied Excluded (Questions) Excluded (Expired) Exc…" at bounding box center [516, 144] width 108 height 21
select select ""pending""
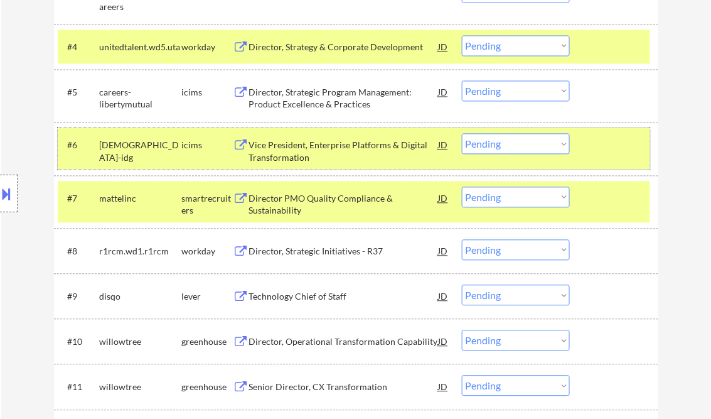
click at [613, 144] on div at bounding box center [615, 145] width 55 height 23
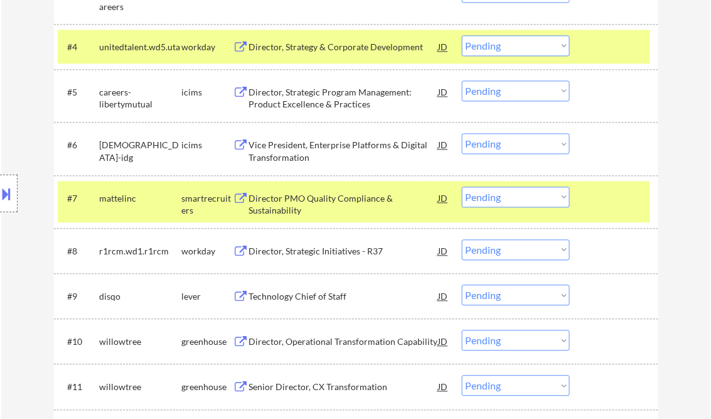
click at [618, 197] on div at bounding box center [615, 198] width 55 height 23
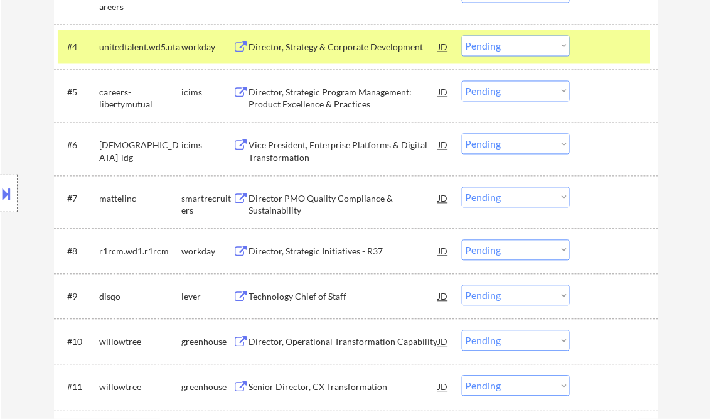
click at [604, 42] on div at bounding box center [615, 47] width 55 height 23
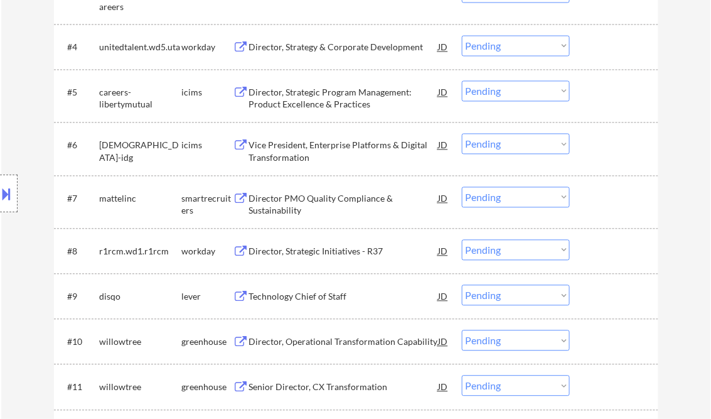
click at [346, 201] on div "Director PMO Quality Compliance & Sustainability" at bounding box center [344, 205] width 190 height 24
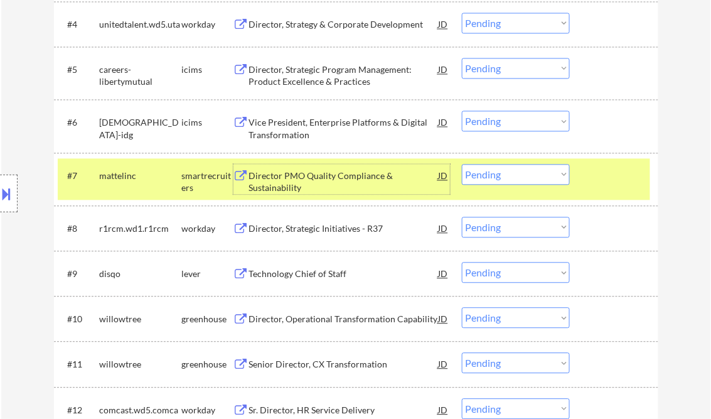
scroll to position [602, 0]
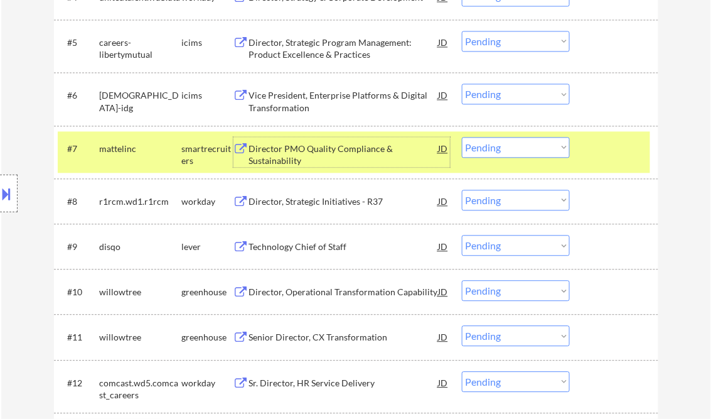
click at [310, 245] on div "Technology Chief of Staff" at bounding box center [344, 246] width 190 height 13
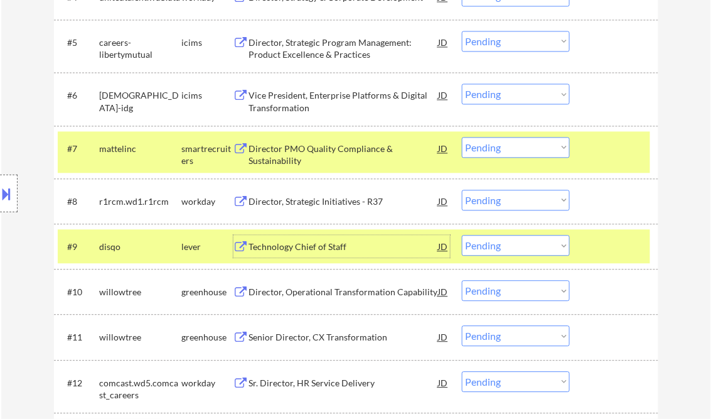
click at [328, 246] on div "Technology Chief of Staff" at bounding box center [344, 246] width 190 height 13
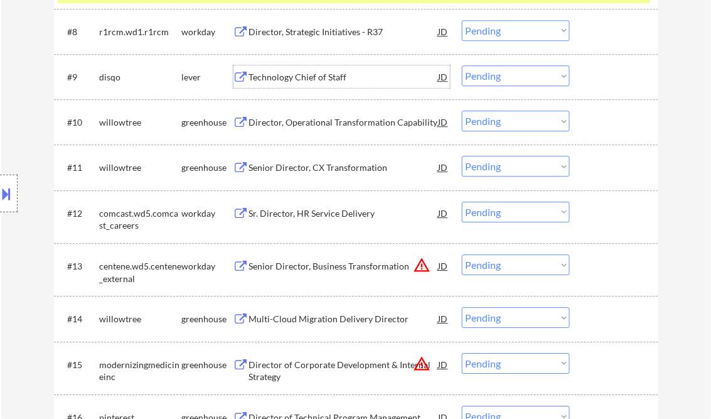
scroll to position [753, 0]
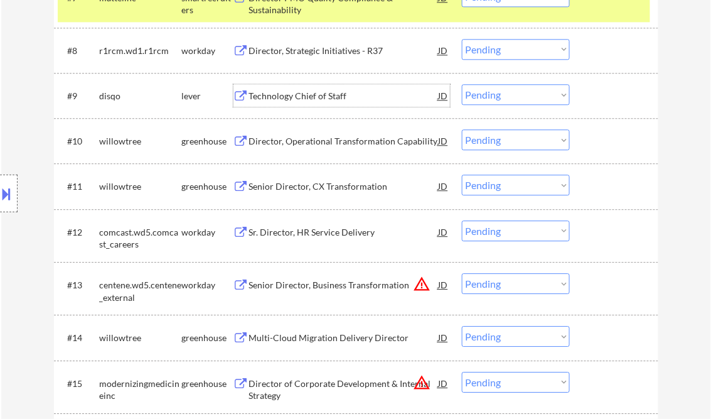
drag, startPoint x: 482, startPoint y: 96, endPoint x: 503, endPoint y: 104, distance: 22.3
click at [482, 95] on select "Choose an option... Pending Applied Excluded (Questions) Excluded (Expired) Exc…" at bounding box center [516, 94] width 108 height 21
click at [462, 84] on select "Choose an option... Pending Applied Excluded (Questions) Excluded (Expired) Exc…" at bounding box center [516, 94] width 108 height 21
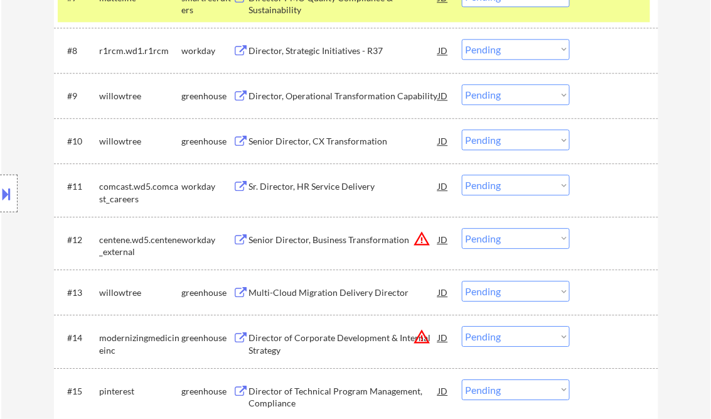
click at [349, 96] on div "Director, Operational Transformation Capability" at bounding box center [344, 96] width 190 height 13
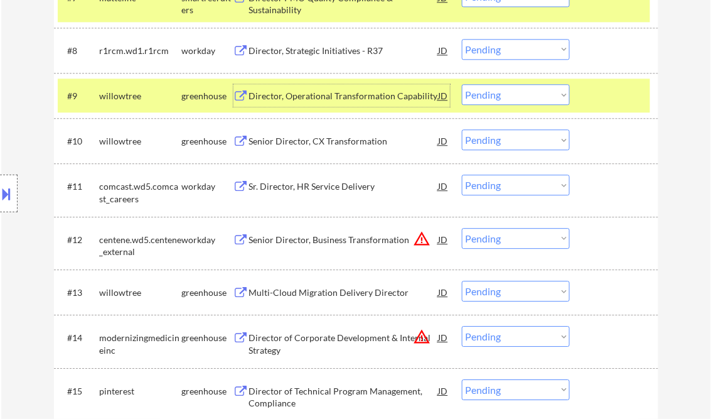
click at [529, 97] on select "Choose an option... Pending Applied Excluded (Questions) Excluded (Expired) Exc…" at bounding box center [516, 94] width 108 height 21
click at [462, 84] on select "Choose an option... Pending Applied Excluded (Questions) Excluded (Expired) Exc…" at bounding box center [516, 94] width 108 height 21
click at [299, 137] on div "Senior Director, CX Transformation" at bounding box center [344, 141] width 190 height 13
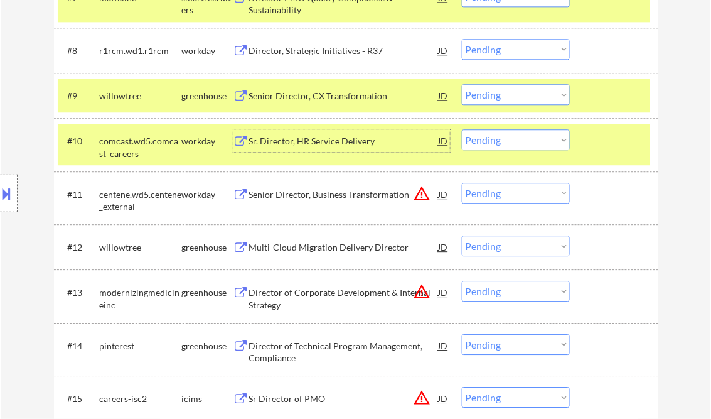
drag, startPoint x: 8, startPoint y: 189, endPoint x: 33, endPoint y: 205, distance: 29.1
click at [11, 190] on button at bounding box center [7, 193] width 14 height 21
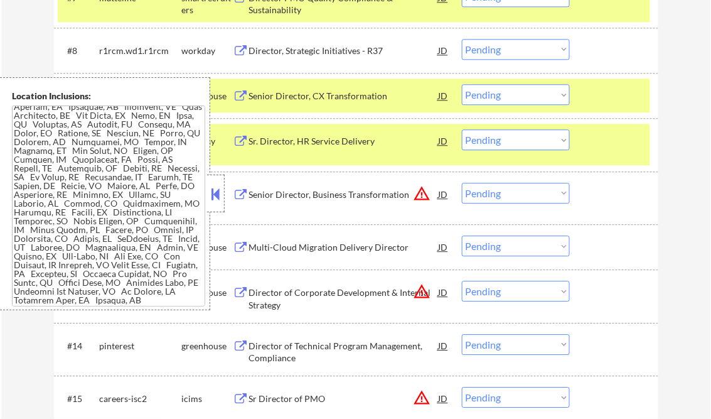
click at [217, 201] on button at bounding box center [216, 194] width 14 height 19
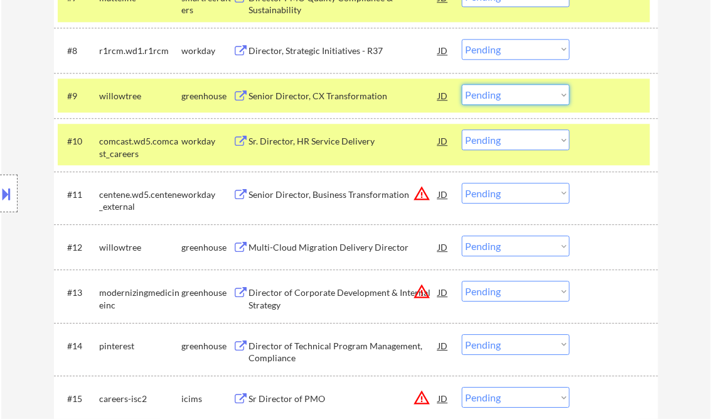
drag, startPoint x: 515, startPoint y: 92, endPoint x: 518, endPoint y: 98, distance: 6.5
click at [515, 92] on select "Choose an option... Pending Applied Excluded (Questions) Excluded (Expired) Exc…" at bounding box center [516, 94] width 108 height 21
click at [462, 84] on select "Choose an option... Pending Applied Excluded (Questions) Excluded (Expired) Exc…" at bounding box center [516, 94] width 108 height 21
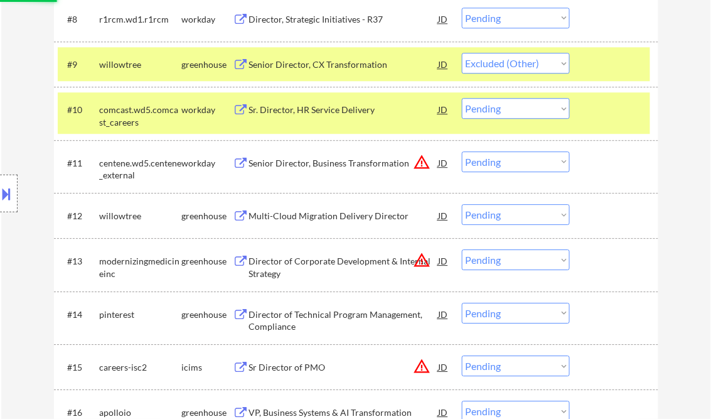
scroll to position [803, 0]
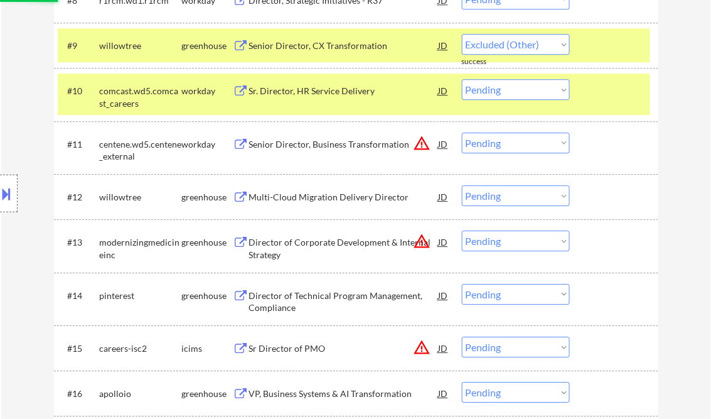
select select ""pending""
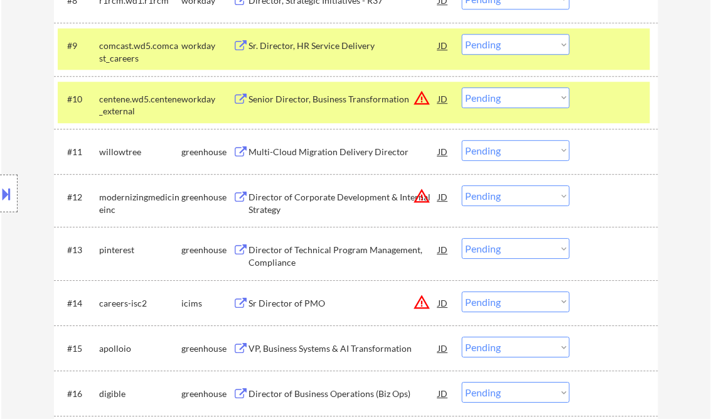
click at [311, 156] on div "Multi-Cloud Migration Delivery Director" at bounding box center [344, 152] width 190 height 13
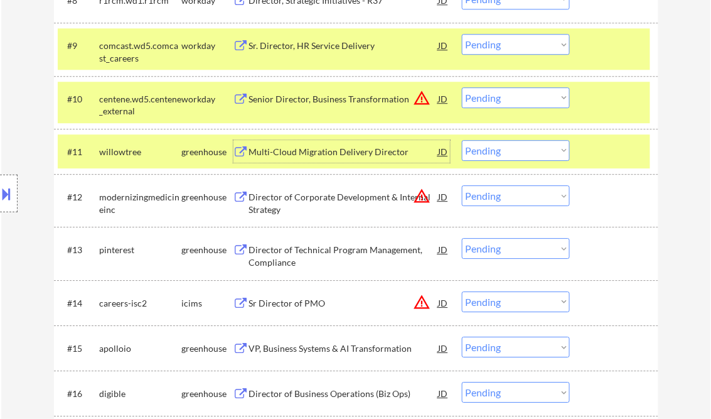
drag, startPoint x: 594, startPoint y: 143, endPoint x: 591, endPoint y: 102, distance: 41.6
click at [595, 142] on div at bounding box center [615, 151] width 55 height 23
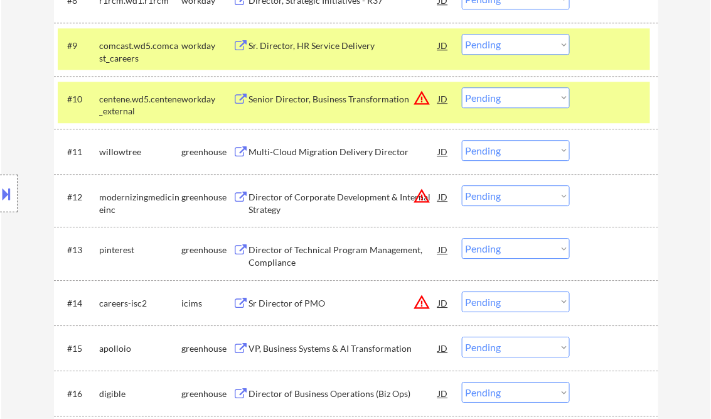
click at [589, 85] on div "#10 centene.wd5.centene_external workday Senior Director, Business Transformati…" at bounding box center [354, 102] width 592 height 41
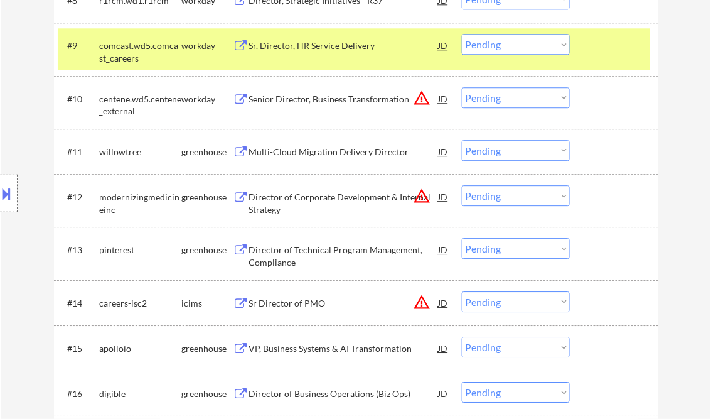
click at [599, 42] on div at bounding box center [615, 45] width 55 height 23
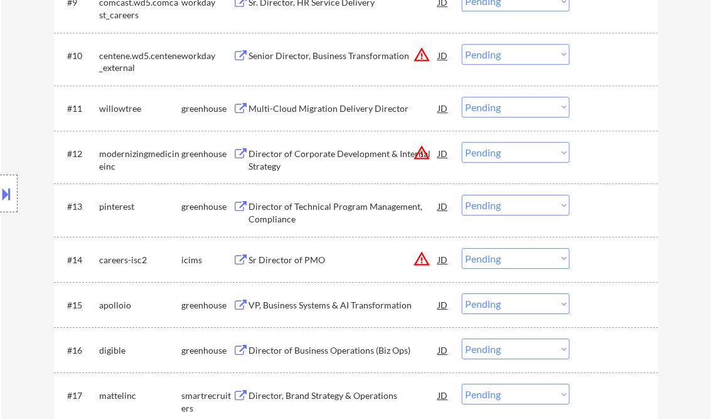
scroll to position [854, 0]
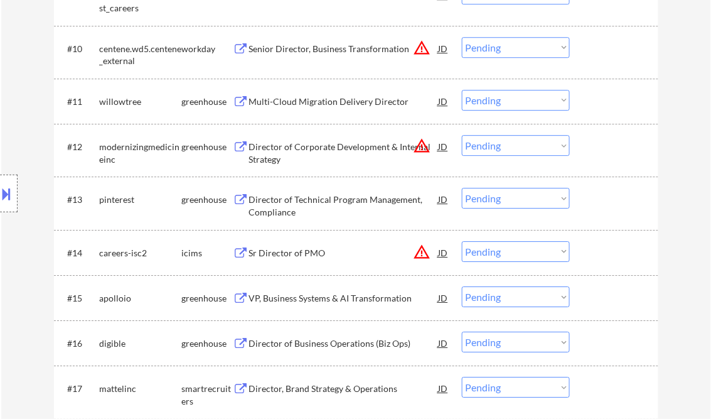
click at [296, 141] on div "Director of Corporate Development & Internal Strategy" at bounding box center [344, 153] width 190 height 24
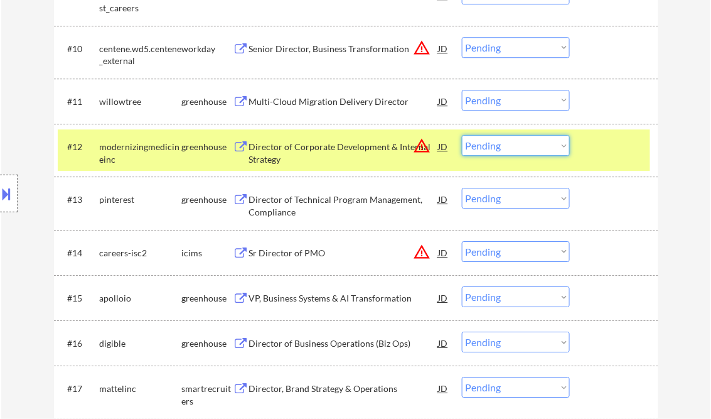
click at [496, 145] on select "Choose an option... Pending Applied Excluded (Questions) Excluded (Expired) Exc…" at bounding box center [516, 145] width 108 height 21
click at [462, 135] on select "Choose an option... Pending Applied Excluded (Questions) Excluded (Expired) Exc…" at bounding box center [516, 145] width 108 height 21
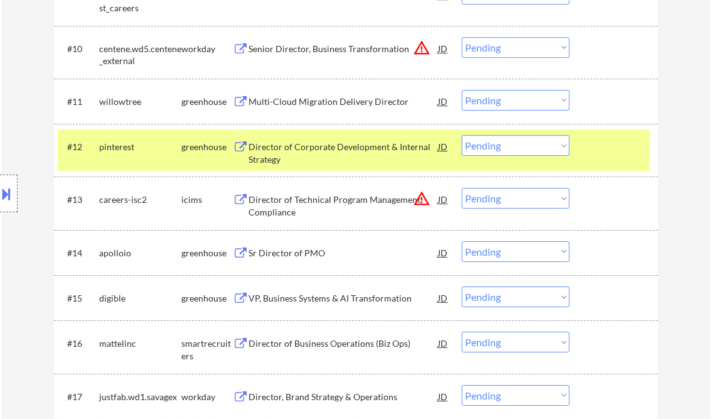
click at [328, 153] on div "Director of Corporate Development & Internal Strategy" at bounding box center [344, 153] width 190 height 24
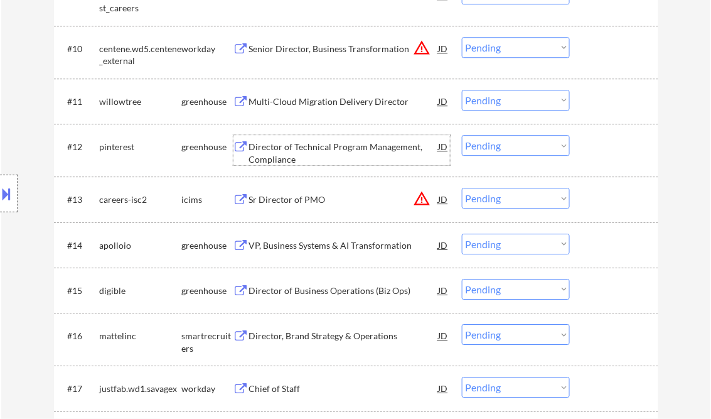
click at [493, 143] on select "Choose an option... Pending Applied Excluded (Questions) Excluded (Expired) Exc…" at bounding box center [516, 145] width 108 height 21
click at [462, 135] on select "Choose an option... Pending Applied Excluded (Questions) Excluded (Expired) Exc…" at bounding box center [516, 145] width 108 height 21
select select ""pending""
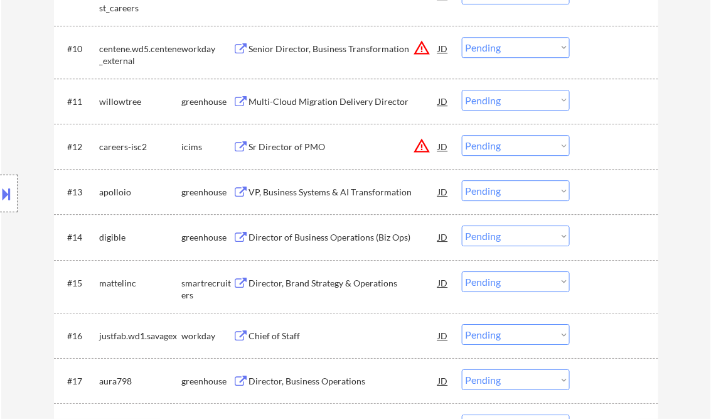
click at [359, 191] on div "VP, Business Systems & AI Transformation" at bounding box center [344, 192] width 190 height 13
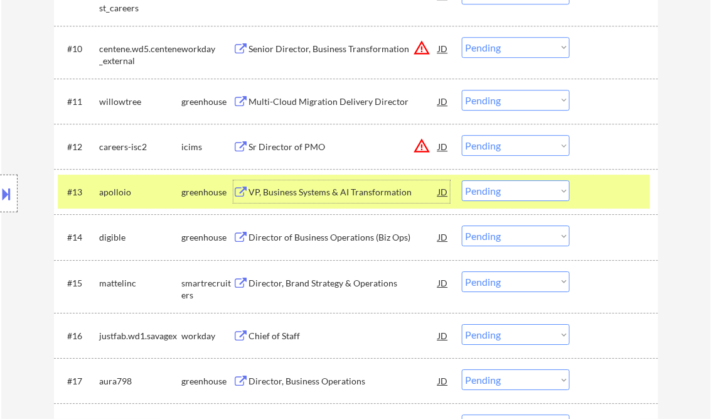
drag, startPoint x: 517, startPoint y: 189, endPoint x: 530, endPoint y: 198, distance: 16.2
click at [517, 188] on select "Choose an option... Pending Applied Excluded (Questions) Excluded (Expired) Exc…" at bounding box center [516, 190] width 108 height 21
click at [462, 180] on select "Choose an option... Pending Applied Excluded (Questions) Excluded (Expired) Exc…" at bounding box center [516, 190] width 108 height 21
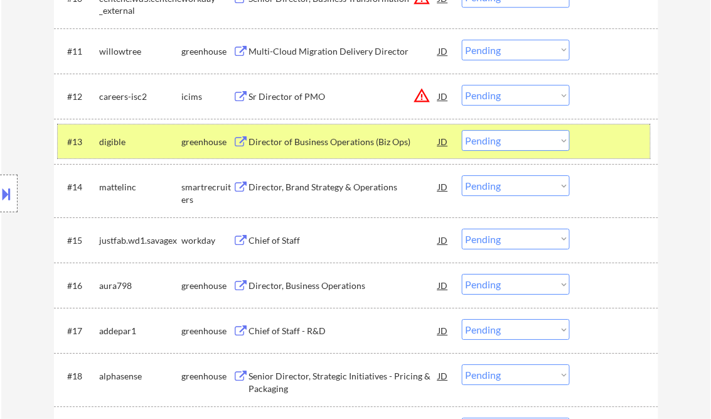
click at [616, 139] on div at bounding box center [615, 141] width 55 height 23
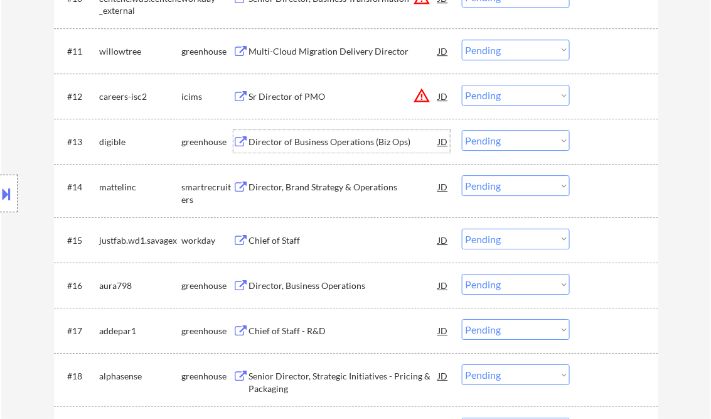
click at [378, 148] on div "Director of Business Operations (Biz Ops)" at bounding box center [344, 141] width 190 height 23
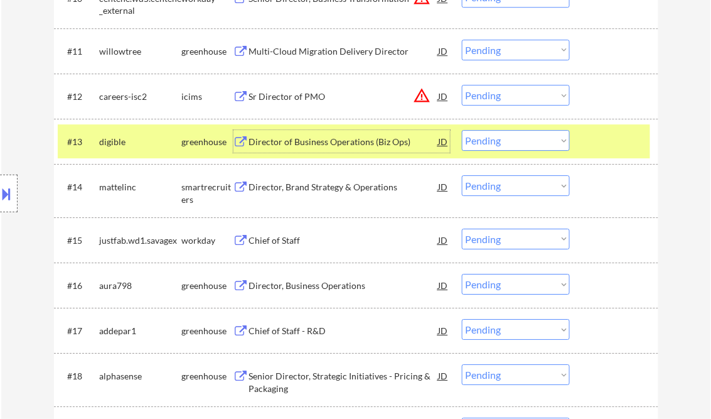
click at [502, 144] on select "Choose an option... Pending Applied Excluded (Questions) Excluded (Expired) Exc…" at bounding box center [516, 140] width 108 height 21
click at [462, 130] on select "Choose an option... Pending Applied Excluded (Questions) Excluded (Expired) Exc…" at bounding box center [516, 140] width 108 height 21
select select ""pending""
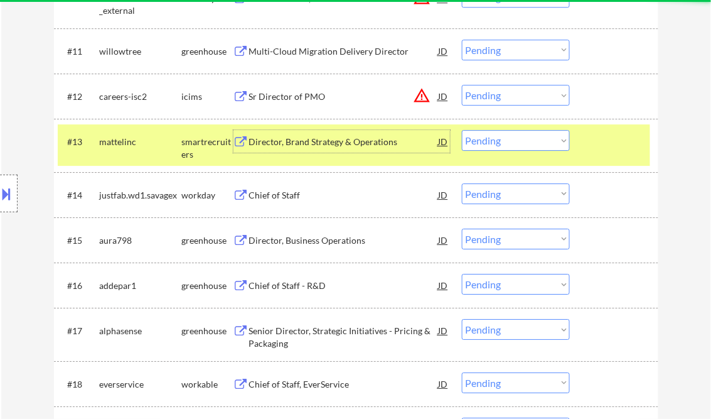
click at [313, 145] on div "Director, Brand Strategy & Operations" at bounding box center [344, 142] width 190 height 13
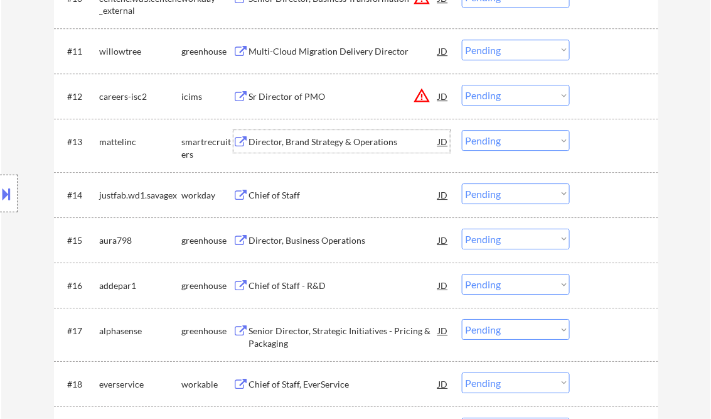
click at [281, 196] on div "Chief of Staff" at bounding box center [344, 195] width 190 height 13
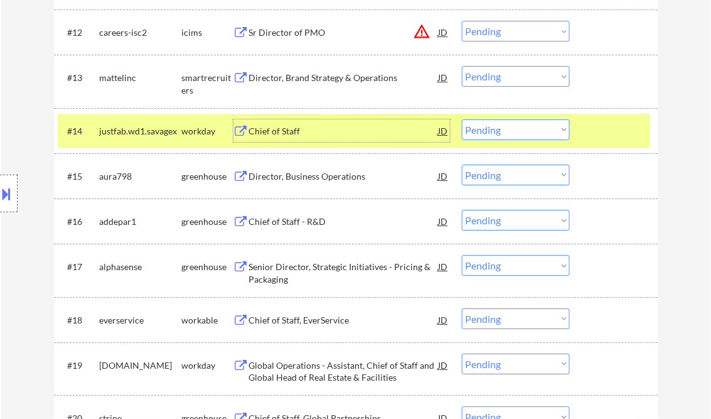
scroll to position [1004, 0]
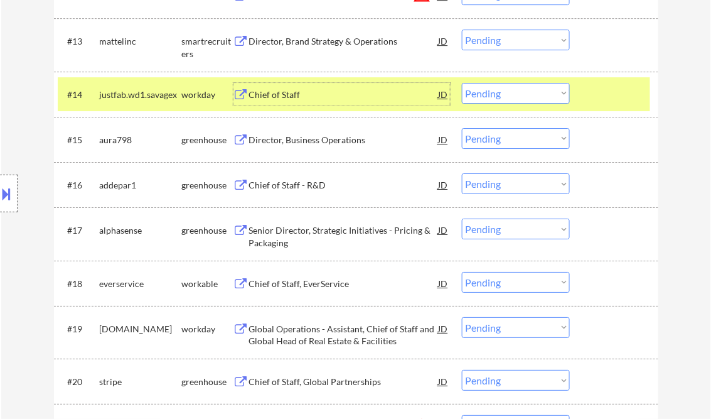
click at [326, 141] on div "Director, Business Operations" at bounding box center [344, 140] width 190 height 13
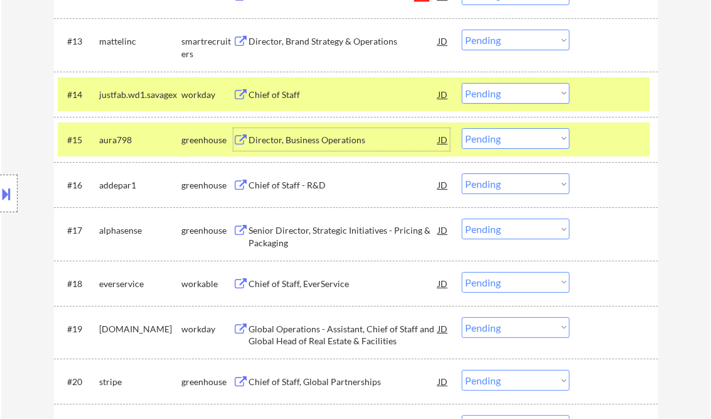
click at [491, 138] on select "Choose an option... Pending Applied Excluded (Questions) Excluded (Expired) Exc…" at bounding box center [516, 138] width 108 height 21
click at [462, 128] on select "Choose an option... Pending Applied Excluded (Questions) Excluded (Expired) Exc…" at bounding box center [516, 138] width 108 height 21
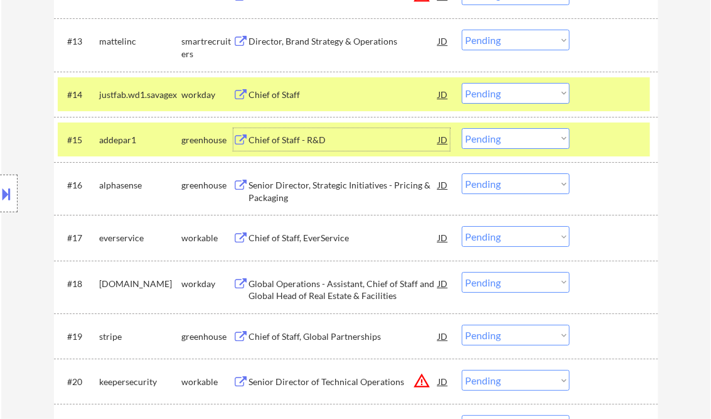
click at [323, 141] on div "Chief of Staff - R&D" at bounding box center [344, 140] width 190 height 13
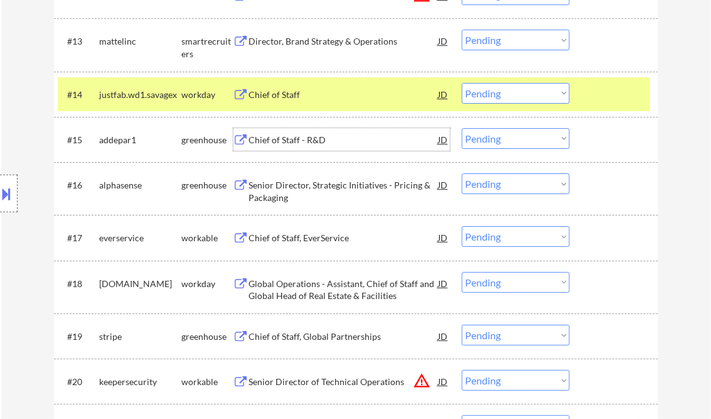
click at [486, 141] on select "Choose an option... Pending Applied Excluded (Questions) Excluded (Expired) Exc…" at bounding box center [516, 138] width 108 height 21
click at [462, 128] on select "Choose an option... Pending Applied Excluded (Questions) Excluded (Expired) Exc…" at bounding box center [516, 138] width 108 height 21
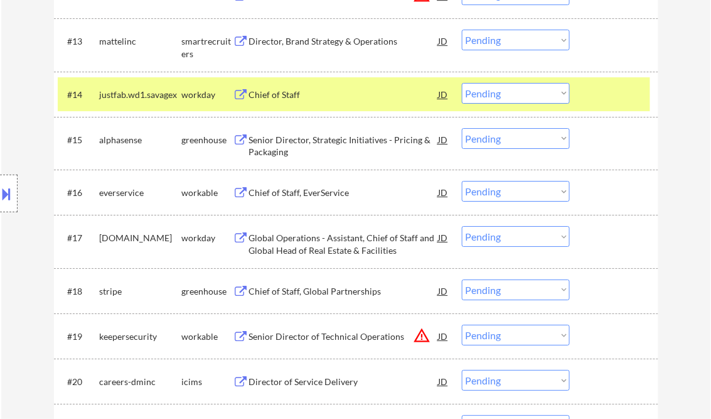
click at [282, 145] on div "Senior Director, Strategic Initiatives - Pricing & Packaging" at bounding box center [344, 146] width 190 height 24
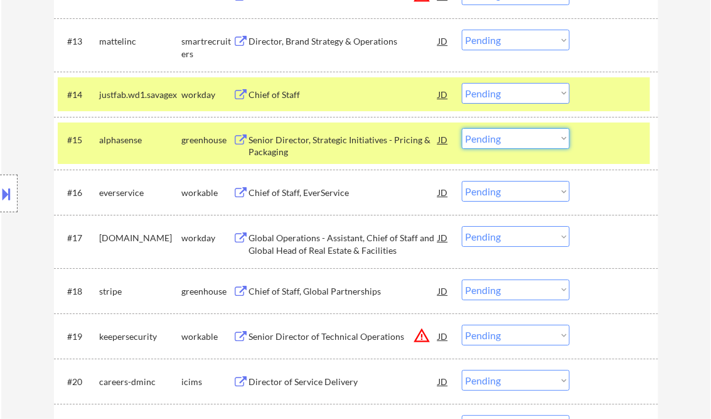
drag, startPoint x: 492, startPoint y: 141, endPoint x: 495, endPoint y: 150, distance: 9.3
click at [492, 141] on select "Choose an option... Pending Applied Excluded (Questions) Excluded (Expired) Exc…" at bounding box center [516, 138] width 108 height 21
click at [462, 128] on select "Choose an option... Pending Applied Excluded (Questions) Excluded (Expired) Exc…" at bounding box center [516, 138] width 108 height 21
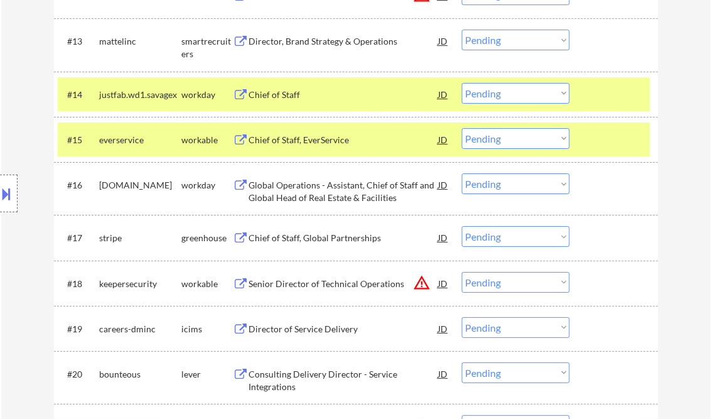
click at [313, 137] on div "Chief of Staff, EverService" at bounding box center [344, 140] width 190 height 13
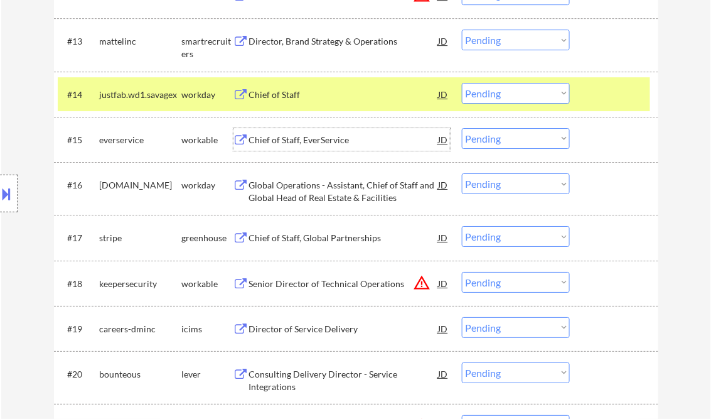
click at [507, 139] on select "Choose an option... Pending Applied Excluded (Questions) Excluded (Expired) Exc…" at bounding box center [516, 138] width 108 height 21
click at [462, 128] on select "Choose an option... Pending Applied Excluded (Questions) Excluded (Expired) Exc…" at bounding box center [516, 138] width 108 height 21
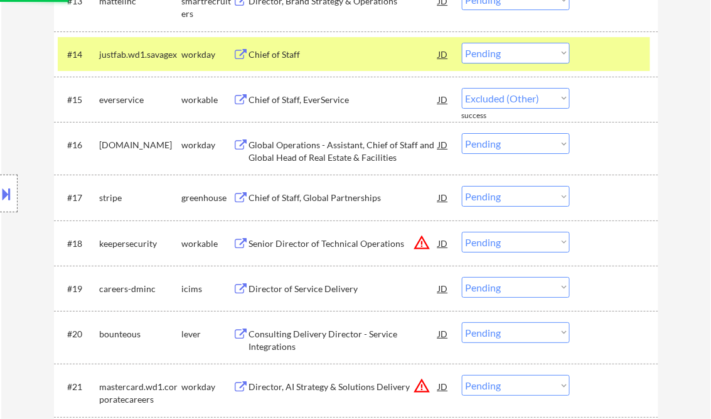
scroll to position [1054, 0]
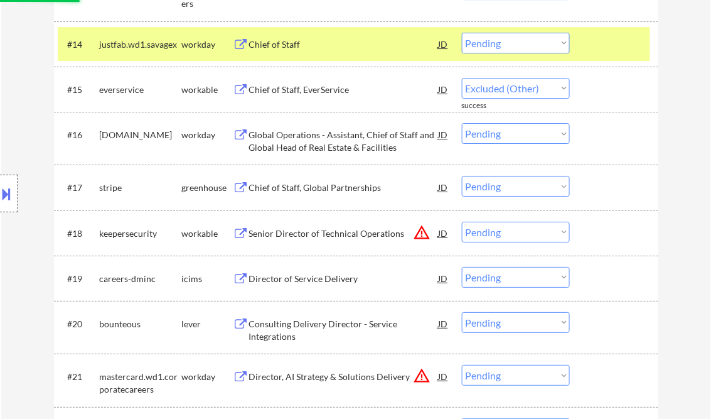
select select ""pending""
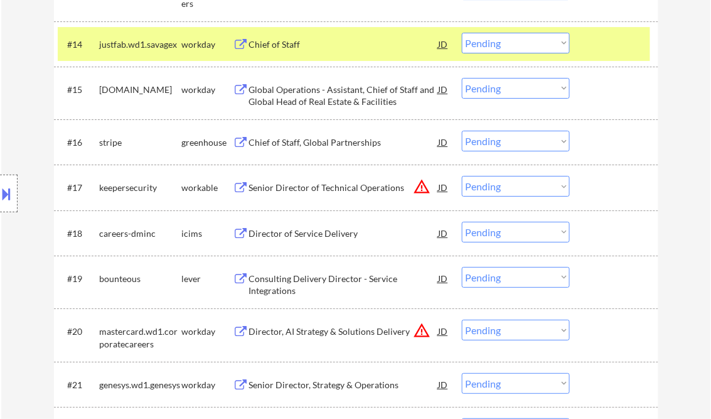
click at [294, 146] on div "Chief of Staff, Global Partnerships" at bounding box center [344, 142] width 190 height 13
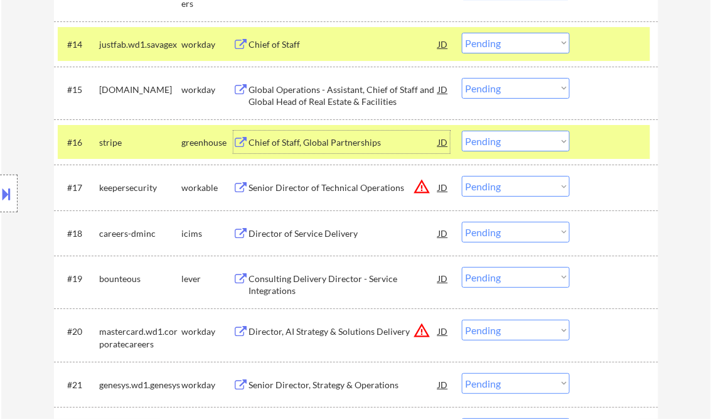
click at [503, 144] on select "Choose an option... Pending Applied Excluded (Questions) Excluded (Expired) Exc…" at bounding box center [516, 141] width 108 height 21
click at [462, 131] on select "Choose an option... Pending Applied Excluded (Questions) Excluded (Expired) Exc…" at bounding box center [516, 141] width 108 height 21
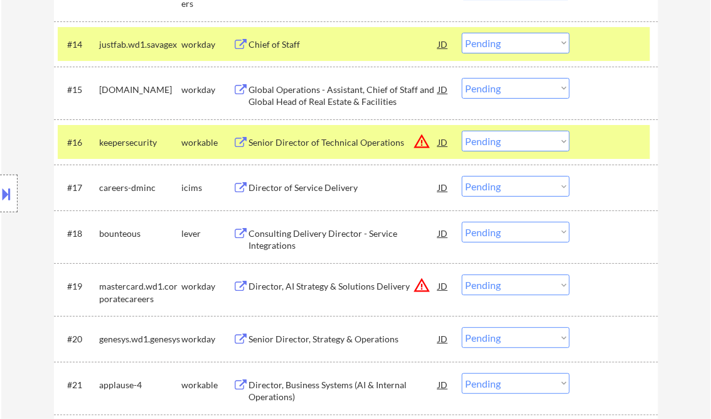
click at [331, 143] on div "Senior Director of Technical Operations" at bounding box center [344, 142] width 190 height 13
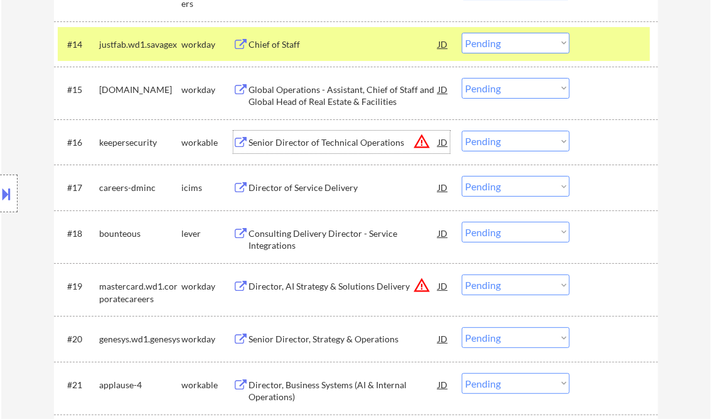
click at [509, 144] on select "Choose an option... Pending Applied Excluded (Questions) Excluded (Expired) Exc…" at bounding box center [516, 141] width 108 height 21
click at [462, 131] on select "Choose an option... Pending Applied Excluded (Questions) Excluded (Expired) Exc…" at bounding box center [516, 141] width 108 height 21
select select ""pending""
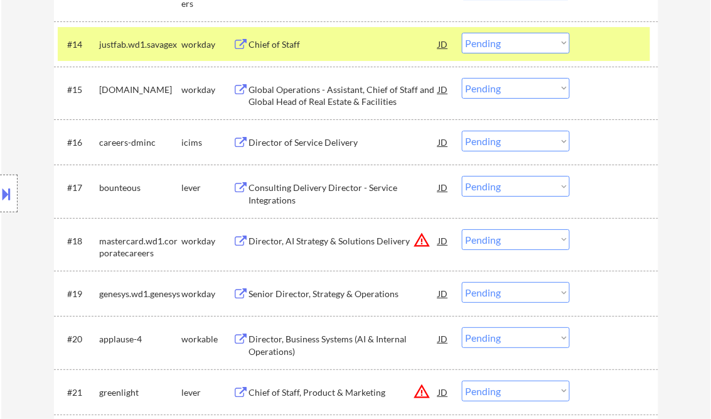
click at [320, 193] on div "Consulting Delivery Director - Service Integrations" at bounding box center [344, 193] width 190 height 24
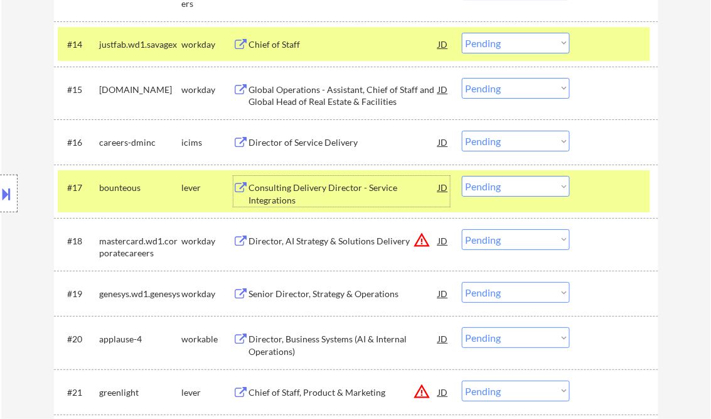
click at [319, 187] on div "Consulting Delivery Director - Service Integrations" at bounding box center [344, 193] width 190 height 24
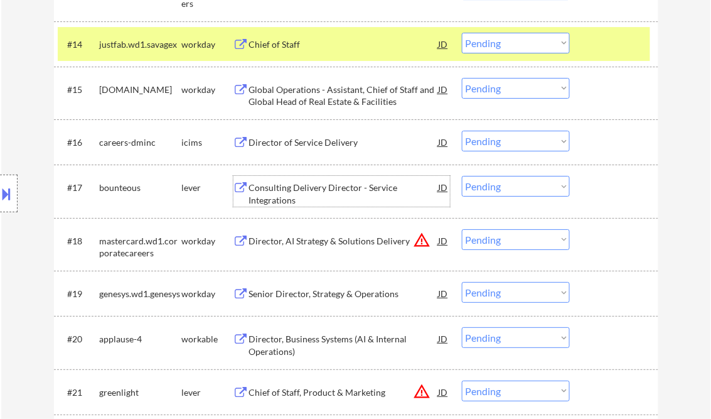
drag, startPoint x: 517, startPoint y: 186, endPoint x: 522, endPoint y: 198, distance: 13.5
click at [517, 186] on select "Choose an option... Pending Applied Excluded (Questions) Excluded (Expired) Exc…" at bounding box center [516, 186] width 108 height 21
click at [462, 176] on select "Choose an option... Pending Applied Excluded (Questions) Excluded (Expired) Exc…" at bounding box center [516, 186] width 108 height 21
select select ""pending""
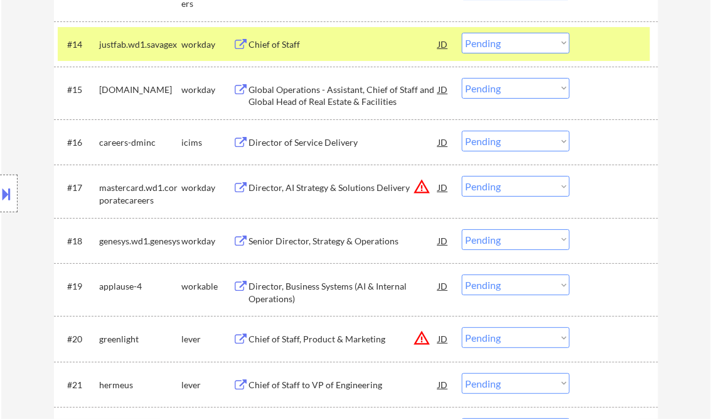
scroll to position [1205, 0]
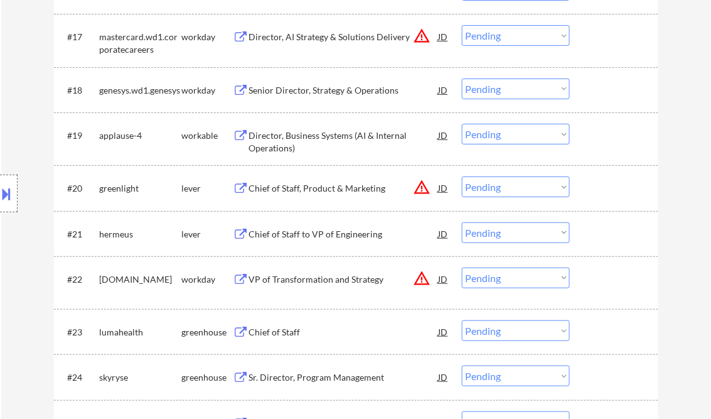
click at [288, 136] on div "Director, Business Systems (AI & Internal Operations)" at bounding box center [344, 141] width 190 height 24
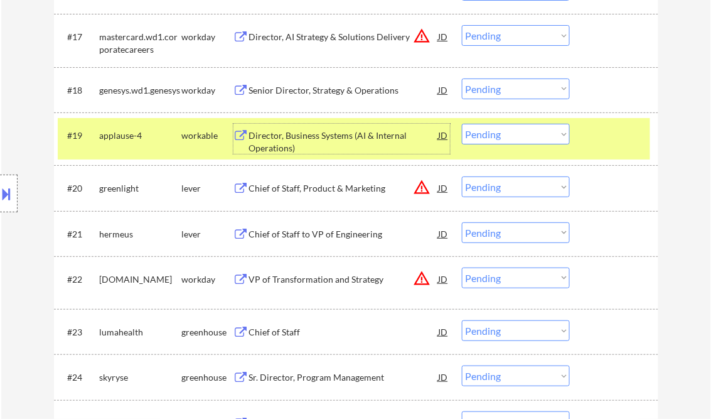
click at [502, 136] on select "Choose an option... Pending Applied Excluded (Questions) Excluded (Expired) Exc…" at bounding box center [516, 134] width 108 height 21
click at [462, 124] on select "Choose an option... Pending Applied Excluded (Questions) Excluded (Expired) Exc…" at bounding box center [516, 134] width 108 height 21
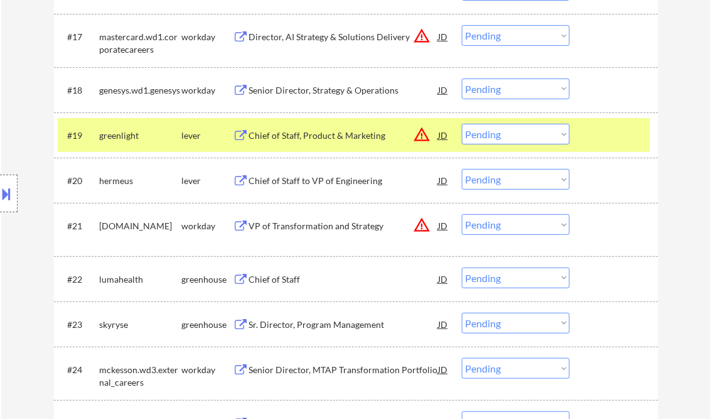
click at [324, 137] on div "Chief of Staff, Product & Marketing" at bounding box center [344, 135] width 190 height 13
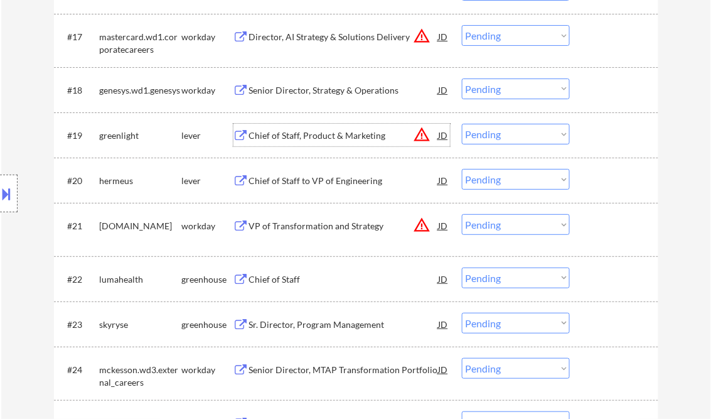
click at [515, 139] on select "Choose an option... Pending Applied Excluded (Questions) Excluded (Expired) Exc…" at bounding box center [516, 134] width 108 height 21
click at [462, 124] on select "Choose an option... Pending Applied Excluded (Questions) Excluded (Expired) Exc…" at bounding box center [516, 134] width 108 height 21
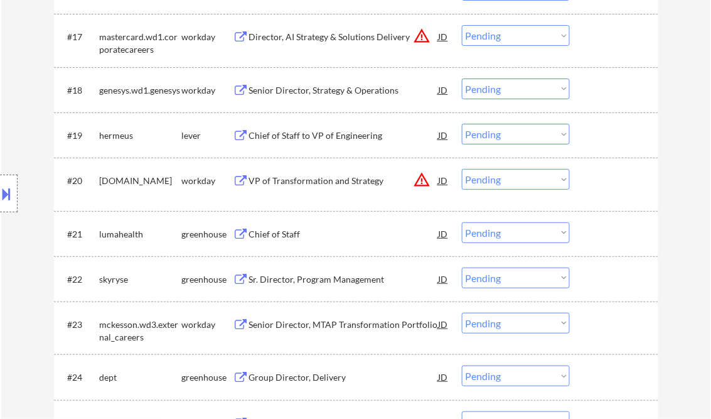
click at [308, 133] on div "Chief of Staff to VP of Engineering" at bounding box center [344, 135] width 190 height 13
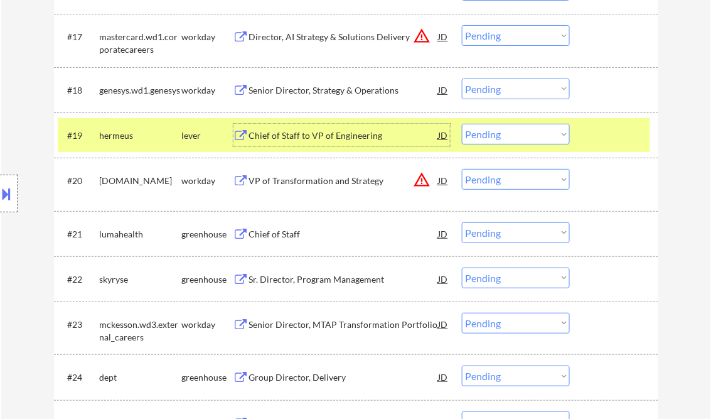
click at [500, 138] on select "Choose an option... Pending Applied Excluded (Questions) Excluded (Expired) Exc…" at bounding box center [516, 134] width 108 height 21
click at [462, 124] on select "Choose an option... Pending Applied Excluded (Questions) Excluded (Expired) Exc…" at bounding box center [516, 134] width 108 height 21
select select ""pending""
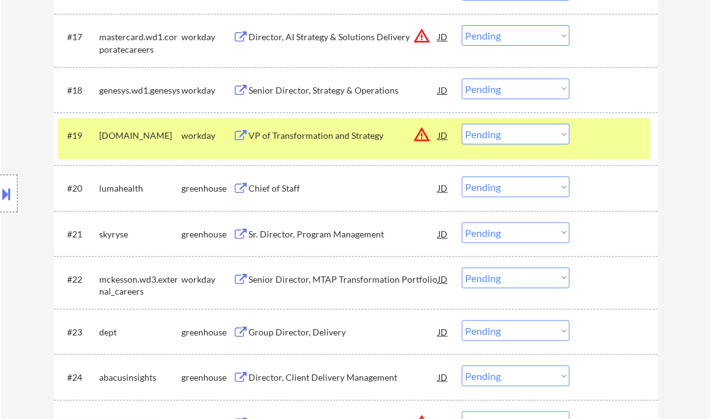
click at [289, 191] on div "Chief of Staff" at bounding box center [344, 188] width 190 height 13
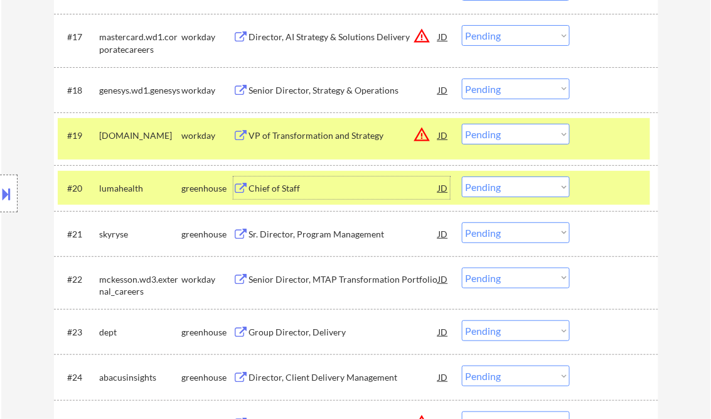
click at [522, 186] on select "Choose an option... Pending Applied Excluded (Questions) Excluded (Expired) Exc…" at bounding box center [516, 186] width 108 height 21
click at [462, 176] on select "Choose an option... Pending Applied Excluded (Questions) Excluded (Expired) Exc…" at bounding box center [516, 186] width 108 height 21
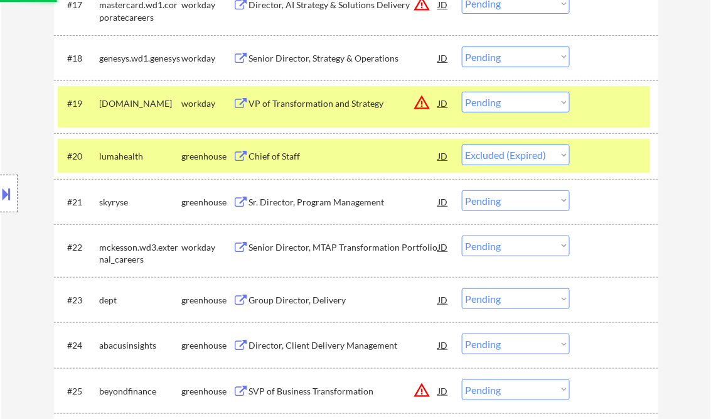
scroll to position [1255, 0]
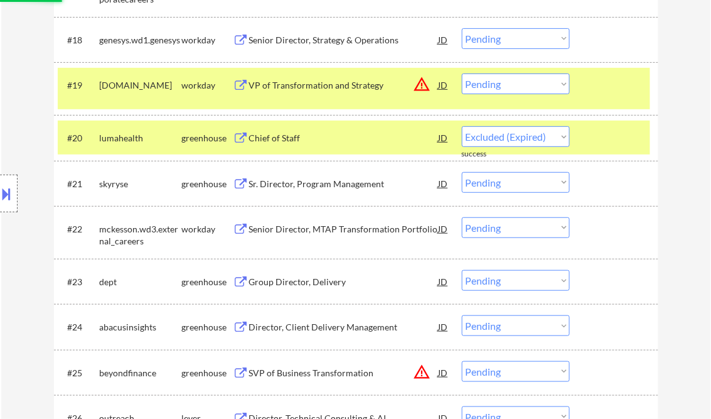
click at [334, 188] on div "Sr. Director, Program Management" at bounding box center [344, 184] width 190 height 13
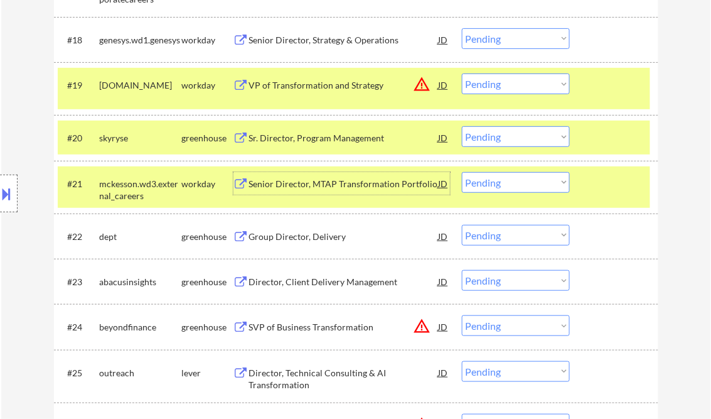
click at [619, 189] on div at bounding box center [615, 183] width 55 height 23
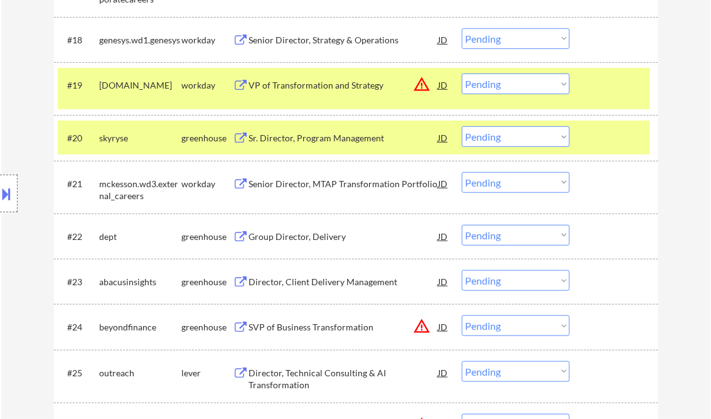
click at [613, 92] on div at bounding box center [615, 84] width 55 height 23
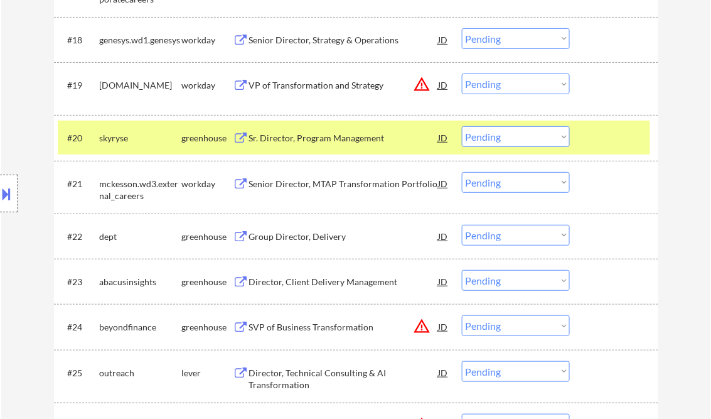
click at [333, 137] on div "Sr. Director, Program Management" at bounding box center [344, 138] width 190 height 13
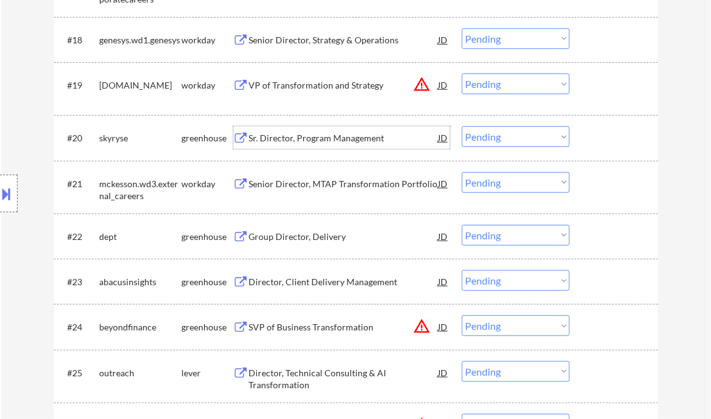
drag, startPoint x: 500, startPoint y: 136, endPoint x: 505, endPoint y: 146, distance: 12.1
click at [500, 136] on select "Choose an option... Pending Applied Excluded (Questions) Excluded (Expired) Exc…" at bounding box center [516, 136] width 108 height 21
click at [462, 126] on select "Choose an option... Pending Applied Excluded (Questions) Excluded (Expired) Exc…" at bounding box center [516, 136] width 108 height 21
select select ""pending""
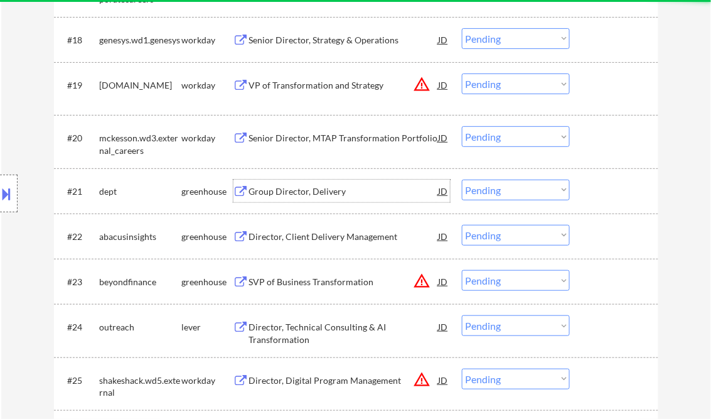
click at [331, 192] on div "Group Director, Delivery" at bounding box center [344, 191] width 190 height 13
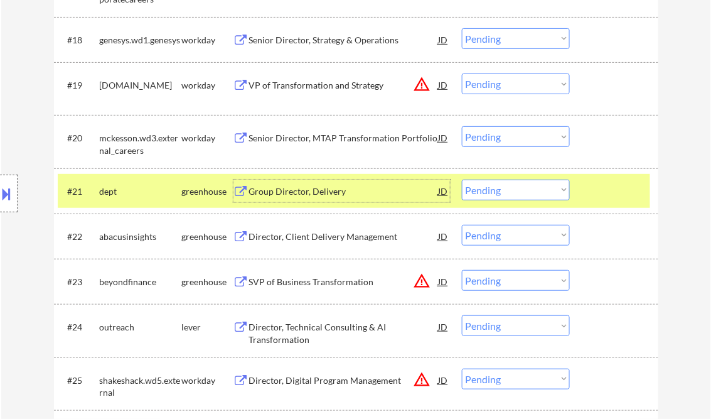
drag, startPoint x: 497, startPoint y: 192, endPoint x: 505, endPoint y: 201, distance: 12.5
click at [497, 192] on select "Choose an option... Pending Applied Excluded (Questions) Excluded (Expired) Exc…" at bounding box center [516, 189] width 108 height 21
click at [462, 179] on select "Choose an option... Pending Applied Excluded (Questions) Excluded (Expired) Exc…" at bounding box center [516, 189] width 108 height 21
click at [317, 240] on div "Director, Client Delivery Management" at bounding box center [344, 236] width 190 height 13
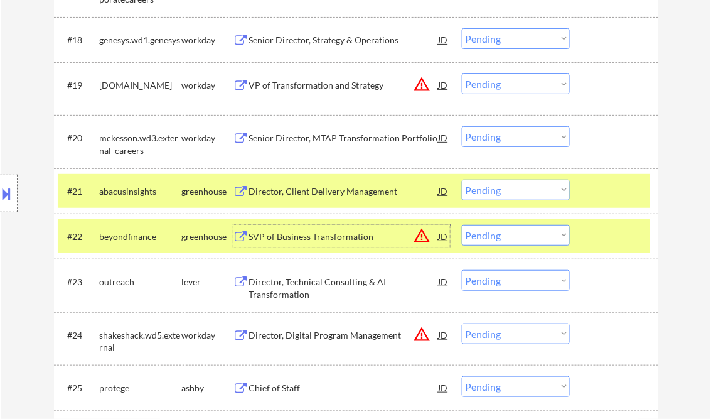
click at [483, 192] on select "Choose an option... Pending Applied Excluded (Questions) Excluded (Expired) Exc…" at bounding box center [516, 189] width 108 height 21
click at [462, 179] on select "Choose an option... Pending Applied Excluded (Questions) Excluded (Expired) Exc…" at bounding box center [516, 189] width 108 height 21
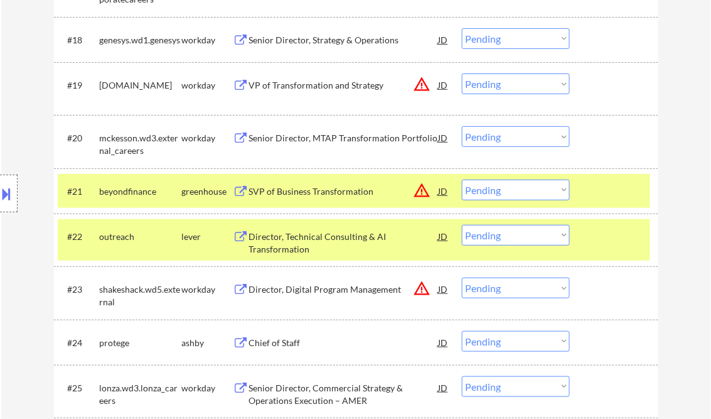
click at [316, 190] on div "SVP of Business Transformation" at bounding box center [344, 191] width 190 height 13
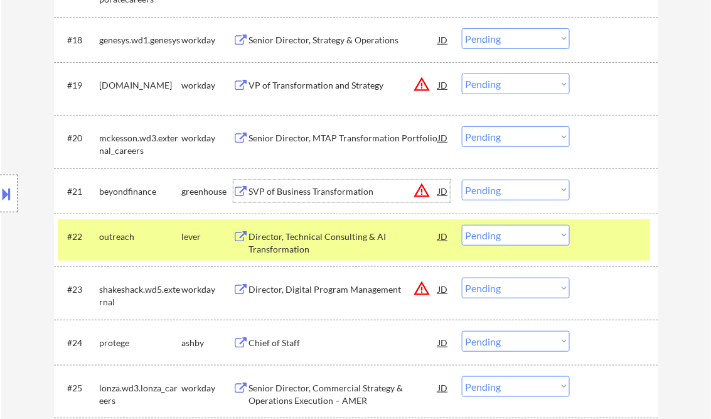
drag, startPoint x: 478, startPoint y: 195, endPoint x: 486, endPoint y: 199, distance: 8.4
click at [478, 195] on select "Choose an option... Pending Applied Excluded (Questions) Excluded (Expired) Exc…" at bounding box center [516, 189] width 108 height 21
click at [462, 179] on select "Choose an option... Pending Applied Excluded (Questions) Excluded (Expired) Exc…" at bounding box center [516, 189] width 108 height 21
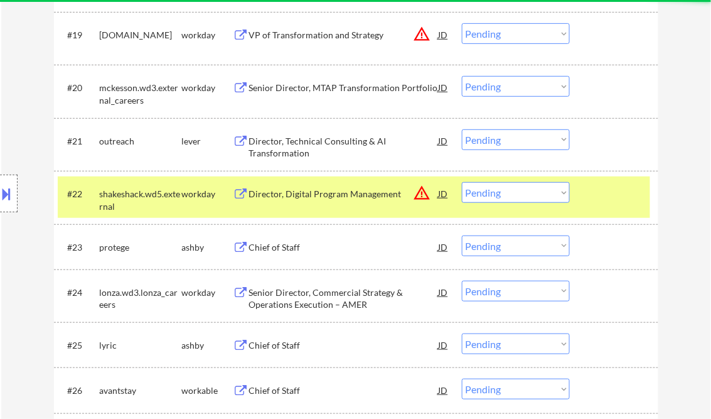
click at [328, 152] on div "Director, Technical Consulting & AI Transformation" at bounding box center [344, 147] width 190 height 24
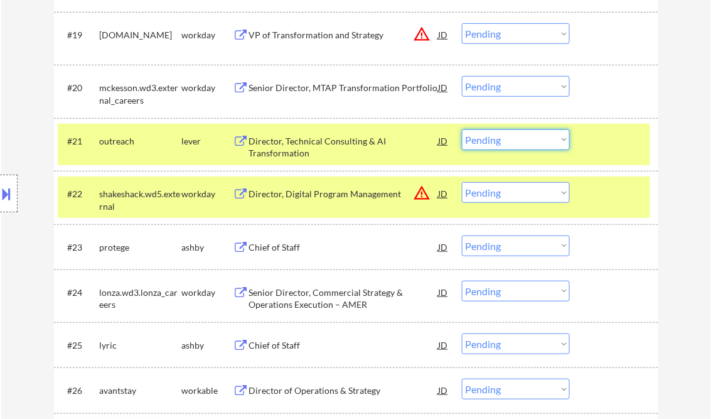
drag, startPoint x: 501, startPoint y: 142, endPoint x: 506, endPoint y: 148, distance: 7.6
click at [501, 142] on select "Choose an option... Pending Applied Excluded (Questions) Excluded (Expired) Exc…" at bounding box center [516, 139] width 108 height 21
click at [462, 129] on select "Choose an option... Pending Applied Excluded (Questions) Excluded (Expired) Exc…" at bounding box center [516, 139] width 108 height 21
select select ""pending""
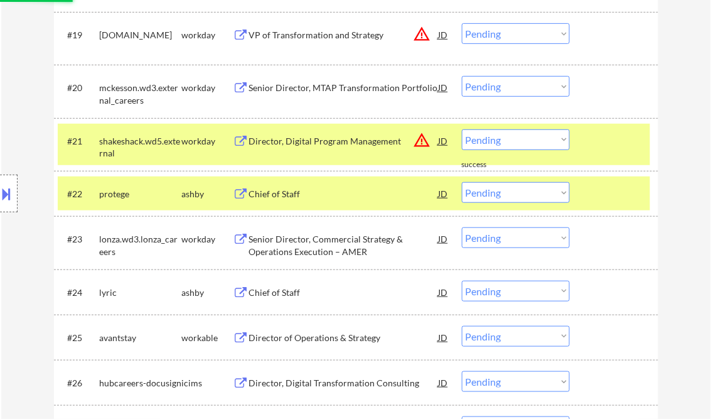
click at [308, 196] on div "Chief of Staff" at bounding box center [344, 194] width 190 height 13
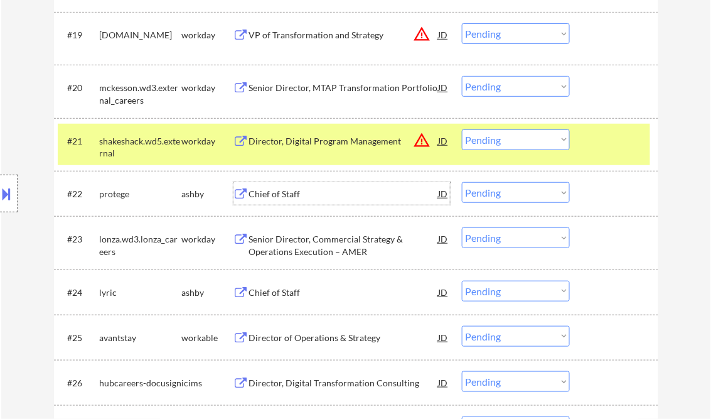
drag, startPoint x: 543, startPoint y: 194, endPoint x: 546, endPoint y: 203, distance: 9.7
click at [543, 194] on select "Choose an option... Pending Applied Excluded (Questions) Excluded (Expired) Exc…" at bounding box center [516, 192] width 108 height 21
click at [462, 182] on select "Choose an option... Pending Applied Excluded (Questions) Excluded (Expired) Exc…" at bounding box center [516, 192] width 108 height 21
select select ""pending""
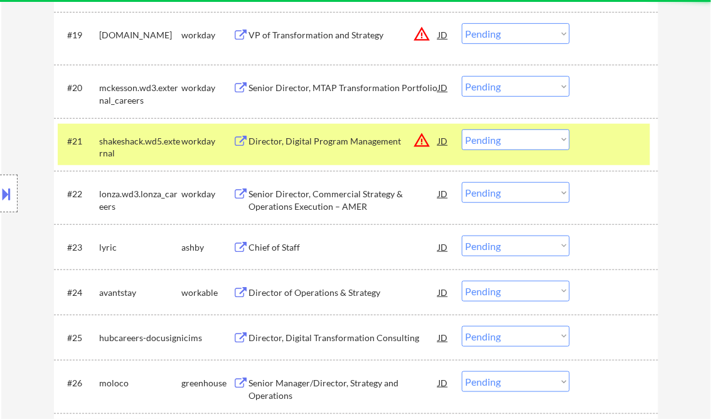
click at [276, 249] on div "Chief of Staff" at bounding box center [344, 247] width 190 height 13
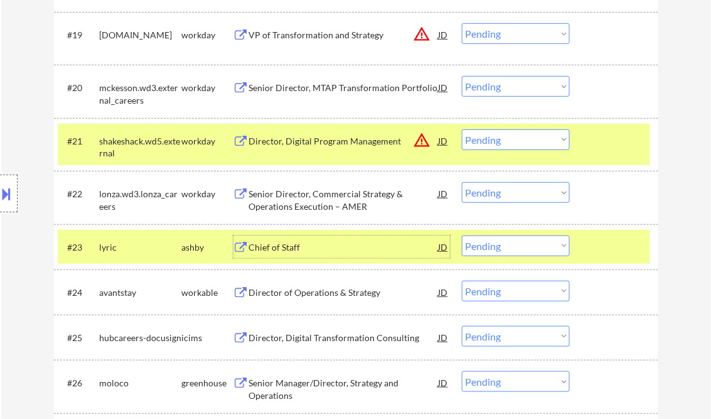
click at [497, 250] on select "Choose an option... Pending Applied Excluded (Questions) Excluded (Expired) Exc…" at bounding box center [516, 245] width 108 height 21
click at [462, 235] on select "Choose an option... Pending Applied Excluded (Questions) Excluded (Expired) Exc…" at bounding box center [516, 245] width 108 height 21
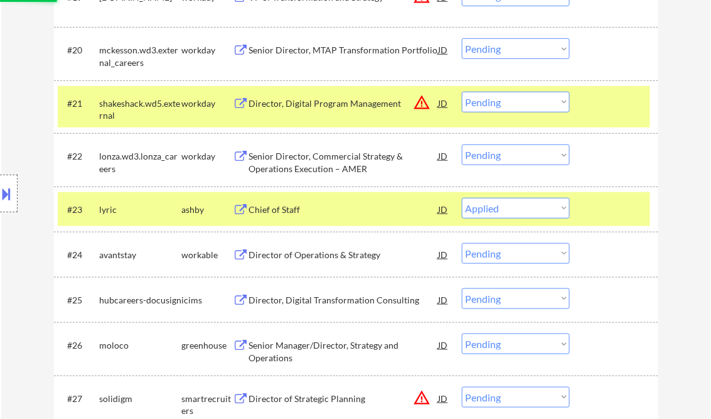
scroll to position [1356, 0]
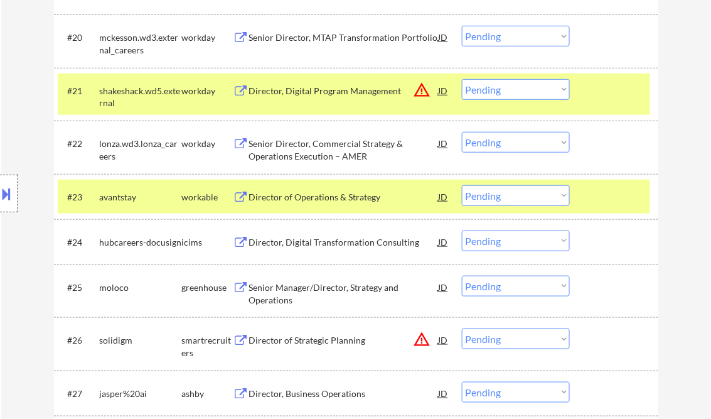
click at [305, 197] on div "Director of Operations & Strategy" at bounding box center [344, 197] width 190 height 13
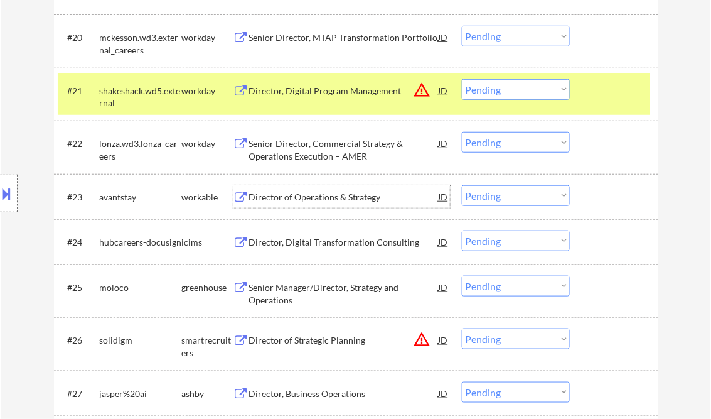
drag, startPoint x: 519, startPoint y: 193, endPoint x: 536, endPoint y: 206, distance: 21.5
click at [519, 193] on select "Choose an option... Pending Applied Excluded (Questions) Excluded (Expired) Exc…" at bounding box center [516, 195] width 108 height 21
click at [462, 185] on select "Choose an option... Pending Applied Excluded (Questions) Excluded (Expired) Exc…" at bounding box center [516, 195] width 108 height 21
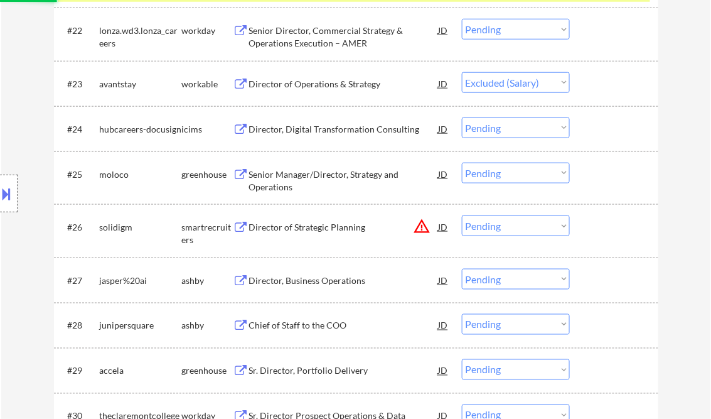
scroll to position [1506, 0]
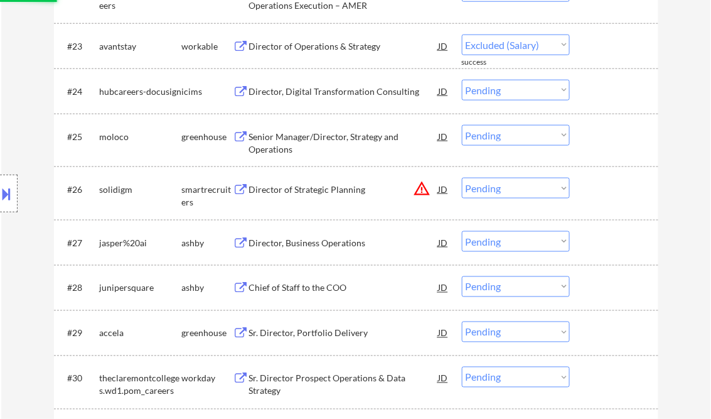
select select ""pending""
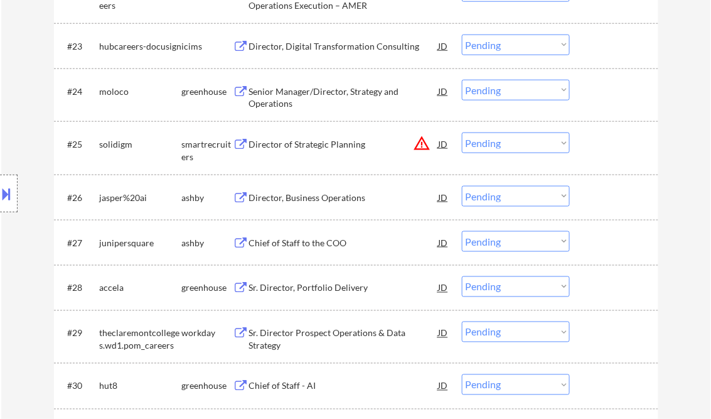
click at [322, 92] on div "Senior Manager/Director, Strategy and Operations" at bounding box center [344, 97] width 190 height 24
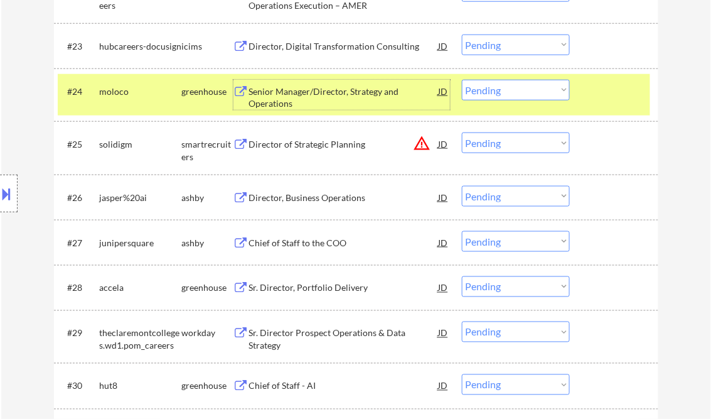
click at [328, 90] on div "Senior Manager/Director, Strategy and Operations" at bounding box center [344, 97] width 190 height 24
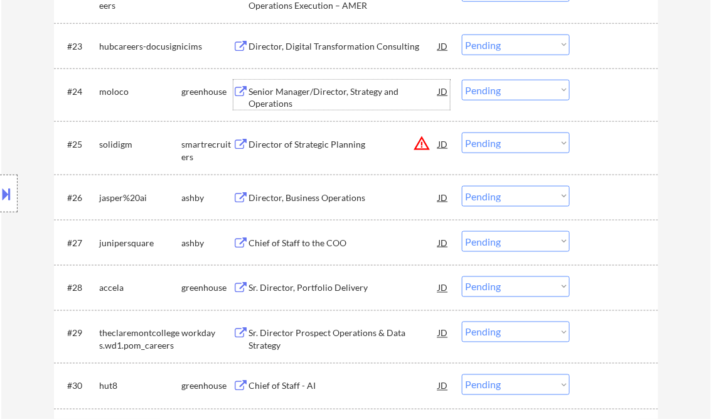
click at [318, 200] on div "Director, Business Operations" at bounding box center [344, 197] width 190 height 13
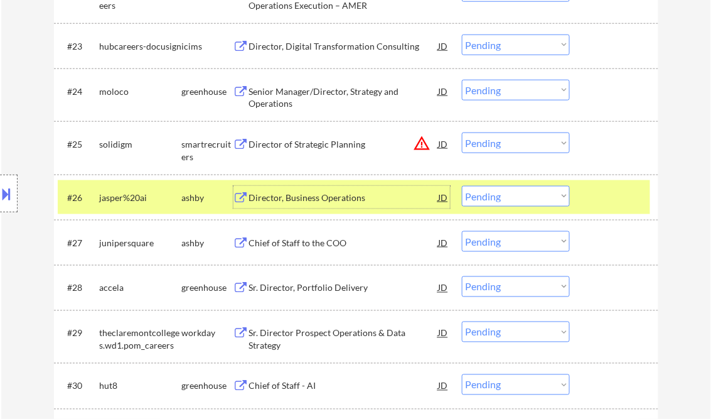
click at [508, 196] on select "Choose an option... Pending Applied Excluded (Questions) Excluded (Expired) Exc…" at bounding box center [516, 196] width 108 height 21
click at [462, 186] on select "Choose an option... Pending Applied Excluded (Questions) Excluded (Expired) Exc…" at bounding box center [516, 196] width 108 height 21
select select ""pending""
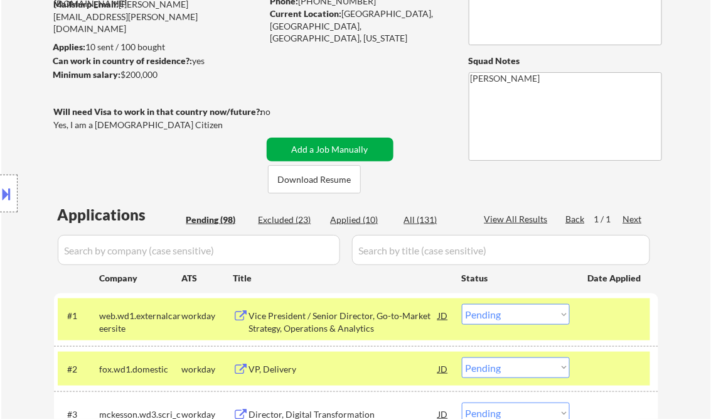
scroll to position [151, 0]
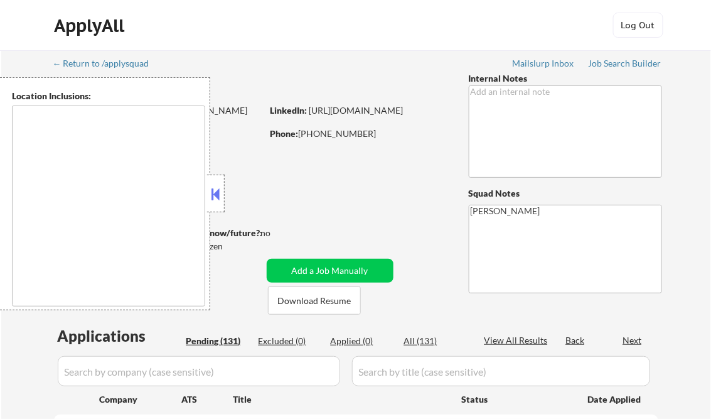
select select ""pending""
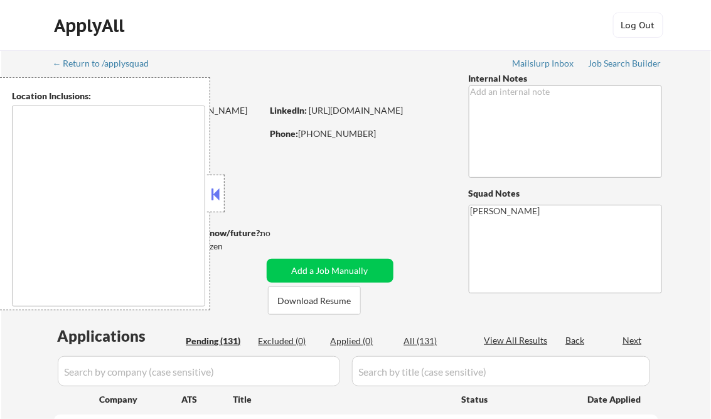
select select ""pending""
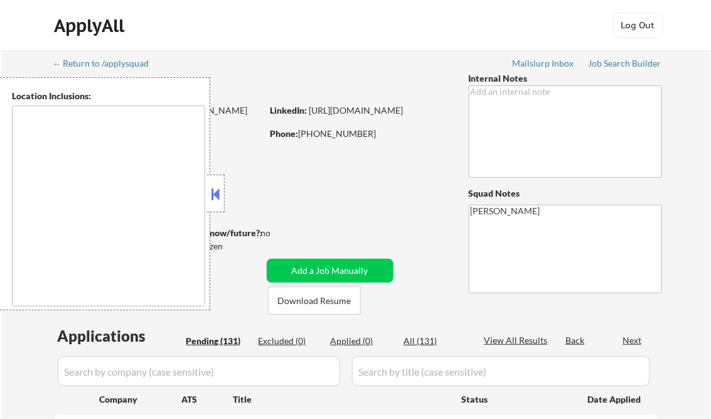
select select ""pending""
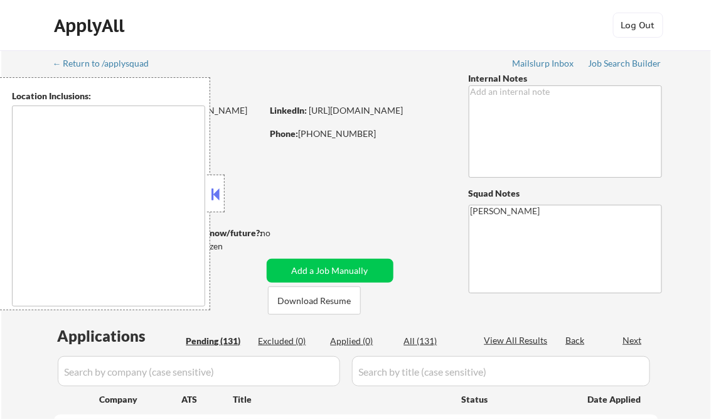
select select ""pending""
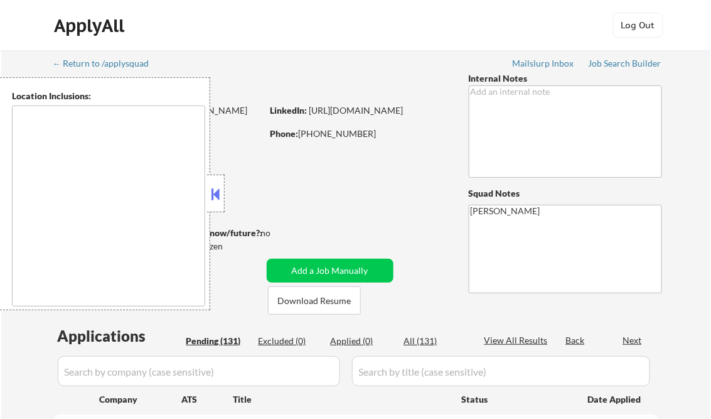
select select ""pending""
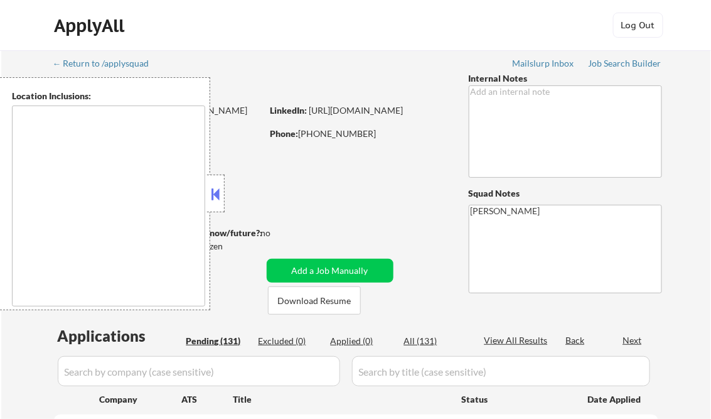
select select ""pending""
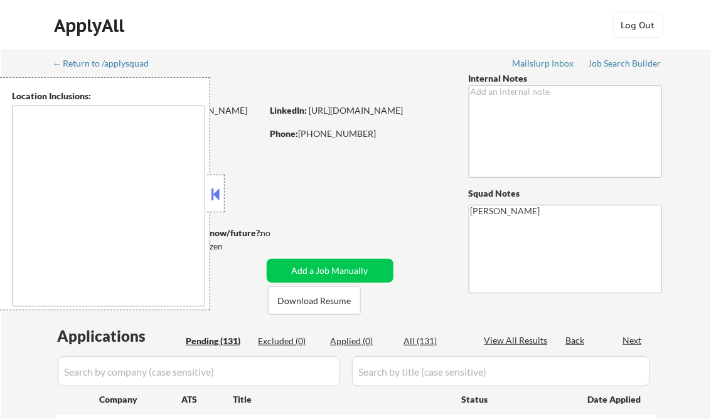
select select ""pending""
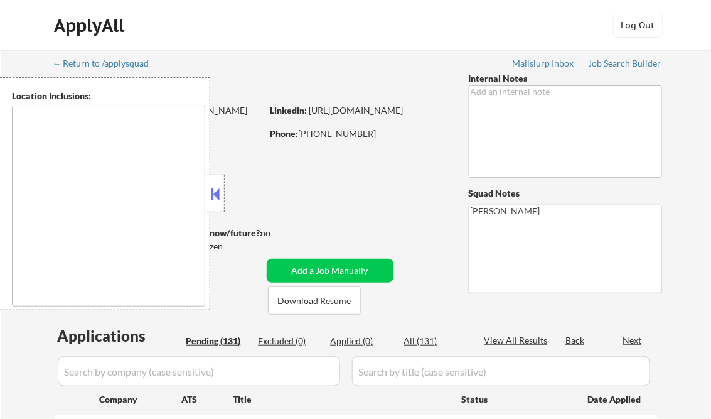
select select ""pending""
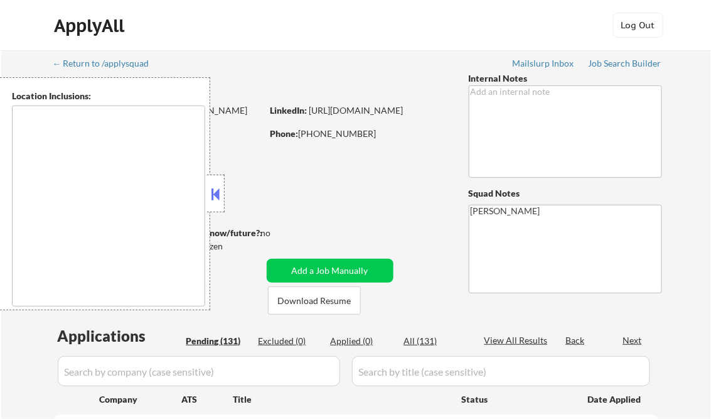
select select ""pending""
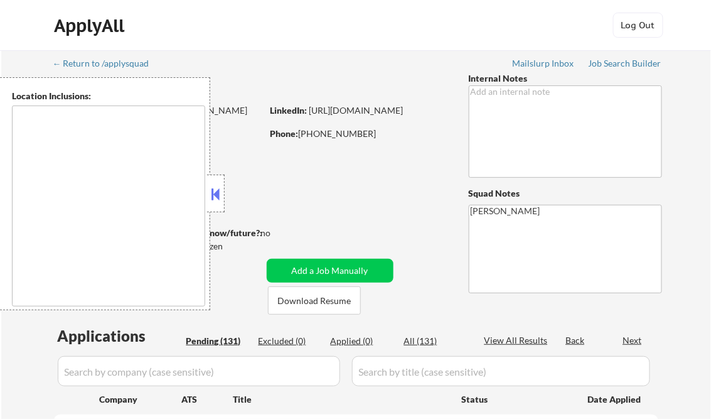
select select ""pending""
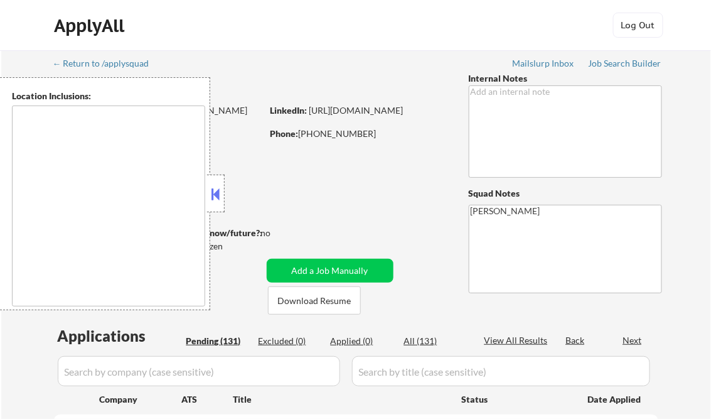
select select ""pending""
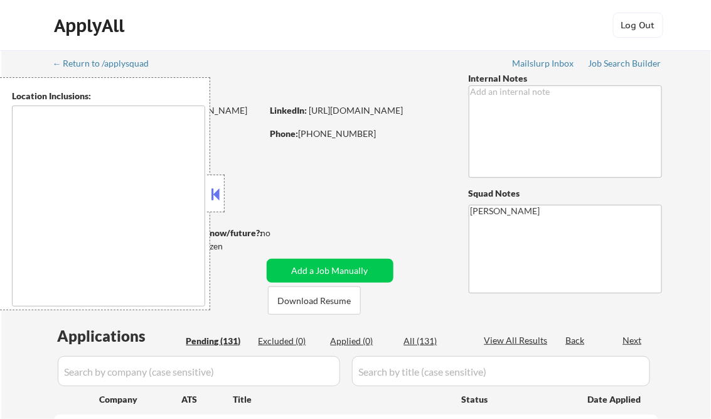
select select ""pending""
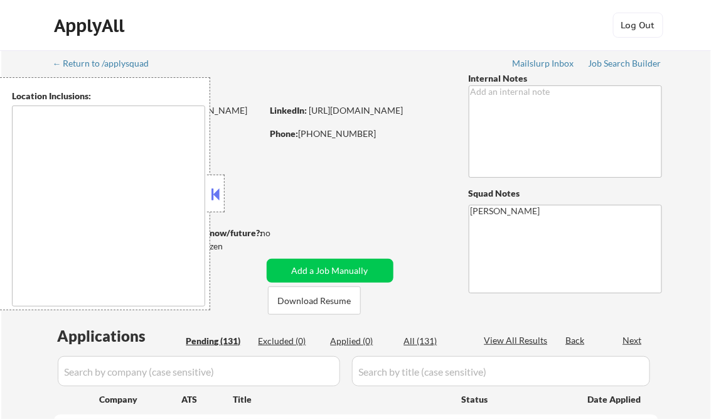
select select ""pending""
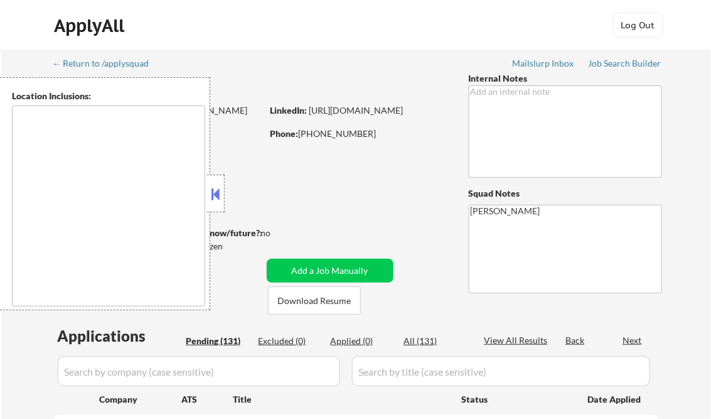
select select ""pending""
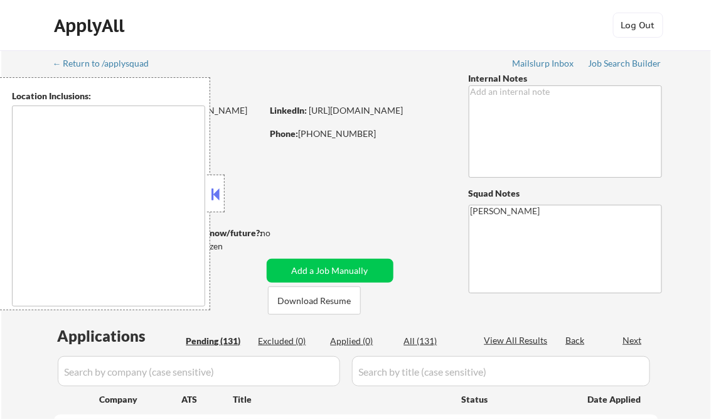
select select ""pending""
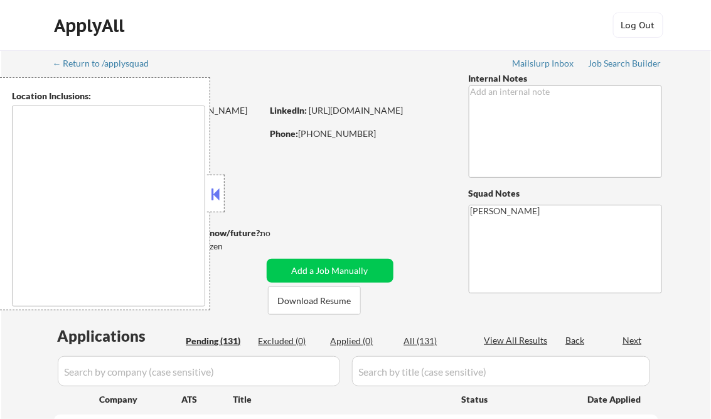
select select ""pending""
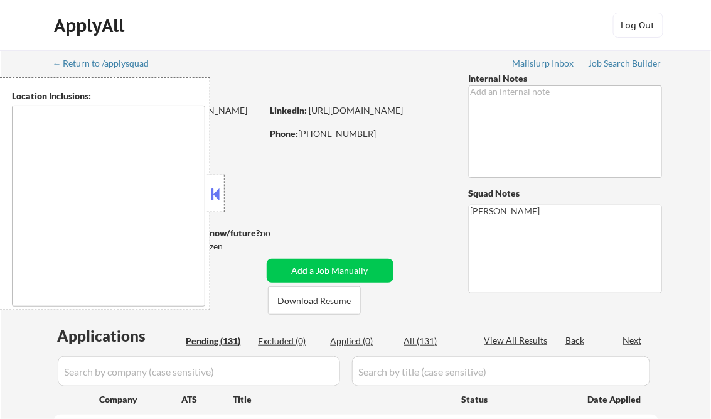
select select ""pending""
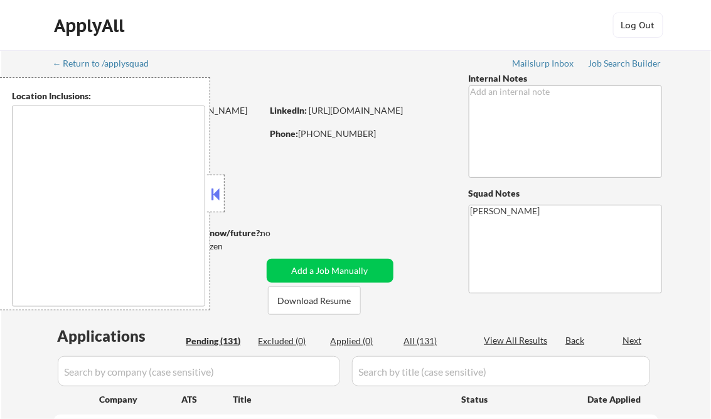
select select ""pending""
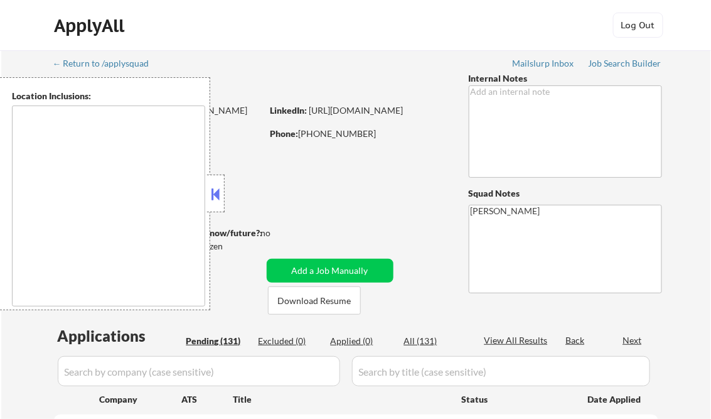
select select ""pending""
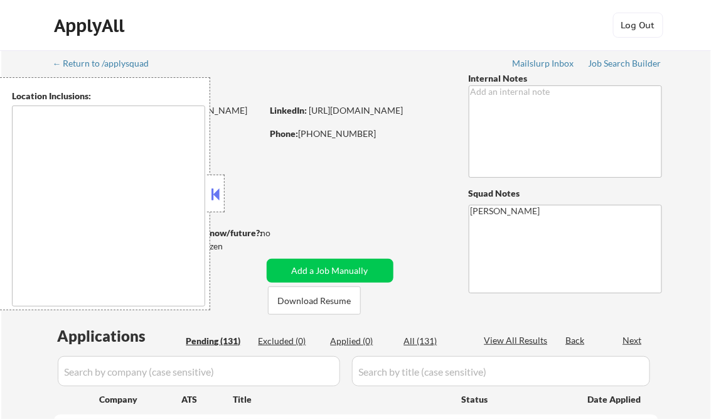
select select ""pending""
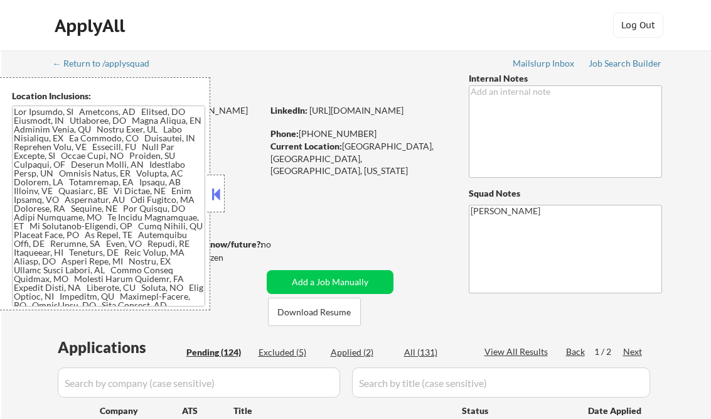
scroll to position [803, 0]
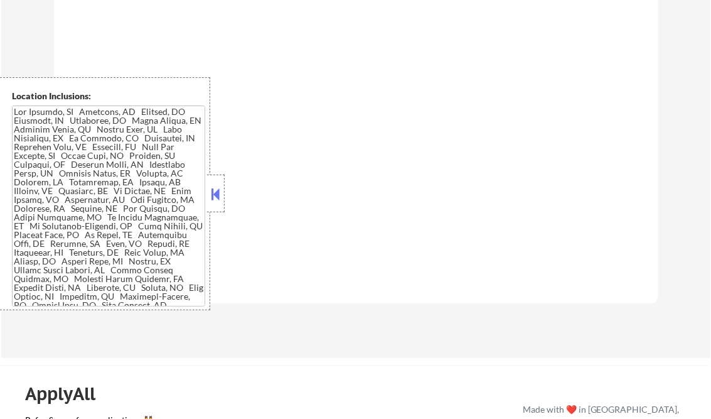
select select ""pending""
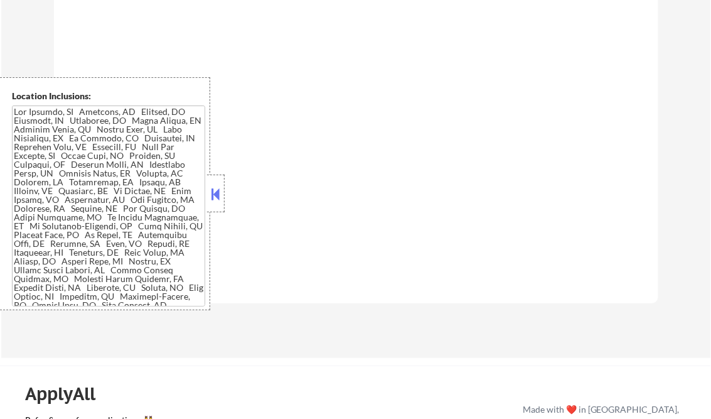
select select ""pending""
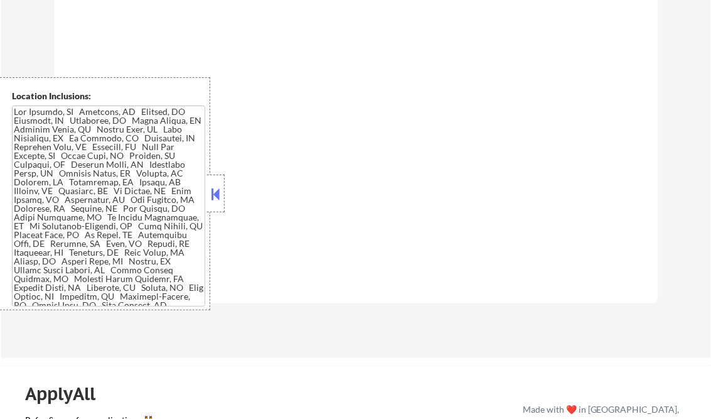
select select ""pending""
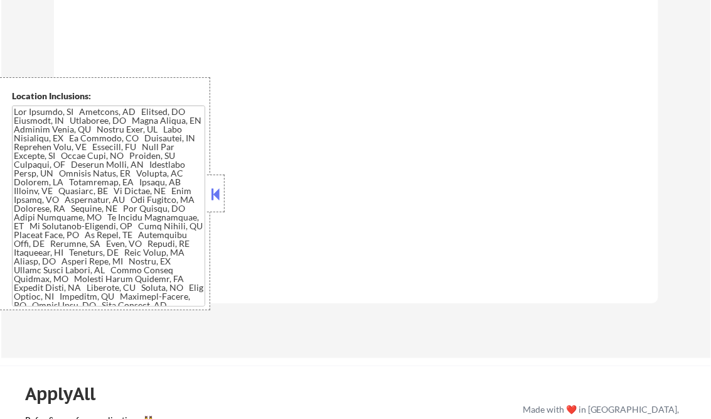
select select ""pending""
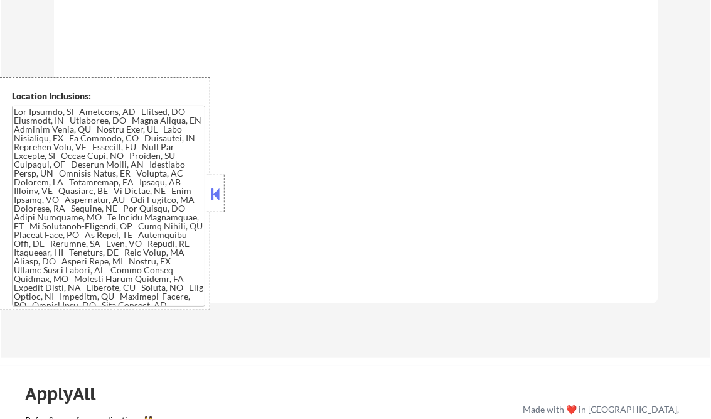
select select ""pending""
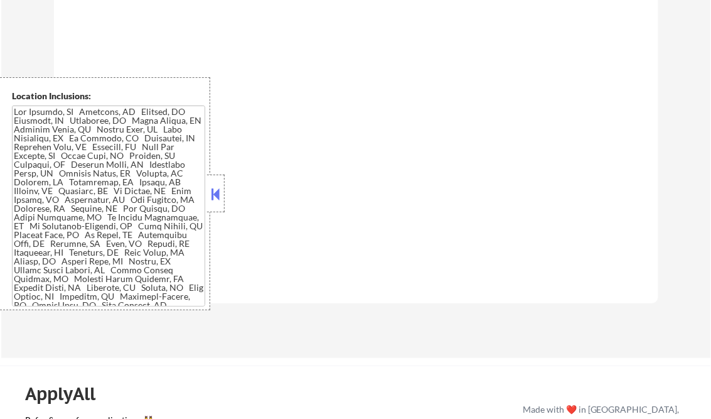
select select ""pending""
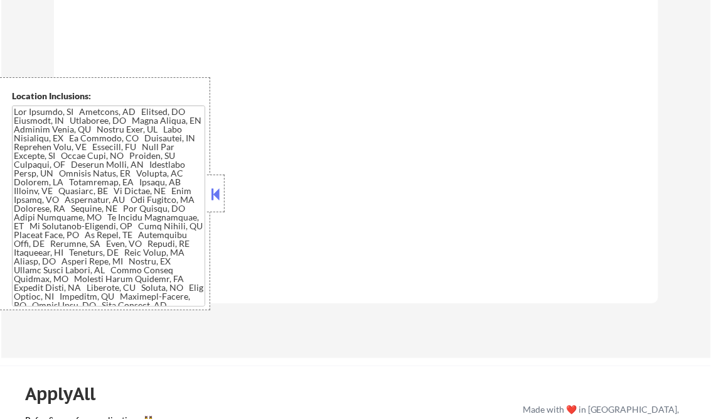
select select ""pending""
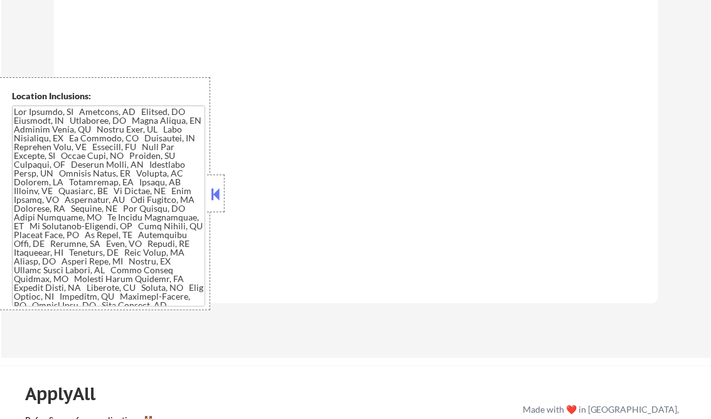
select select ""pending""
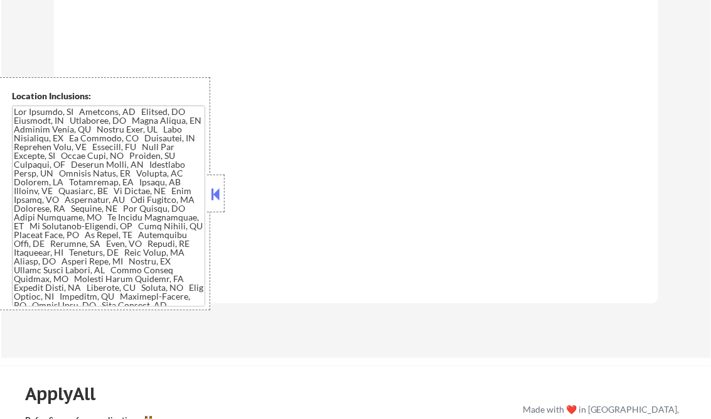
select select ""pending""
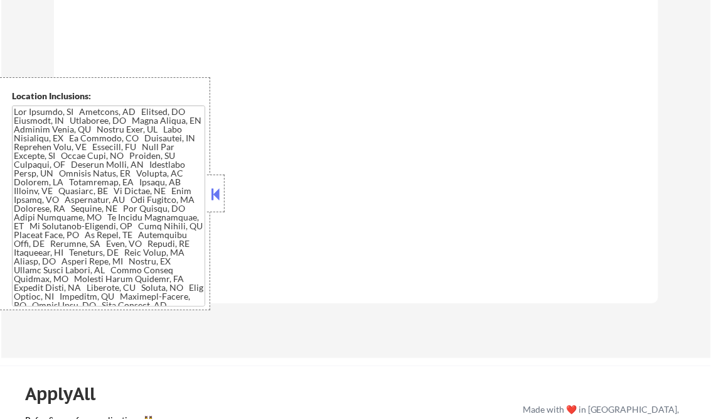
select select ""pending""
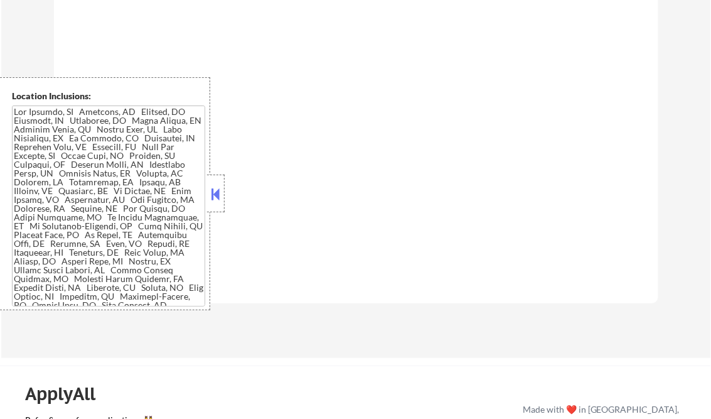
select select ""pending""
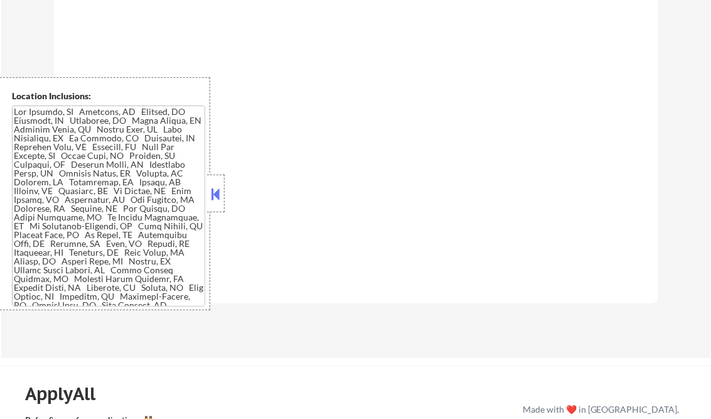
select select ""pending""
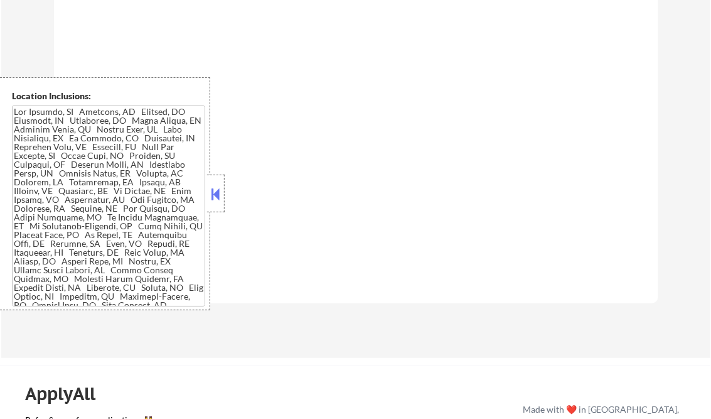
select select ""pending""
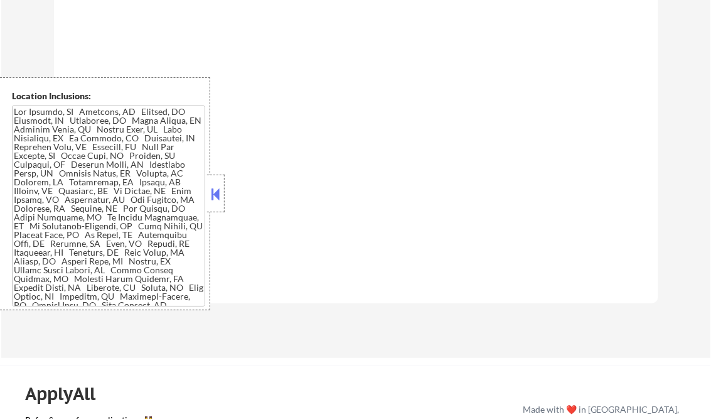
select select ""pending""
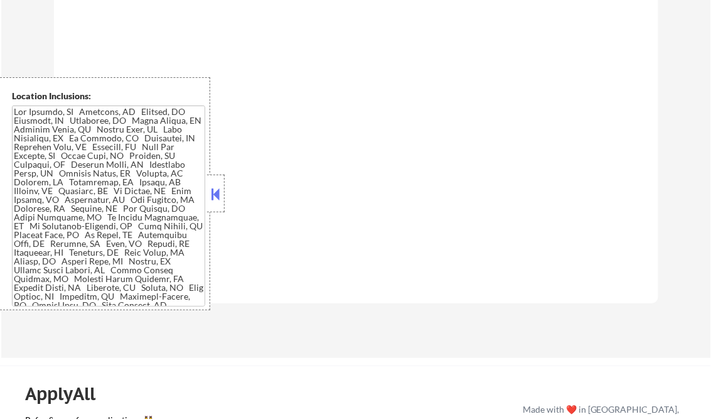
select select ""pending""
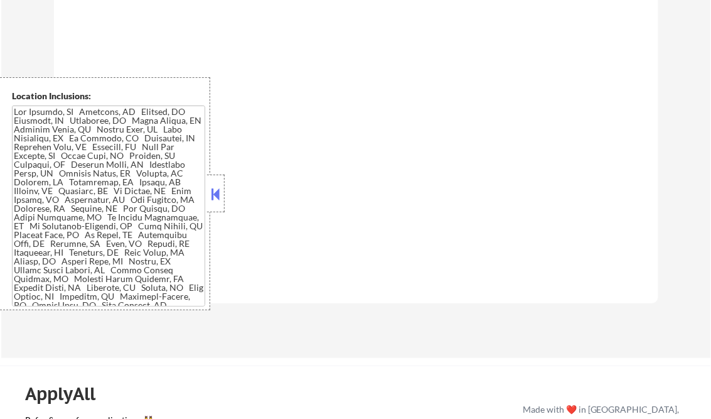
select select ""pending""
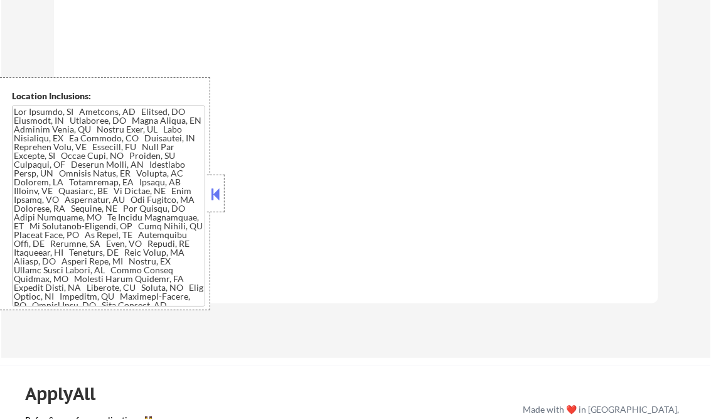
select select ""pending""
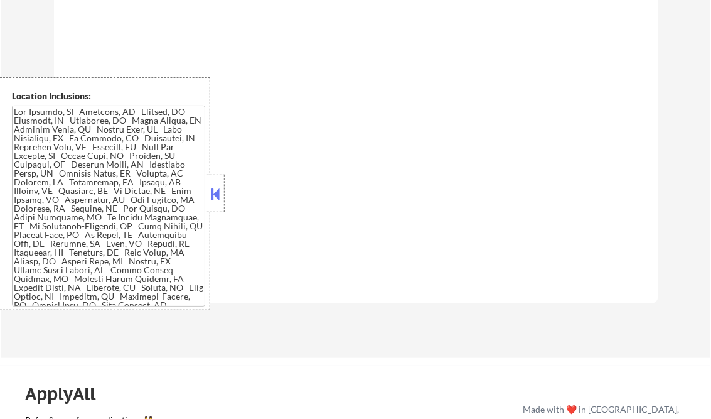
select select ""pending""
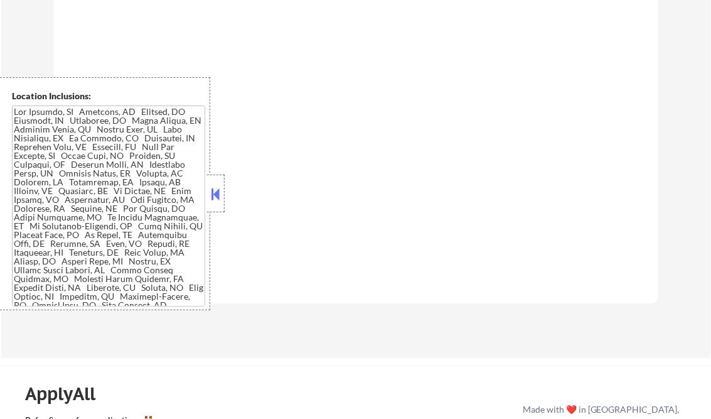
select select ""pending""
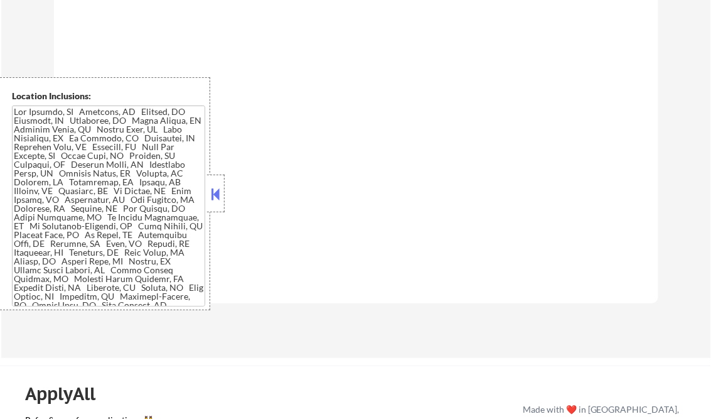
select select ""pending""
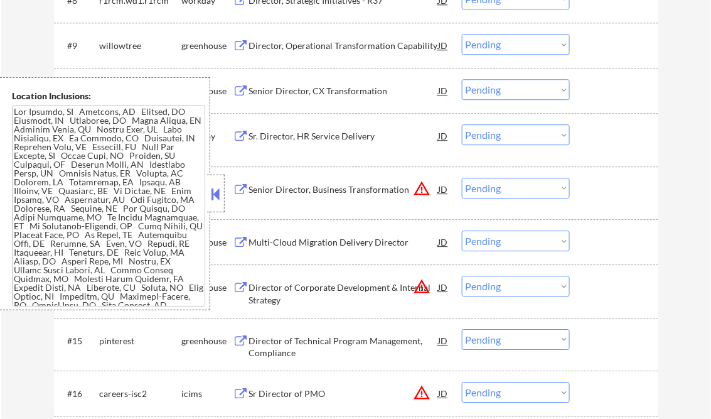
click at [218, 195] on button at bounding box center [216, 194] width 14 height 19
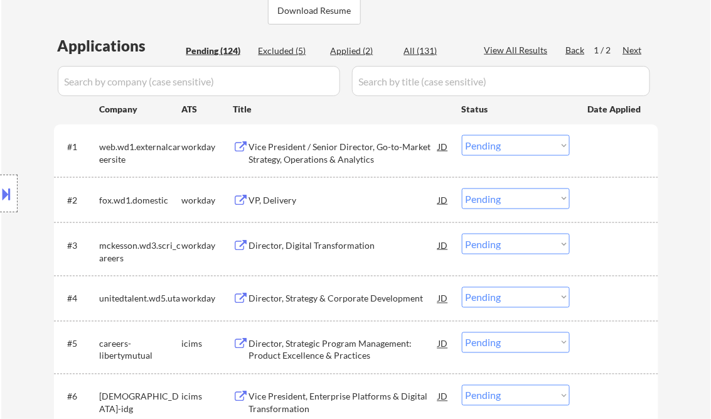
scroll to position [201, 0]
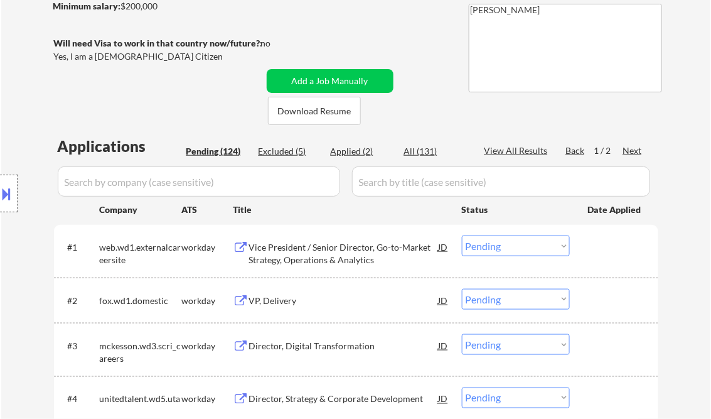
click at [361, 152] on div "Applied (2)" at bounding box center [362, 151] width 63 height 13
select select ""applied""
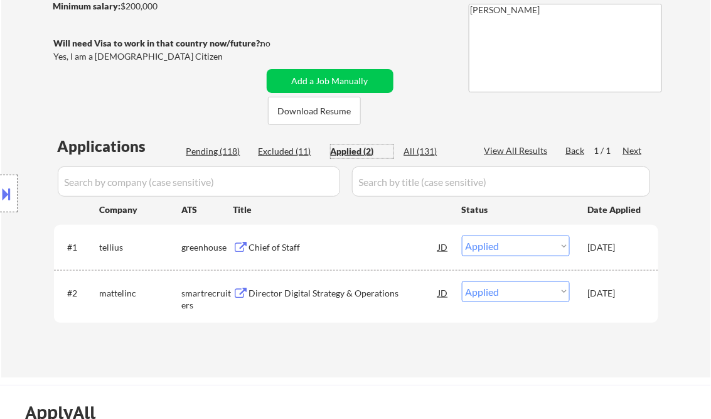
select select ""applied""
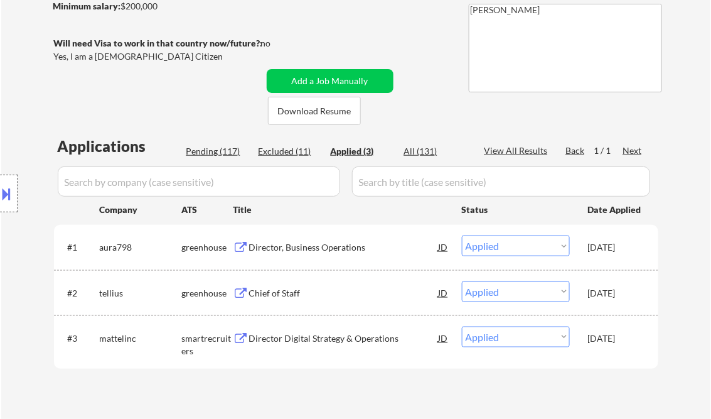
select select ""applied""
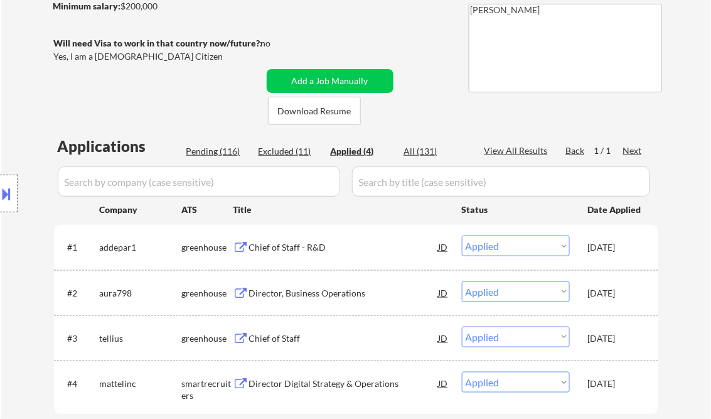
select select ""applied""
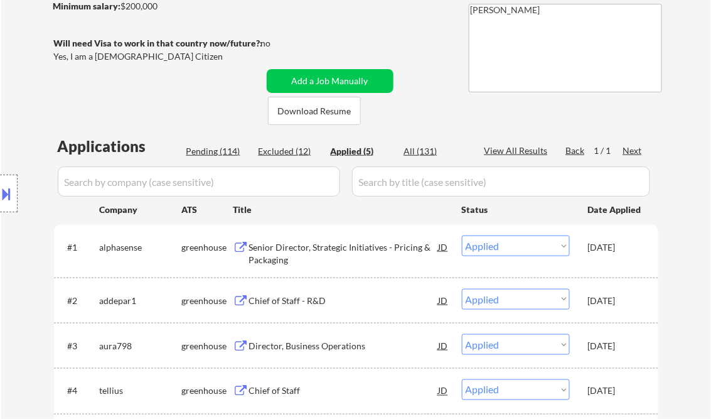
select select ""applied""
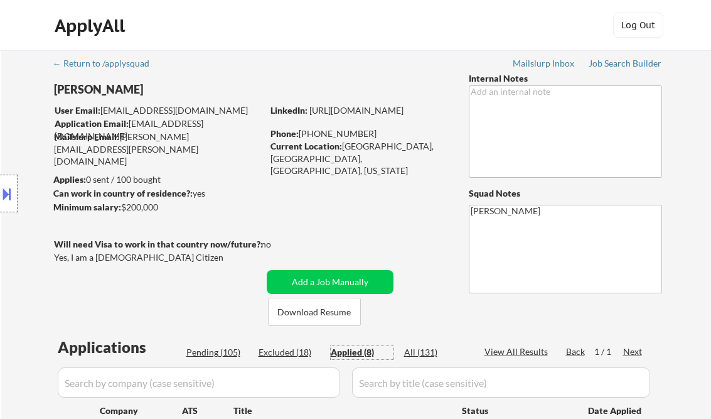
select select ""applied""
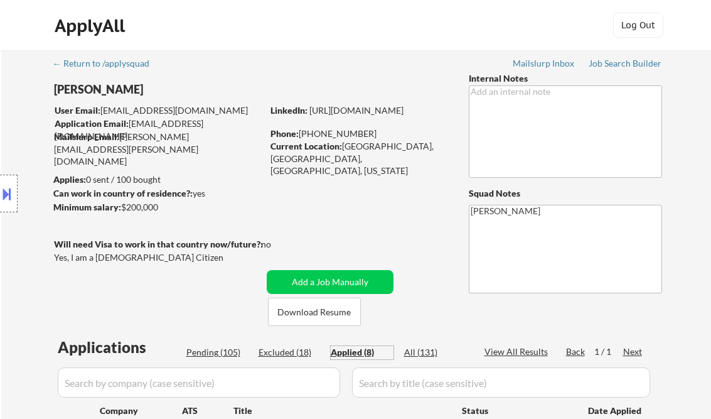
select select ""applied""
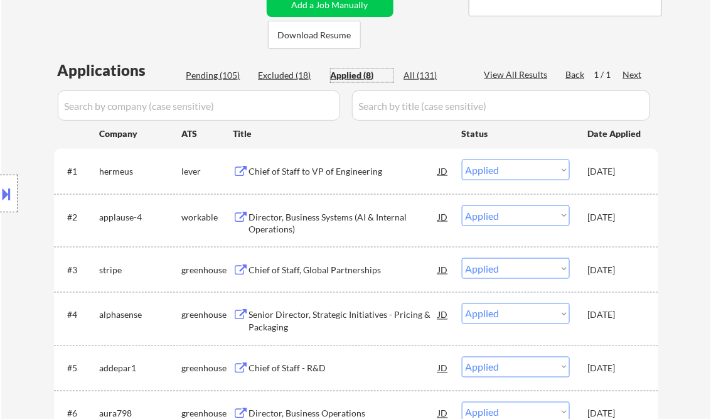
scroll to position [201, 0]
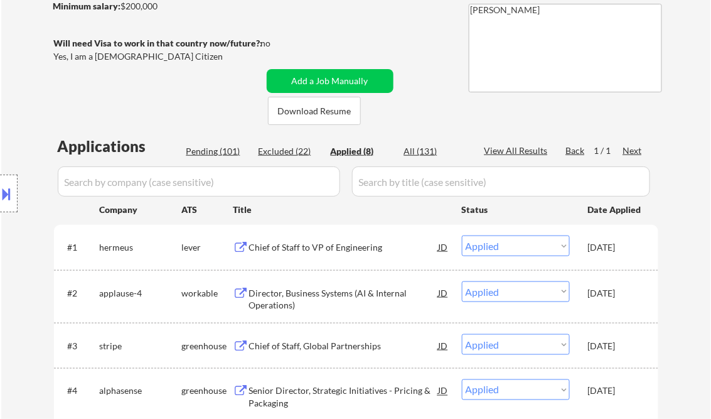
select select ""applied""
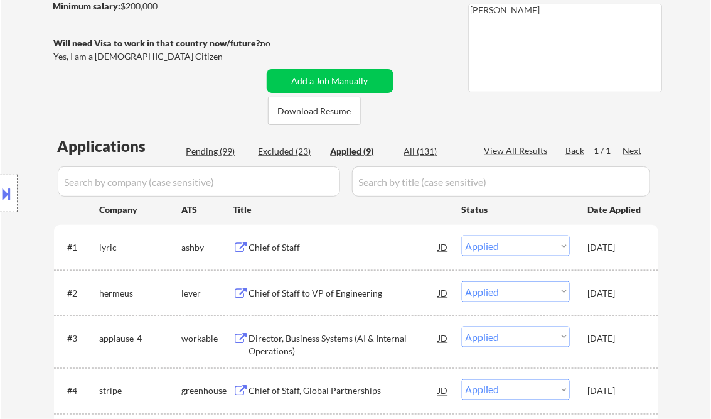
select select ""applied""
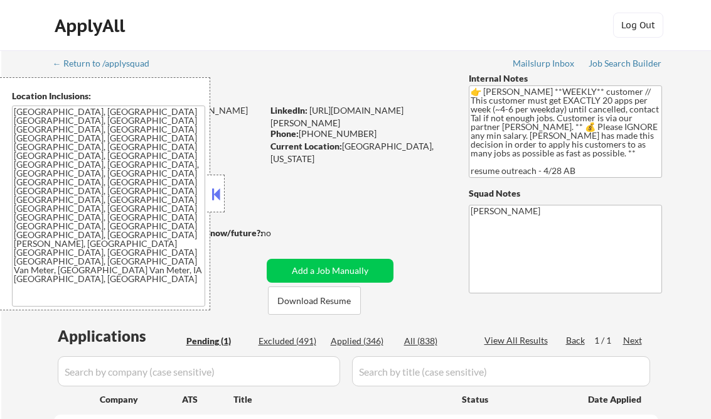
select select ""pending""
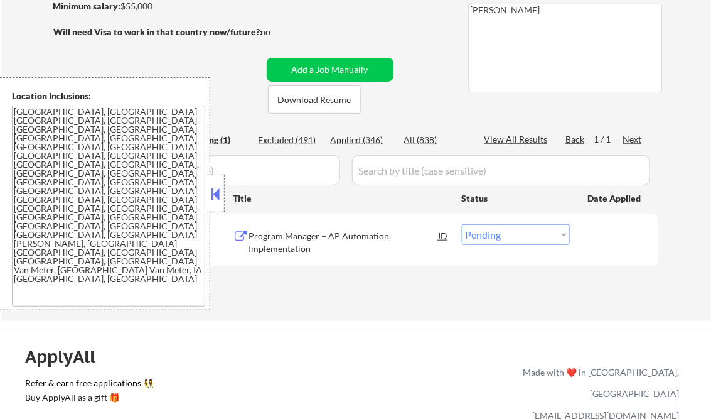
click at [218, 191] on button at bounding box center [216, 194] width 14 height 19
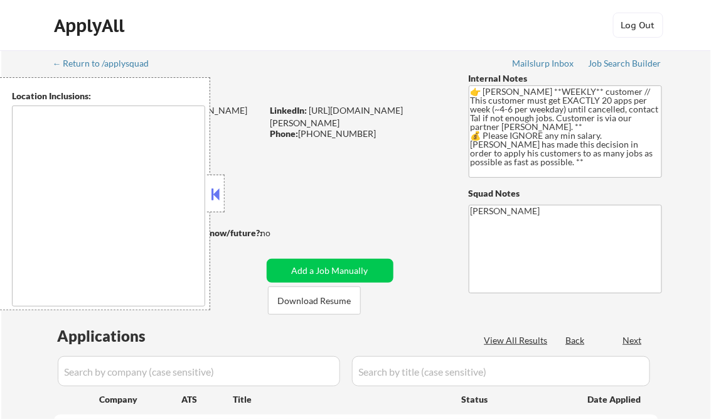
select select ""pending""
type textarea "[GEOGRAPHIC_DATA], [GEOGRAPHIC_DATA] [GEOGRAPHIC_DATA], [GEOGRAPHIC_DATA], [GEO…"
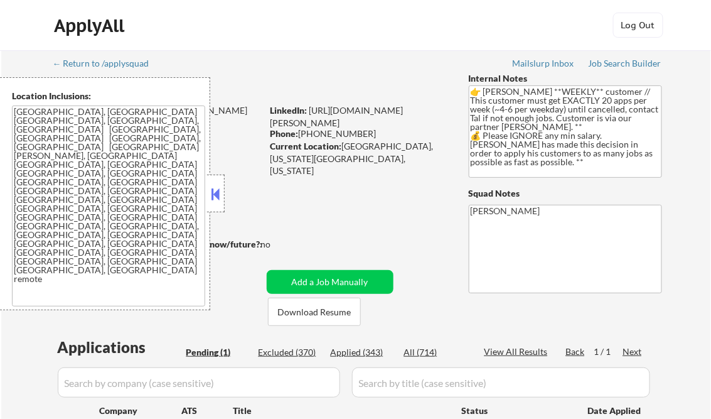
click at [220, 193] on button at bounding box center [216, 194] width 14 height 19
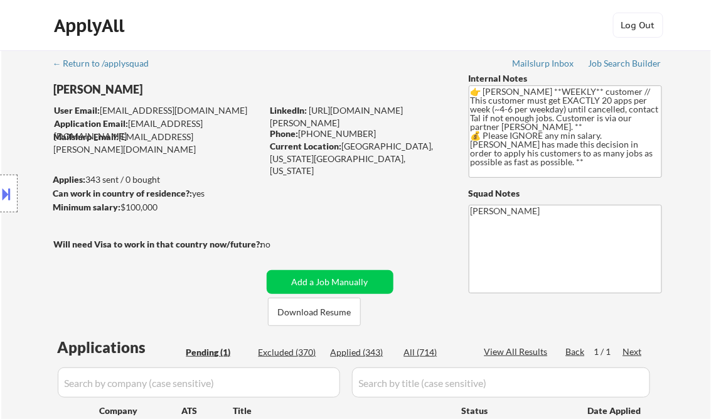
scroll to position [151, 0]
